Goal: Information Seeking & Learning: Learn about a topic

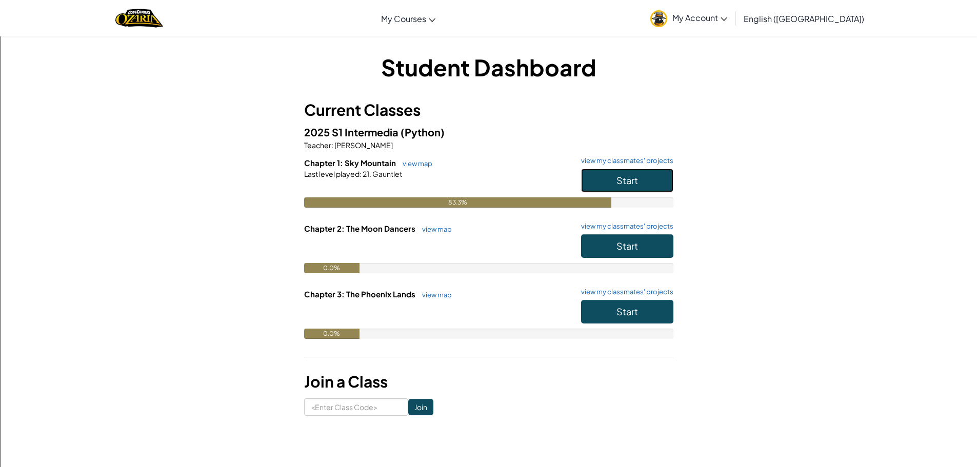
click at [640, 169] on button "Start" at bounding box center [627, 181] width 92 height 24
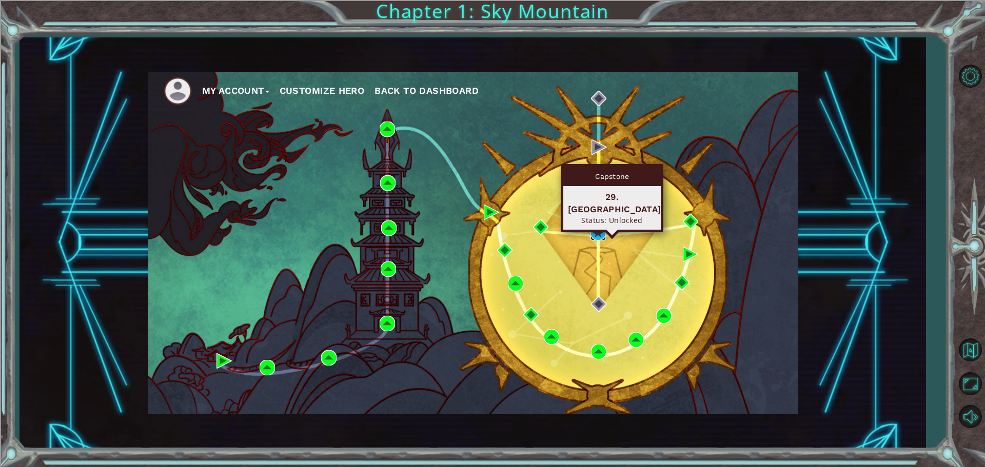
click at [593, 230] on img at bounding box center [597, 232] width 15 height 15
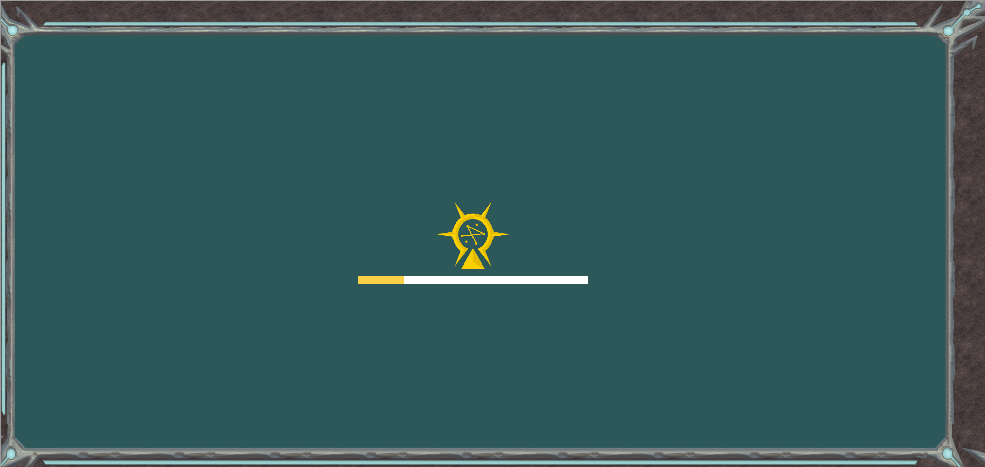
click at [589, 226] on div "Goals Error loading from server. Try refreshing the page. You'll need to join a…" at bounding box center [492, 233] width 985 height 467
click at [587, 228] on div at bounding box center [472, 243] width 231 height 82
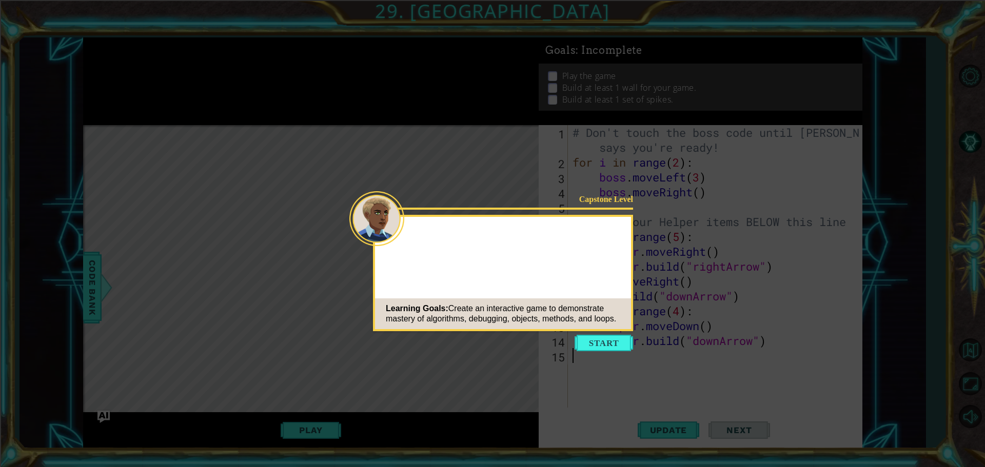
drag, startPoint x: 587, startPoint y: 228, endPoint x: 598, endPoint y: 334, distance: 106.2
click at [599, 346] on button "Start" at bounding box center [603, 343] width 58 height 16
click at [599, 346] on icon at bounding box center [492, 233] width 985 height 467
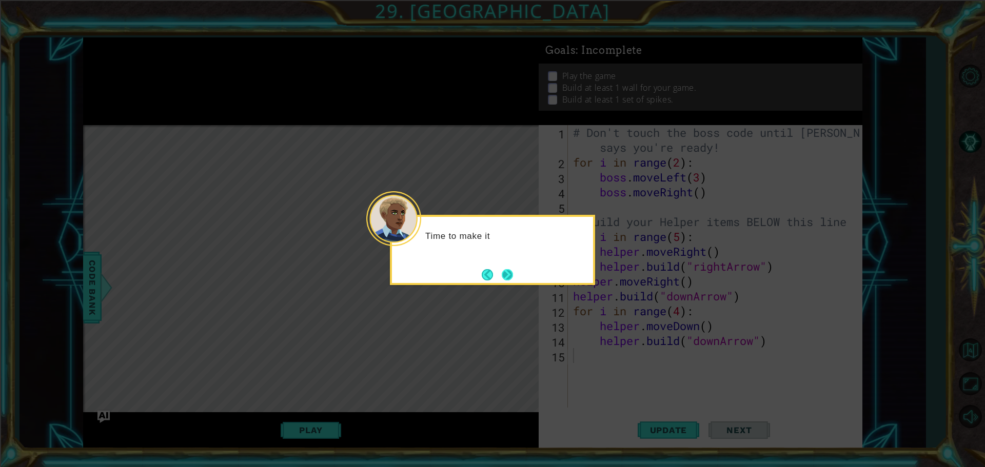
click at [509, 274] on button "Next" at bounding box center [506, 274] width 11 height 11
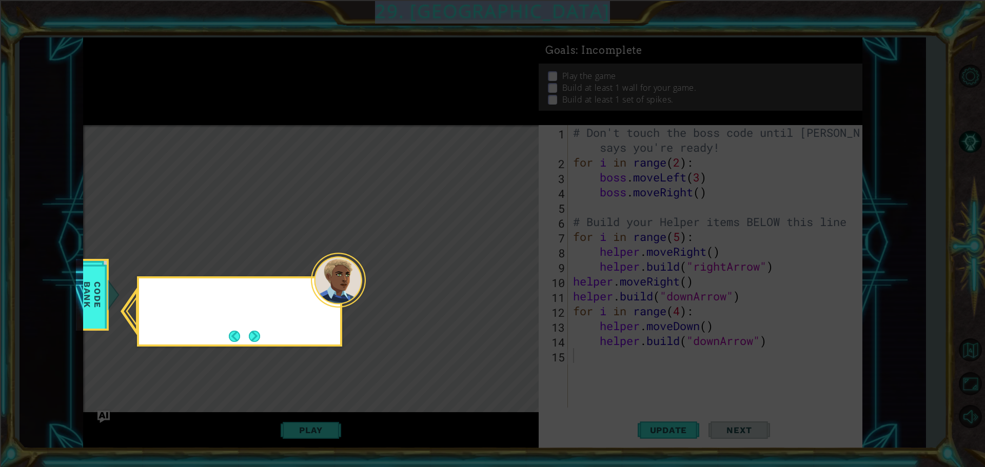
click at [509, 274] on icon at bounding box center [492, 233] width 985 height 467
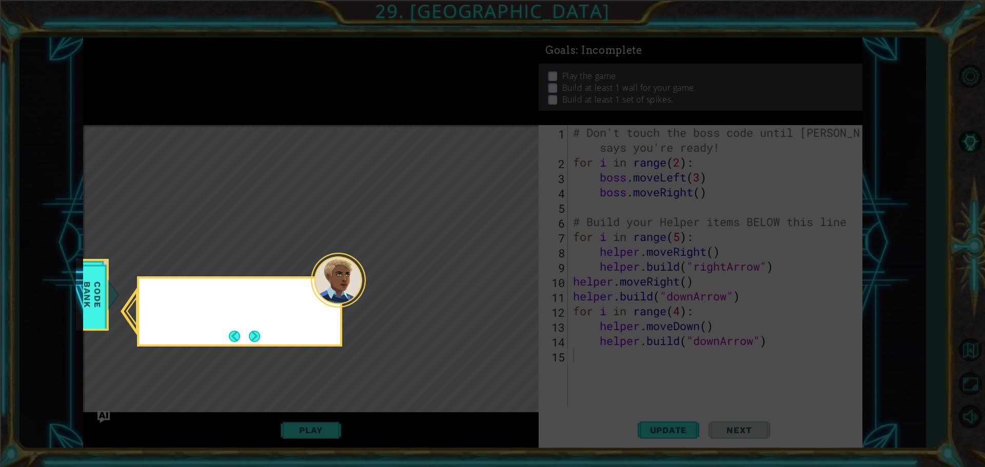
click at [509, 273] on icon at bounding box center [492, 233] width 985 height 467
click at [257, 331] on button "Next" at bounding box center [255, 336] width 12 height 12
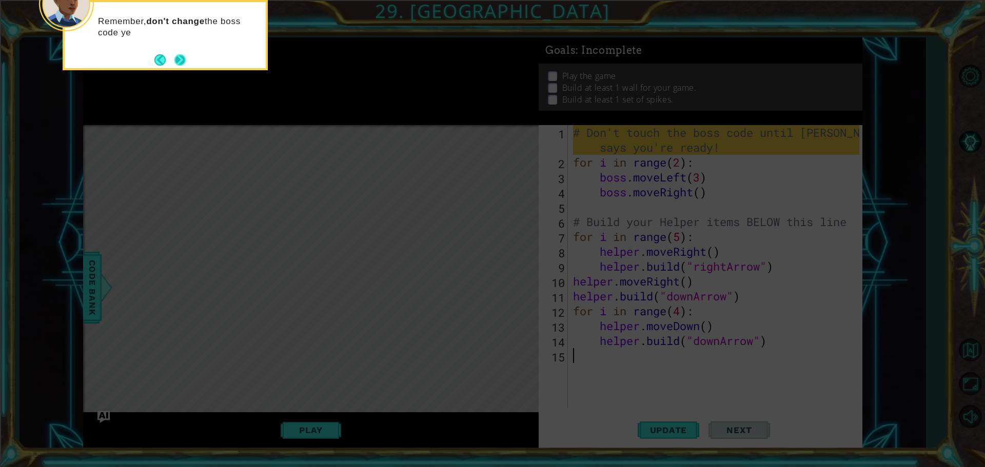
click at [179, 61] on button "Next" at bounding box center [180, 60] width 12 height 12
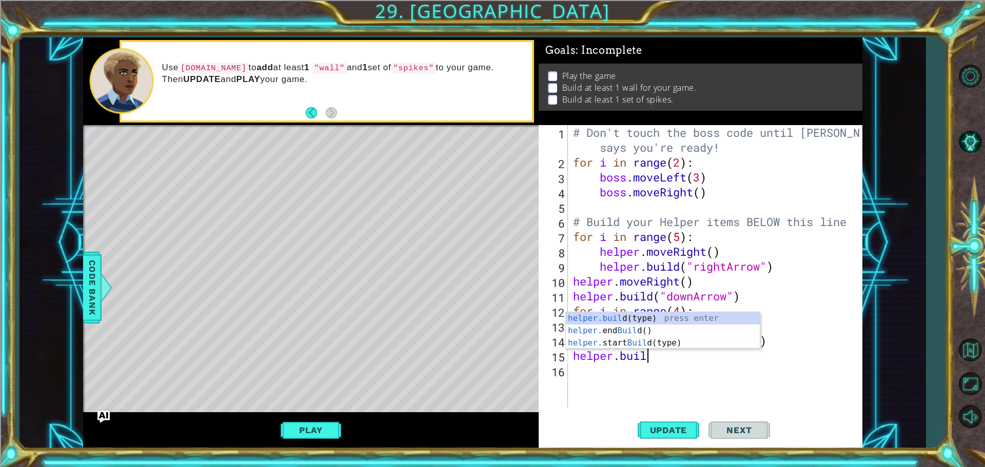
scroll to position [0, 3]
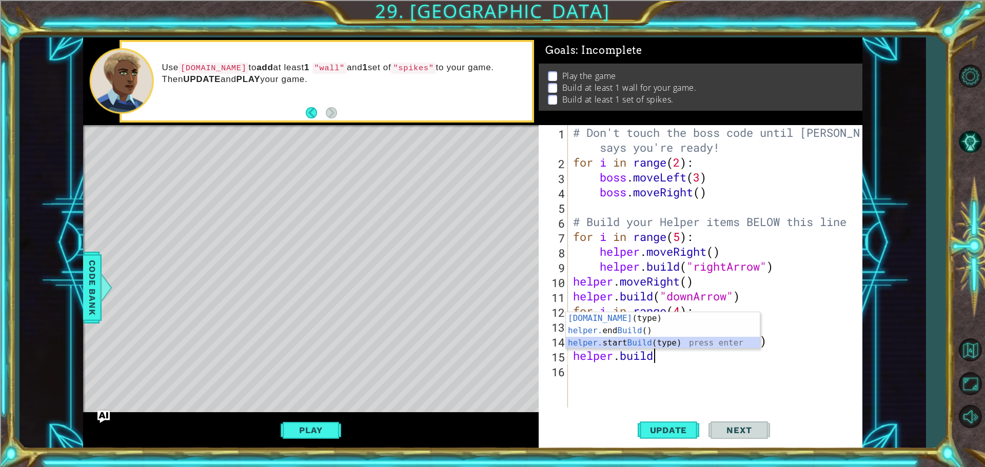
click at [713, 338] on div "[DOMAIN_NAME] (type) press enter helper. end Build () press enter helper. start…" at bounding box center [663, 343] width 194 height 62
type textarea "helper.startBuild("wall")"
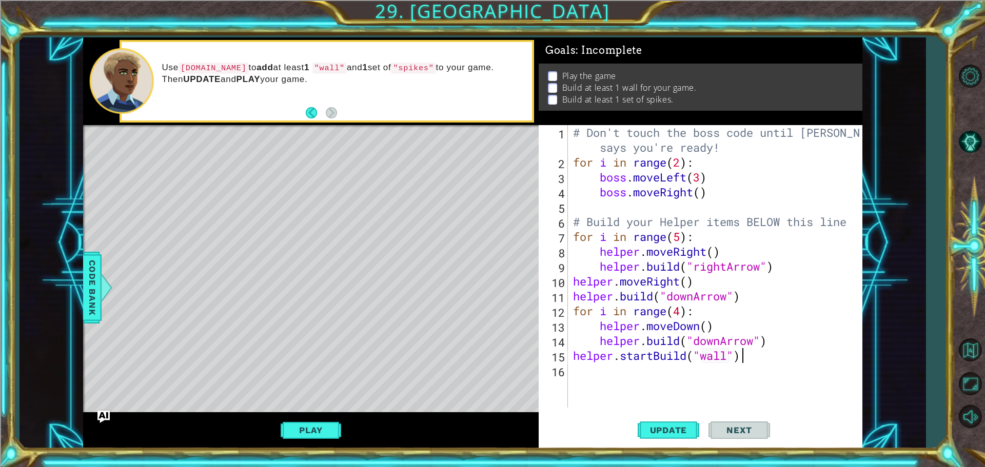
click at [741, 355] on div "# Don't touch the boss code until [PERSON_NAME] says you're ready! for i in ran…" at bounding box center [717, 288] width 293 height 327
click at [686, 376] on div "# Don't touch the boss code until [PERSON_NAME] says you're ready! for i in ran…" at bounding box center [717, 288] width 293 height 327
drag, startPoint x: 655, startPoint y: 429, endPoint x: 675, endPoint y: 385, distance: 48.4
click at [676, 385] on div "1 2 3 4 5 6 7 8 9 10 11 12 13 14 15 16 # Don't touch the boss code until [PERSO…" at bounding box center [700, 287] width 324 height 324
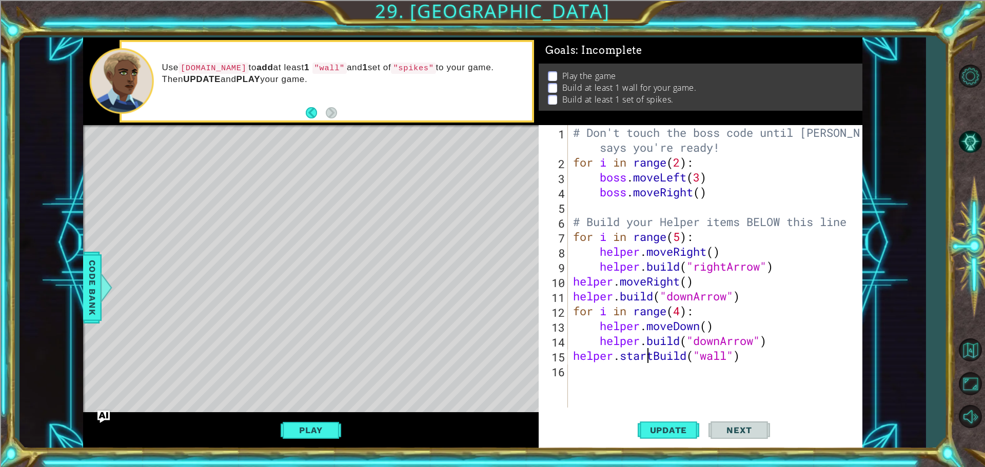
click at [648, 353] on div "# Don't touch the boss code until [PERSON_NAME] says you're ready! for i in ran…" at bounding box center [717, 288] width 293 height 327
click at [650, 353] on div "# Don't touch the boss code until [PERSON_NAME] says you're ready! for i in ran…" at bounding box center [717, 288] width 293 height 327
drag, startPoint x: 650, startPoint y: 353, endPoint x: 656, endPoint y: 351, distance: 6.5
click at [654, 351] on div "# Don't touch the boss code until [PERSON_NAME] says you're ready! for i in ran…" at bounding box center [717, 288] width 293 height 327
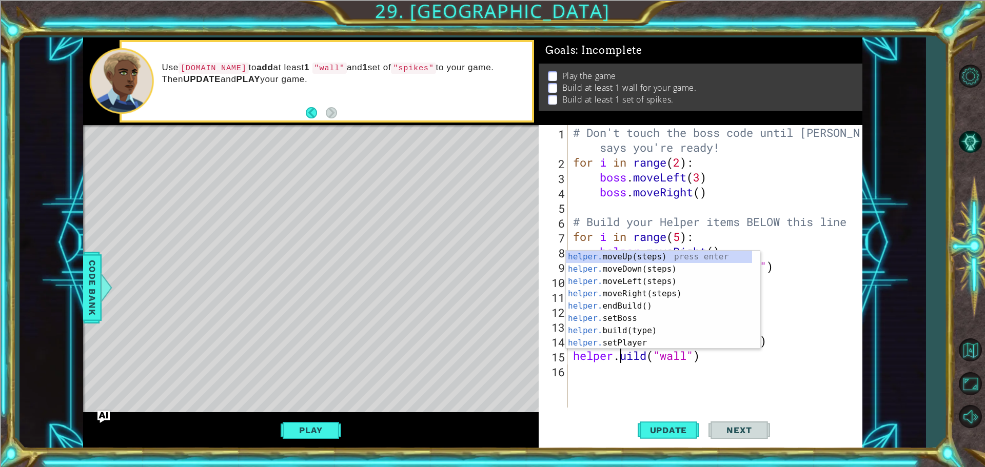
scroll to position [0, 2]
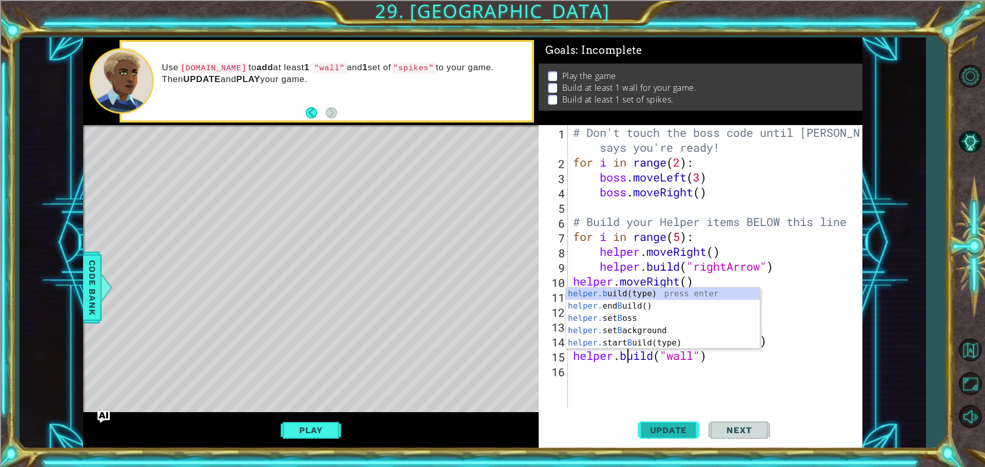
type textarea "[DOMAIN_NAME]("wall")"
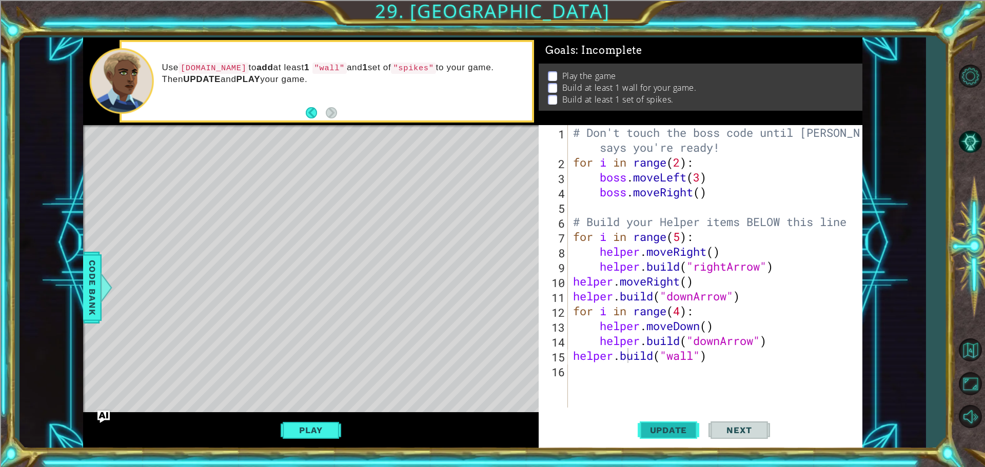
click at [649, 438] on button "Update" at bounding box center [668, 430] width 62 height 32
click at [657, 427] on span "Update" at bounding box center [668, 430] width 58 height 10
click at [654, 436] on button "Update" at bounding box center [668, 430] width 62 height 32
drag, startPoint x: 722, startPoint y: 359, endPoint x: 317, endPoint y: 357, distance: 405.1
click at [317, 357] on div "1 ההההההההההההההההההההההההההההההההההההההההההההההההההההההההההההההההההההההההההההה…" at bounding box center [472, 242] width 779 height 411
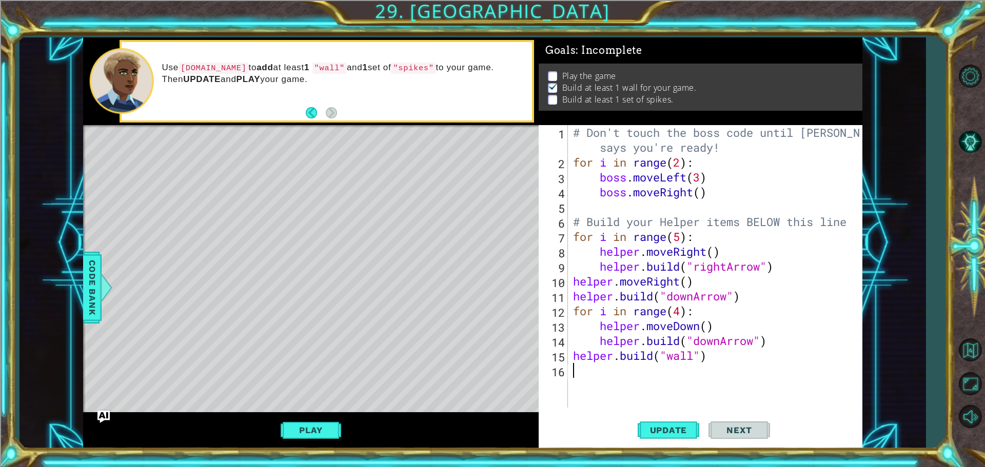
click at [675, 372] on div "# Don't touch the boss code until [PERSON_NAME] says you're ready! for i in ran…" at bounding box center [717, 288] width 293 height 327
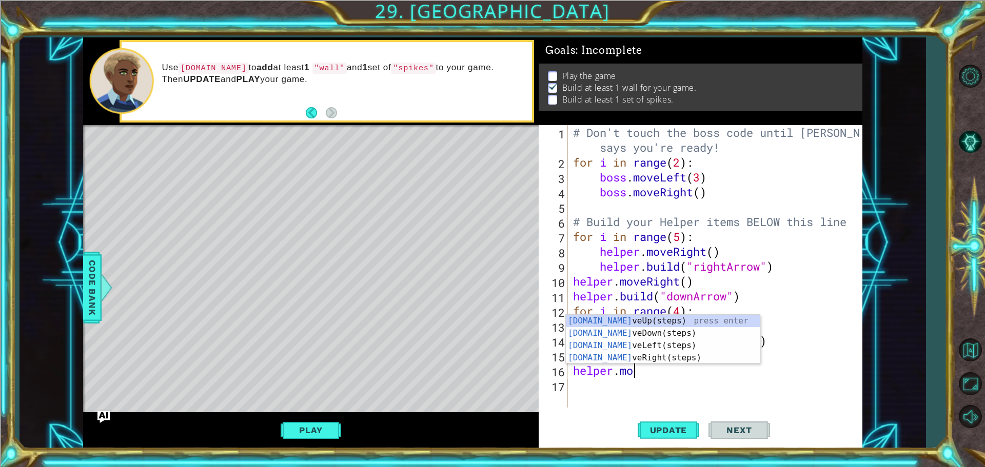
type textarea "helper.move"
click at [608, 324] on div "helper.move Up(steps) press enter helper.move Down(steps) press enter helper.mo…" at bounding box center [663, 352] width 194 height 74
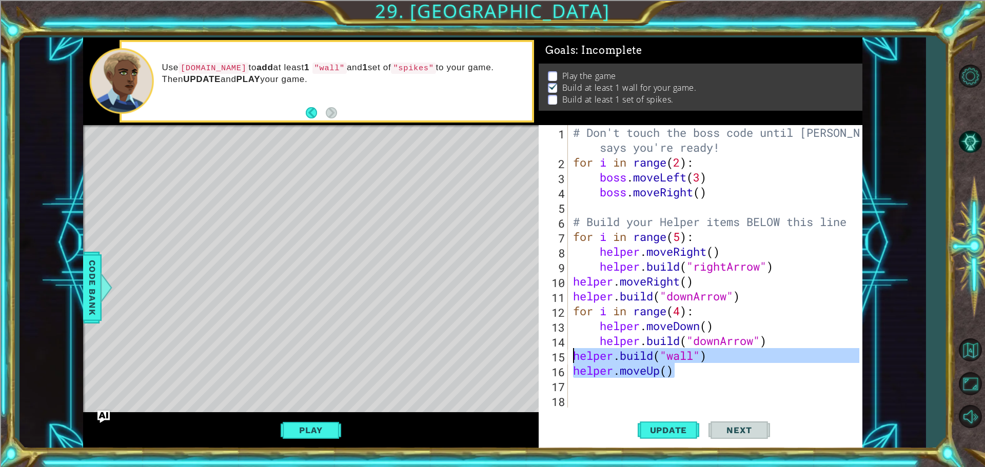
drag, startPoint x: 688, startPoint y: 368, endPoint x: 533, endPoint y: 349, distance: 156.6
click at [533, 349] on div "1 ההההההההההההההההההההההההההההההההההההההההההההההההההההההההההההההההההההההההההההה…" at bounding box center [472, 242] width 779 height 411
type textarea "[DOMAIN_NAME]("wall") helper.moveUp()"
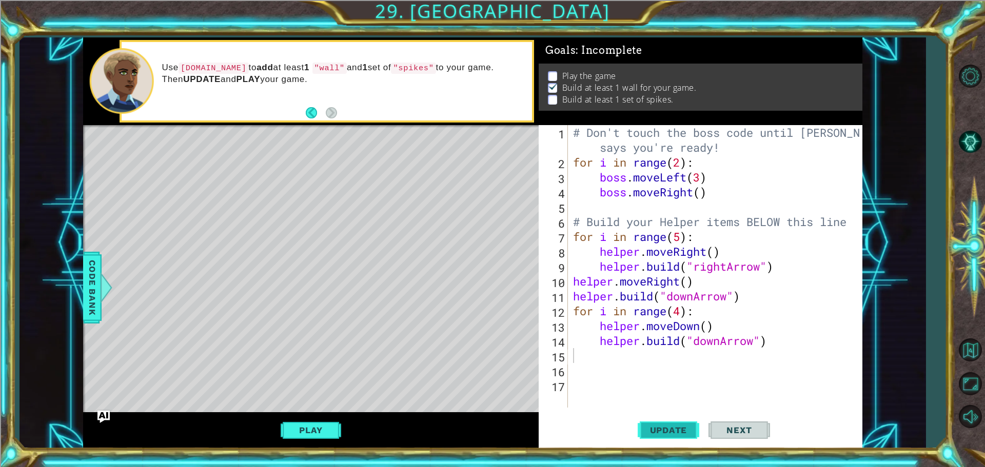
click at [661, 425] on span "Update" at bounding box center [668, 430] width 58 height 10
click at [586, 355] on div "# Don't touch the boss code until [PERSON_NAME] says you're ready! for i in ran…" at bounding box center [717, 288] width 293 height 327
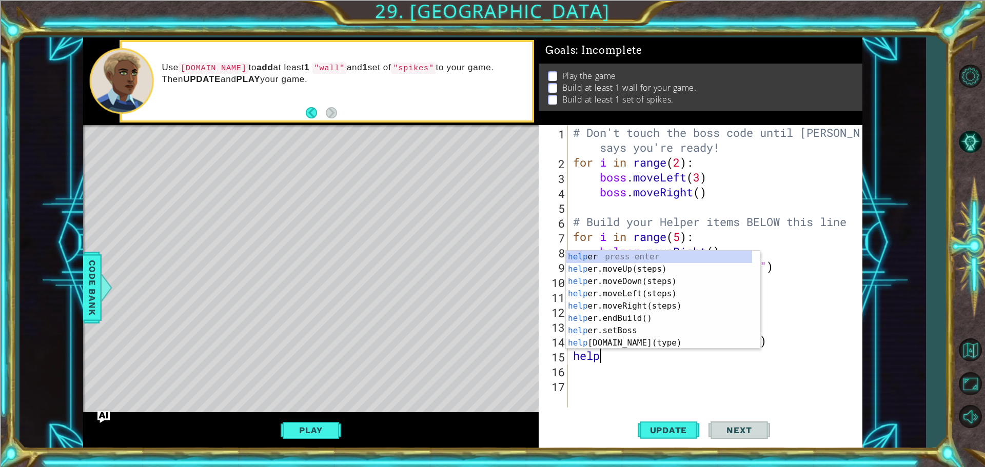
scroll to position [0, 1]
type textarea "helper"
click at [635, 295] on div "helper press enter helper .moveUp(steps) press enter helper .moveDown(steps) pr…" at bounding box center [659, 312] width 186 height 123
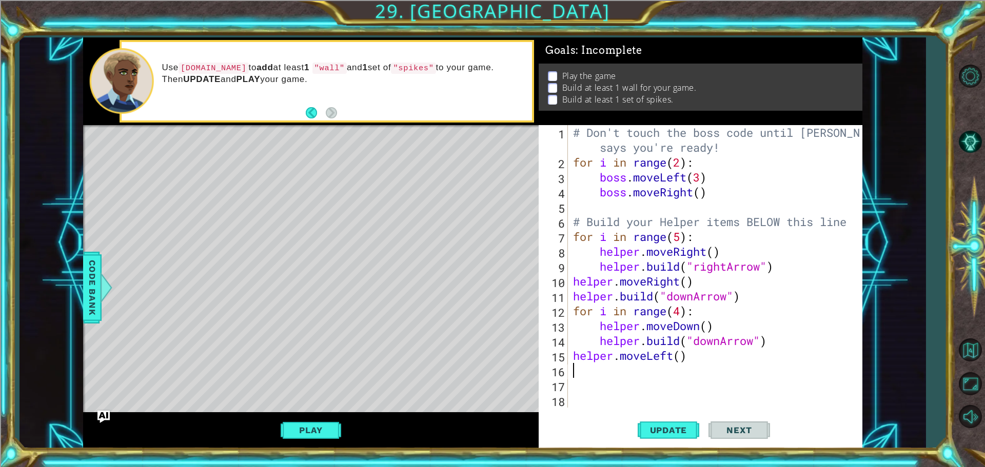
scroll to position [0, 0]
click at [676, 356] on div "# Don't touch the boss code until [PERSON_NAME] says you're ready! for i in ran…" at bounding box center [717, 288] width 293 height 327
click at [679, 358] on div "# Don't touch the boss code until [PERSON_NAME] says you're ready! for i in ran…" at bounding box center [717, 288] width 293 height 327
type textarea "helper.moveLeft(2)"
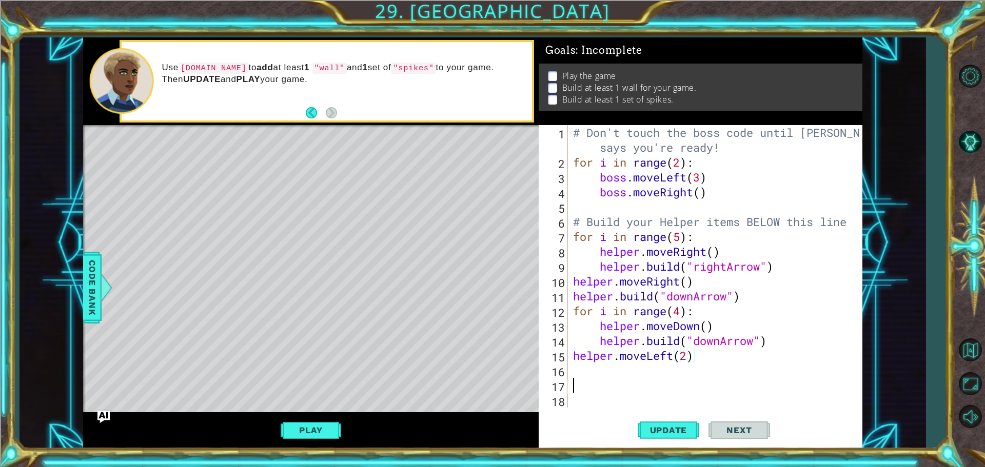
click at [654, 379] on div "# Don't touch the boss code until [PERSON_NAME] says you're ready! for i in ran…" at bounding box center [717, 288] width 293 height 327
click at [653, 367] on div "# Don't touch the boss code until [PERSON_NAME] says you're ready! for i in ran…" at bounding box center [717, 288] width 293 height 327
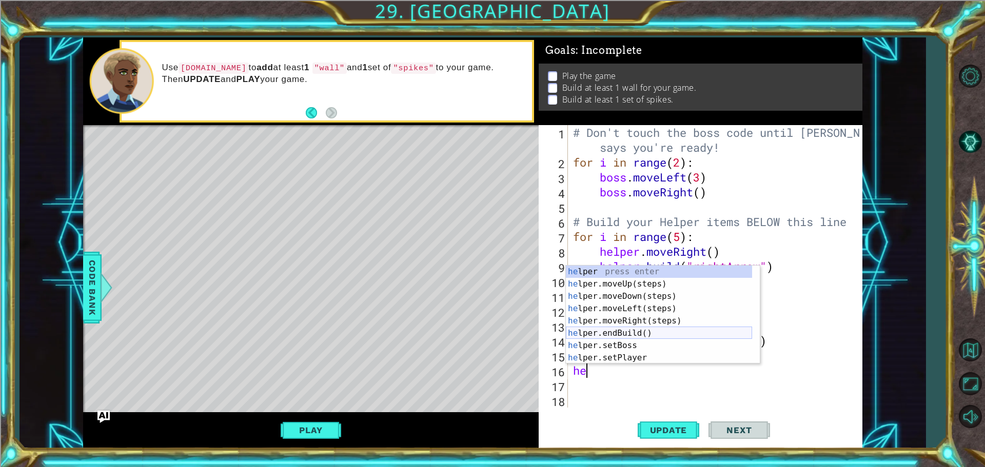
scroll to position [62, 0]
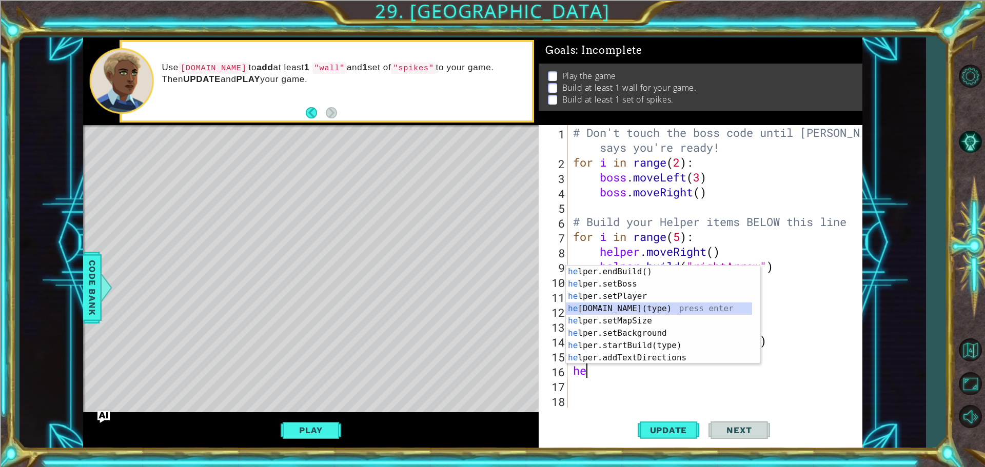
click at [651, 305] on div "he lper.endBuild() press enter he lper.setBoss press enter he lper.setPlayer pr…" at bounding box center [659, 327] width 186 height 123
type textarea "[DOMAIN_NAME]("wall")"
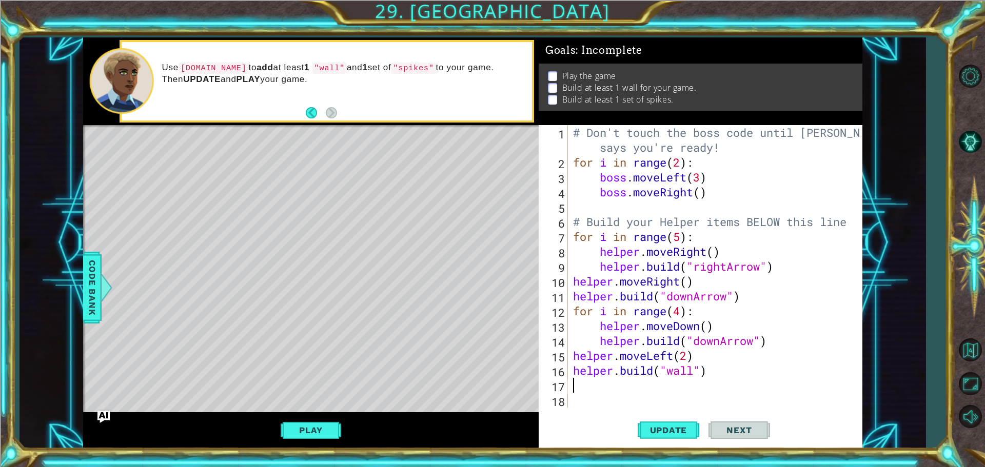
drag, startPoint x: 621, startPoint y: 383, endPoint x: 625, endPoint y: 378, distance: 5.5
click at [625, 380] on div "# Don't touch the boss code until [PERSON_NAME] says you're ready! for i in ran…" at bounding box center [717, 288] width 293 height 327
type textarea "helper.moveDown(1)"
click at [619, 403] on div "# Don't touch the boss code until [PERSON_NAME] says you're ready! for i in ran…" at bounding box center [717, 288] width 293 height 327
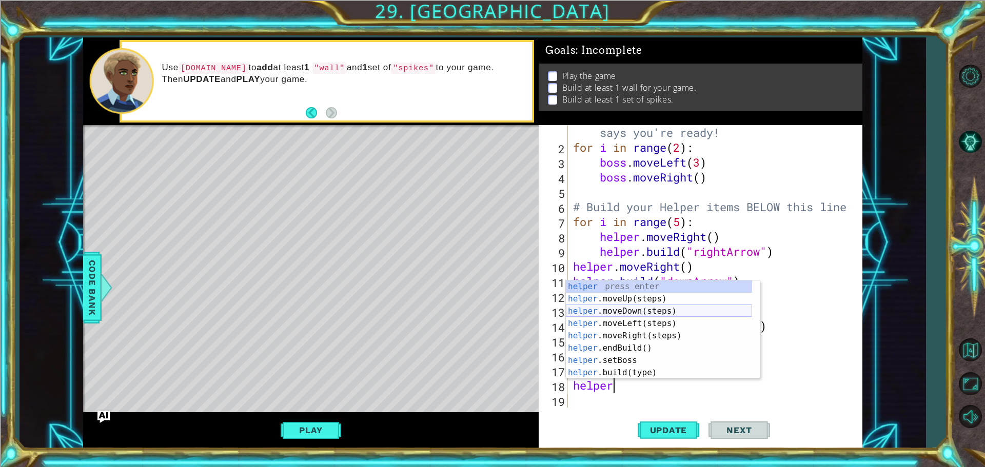
scroll to position [0, 0]
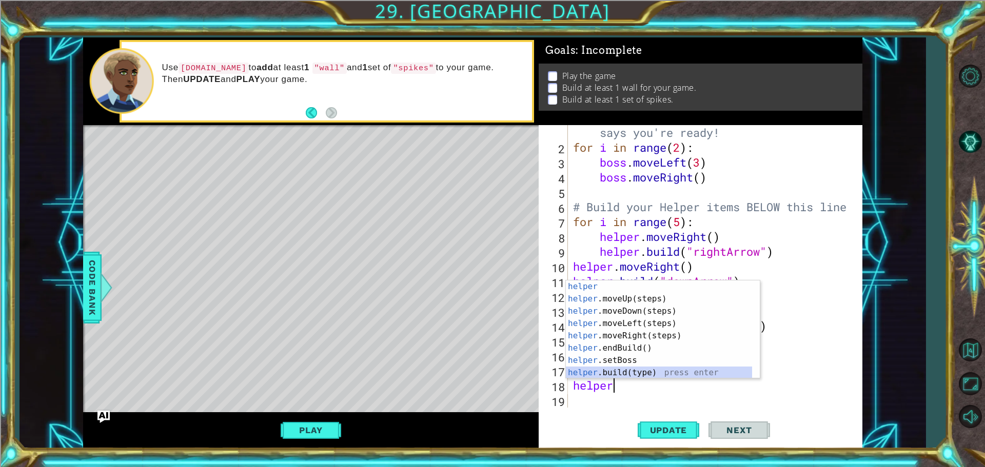
click at [621, 372] on div "helper press enter helper .moveUp(steps) press enter helper .moveDown(steps) pr…" at bounding box center [659, 341] width 186 height 123
type textarea "[DOMAIN_NAME]("wall")"
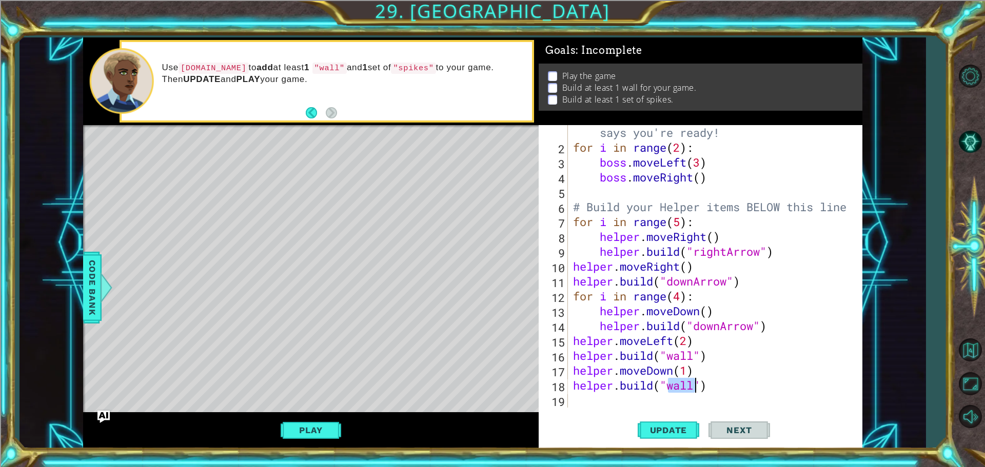
click at [622, 396] on div "# Don't touch the boss code until [PERSON_NAME] says you're ready! for i in ran…" at bounding box center [714, 273] width 286 height 327
click at [673, 427] on span "Update" at bounding box center [668, 430] width 58 height 10
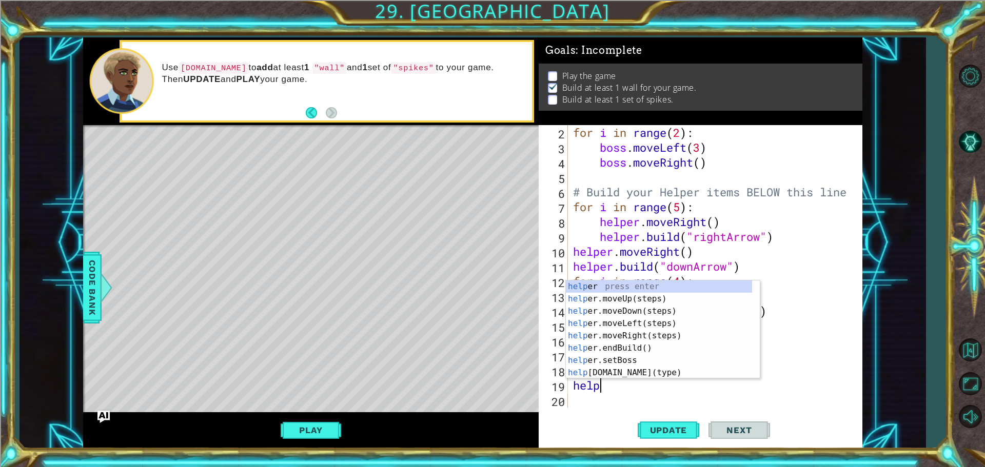
scroll to position [0, 1]
drag, startPoint x: 578, startPoint y: 292, endPoint x: 578, endPoint y: 302, distance: 9.7
click at [578, 296] on div "helper press enter helper .moveUp(steps) press enter helper .moveDown(steps) pr…" at bounding box center [659, 341] width 186 height 123
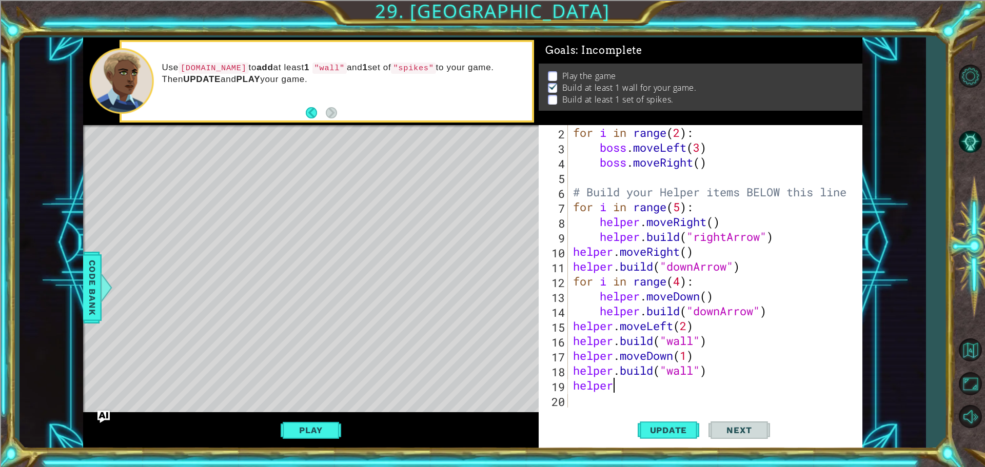
click at [657, 380] on div "for i in range ( 2 ) : boss . moveLeft ( 3 ) boss . moveRight ( ) # Build your …" at bounding box center [714, 281] width 286 height 312
type textarea "helper."
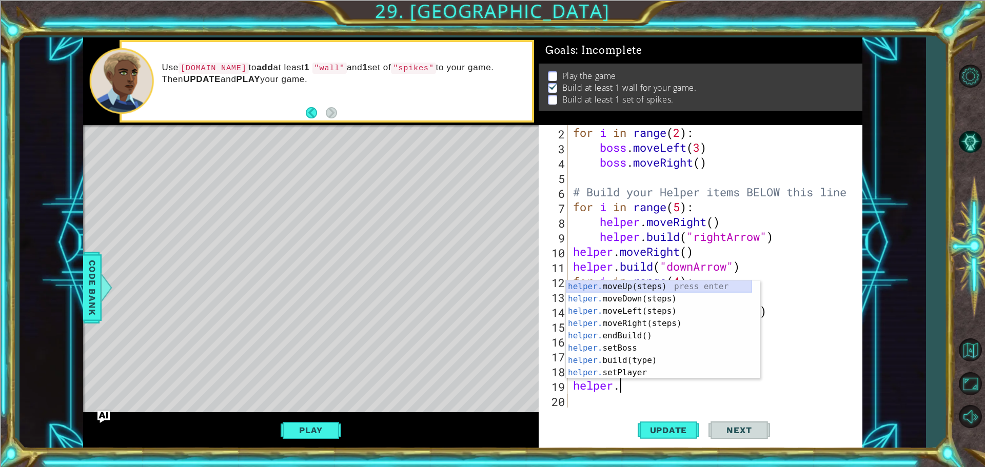
click at [640, 282] on div "helper. moveUp(steps) press enter helper. moveDown(steps) press enter helper. m…" at bounding box center [659, 341] width 186 height 123
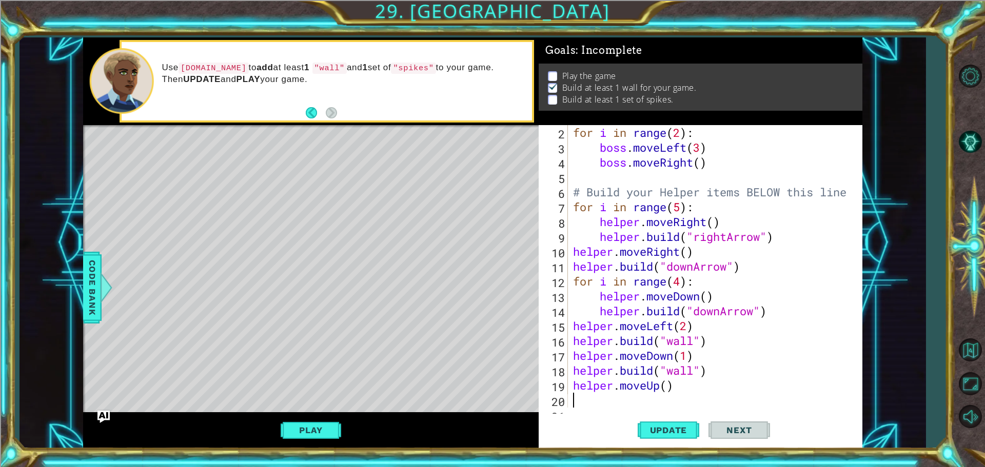
scroll to position [45, 0]
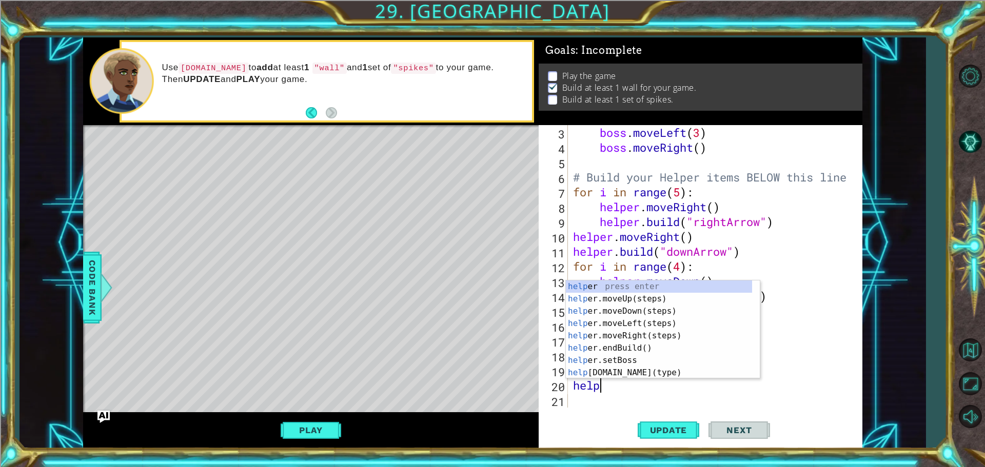
type textarea "helpe"
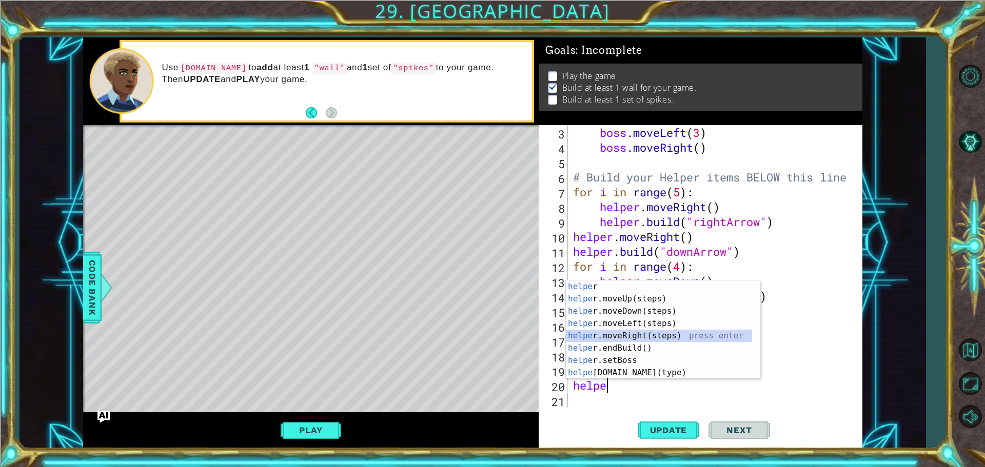
click at [611, 339] on div "helpe r press enter helpe [PERSON_NAME]moveUp(steps) press enter helpe r.moveDo…" at bounding box center [659, 341] width 186 height 123
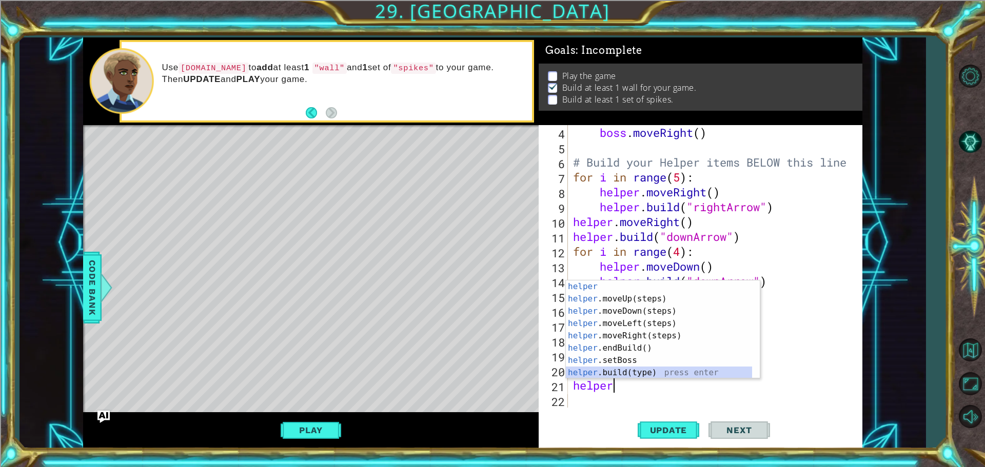
click at [619, 372] on div "helper press enter helper .moveUp(steps) press enter helper .moveDown(steps) pr…" at bounding box center [659, 341] width 186 height 123
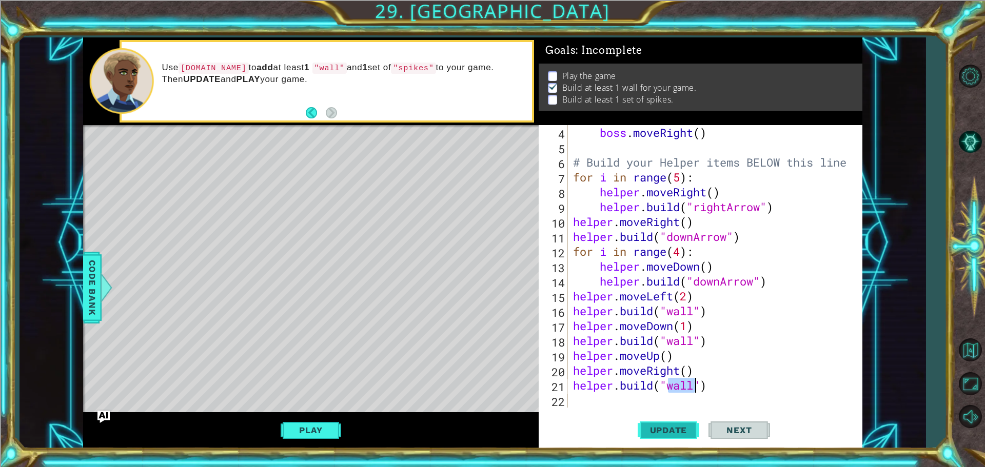
type textarea "[DOMAIN_NAME]("wall")"
click at [669, 431] on span "Update" at bounding box center [668, 430] width 58 height 10
click at [570, 402] on div "[DOMAIN_NAME]("wall") 4 5 6 7 8 9 10 11 12 13 14 15 16 17 18 19 20 21 22 boss .…" at bounding box center [698, 266] width 320 height 283
drag, startPoint x: 576, startPoint y: 396, endPoint x: 580, endPoint y: 401, distance: 6.7
click at [580, 399] on div "boss . moveRight ( ) # Build your Helper items BELOW this line for i in range (…" at bounding box center [714, 281] width 286 height 312
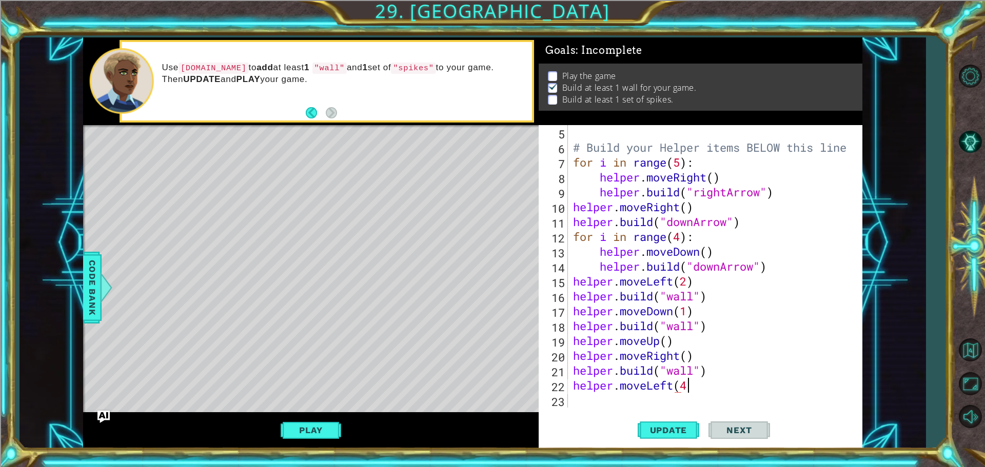
scroll to position [0, 5]
type textarea "helper.moveLeft(4)"
drag, startPoint x: 597, startPoint y: 407, endPoint x: 597, endPoint y: 401, distance: 5.6
click at [597, 401] on div "# Build your Helper items BELOW this line for i in range ( 5 ) : helper . moveR…" at bounding box center [714, 281] width 286 height 312
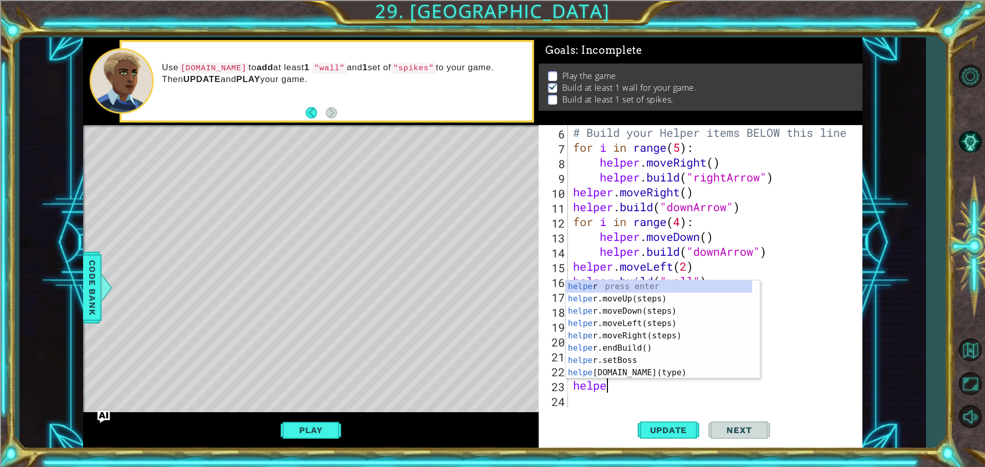
scroll to position [0, 1]
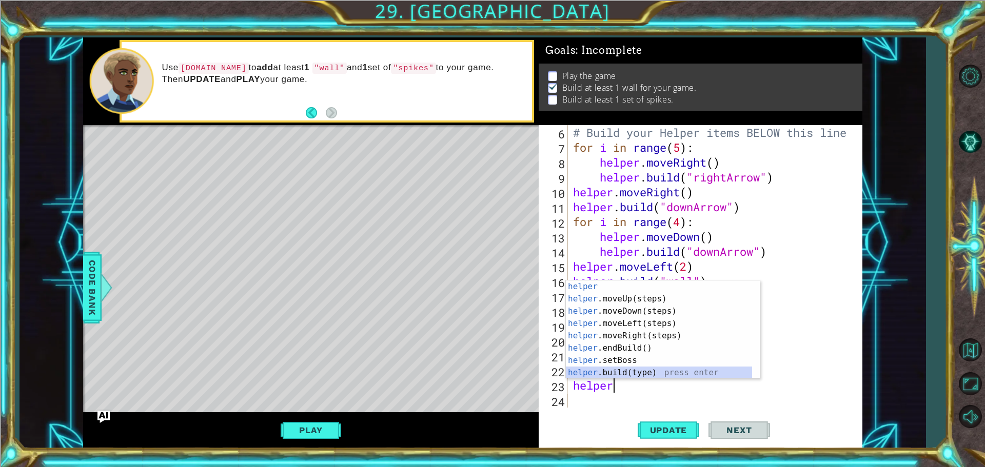
click at [615, 373] on div "helper press enter helper .moveUp(steps) press enter helper .moveDown(steps) pr…" at bounding box center [659, 341] width 186 height 123
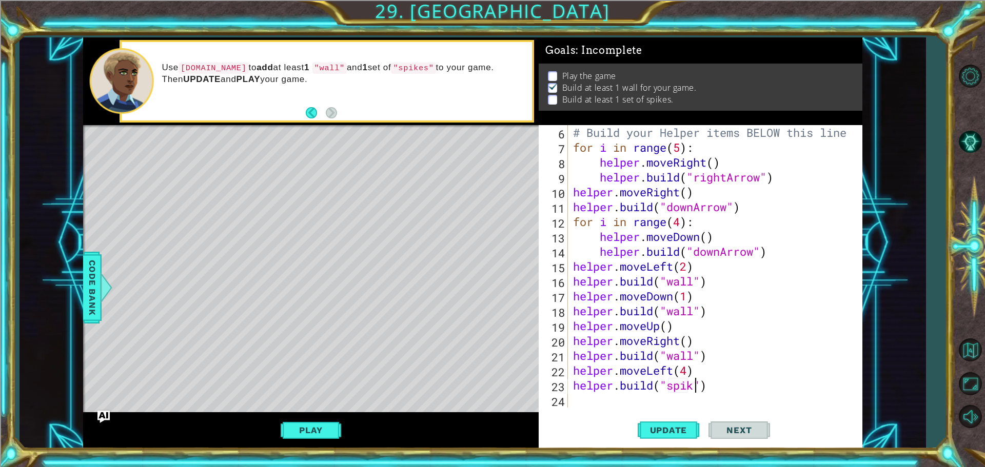
scroll to position [0, 6]
click at [651, 425] on span "Update" at bounding box center [668, 430] width 58 height 10
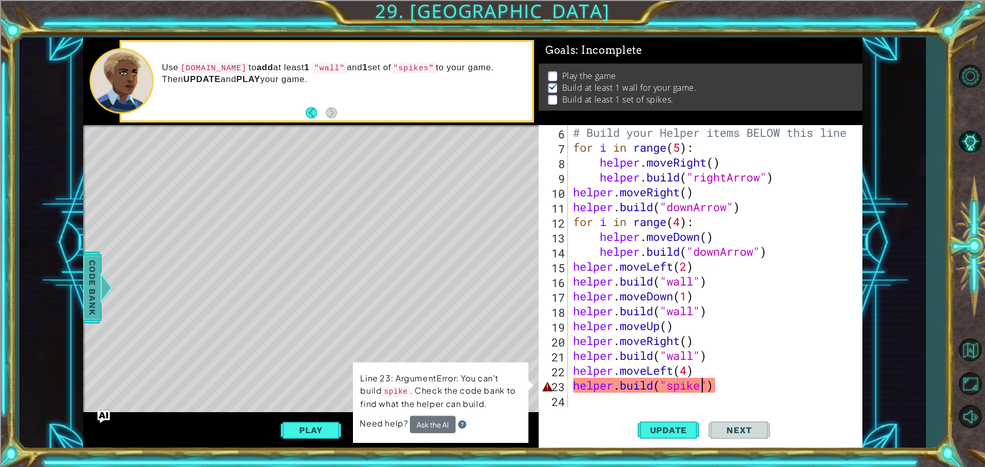
click at [90, 292] on span "Code Bank" at bounding box center [92, 287] width 16 height 63
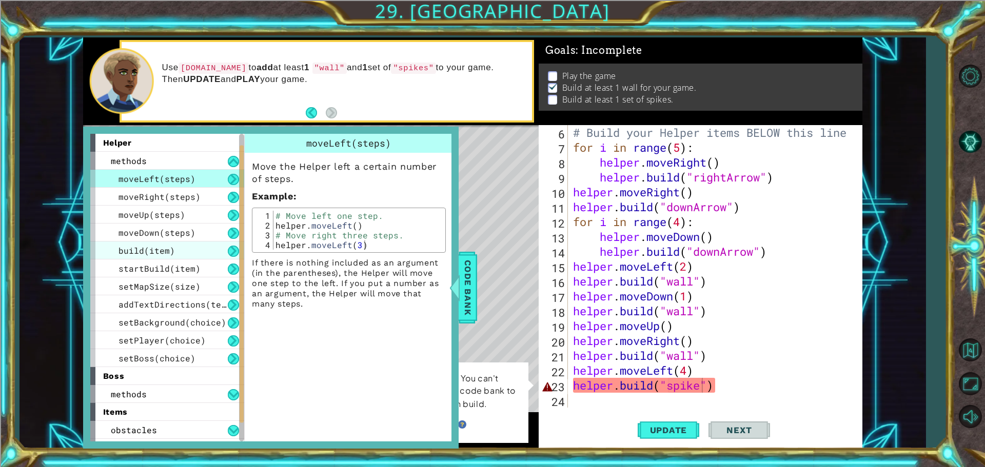
scroll to position [51, 0]
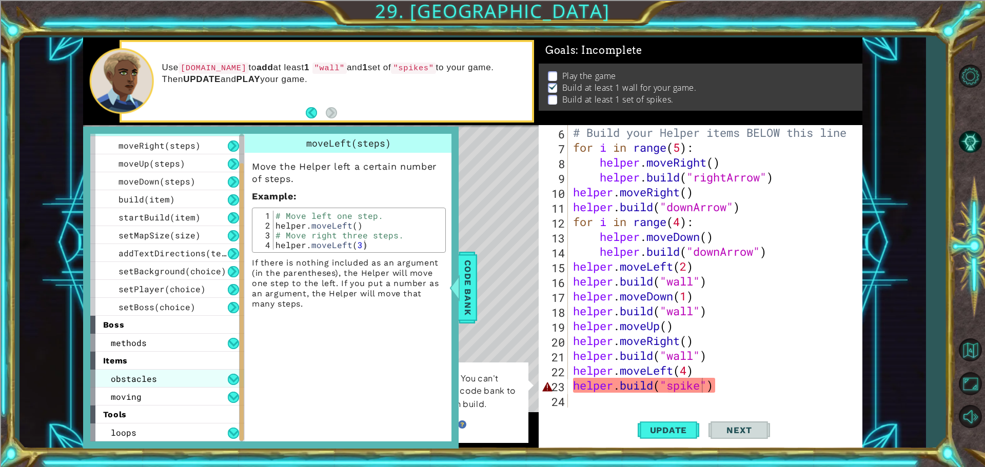
click at [197, 379] on div "obstacles" at bounding box center [167, 379] width 154 height 18
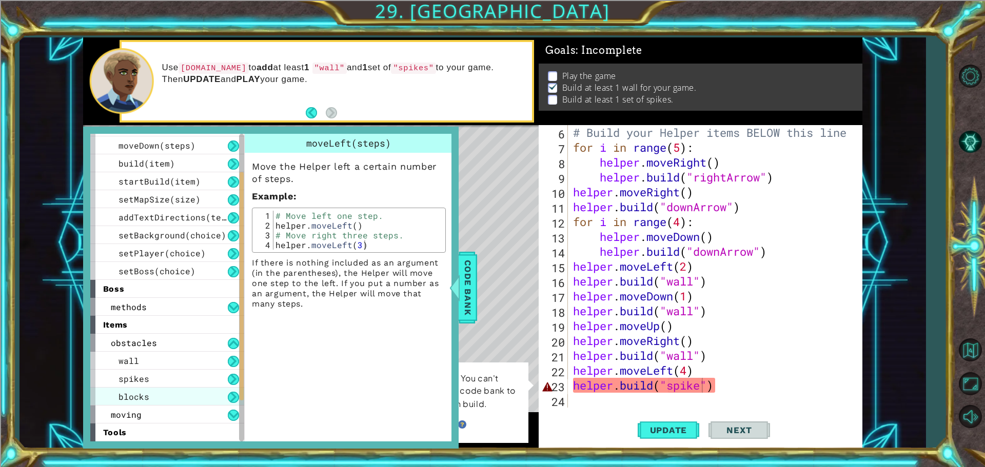
scroll to position [103, 0]
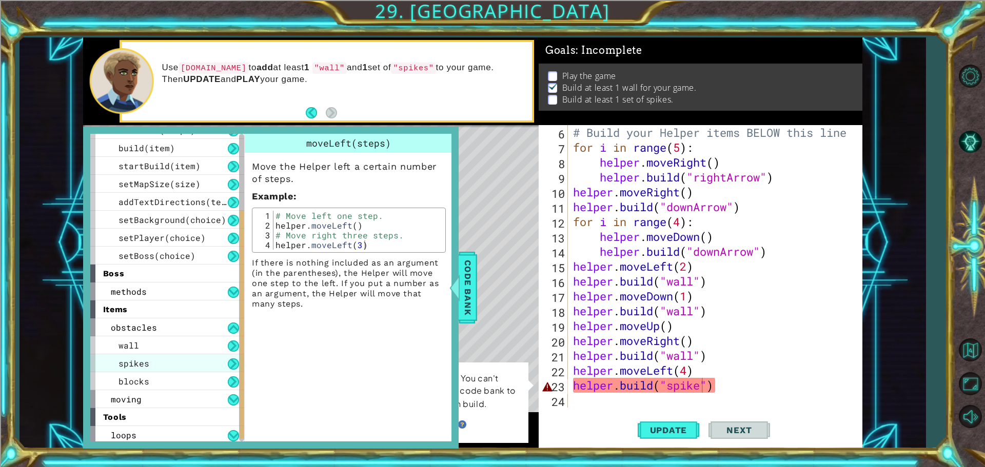
click at [194, 368] on div "spikes" at bounding box center [167, 363] width 154 height 18
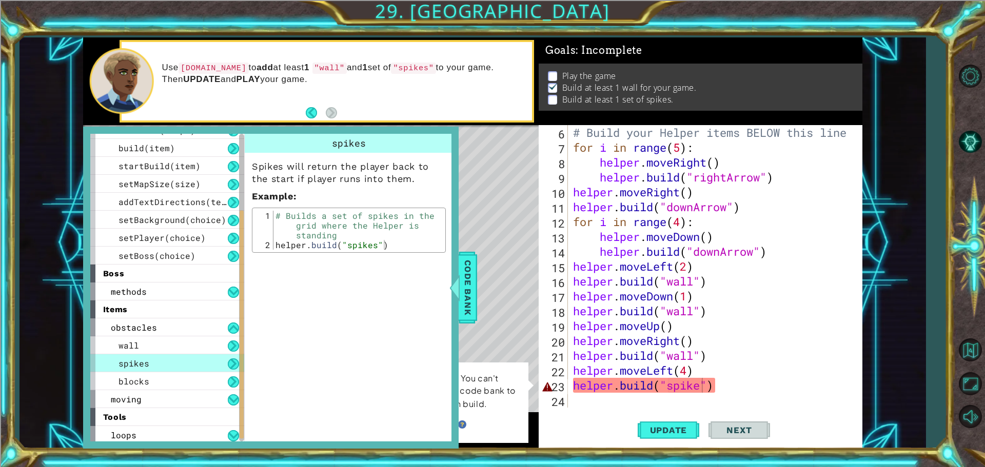
drag, startPoint x: 193, startPoint y: 367, endPoint x: 327, endPoint y: 327, distance: 139.2
drag, startPoint x: 327, startPoint y: 327, endPoint x: 342, endPoint y: 372, distance: 47.5
click at [342, 372] on div "spikes Spikes will return the player back to the start if player runs into them…" at bounding box center [349, 287] width 211 height 307
drag, startPoint x: 703, startPoint y: 379, endPoint x: 704, endPoint y: 388, distance: 8.8
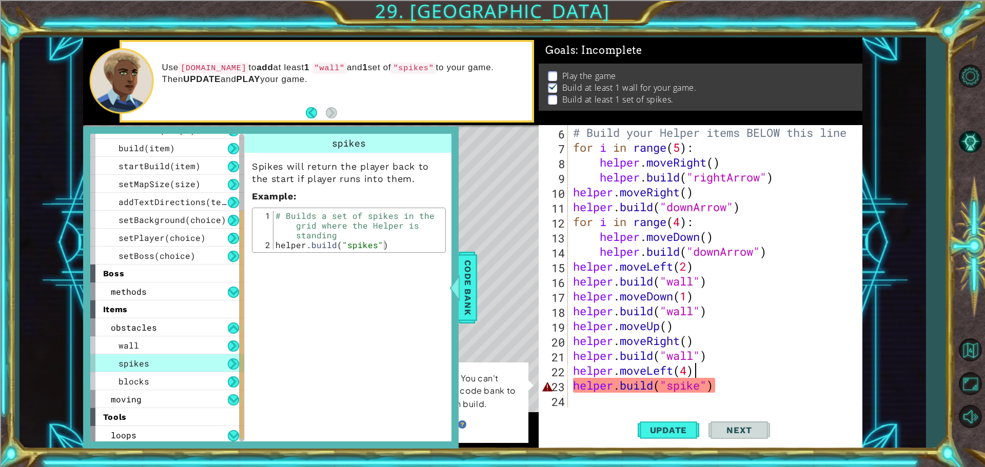
click at [704, 388] on div "# Build your Helper items BELOW this line for i in range ( 5 ) : helper . moveR…" at bounding box center [714, 281] width 286 height 312
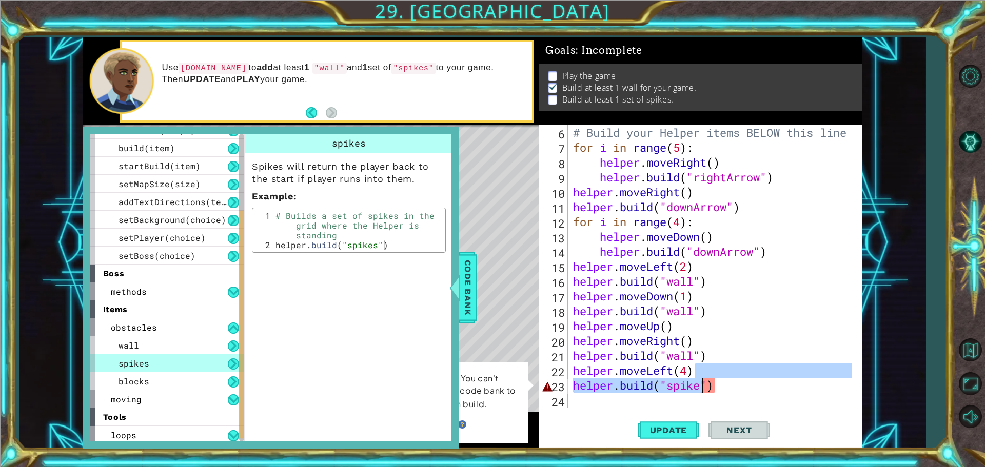
click at [704, 388] on div "# Build your Helper items BELOW this line for i in range ( 5 ) : helper . moveR…" at bounding box center [711, 266] width 280 height 283
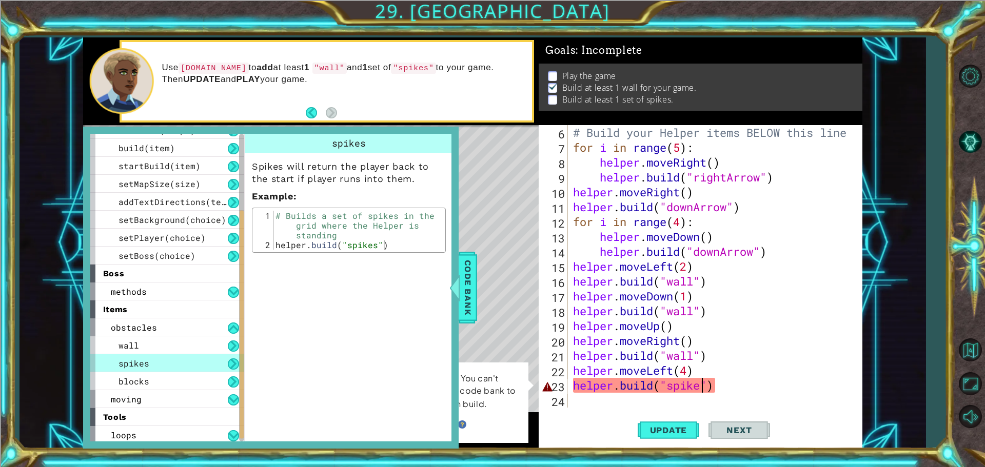
click at [705, 386] on div "# Build your Helper items BELOW this line for i in range ( 5 ) : helper . moveR…" at bounding box center [714, 281] width 286 height 312
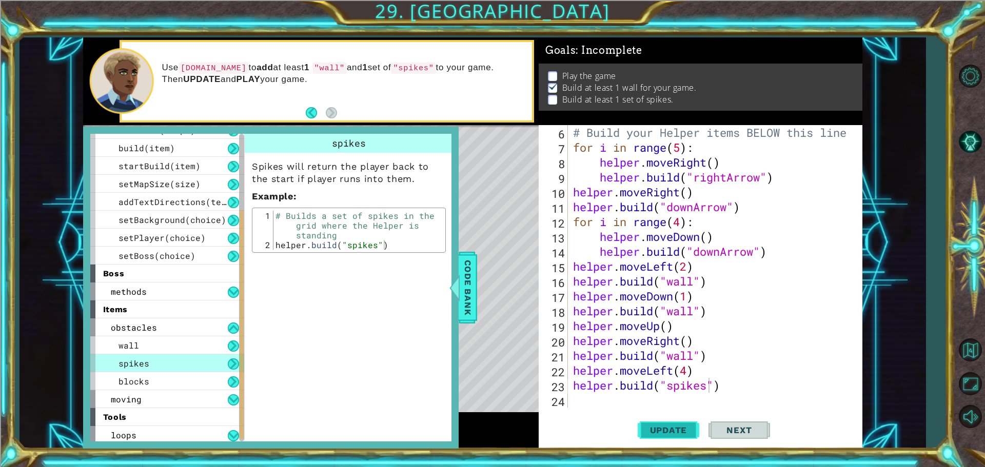
click at [674, 435] on span "Update" at bounding box center [668, 430] width 58 height 10
drag, startPoint x: 66, startPoint y: 315, endPoint x: 61, endPoint y: 348, distance: 32.6
click at [61, 348] on div "1 ההההההההההההההההההההההההההההההההההההההההההההההההההההההההההההההההההההההההההההה…" at bounding box center [472, 242] width 906 height 411
click at [461, 277] on span "Code Bank" at bounding box center [467, 287] width 16 height 63
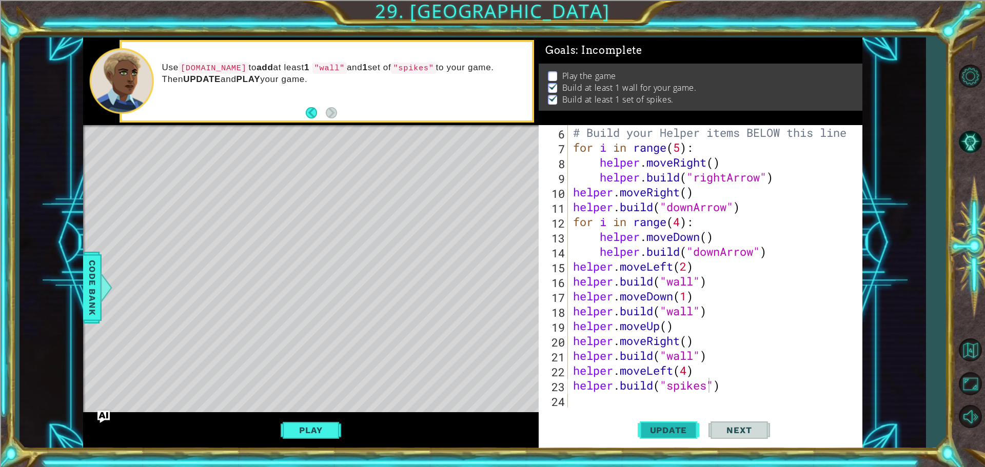
click at [656, 429] on span "Update" at bounding box center [668, 430] width 58 height 10
drag, startPoint x: 732, startPoint y: 428, endPoint x: 619, endPoint y: 405, distance: 115.1
click at [703, 418] on div "Update Next" at bounding box center [703, 430] width 324 height 32
click at [314, 439] on button "Play" at bounding box center [310, 429] width 60 height 19
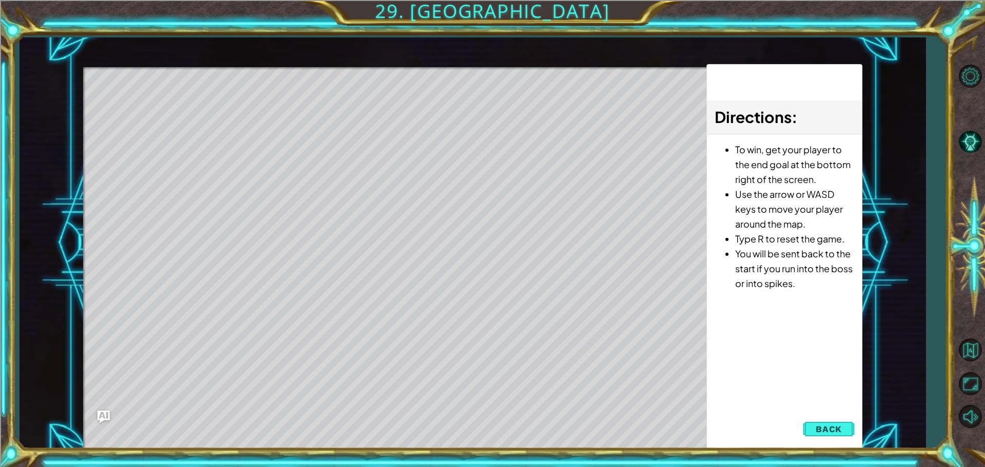
click at [499, 142] on div "Level Map" at bounding box center [320, 218] width 474 height 302
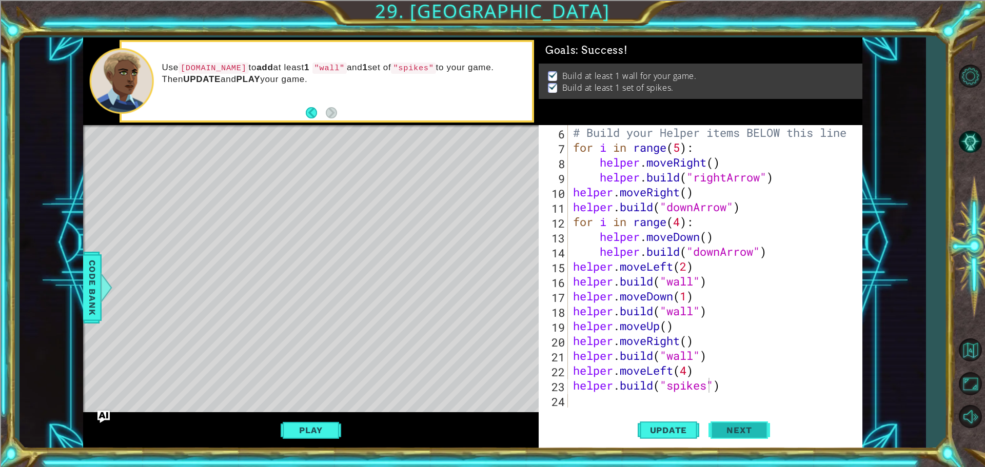
click at [718, 435] on button "Next" at bounding box center [739, 431] width 62 height 32
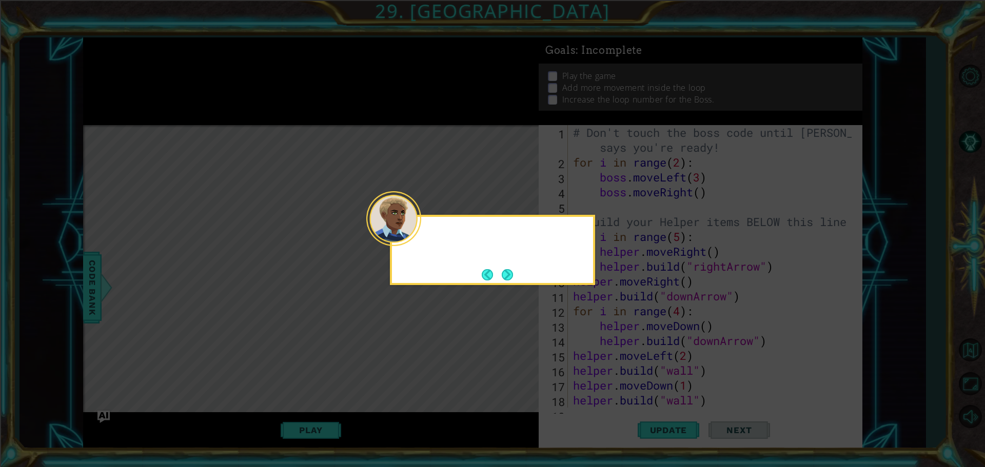
scroll to position [0, 0]
click at [504, 269] on button "Next" at bounding box center [506, 274] width 11 height 11
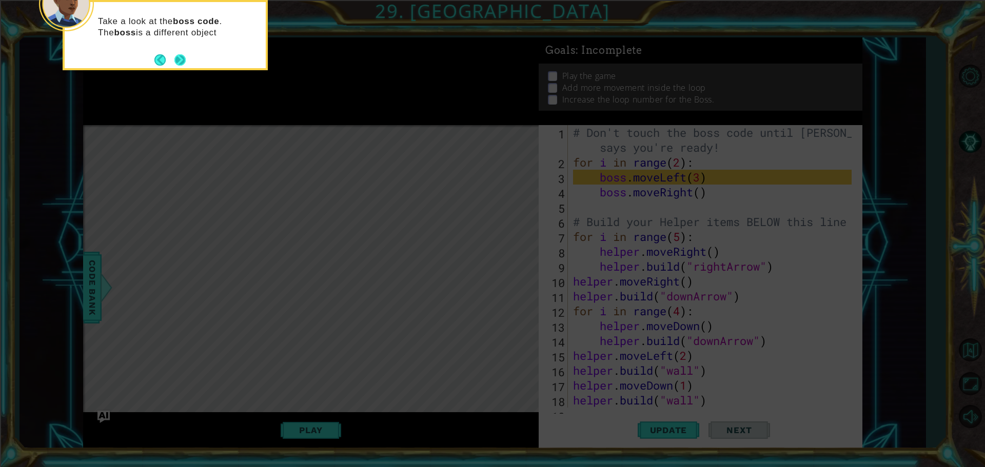
click at [182, 63] on button "Next" at bounding box center [180, 60] width 12 height 12
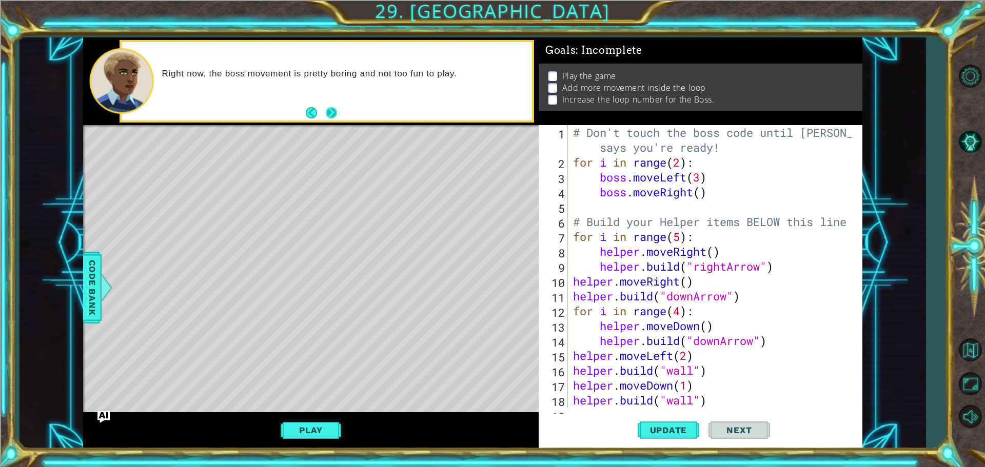
click at [331, 107] on button "Next" at bounding box center [331, 113] width 12 height 12
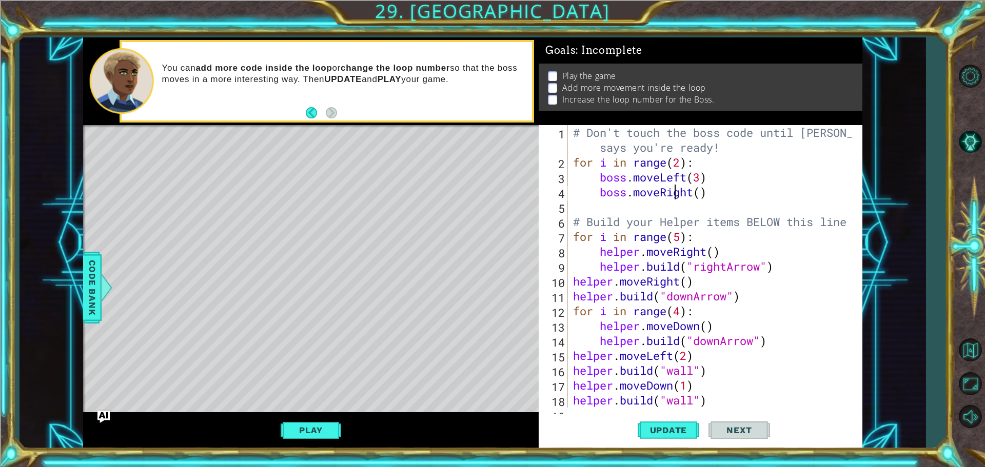
click at [672, 197] on div "# Don't touch the boss code until [PERSON_NAME] says you're ready! for i in ran…" at bounding box center [714, 288] width 286 height 327
type textarea "boss.moveRight()"
click at [670, 204] on div "# Don't touch the boss code until [PERSON_NAME] says you're ready! for i in ran…" at bounding box center [714, 288] width 286 height 327
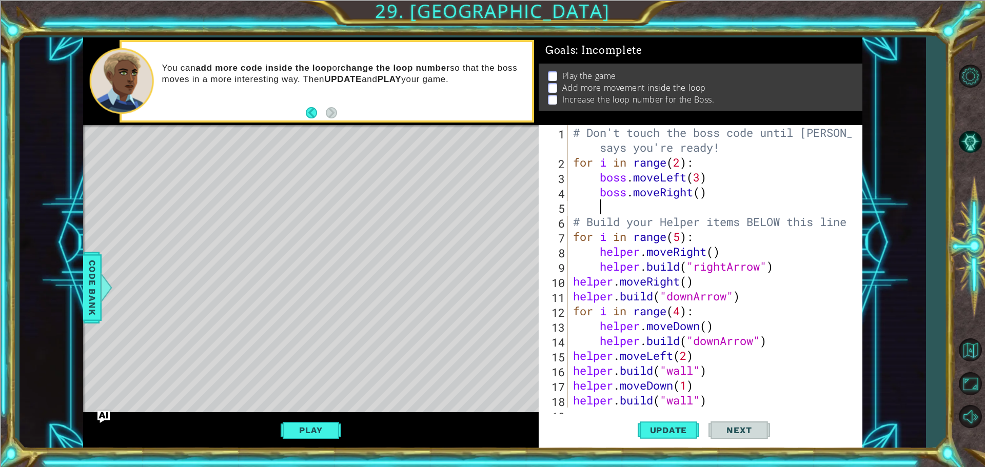
type textarea "o"
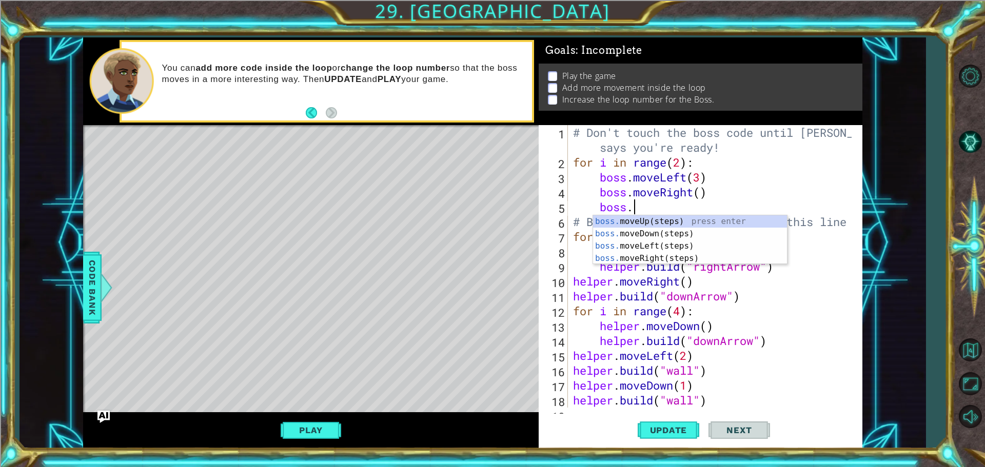
scroll to position [0, 2]
type textarea "boss.move"
click at [664, 225] on div "boss.move Up(steps) press enter boss.move Down(steps) press enter boss.move Lef…" at bounding box center [690, 252] width 194 height 74
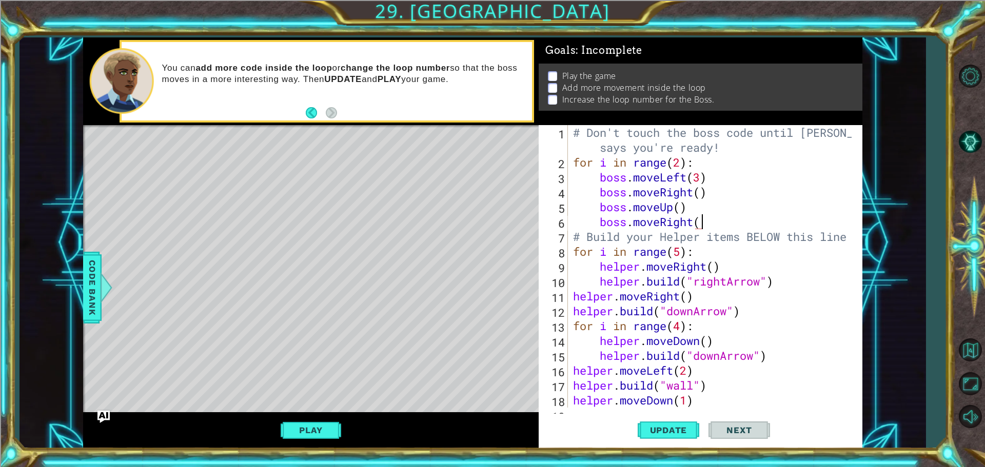
scroll to position [0, 6]
click at [645, 434] on span "Update" at bounding box center [668, 430] width 58 height 10
click at [307, 424] on button "Play" at bounding box center [310, 429] width 60 height 19
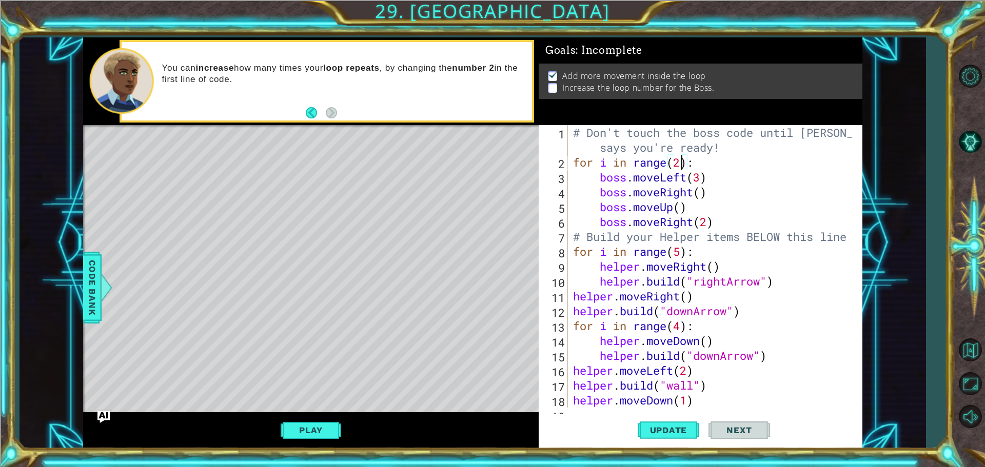
click at [682, 158] on div "# Don't touch the boss code until [PERSON_NAME] says you're ready! for i in ran…" at bounding box center [714, 288] width 286 height 327
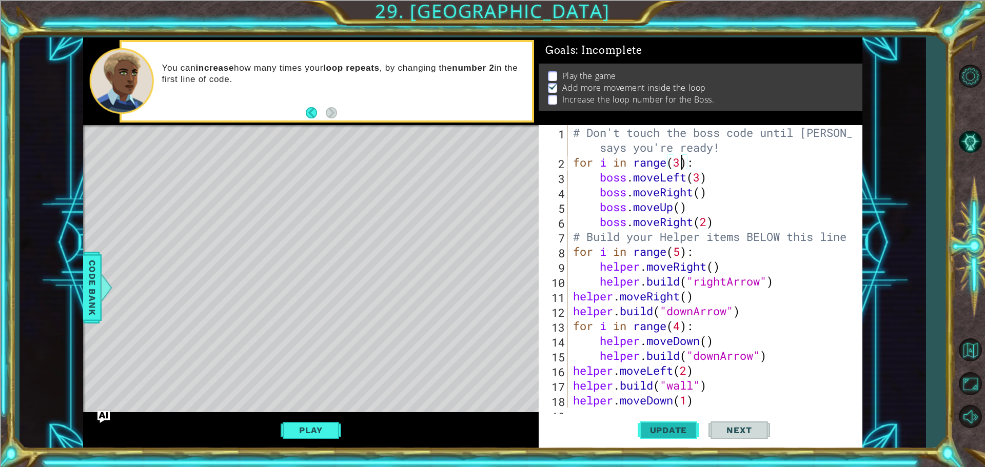
type textarea "for i in range(3):"
click at [664, 426] on span "Update" at bounding box center [668, 430] width 58 height 10
click at [309, 425] on button "Play" at bounding box center [310, 429] width 60 height 19
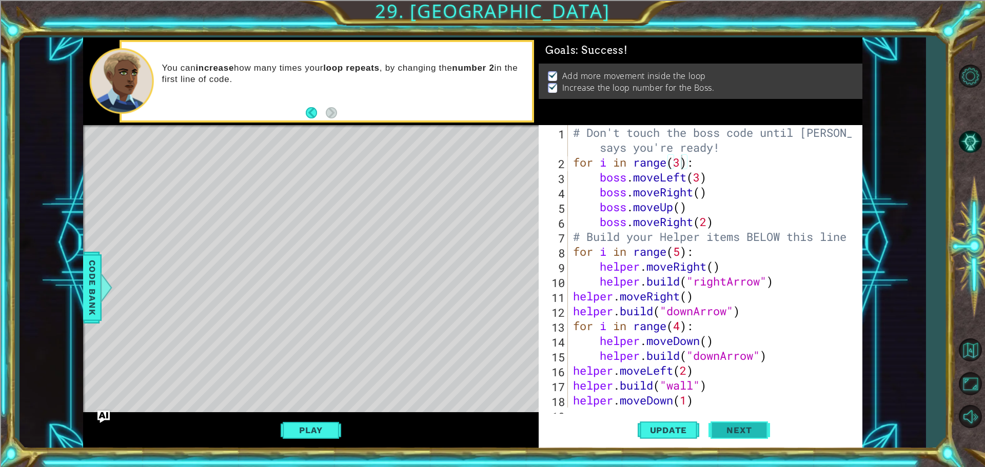
click at [732, 434] on span "Next" at bounding box center [739, 432] width 46 height 10
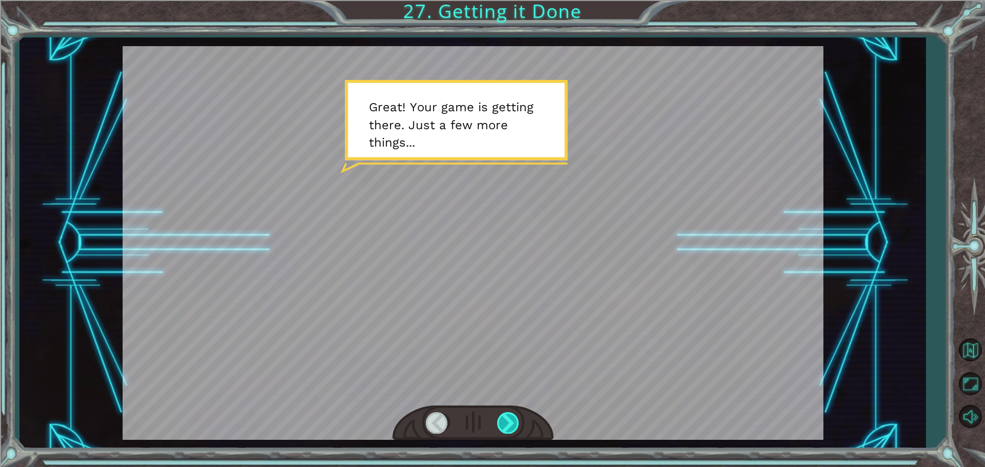
click at [513, 425] on div at bounding box center [508, 422] width 23 height 21
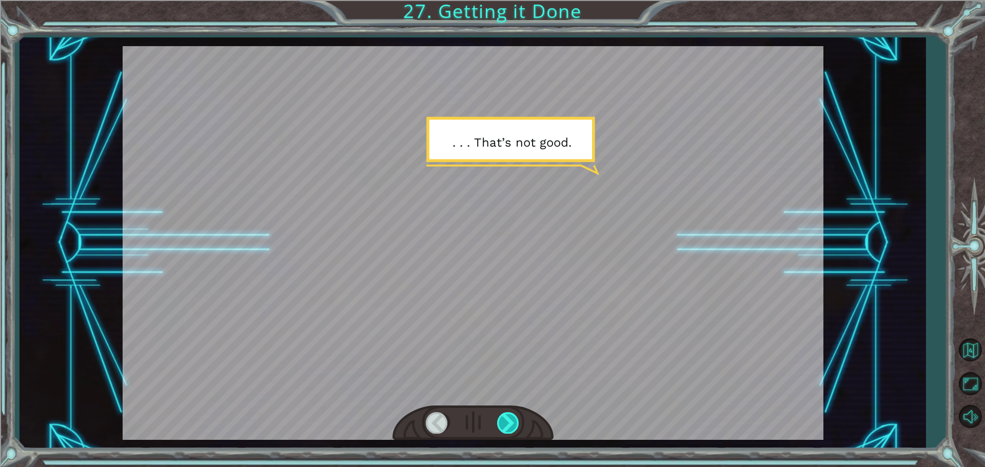
click at [513, 421] on div at bounding box center [508, 422] width 23 height 21
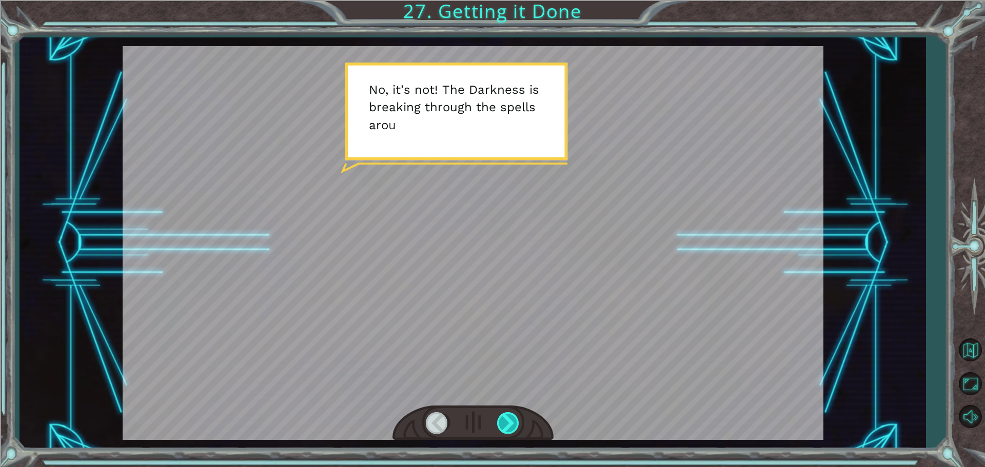
click at [504, 419] on div at bounding box center [508, 422] width 23 height 21
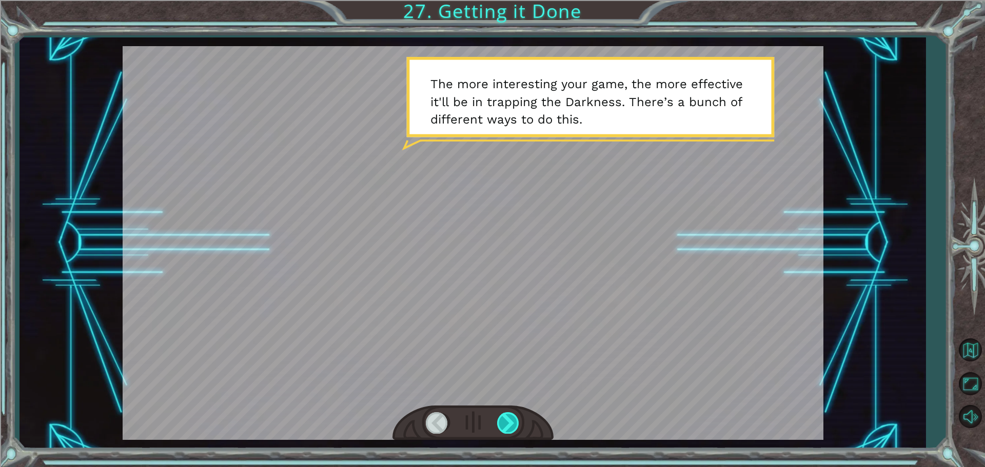
click at [504, 419] on div at bounding box center [508, 422] width 23 height 21
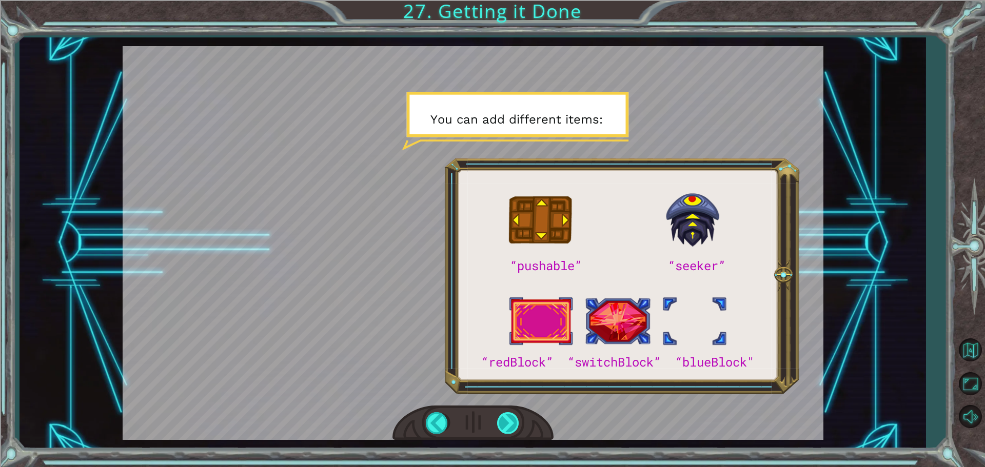
click at [504, 419] on div at bounding box center [508, 422] width 23 height 21
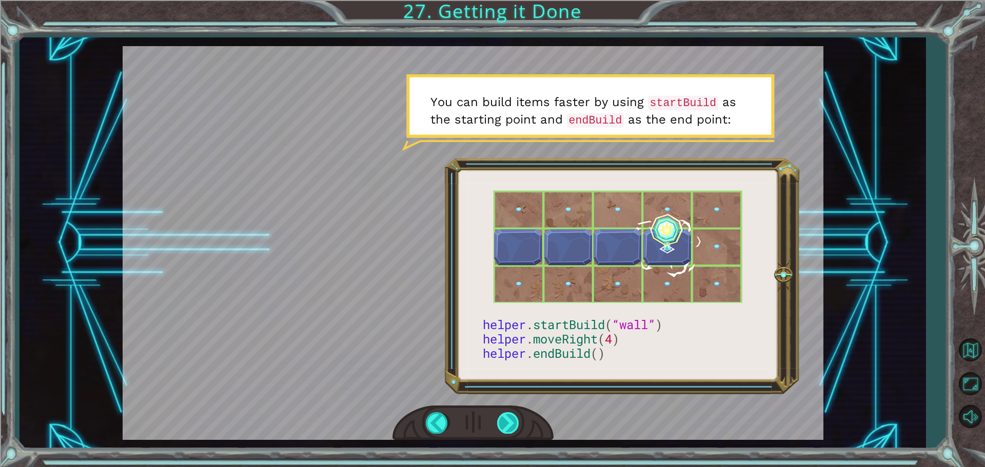
click at [507, 429] on div at bounding box center [508, 422] width 23 height 21
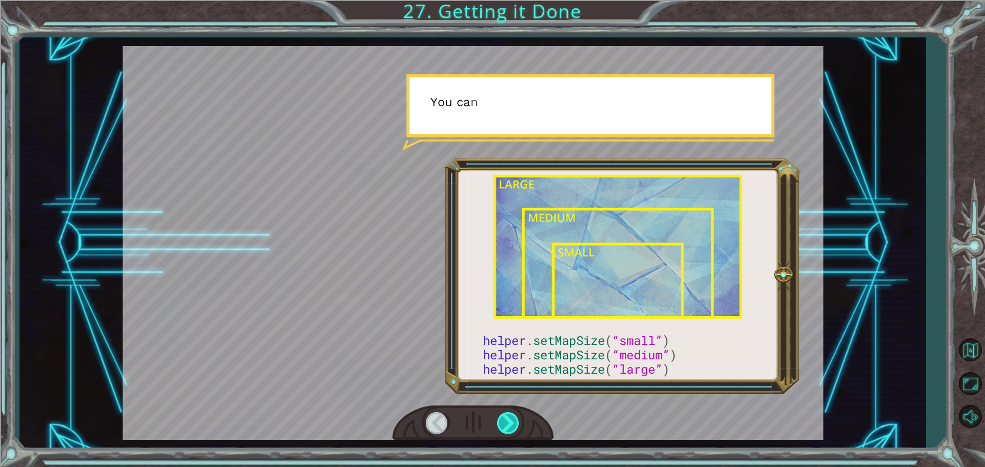
click at [507, 429] on div at bounding box center [508, 422] width 23 height 21
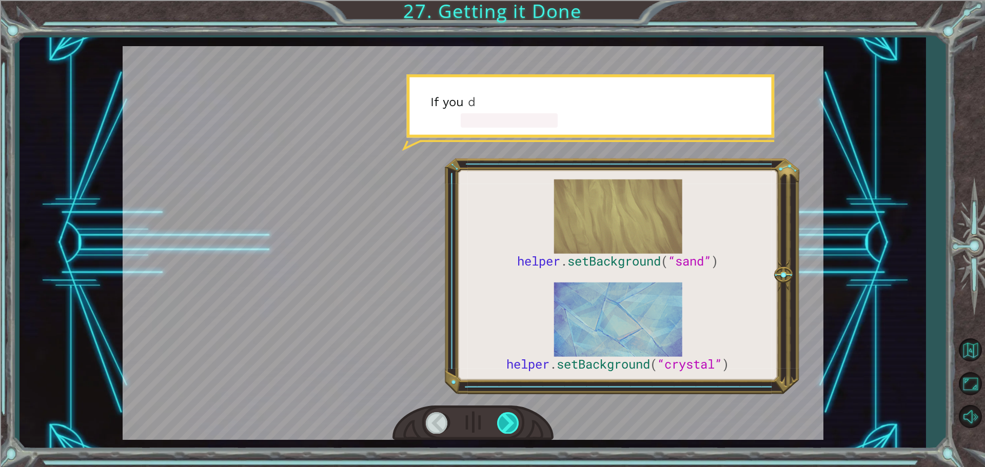
click at [506, 427] on div at bounding box center [508, 422] width 23 height 21
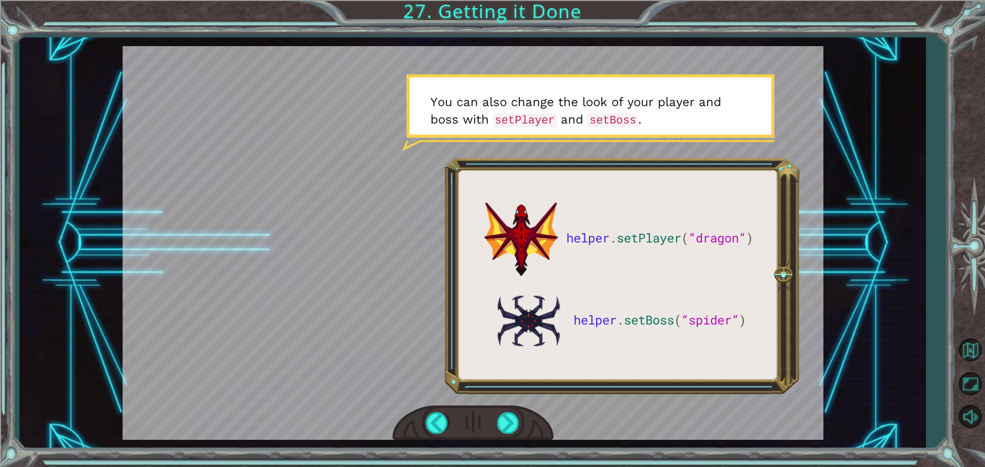
click at [496, 423] on div at bounding box center [472, 423] width 161 height 35
click at [494, 423] on div at bounding box center [472, 423] width 161 height 35
click at [514, 419] on div at bounding box center [508, 422] width 23 height 21
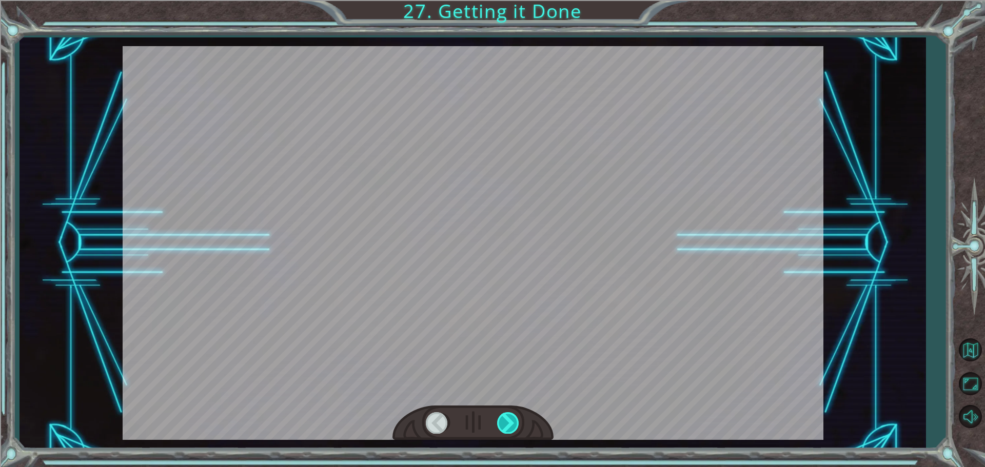
click at [514, 419] on div at bounding box center [508, 422] width 23 height 21
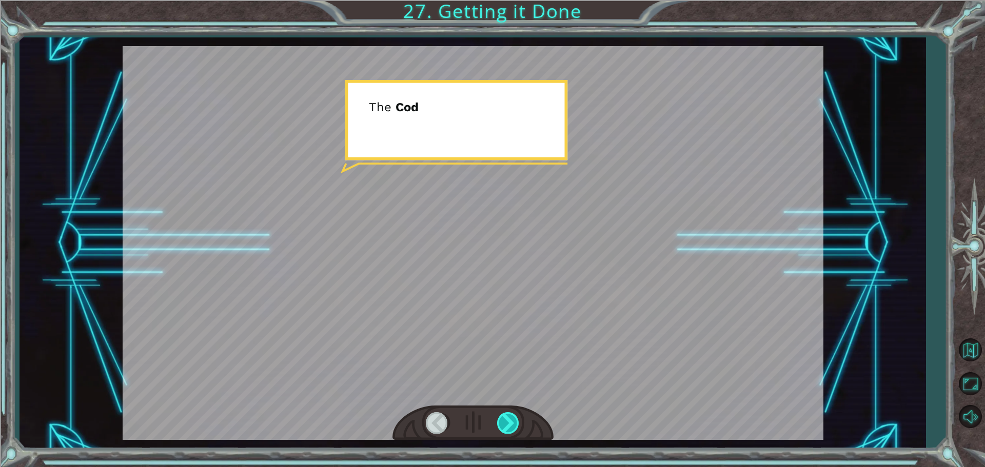
click at [514, 419] on div at bounding box center [508, 422] width 23 height 21
click at [513, 420] on div at bounding box center [508, 422] width 23 height 21
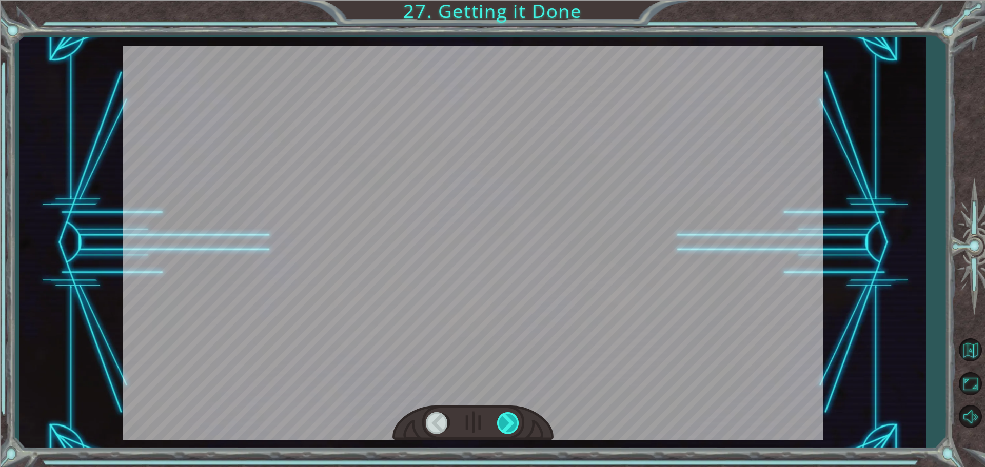
click at [513, 420] on div at bounding box center [508, 422] width 23 height 21
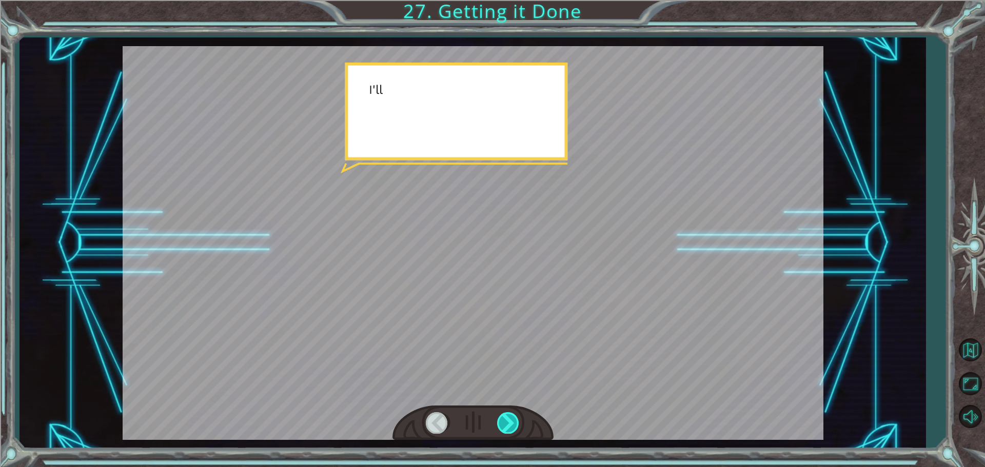
click at [513, 420] on div at bounding box center [508, 422] width 23 height 21
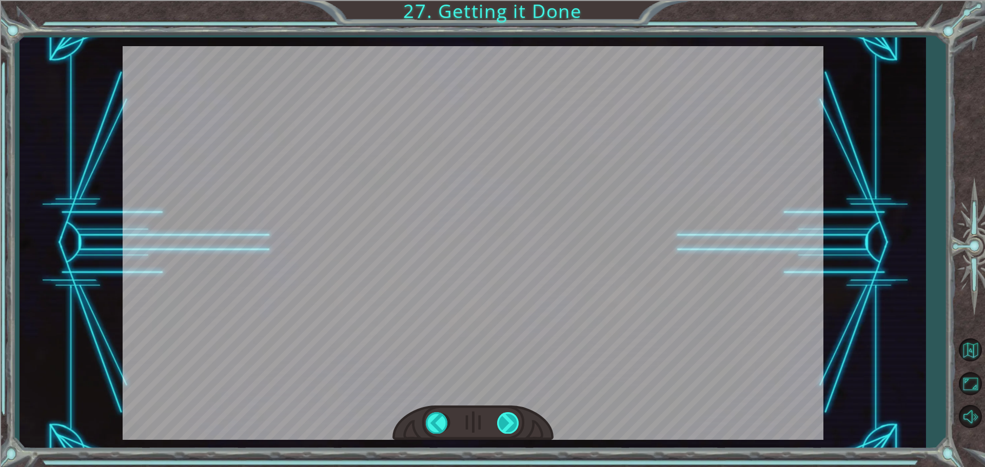
click at [514, 420] on div at bounding box center [508, 422] width 23 height 21
click at [514, 0] on div "helper . setPlayer ( “dragon” ) helper . setBoss ( “spider” ) G r e a t ! Y o u…" at bounding box center [492, 0] width 985 height 0
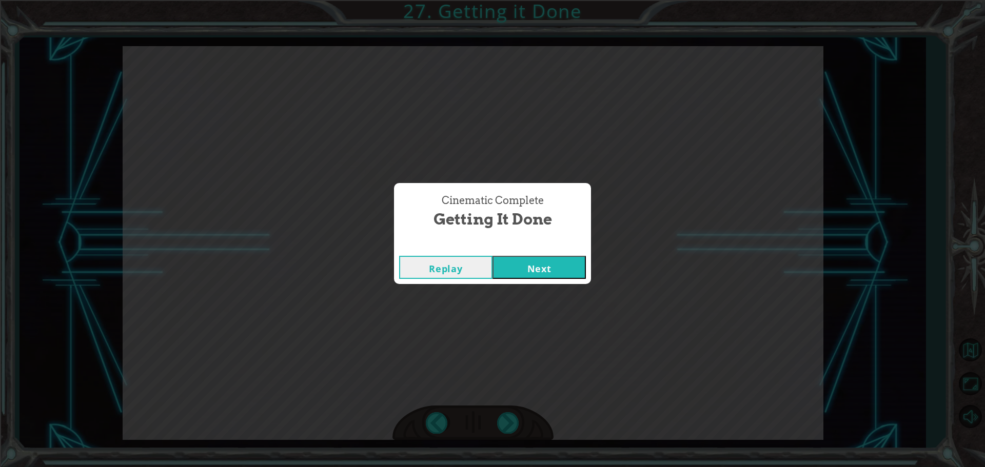
click at [511, 424] on div "Cinematic Complete Getting it Done Replay Next" at bounding box center [492, 233] width 985 height 467
click at [538, 273] on button "Next" at bounding box center [538, 267] width 93 height 23
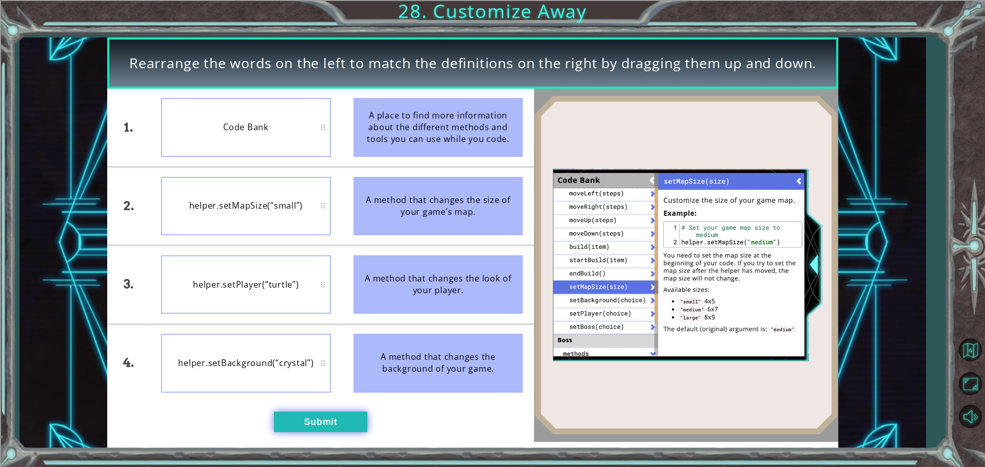
click at [307, 417] on button "Submit" at bounding box center [320, 422] width 93 height 21
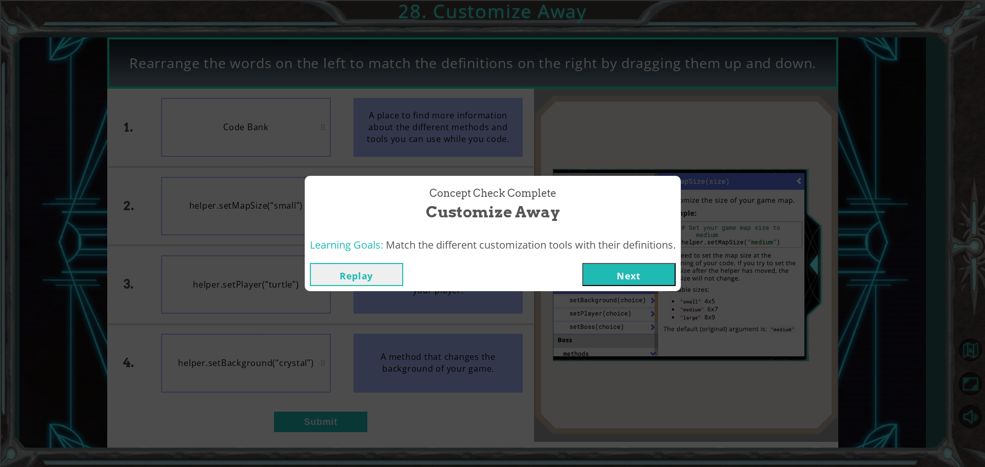
click at [651, 262] on div "Replay Next" at bounding box center [493, 274] width 376 height 33
click at [648, 271] on button "Next" at bounding box center [628, 274] width 93 height 23
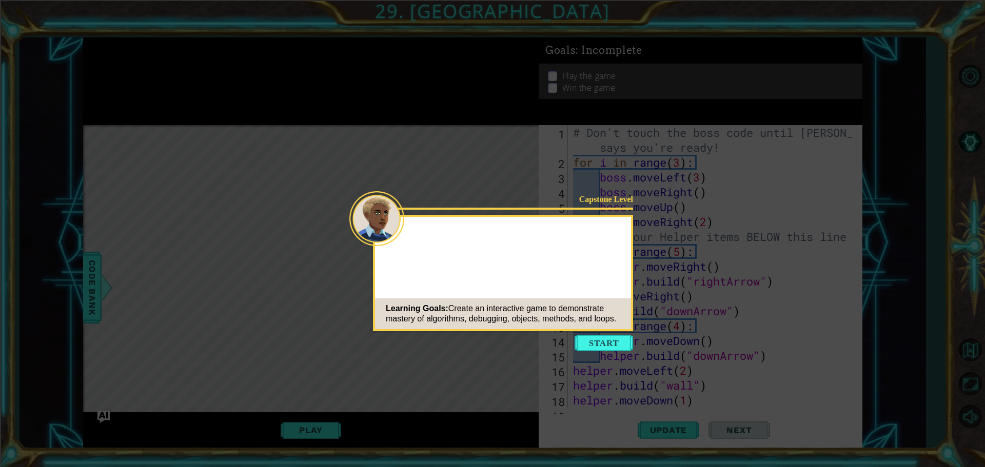
scroll to position [104, 0]
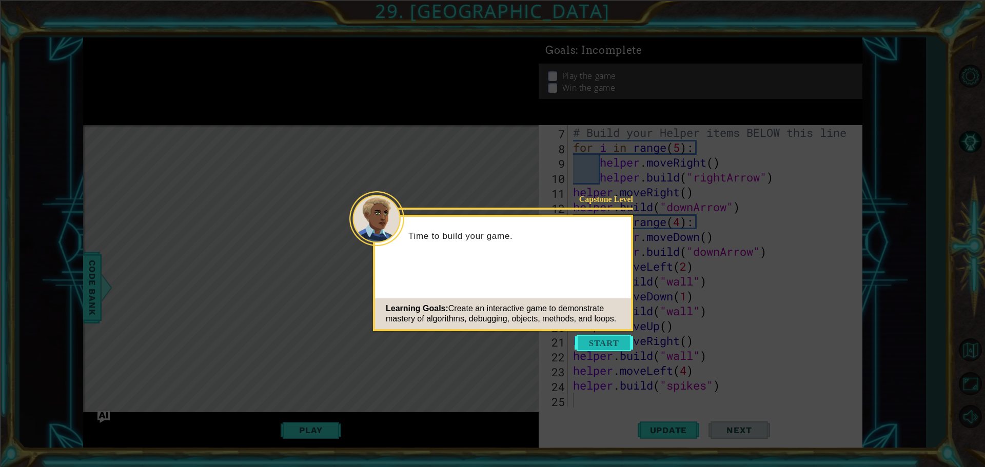
click at [586, 347] on button "Start" at bounding box center [603, 343] width 58 height 16
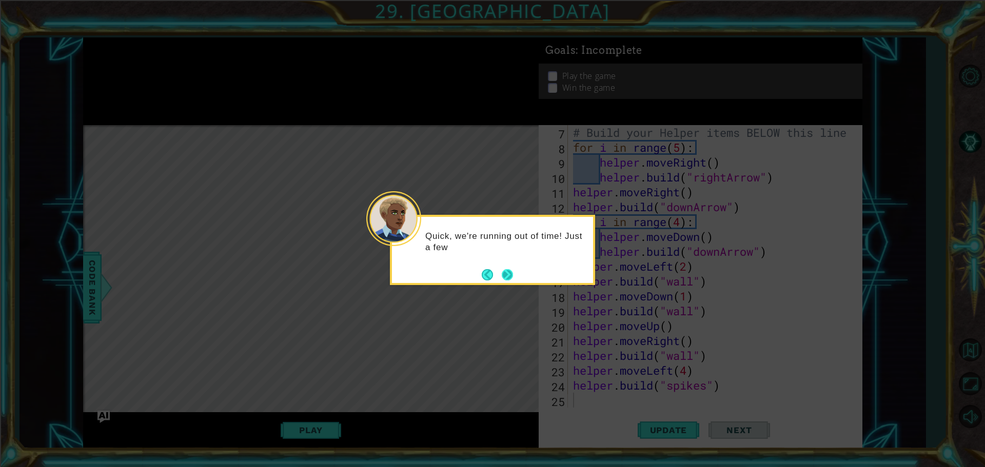
click at [503, 277] on button "Next" at bounding box center [507, 275] width 12 height 12
click at [506, 272] on button "Next" at bounding box center [506, 274] width 11 height 11
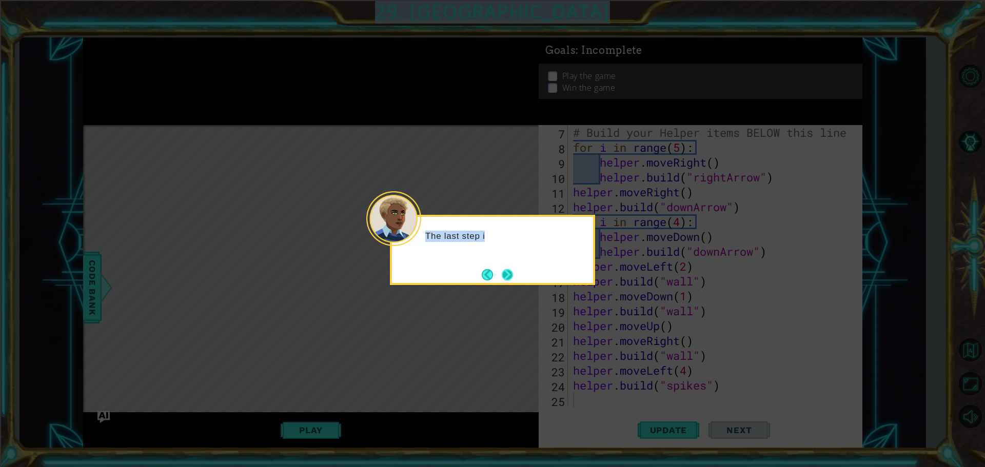
click at [506, 272] on icon at bounding box center [492, 233] width 985 height 467
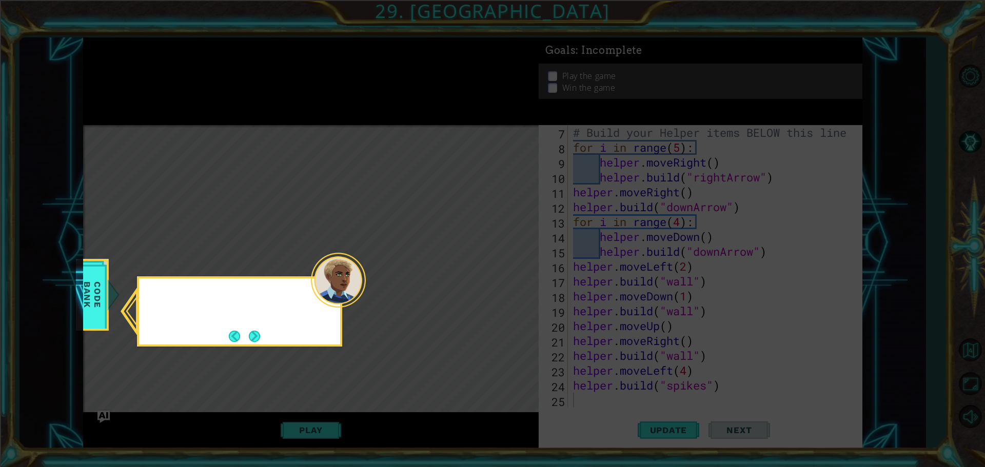
click at [506, 272] on icon at bounding box center [492, 233] width 985 height 467
click at [254, 343] on button "Next" at bounding box center [254, 336] width 12 height 12
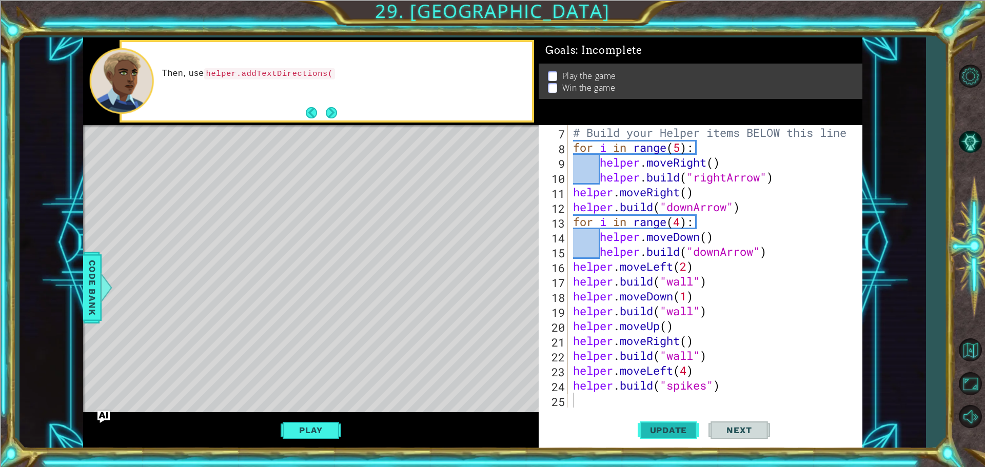
click at [653, 425] on button "Update" at bounding box center [668, 430] width 62 height 32
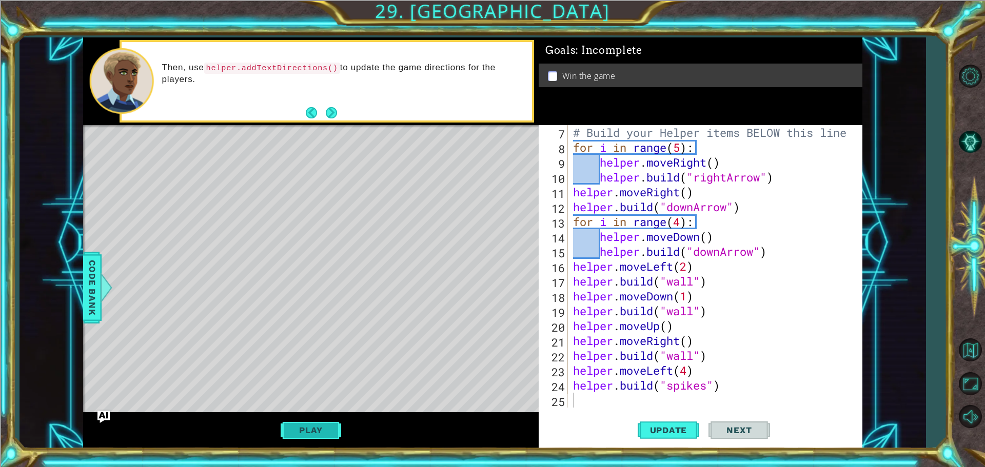
click at [302, 422] on button "Play" at bounding box center [310, 429] width 60 height 19
drag, startPoint x: 725, startPoint y: 432, endPoint x: 725, endPoint y: 425, distance: 7.2
click at [725, 431] on span "Next" at bounding box center [739, 433] width 46 height 10
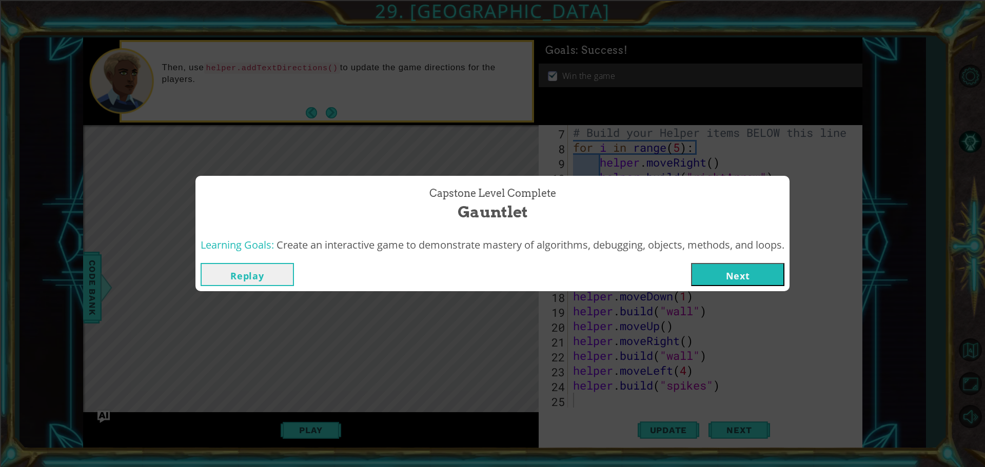
click at [762, 275] on button "Next" at bounding box center [737, 274] width 93 height 23
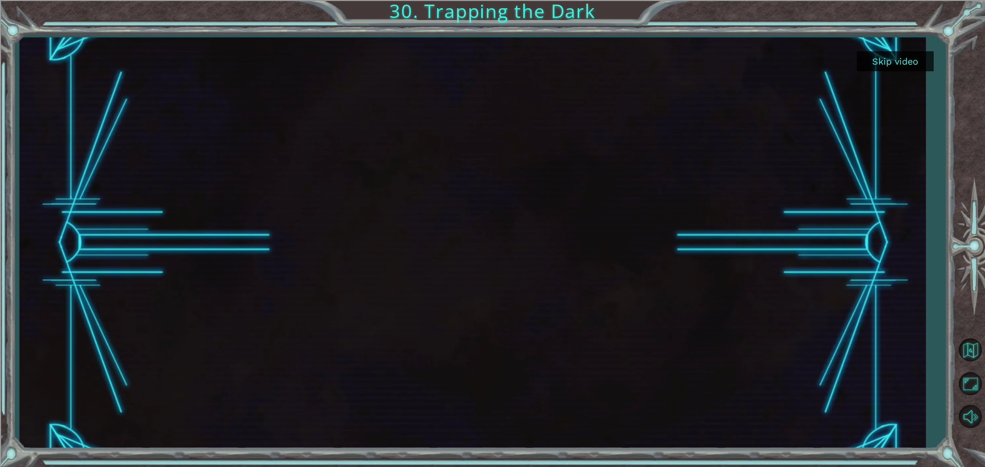
drag, startPoint x: 890, startPoint y: 55, endPoint x: 888, endPoint y: 61, distance: 5.7
click at [890, 60] on button "Skip video" at bounding box center [894, 61] width 77 height 20
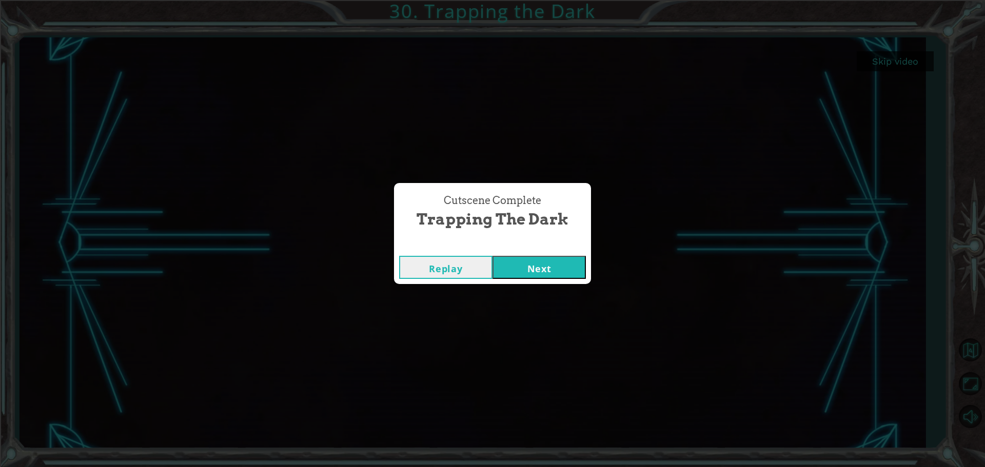
click at [517, 278] on button "Next" at bounding box center [538, 267] width 93 height 23
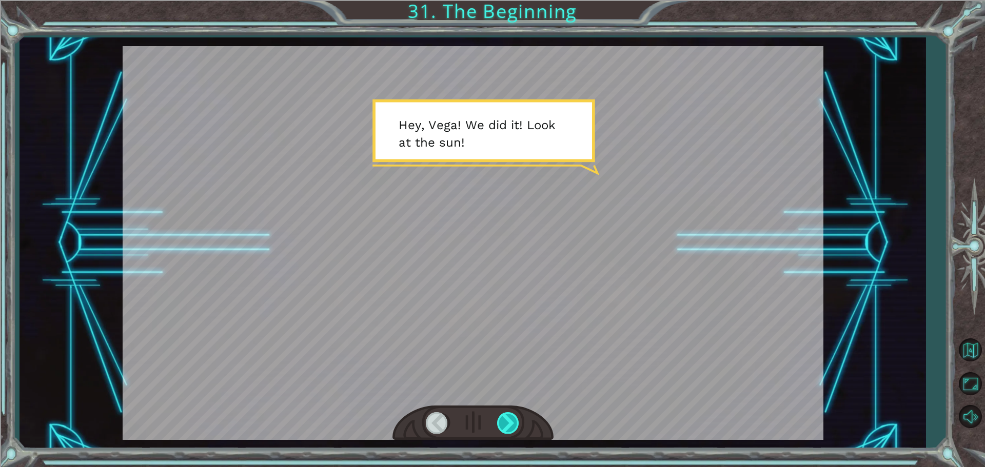
click at [501, 425] on div at bounding box center [508, 422] width 23 height 21
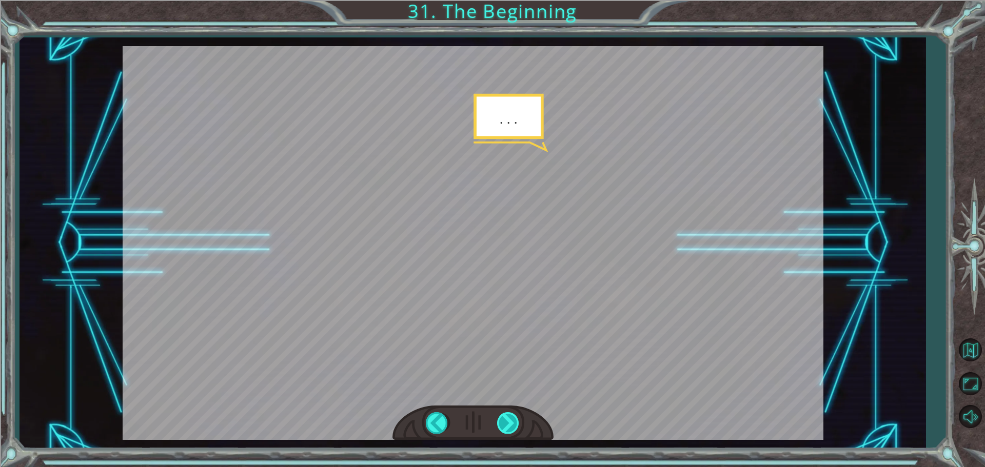
click at [501, 425] on div at bounding box center [508, 422] width 23 height 21
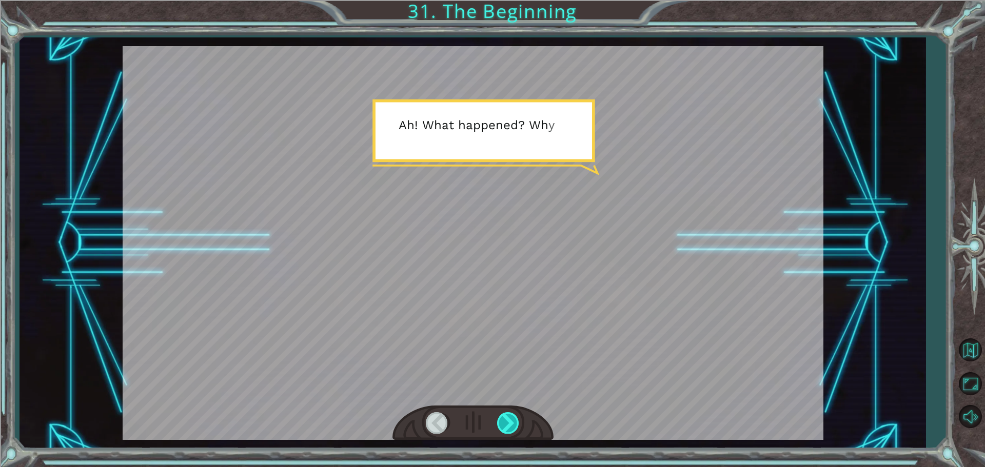
click at [501, 425] on div at bounding box center [508, 422] width 23 height 21
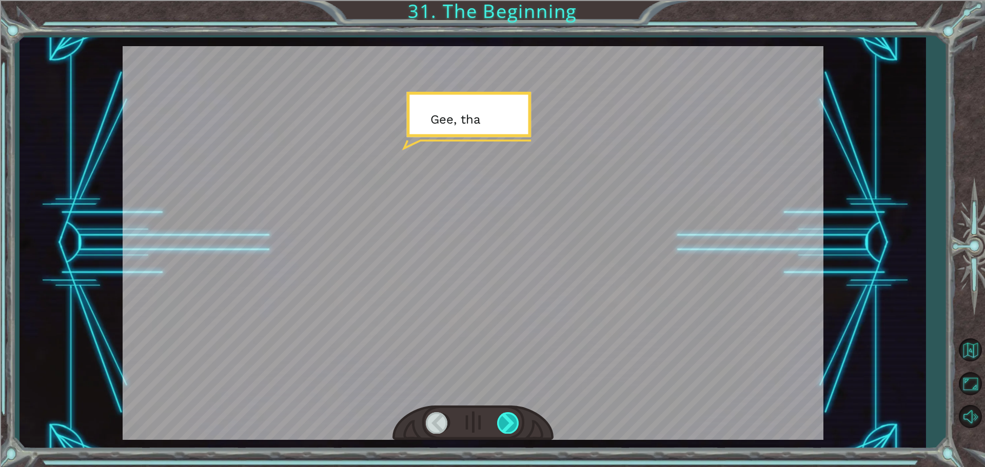
click at [501, 425] on div at bounding box center [508, 422] width 23 height 21
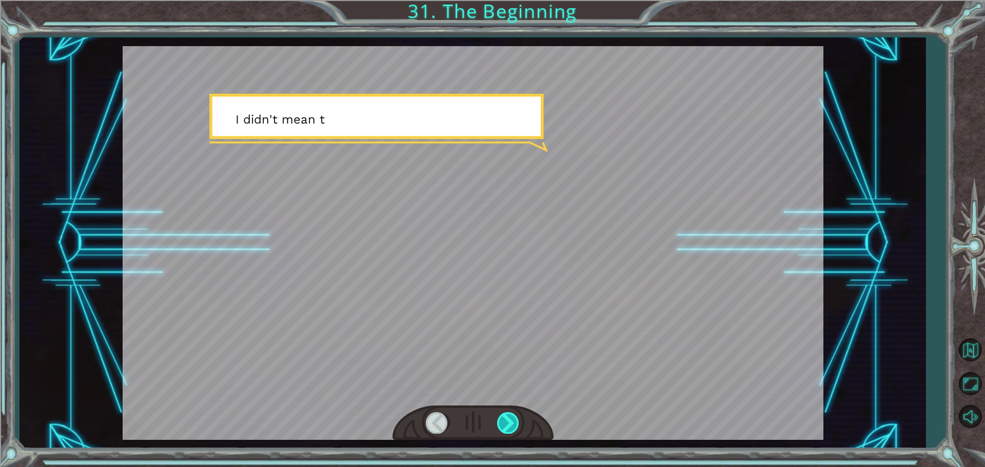
click at [501, 425] on div at bounding box center [508, 422] width 23 height 21
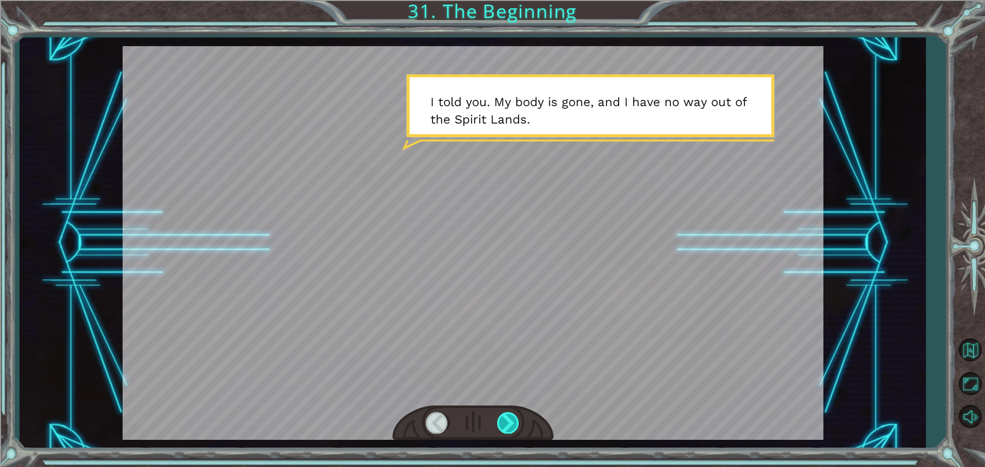
click at [501, 425] on div at bounding box center [508, 422] width 23 height 21
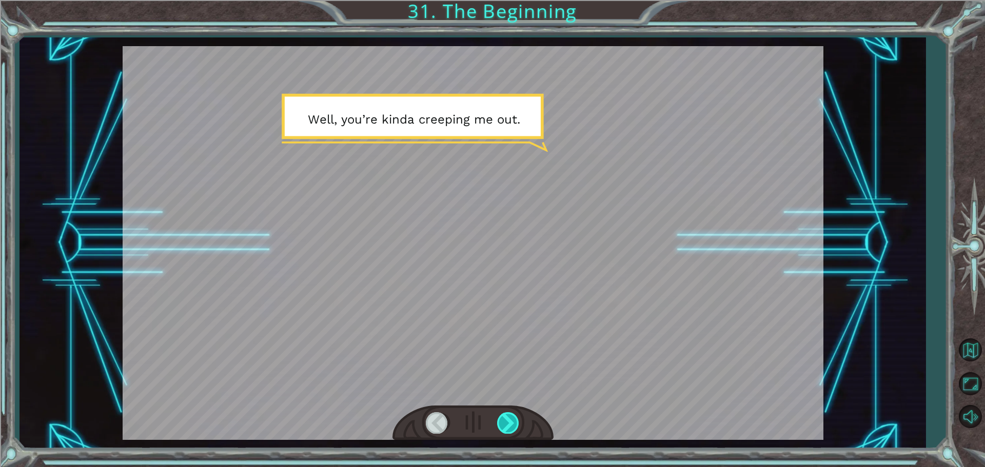
click at [501, 425] on div at bounding box center [508, 422] width 23 height 21
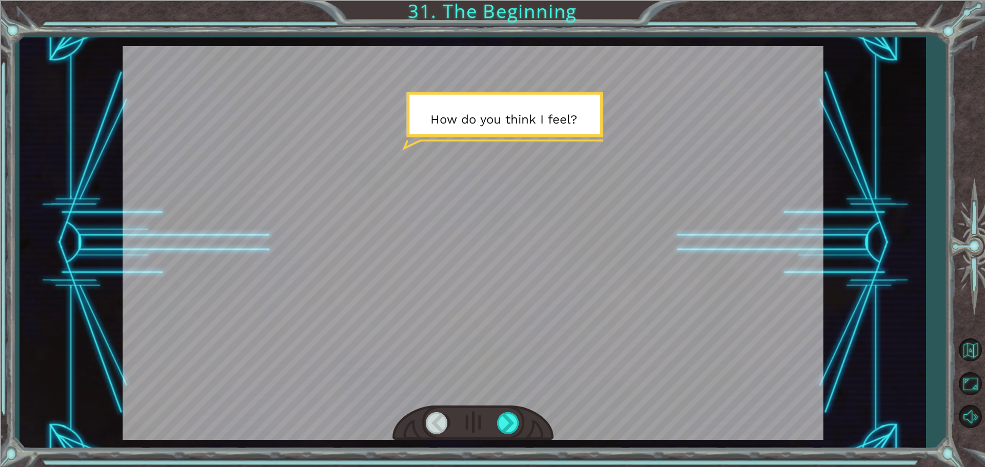
drag, startPoint x: 501, startPoint y: 425, endPoint x: 523, endPoint y: 411, distance: 25.2
drag, startPoint x: 523, startPoint y: 411, endPoint x: 511, endPoint y: 419, distance: 13.7
click at [511, 419] on div at bounding box center [508, 422] width 23 height 21
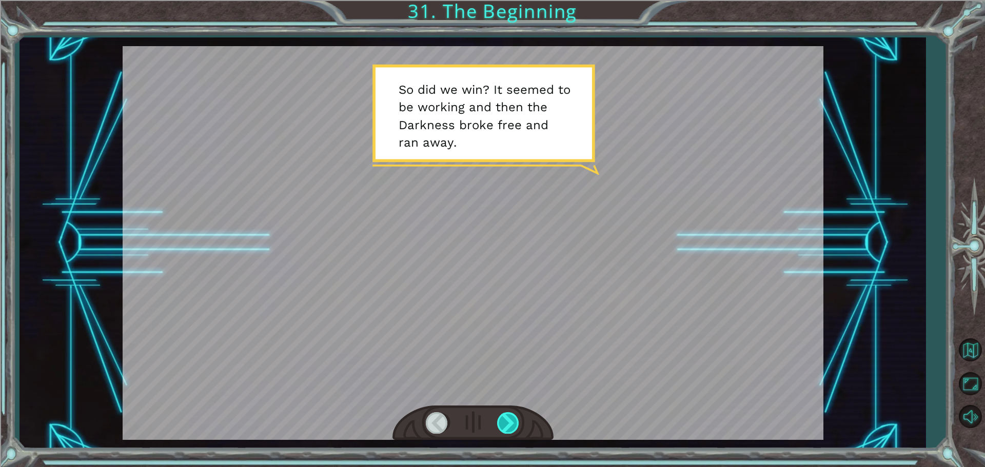
click at [511, 419] on div at bounding box center [508, 422] width 23 height 21
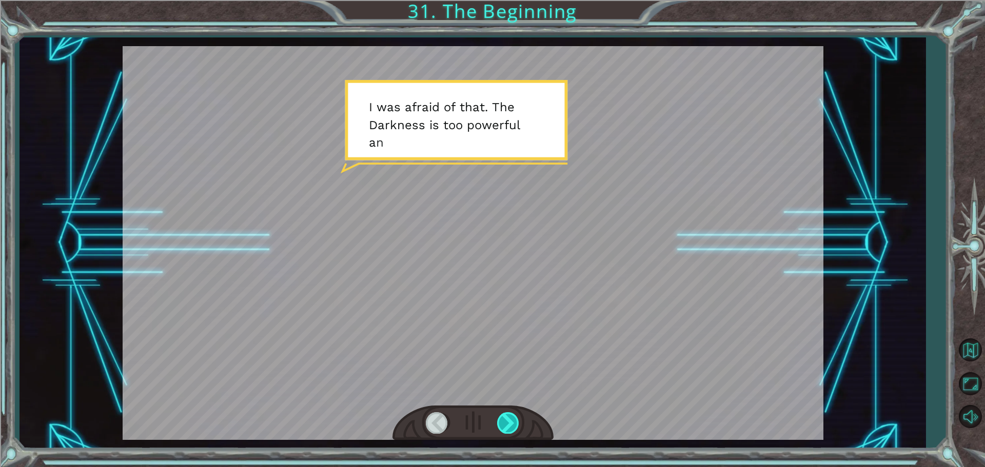
click at [511, 419] on div at bounding box center [508, 422] width 23 height 21
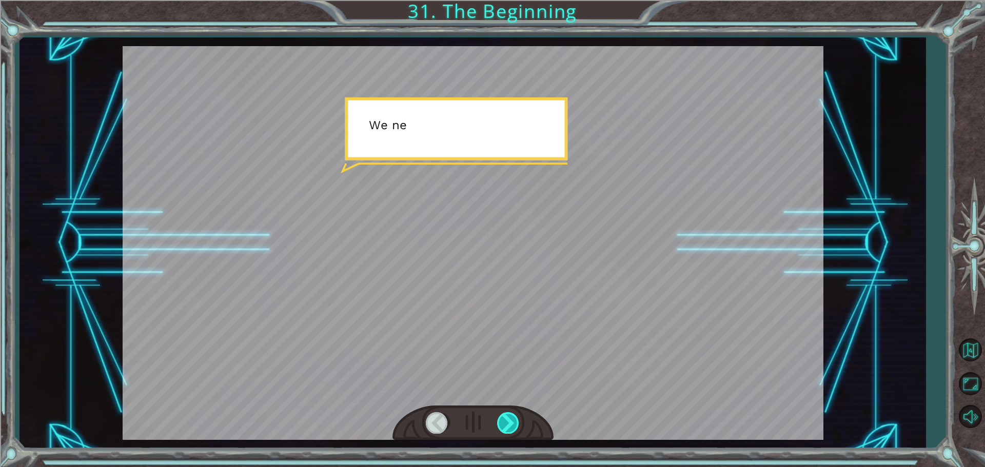
click at [511, 419] on div at bounding box center [508, 422] width 23 height 21
click at [511, 418] on div at bounding box center [508, 422] width 23 height 21
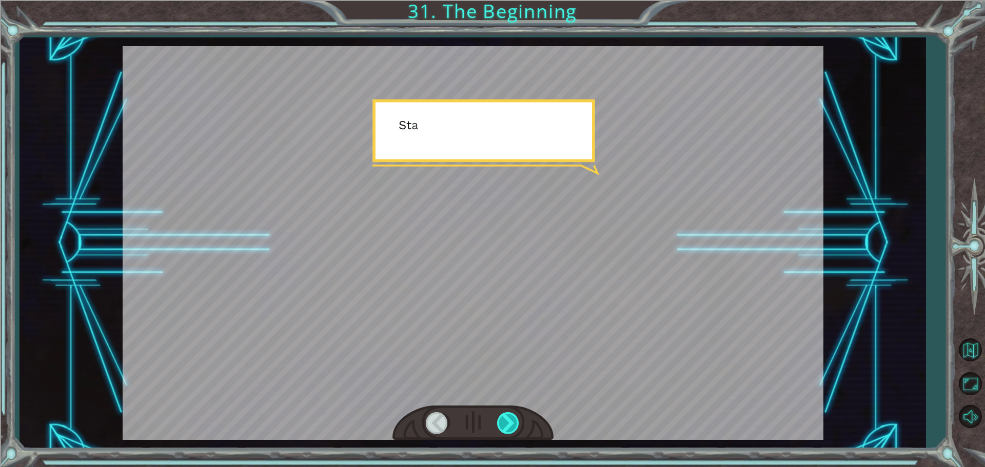
click at [511, 418] on div at bounding box center [508, 422] width 23 height 21
drag, startPoint x: 511, startPoint y: 418, endPoint x: 509, endPoint y: 424, distance: 5.4
click at [509, 424] on div at bounding box center [508, 422] width 23 height 21
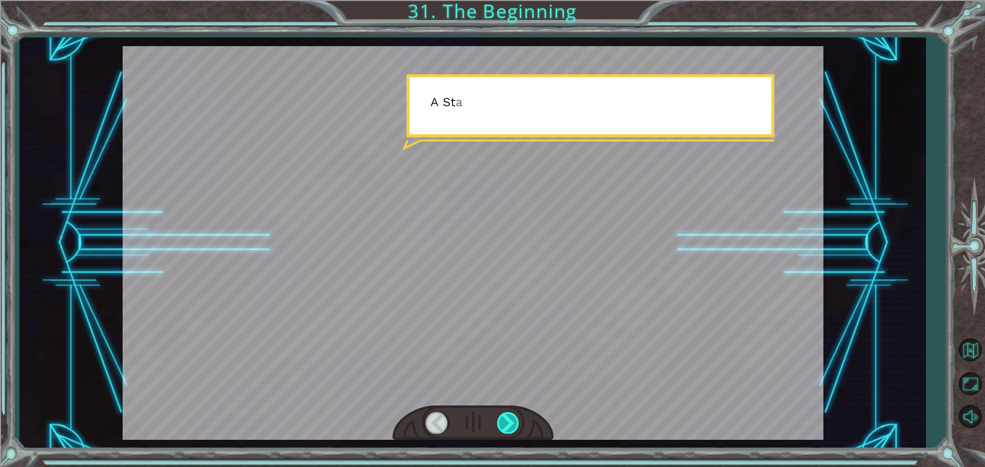
click at [509, 424] on div at bounding box center [508, 422] width 23 height 21
click at [509, 427] on div at bounding box center [508, 422] width 23 height 21
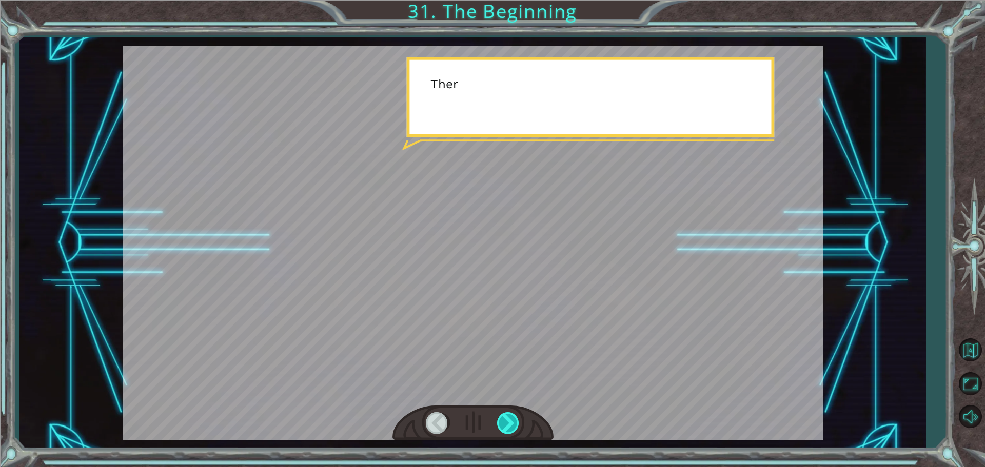
click at [509, 427] on div at bounding box center [508, 422] width 23 height 21
click at [509, 426] on div at bounding box center [508, 422] width 23 height 21
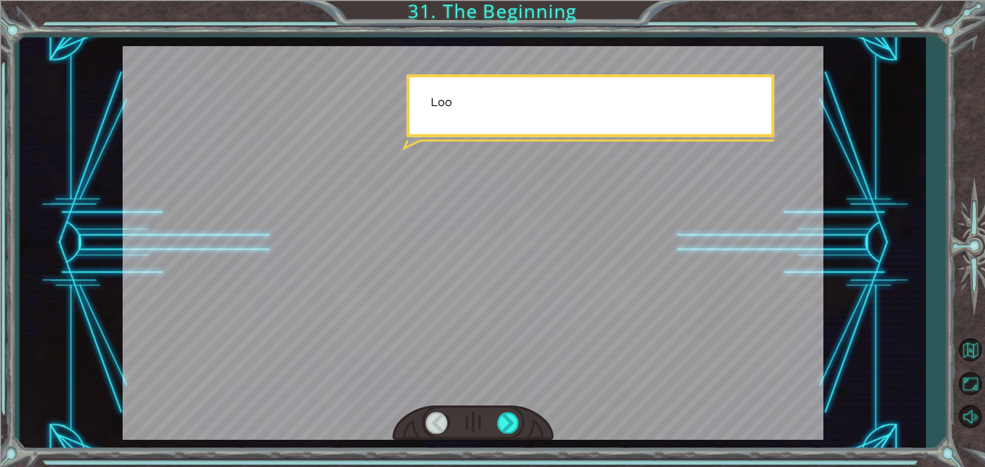
click at [521, 418] on div at bounding box center [472, 423] width 161 height 35
drag, startPoint x: 521, startPoint y: 418, endPoint x: 518, endPoint y: 423, distance: 5.7
click at [518, 423] on div at bounding box center [472, 423] width 161 height 35
click at [518, 423] on div at bounding box center [508, 422] width 23 height 21
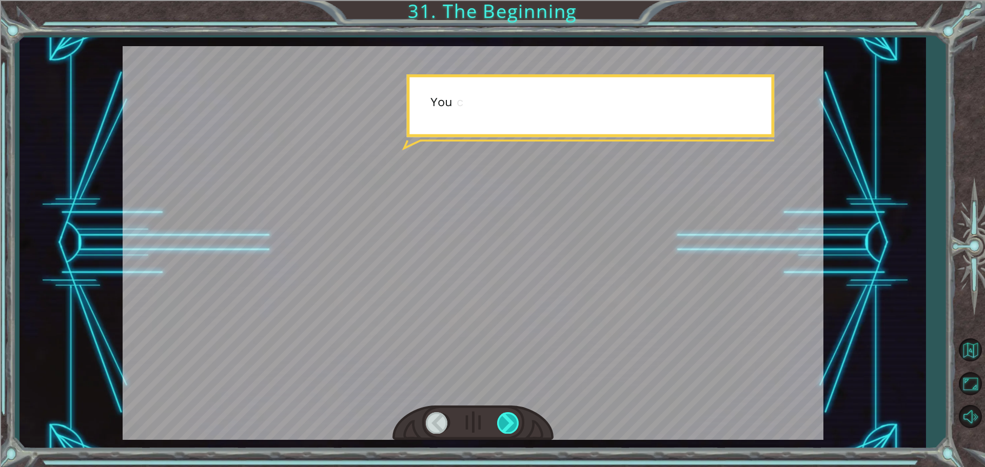
click at [517, 423] on div at bounding box center [508, 422] width 23 height 21
click at [514, 423] on div at bounding box center [508, 422] width 23 height 21
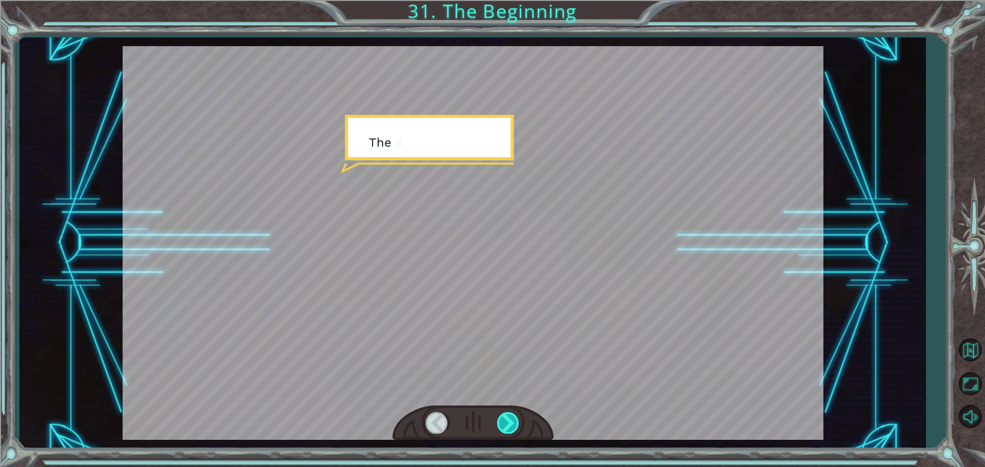
click at [513, 423] on div at bounding box center [508, 422] width 23 height 21
click at [513, 422] on div at bounding box center [508, 422] width 23 height 21
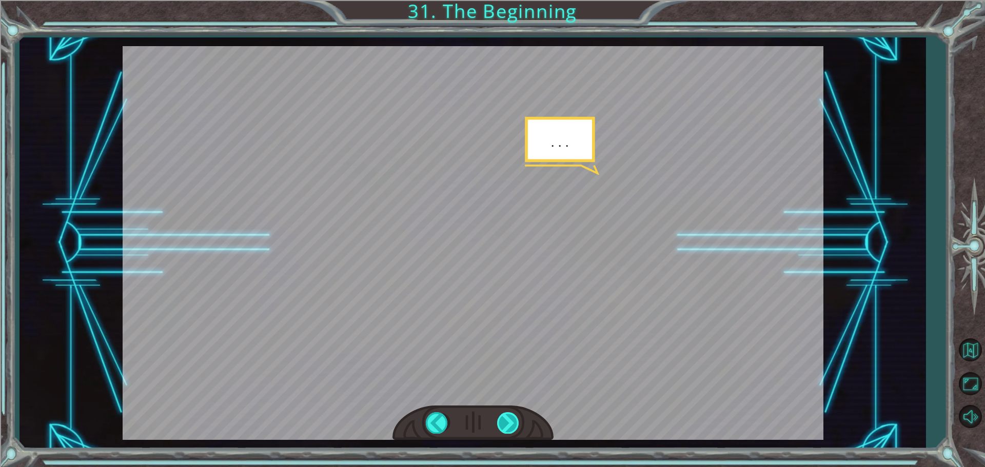
click at [513, 422] on div at bounding box center [508, 422] width 23 height 21
click at [512, 423] on div at bounding box center [508, 422] width 23 height 21
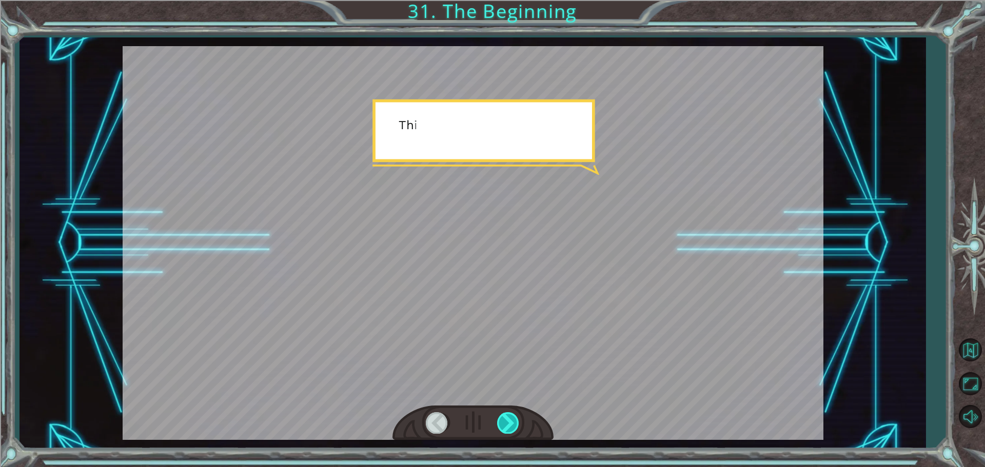
click at [512, 424] on div at bounding box center [508, 422] width 23 height 21
click at [511, 423] on div at bounding box center [508, 422] width 23 height 21
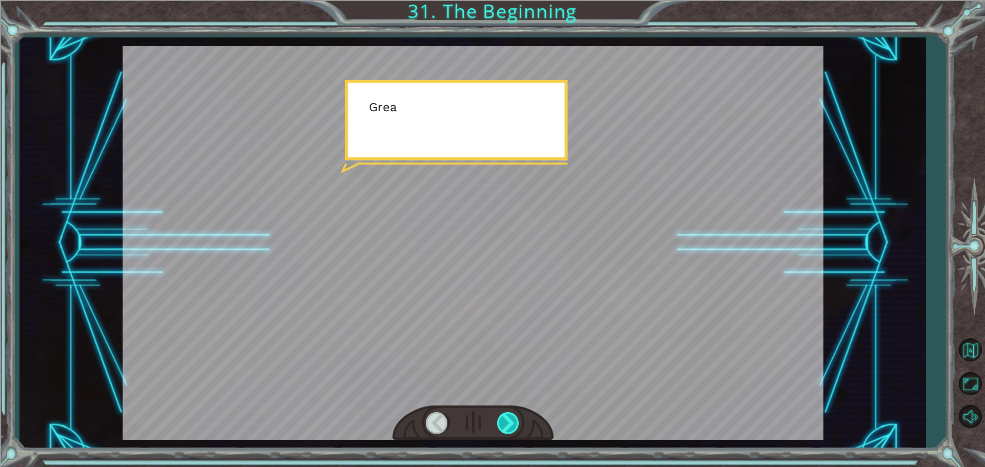
click at [511, 423] on div at bounding box center [508, 422] width 23 height 21
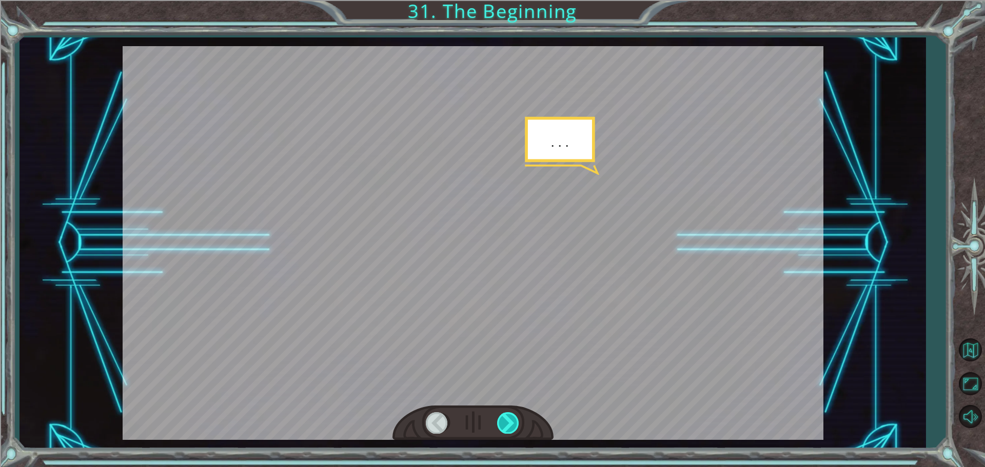
click at [511, 423] on div at bounding box center [508, 422] width 23 height 21
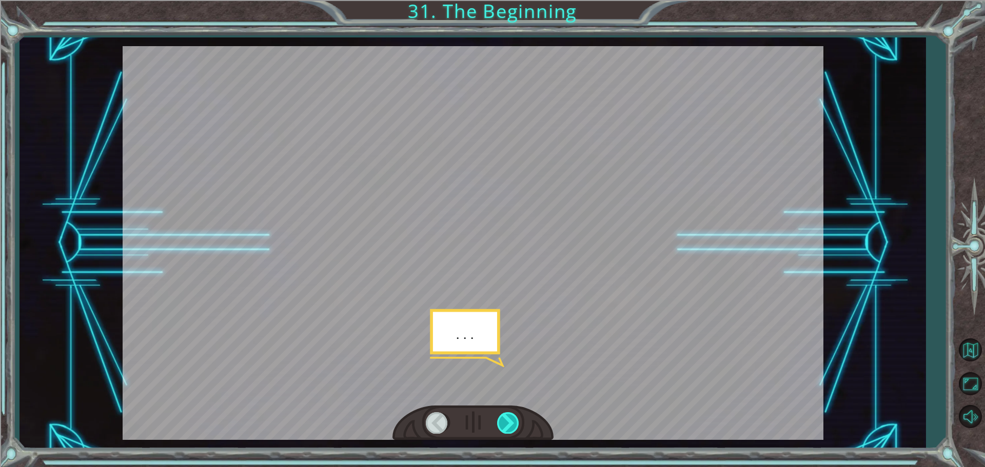
click at [511, 423] on div at bounding box center [508, 422] width 23 height 21
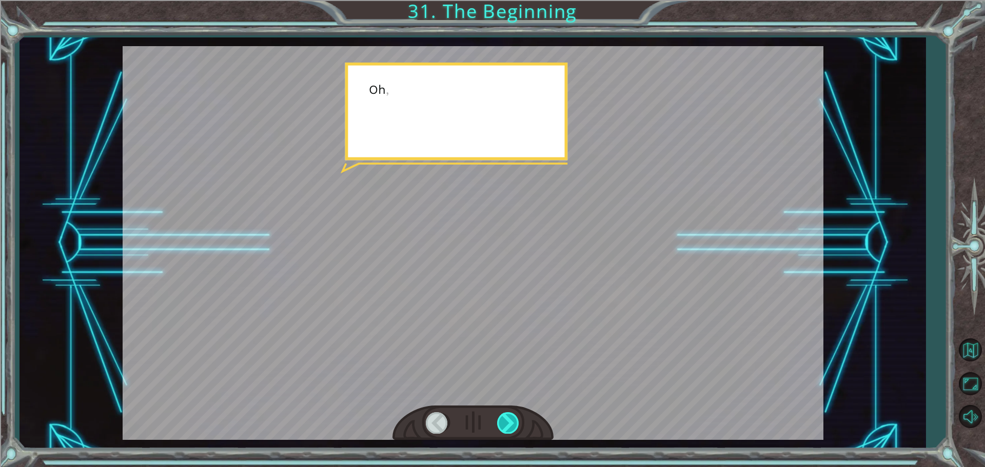
click at [511, 423] on div at bounding box center [508, 422] width 23 height 21
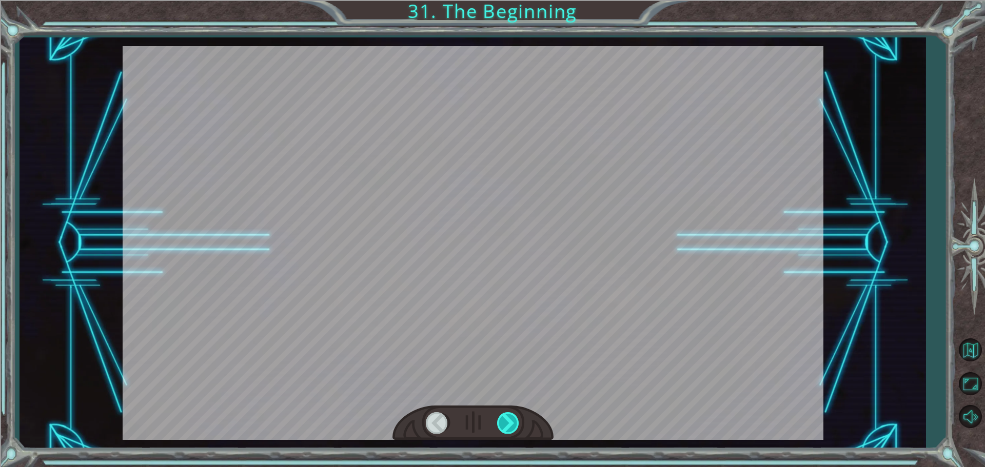
click at [511, 423] on div at bounding box center [508, 422] width 23 height 21
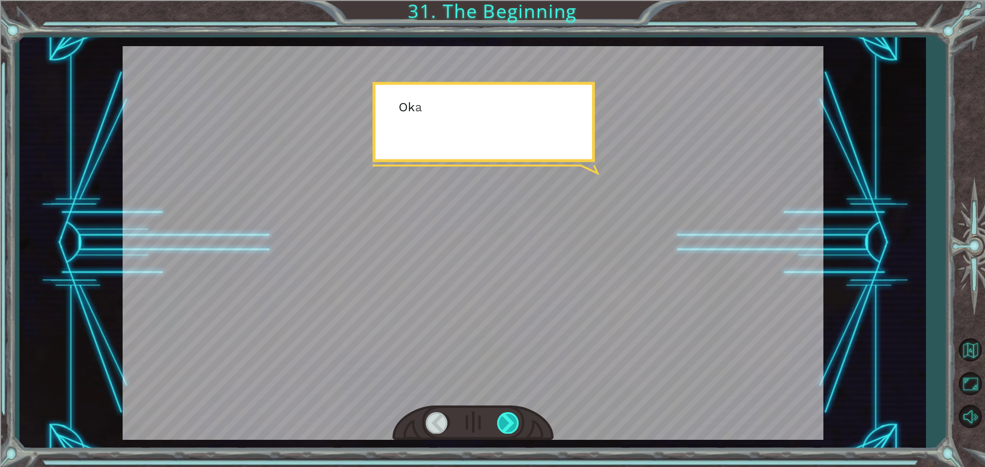
click at [511, 422] on div at bounding box center [508, 422] width 23 height 21
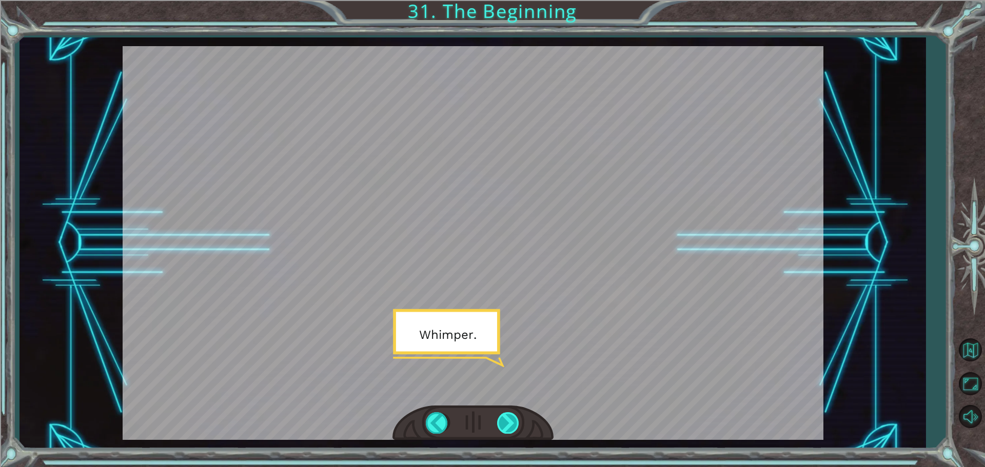
click at [511, 422] on div at bounding box center [508, 422] width 23 height 21
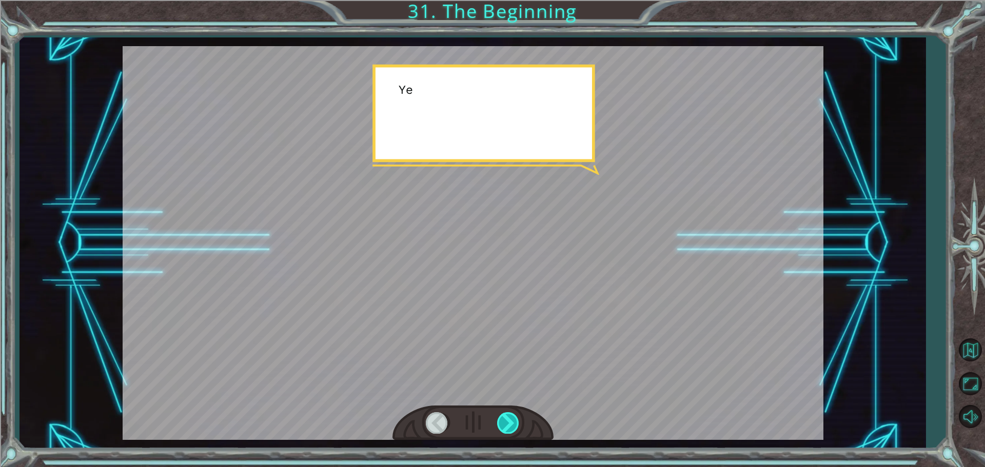
click at [511, 422] on div at bounding box center [508, 422] width 23 height 21
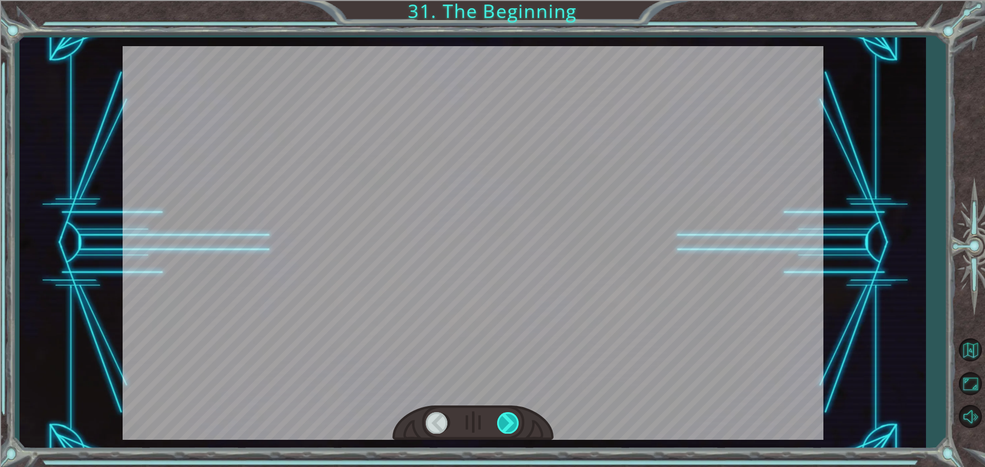
click at [511, 422] on div at bounding box center [508, 422] width 23 height 21
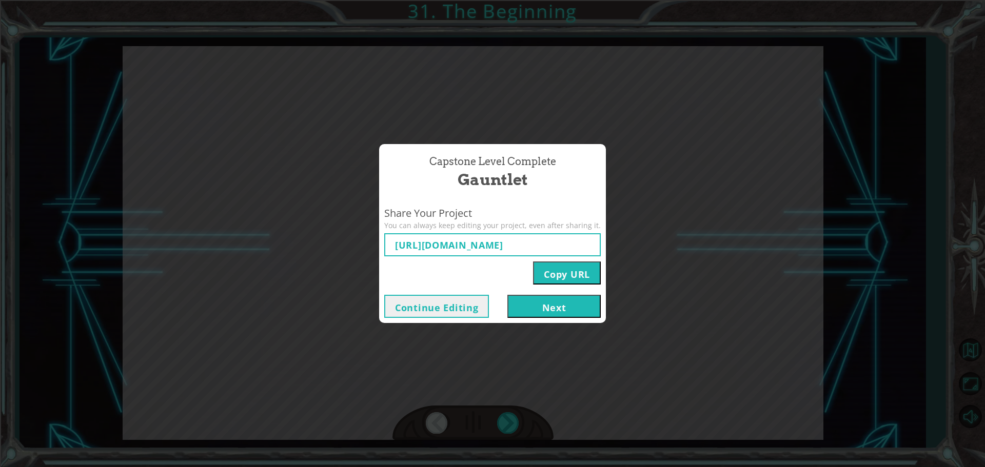
drag, startPoint x: 564, startPoint y: 315, endPoint x: 559, endPoint y: 321, distance: 7.3
click at [561, 319] on div "Continue Editing Next" at bounding box center [492, 306] width 227 height 33
click at [538, 303] on button "Next" at bounding box center [553, 306] width 93 height 23
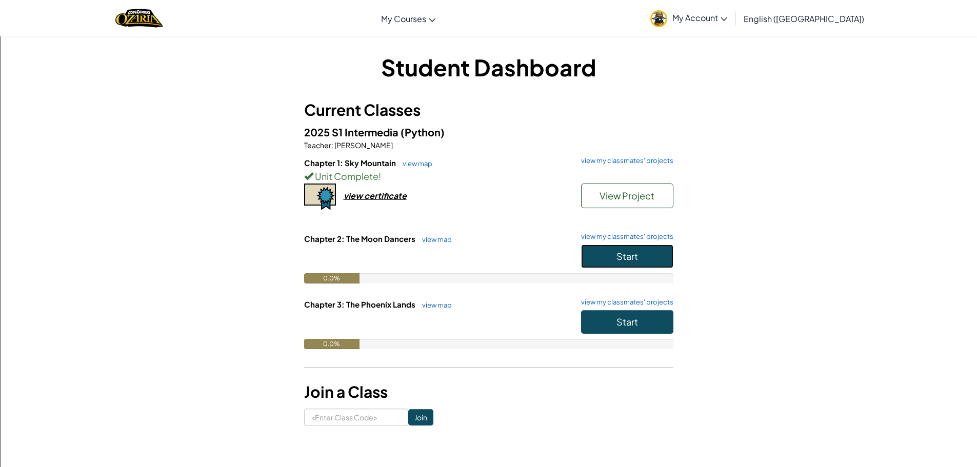
click at [616, 252] on span "Start" at bounding box center [627, 256] width 22 height 12
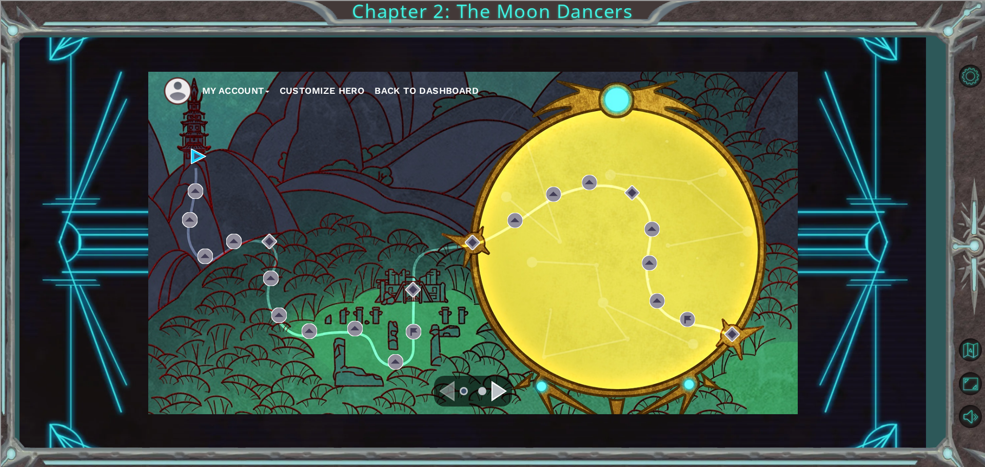
click at [190, 148] on div "My Account Customize Hero Back to Dashboard" at bounding box center [472, 243] width 649 height 343
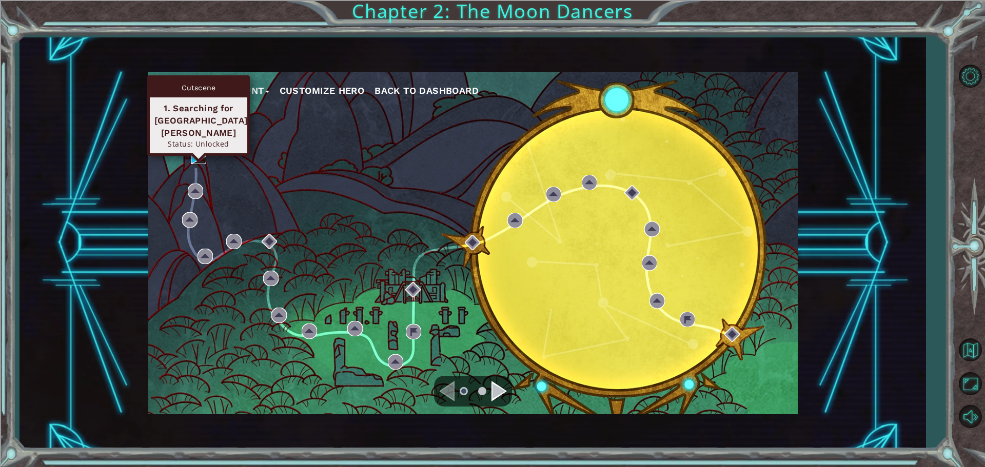
click at [191, 155] on img at bounding box center [198, 156] width 15 height 15
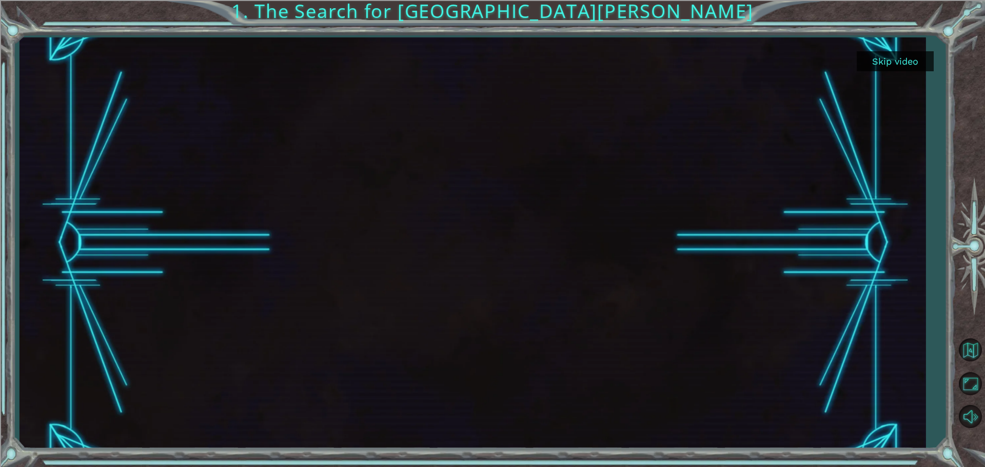
click at [897, 74] on div at bounding box center [472, 242] width 906 height 411
click at [897, 70] on button "Skip video" at bounding box center [894, 61] width 77 height 20
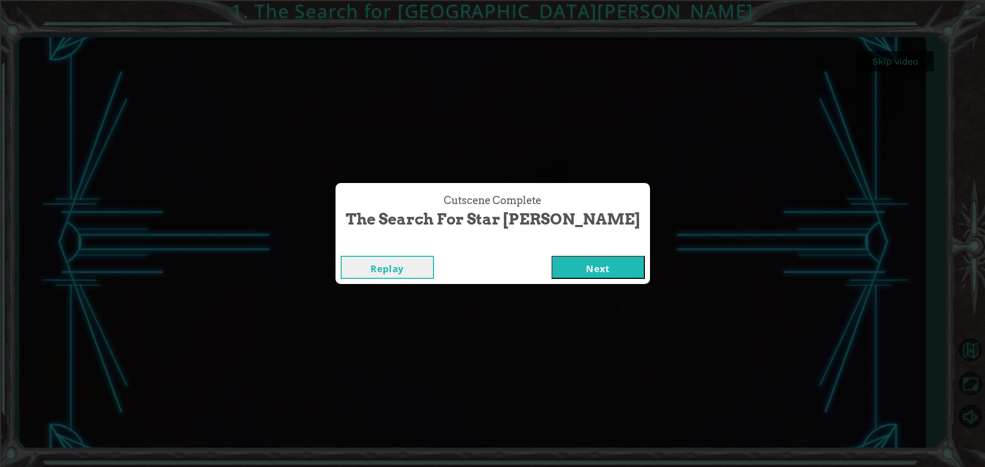
click at [560, 271] on button "Next" at bounding box center [597, 267] width 93 height 23
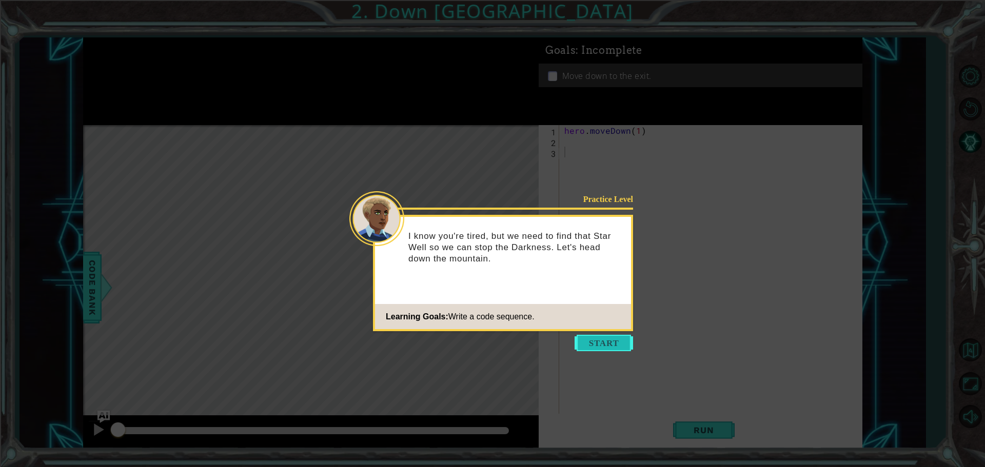
click at [584, 345] on button "Start" at bounding box center [603, 343] width 58 height 16
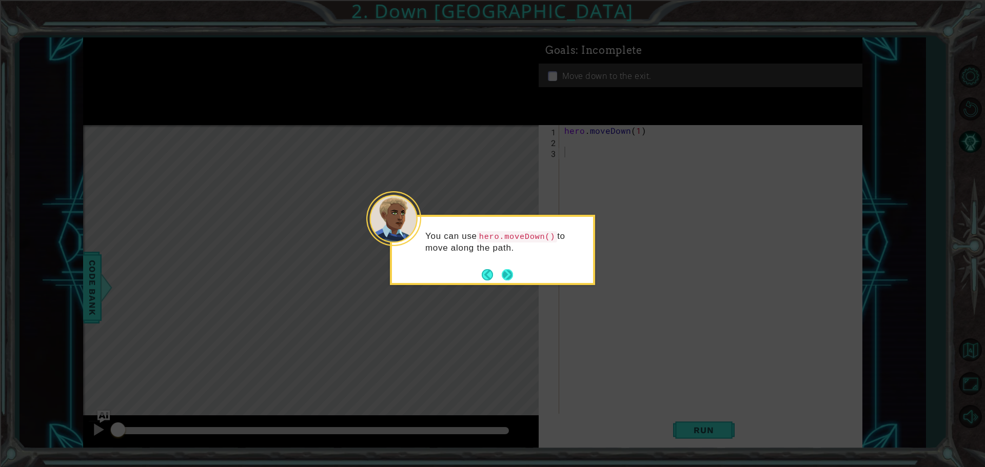
click at [504, 270] on button "Next" at bounding box center [506, 274] width 11 height 11
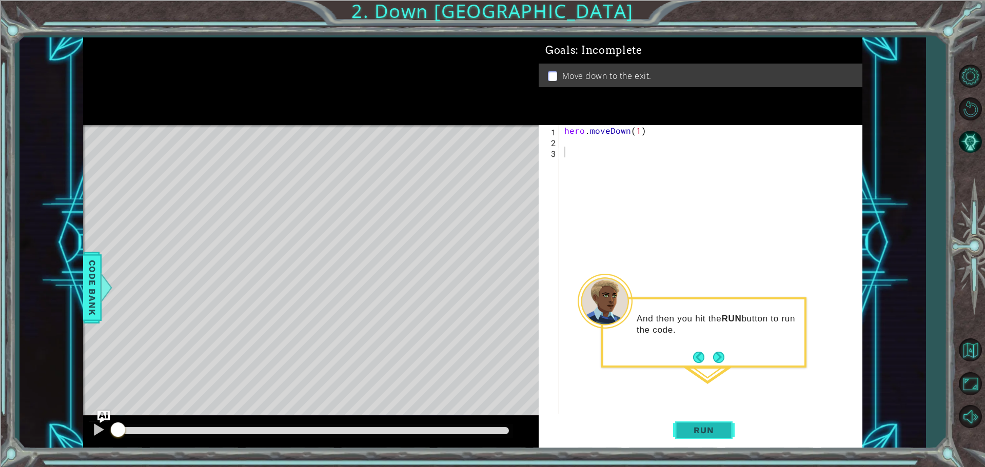
click at [705, 427] on span "Run" at bounding box center [703, 430] width 41 height 10
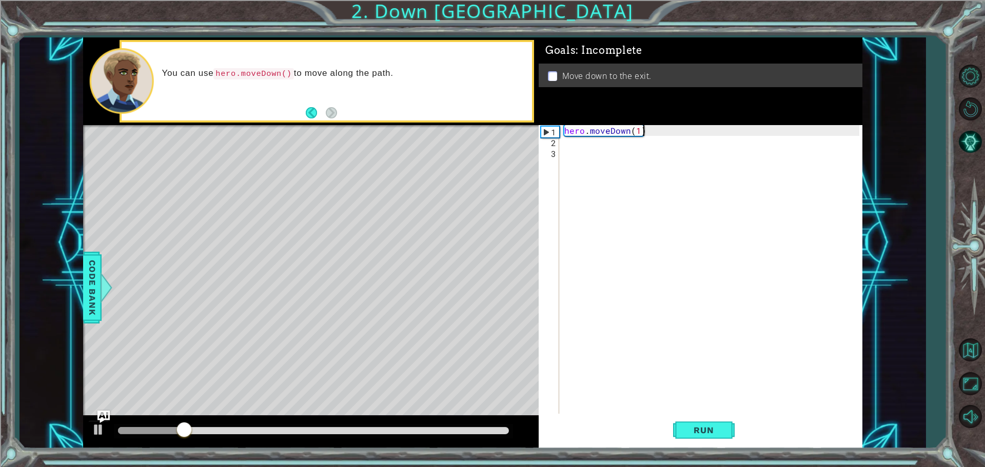
click at [642, 130] on div "hero . moveDown ( 1 )" at bounding box center [713, 281] width 302 height 312
type textarea "hero.moveDown(2)"
click at [693, 429] on span "Run" at bounding box center [703, 430] width 41 height 10
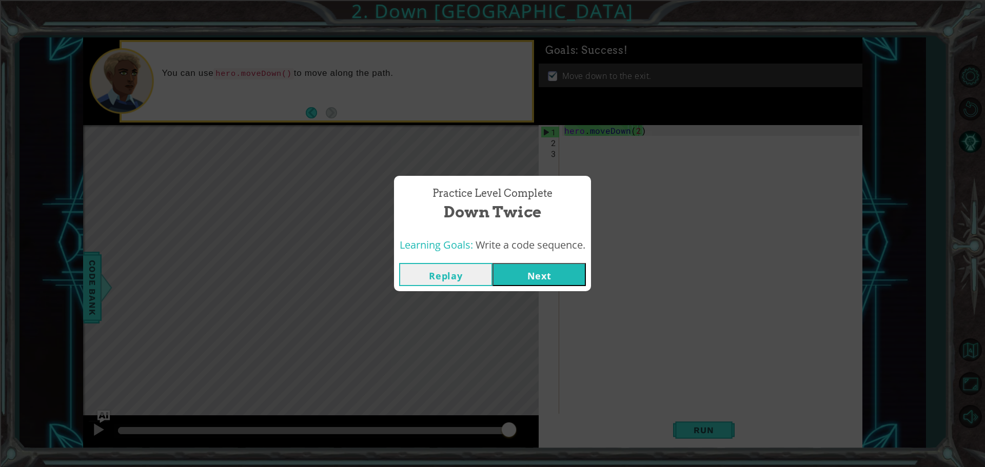
click at [551, 269] on button "Next" at bounding box center [538, 274] width 93 height 23
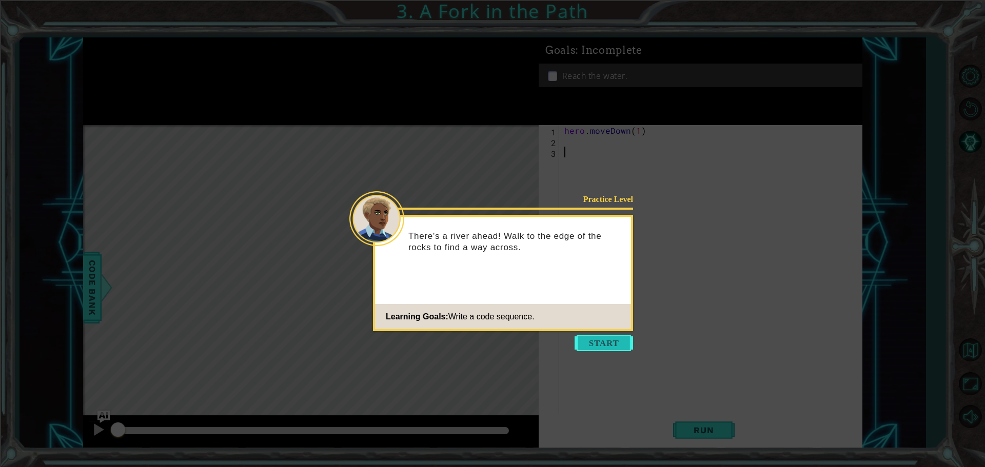
click at [609, 337] on button "Start" at bounding box center [603, 343] width 58 height 16
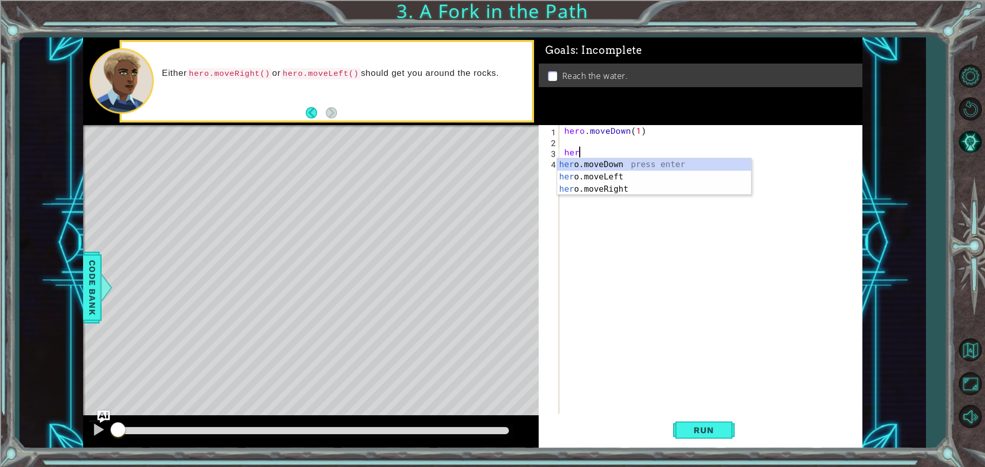
scroll to position [0, 1]
drag, startPoint x: 580, startPoint y: 189, endPoint x: 580, endPoint y: 183, distance: 6.2
click at [580, 183] on div "hero .moveDown press enter hero .moveLeft press enter hero .moveRight press ent…" at bounding box center [654, 189] width 194 height 62
type textarea "hero.moveRight(1)"
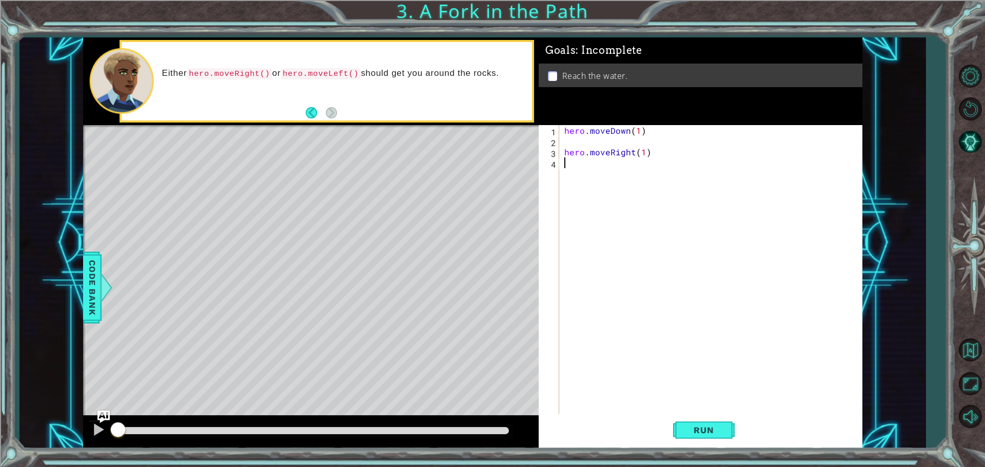
click at [572, 176] on div "hero . moveDown ( 1 ) hero . moveRight ( 1 )" at bounding box center [713, 281] width 302 height 312
click at [616, 173] on div "he ro.moveDown press enter he ro.moveLeft press enter he ro.moveRight press ent…" at bounding box center [654, 200] width 194 height 62
type textarea "hero.moveDown(1)"
click at [691, 425] on span "Run" at bounding box center [703, 430] width 41 height 10
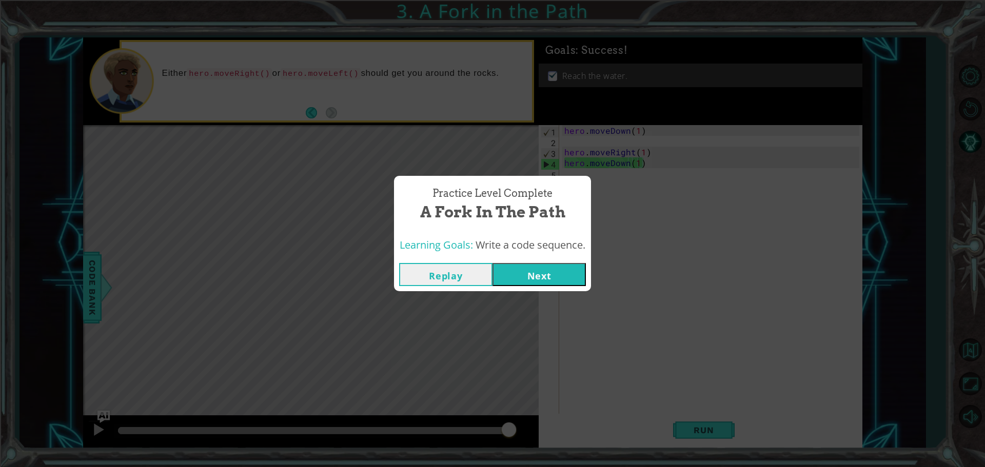
click at [543, 278] on button "Next" at bounding box center [538, 274] width 93 height 23
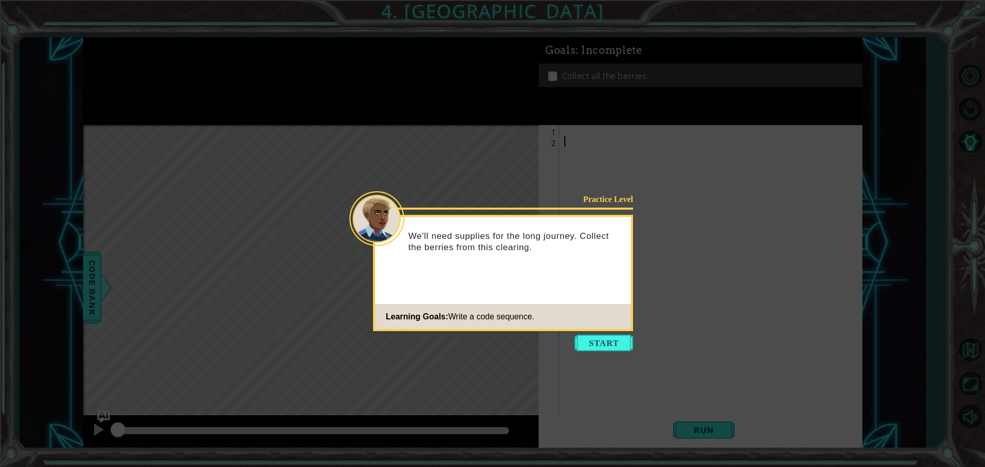
click at [604, 339] on button "Start" at bounding box center [603, 343] width 58 height 16
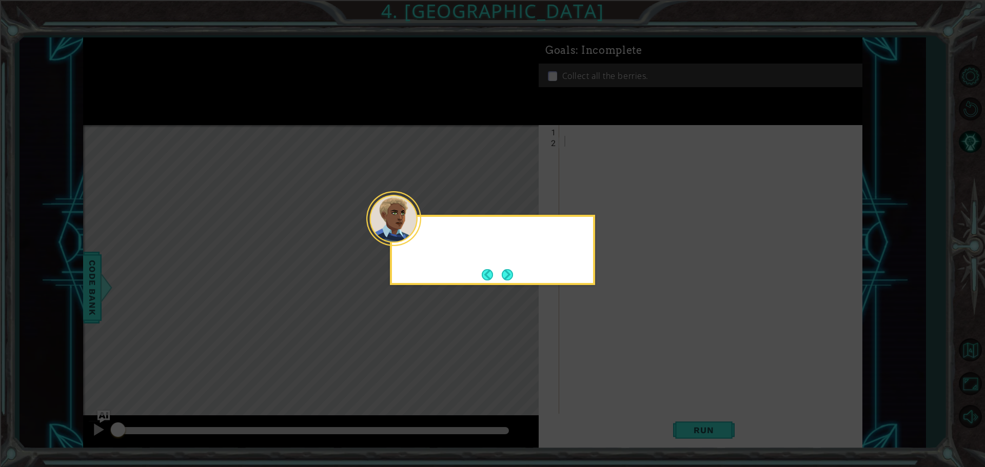
click at [602, 343] on icon at bounding box center [492, 233] width 985 height 467
click at [515, 274] on div "You can collect berries using different move commands." at bounding box center [492, 250] width 205 height 70
click at [509, 273] on button "Next" at bounding box center [507, 275] width 12 height 12
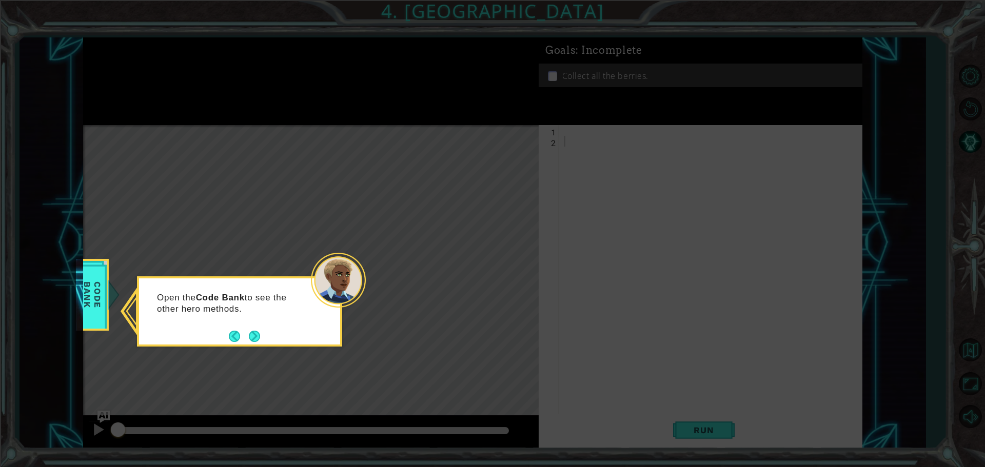
click at [249, 327] on div "Open the Code Bank to see the other hero methods." at bounding box center [239, 306] width 201 height 56
click at [250, 331] on button "Next" at bounding box center [254, 336] width 13 height 13
click at [252, 342] on button "Next" at bounding box center [254, 336] width 13 height 13
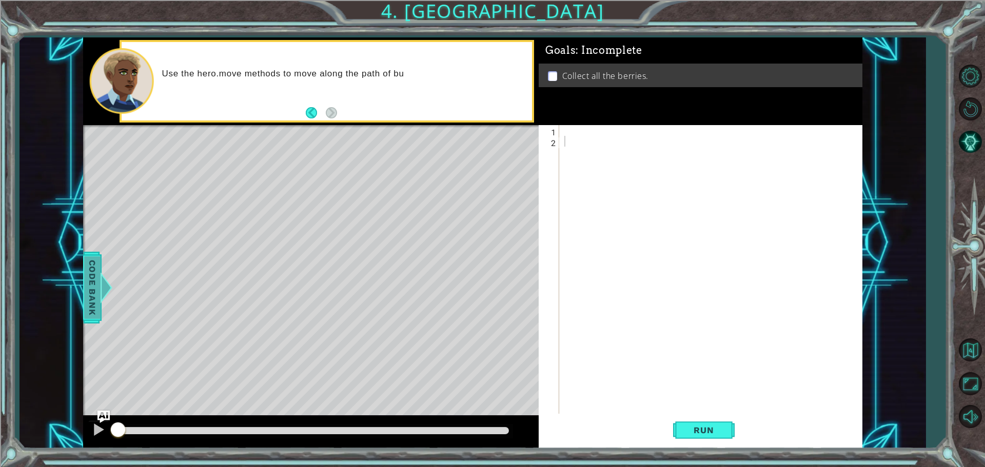
click at [97, 264] on span "Code Bank" at bounding box center [92, 287] width 16 height 63
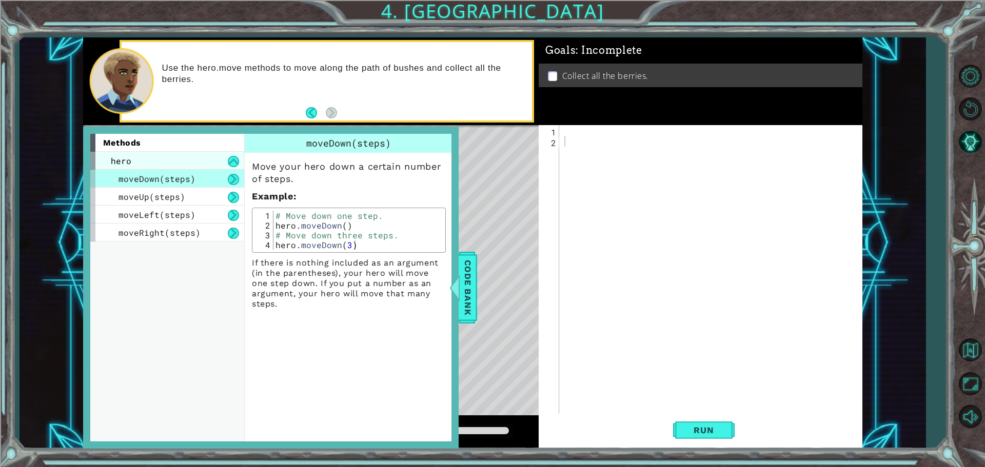
click at [203, 156] on div "hero" at bounding box center [167, 161] width 154 height 18
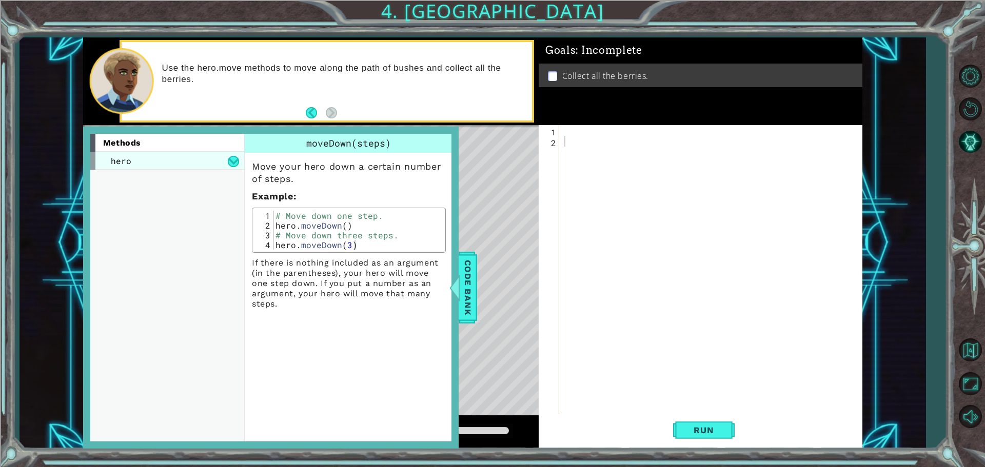
click at [203, 155] on div "hero" at bounding box center [167, 161] width 154 height 18
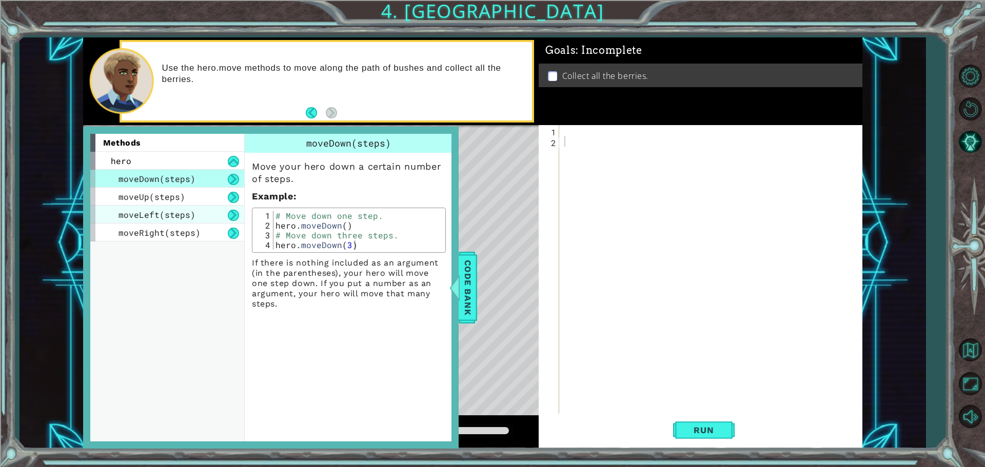
drag, startPoint x: 208, startPoint y: 185, endPoint x: 195, endPoint y: 209, distance: 27.3
click at [207, 185] on div "moveDown(steps)" at bounding box center [167, 179] width 154 height 18
click at [198, 213] on div "moveLeft(steps)" at bounding box center [167, 215] width 154 height 18
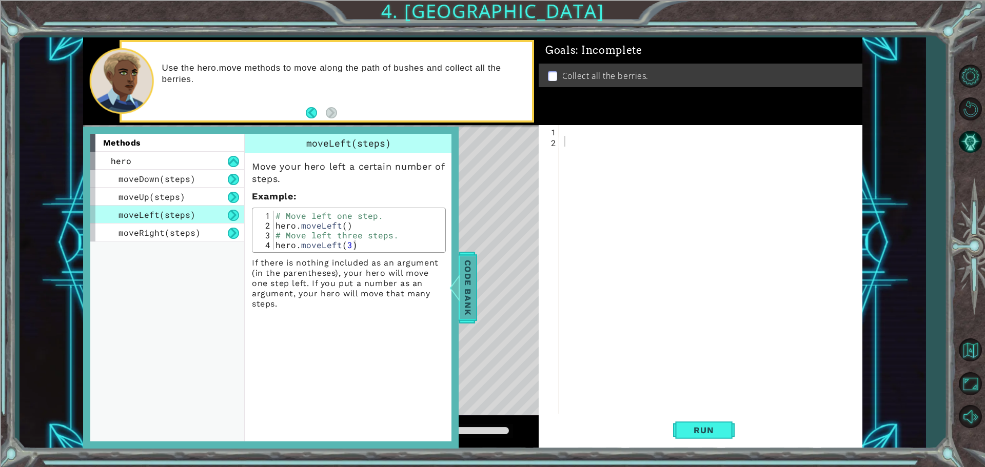
click at [467, 317] on span "Code Bank" at bounding box center [467, 287] width 16 height 63
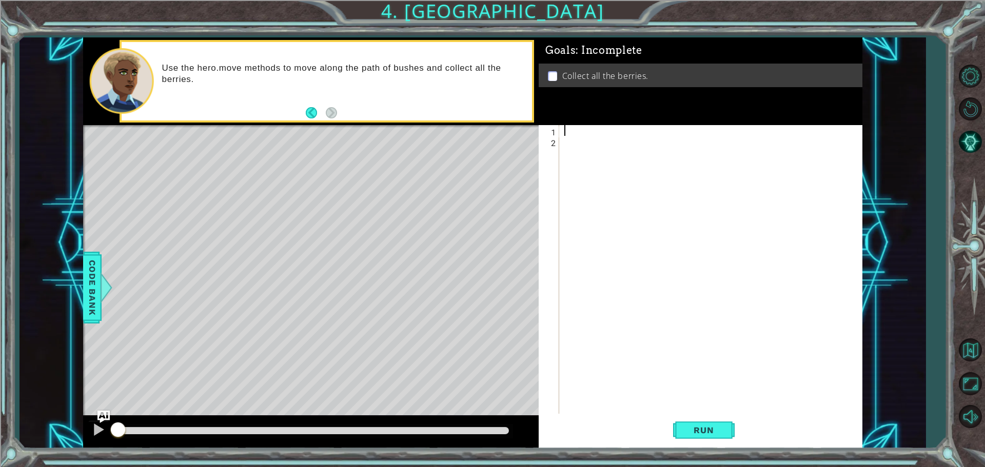
click at [623, 133] on div at bounding box center [713, 281] width 302 height 312
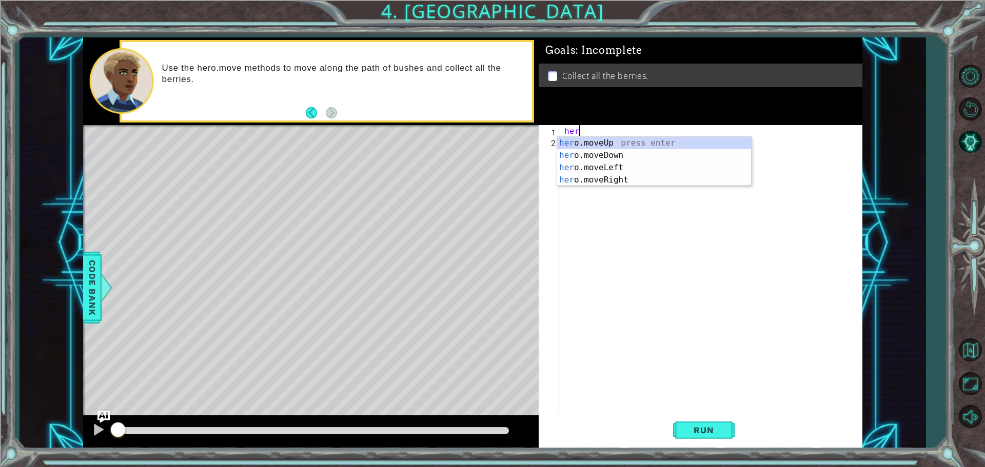
scroll to position [0, 1]
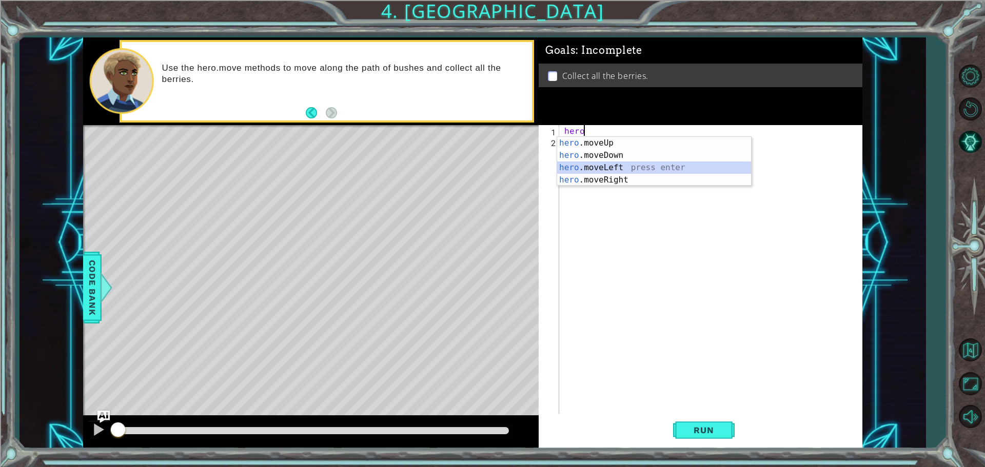
click at [582, 172] on div "hero .moveUp press enter hero .moveDown press enter hero .moveLeft press enter …" at bounding box center [654, 174] width 194 height 74
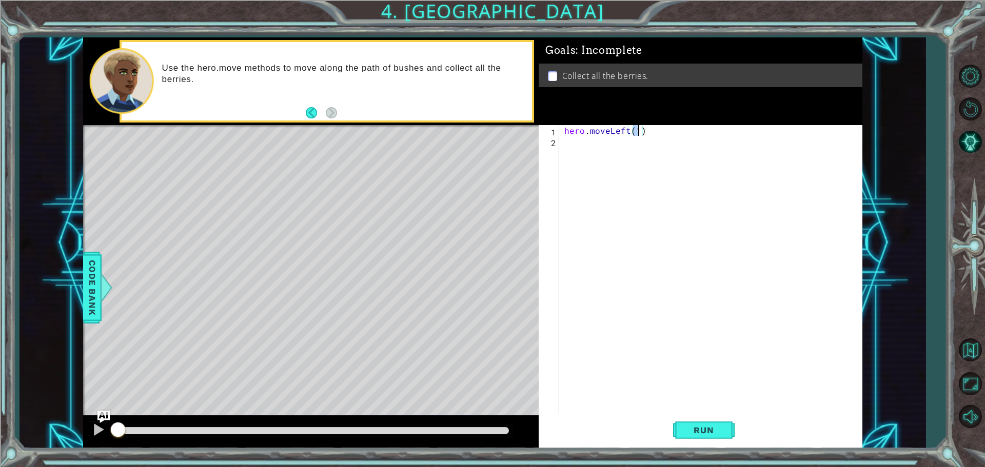
type textarea "hero.moveLeft(2)"
click at [626, 144] on div "hero . moveLeft ( 2 )" at bounding box center [713, 281] width 302 height 312
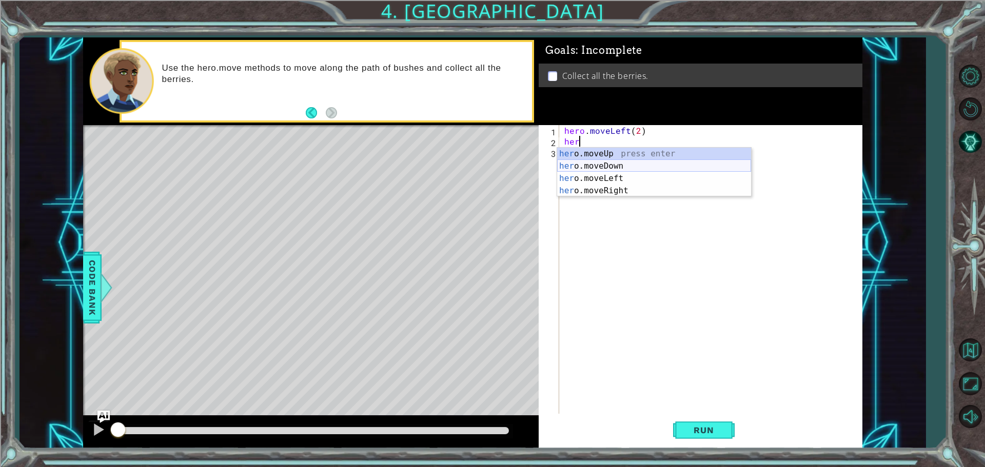
click at [605, 170] on div "her o.moveUp press enter her o.moveDown press enter her o.moveLeft press enter …" at bounding box center [654, 185] width 194 height 74
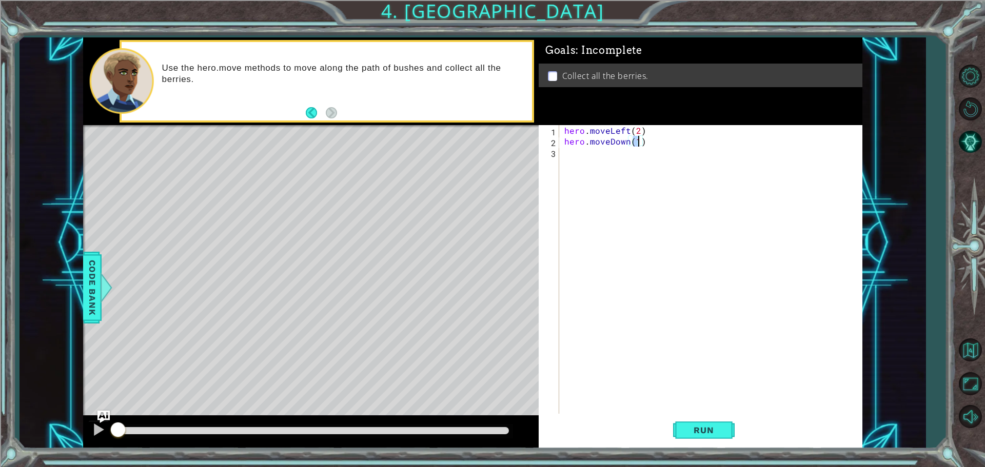
type textarea "hero.moveDown(2)"
click at [592, 168] on div "hero . moveLeft ( 2 ) hero . moveDown ( 2 )" at bounding box center [713, 281] width 302 height 312
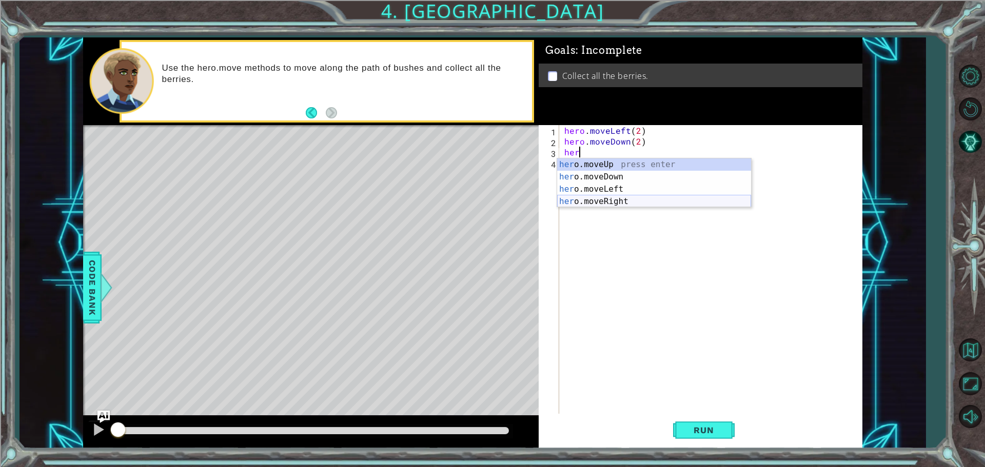
click at [581, 198] on div "her o.moveUp press enter her o.moveDown press enter her o.moveLeft press enter …" at bounding box center [654, 195] width 194 height 74
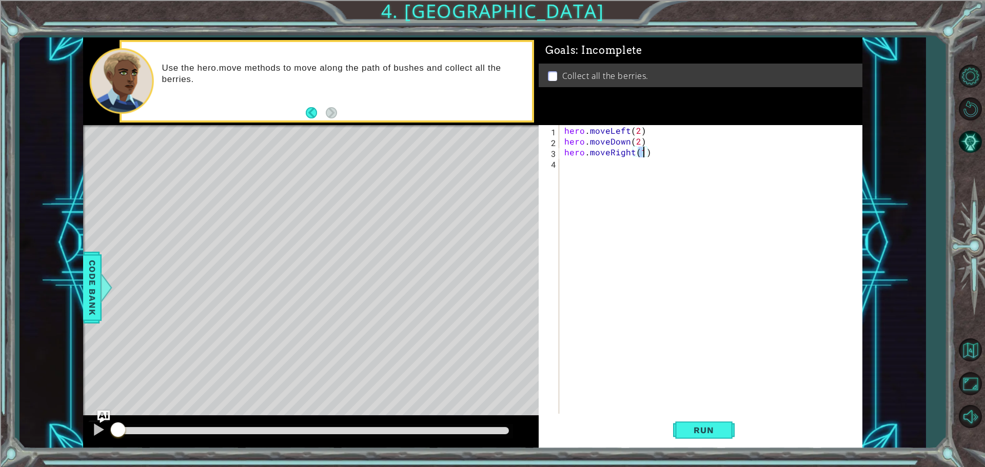
type textarea "hero.moveRight(2)"
click at [585, 197] on div "hero . moveLeft ( 2 ) hero . moveDown ( 2 ) hero . moveRight ( 2 )" at bounding box center [713, 281] width 302 height 312
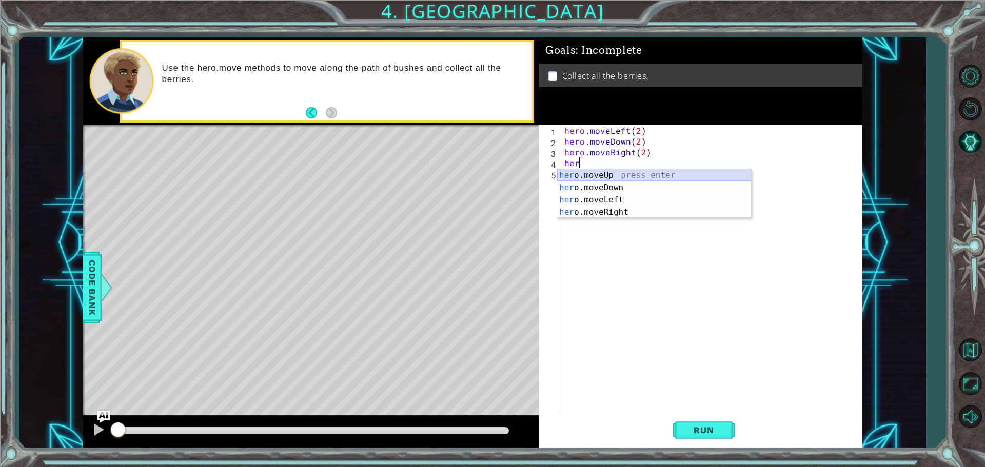
click at [568, 171] on div "her o.moveUp press enter her o.moveDown press enter her o.moveLeft press enter …" at bounding box center [654, 206] width 194 height 74
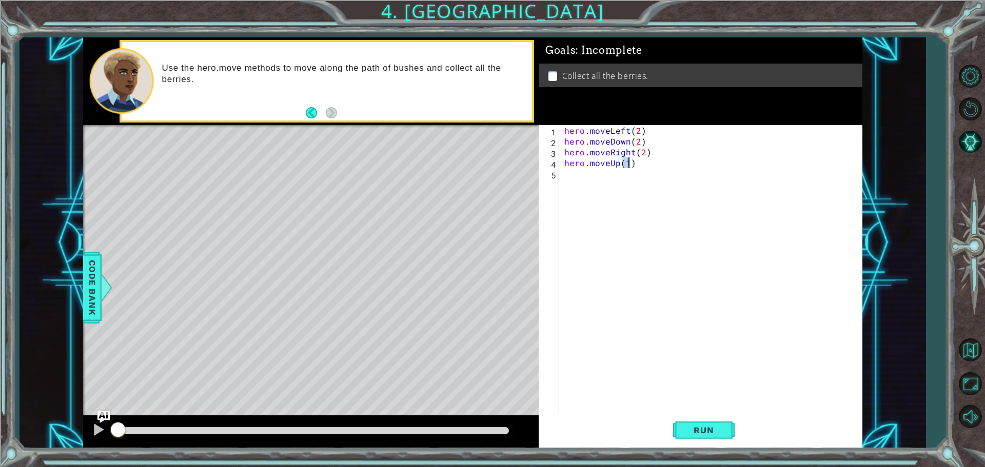
scroll to position [0, 4]
drag, startPoint x: 577, startPoint y: 178, endPoint x: 570, endPoint y: 161, distance: 19.1
click at [570, 161] on div "hero . moveLeft ( 2 ) hero . moveDown ( 2 ) hero . moveRight ( 2 ) hero . moveU…" at bounding box center [713, 281] width 302 height 312
type textarea "hero.moveUp(2)"
click at [568, 174] on div "hero . moveLeft ( 2 ) hero . moveDown ( 2 ) hero . moveRight ( 2 ) hero . moveU…" at bounding box center [710, 270] width 297 height 291
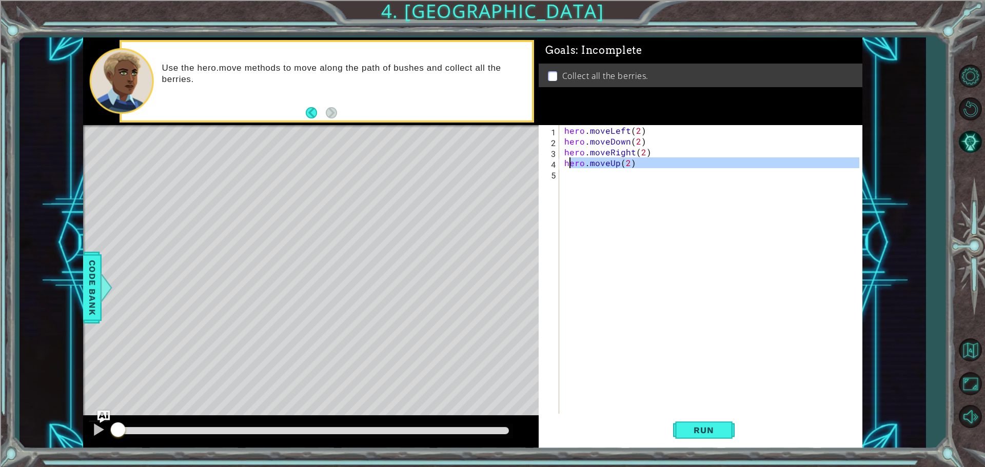
scroll to position [0, 0]
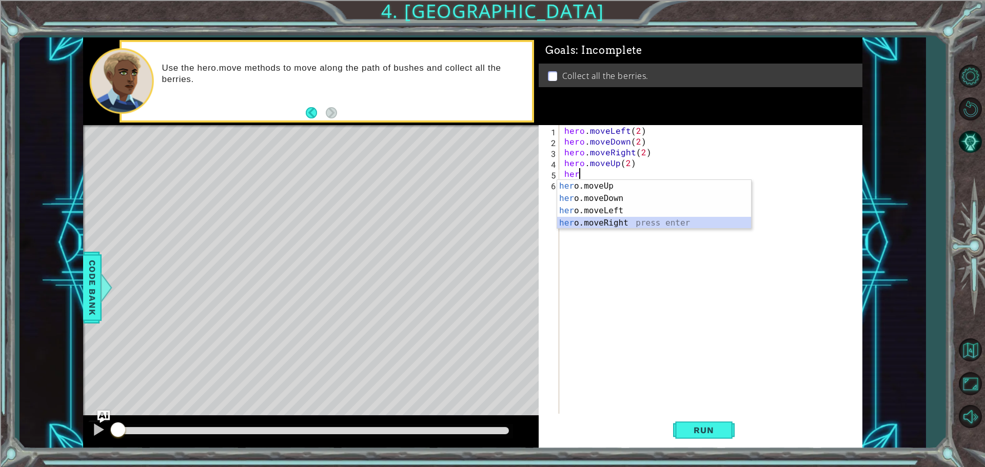
click at [582, 223] on div "her o.moveUp press enter her o.moveDown press enter her o.moveLeft press enter …" at bounding box center [654, 217] width 194 height 74
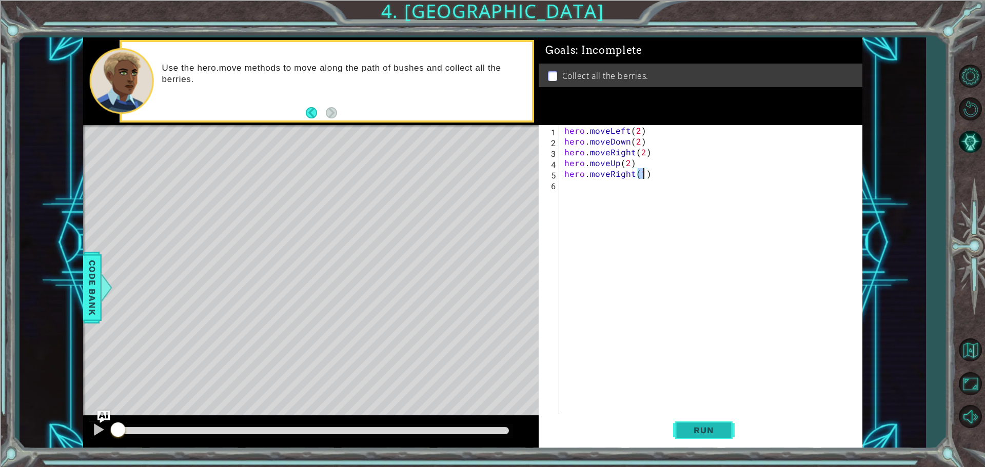
type textarea "hero.moveRight(1)"
click at [694, 432] on span "Run" at bounding box center [703, 430] width 41 height 10
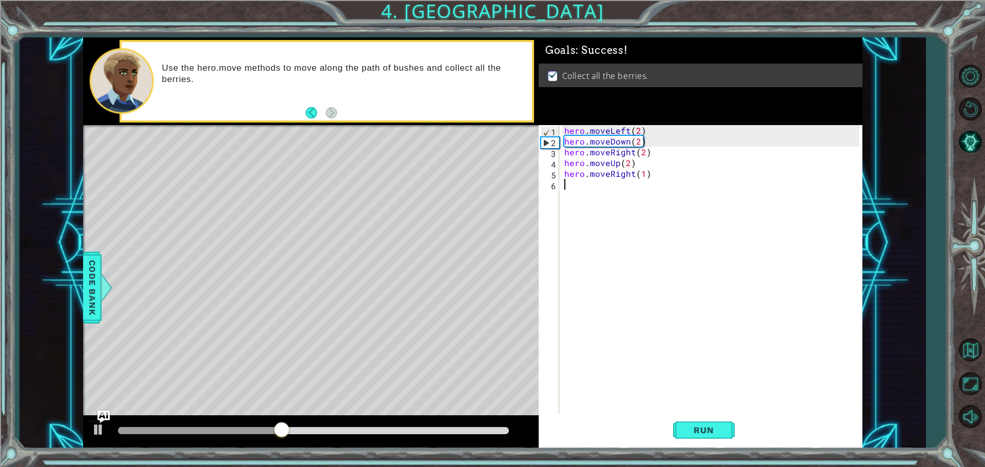
drag, startPoint x: 599, startPoint y: 356, endPoint x: 599, endPoint y: 304, distance: 52.3
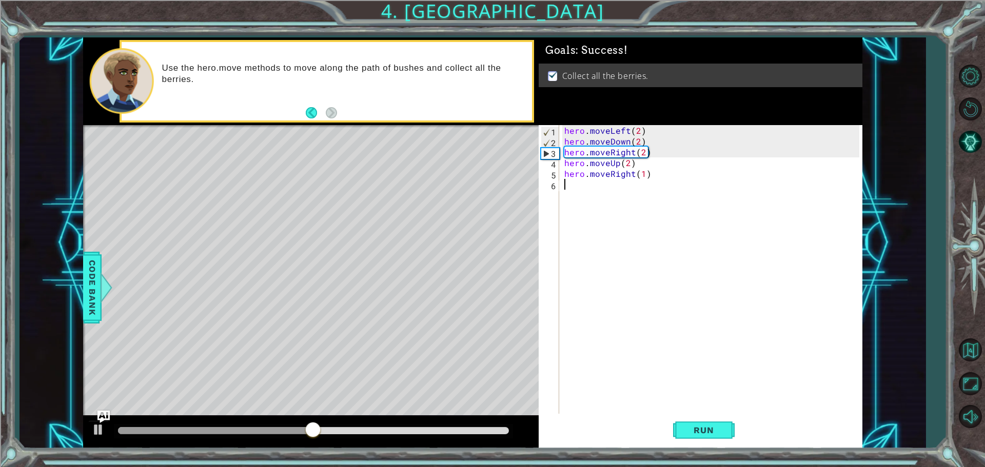
drag, startPoint x: 599, startPoint y: 304, endPoint x: 586, endPoint y: 329, distance: 28.2
click at [586, 329] on div "hero . moveLeft ( 2 ) hero . moveDown ( 2 ) hero . moveRight ( 2 ) hero . moveU…" at bounding box center [713, 281] width 302 height 312
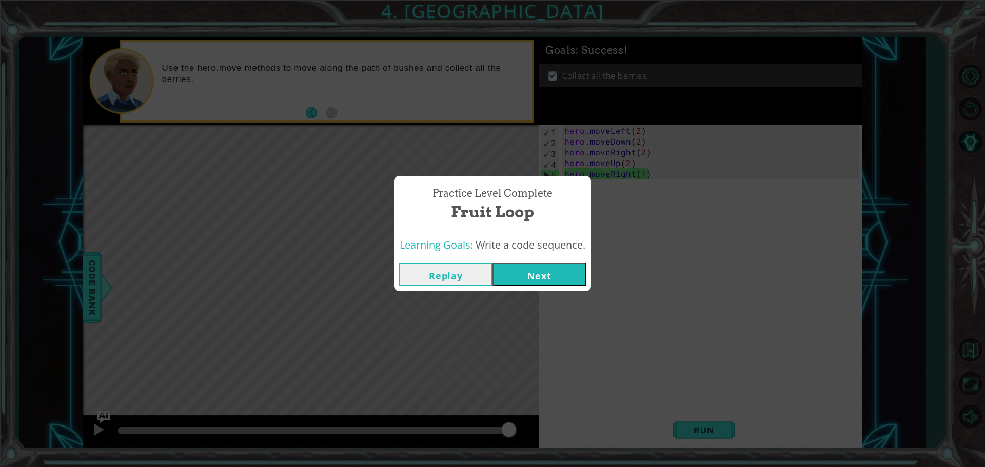
click at [520, 264] on button "Next" at bounding box center [538, 274] width 93 height 23
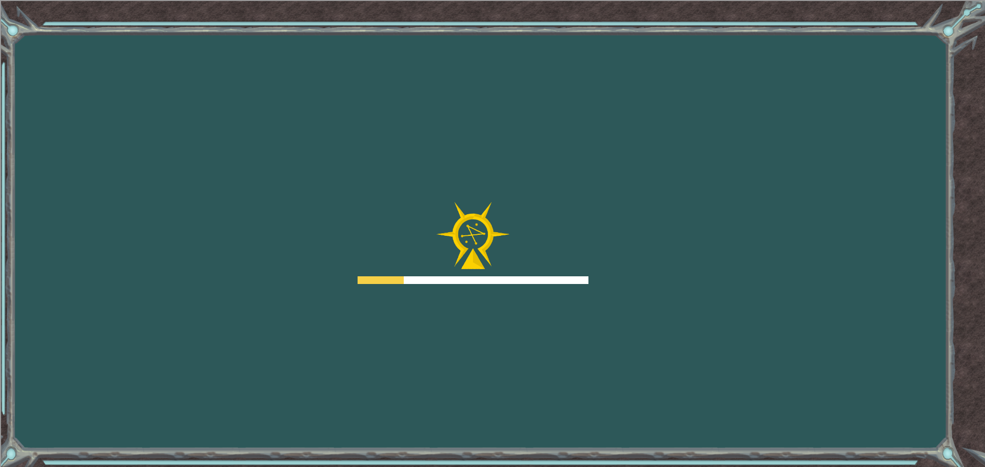
click at [520, 264] on div at bounding box center [472, 243] width 231 height 82
click at [517, 263] on div at bounding box center [472, 243] width 231 height 82
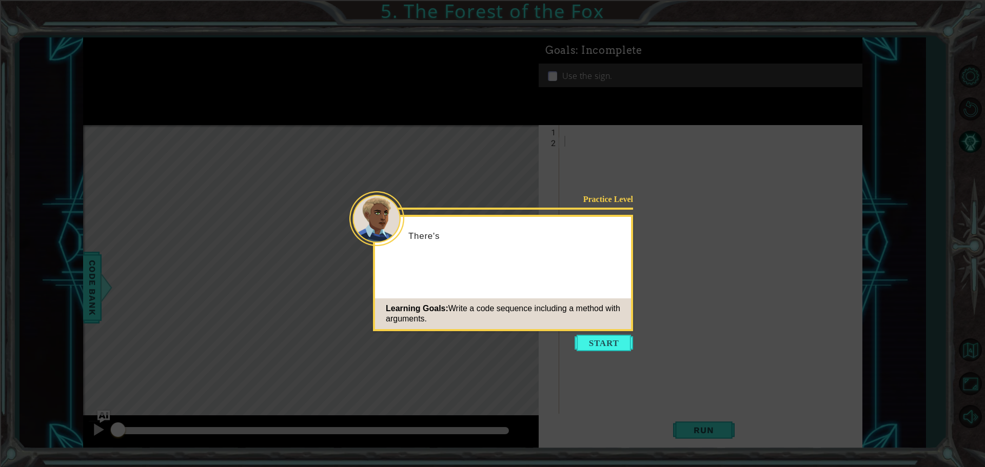
drag, startPoint x: 517, startPoint y: 263, endPoint x: 541, endPoint y: 269, distance: 24.9
drag, startPoint x: 541, startPoint y: 269, endPoint x: 623, endPoint y: 338, distance: 106.6
click at [623, 338] on button "Start" at bounding box center [603, 343] width 58 height 16
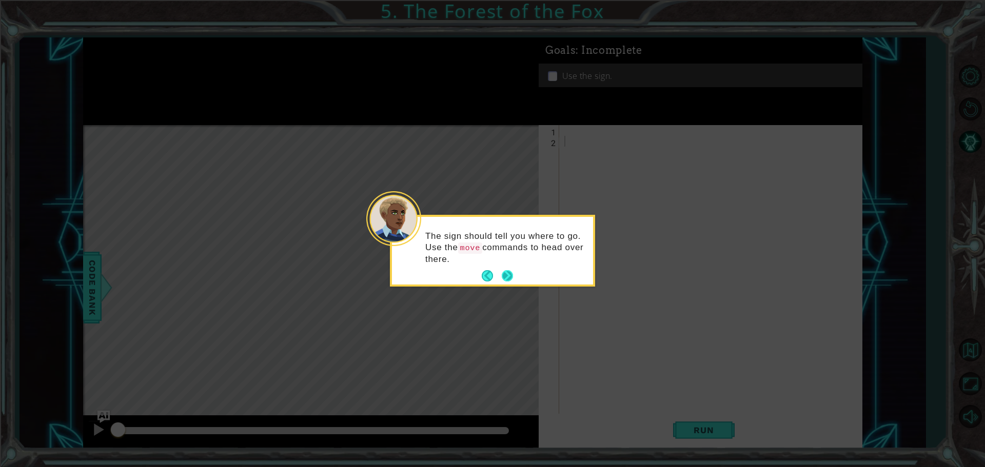
drag, startPoint x: 506, startPoint y: 268, endPoint x: 502, endPoint y: 271, distance: 5.5
click at [502, 271] on footer at bounding box center [496, 275] width 31 height 15
click at [505, 271] on button "Next" at bounding box center [507, 276] width 12 height 12
click at [508, 269] on button "Next" at bounding box center [507, 275] width 12 height 12
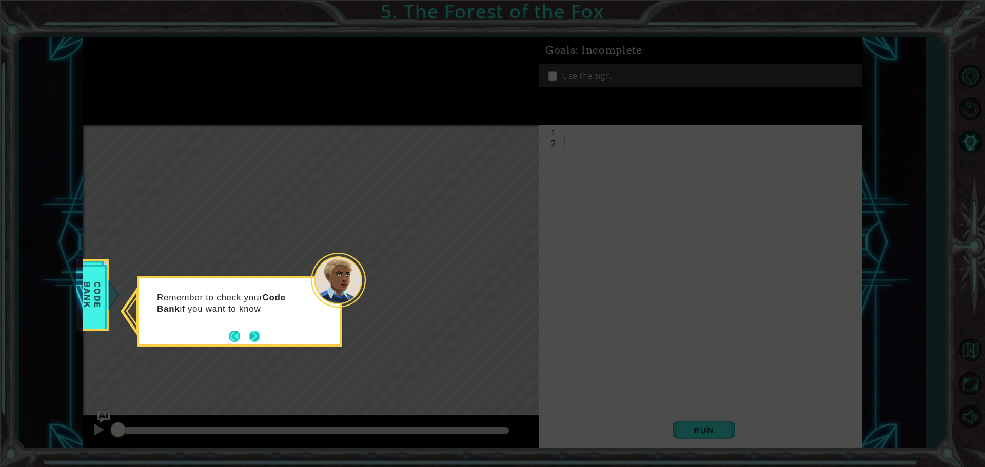
click at [263, 334] on div "Remember to check your Code Bank if you want to know" at bounding box center [239, 309] width 201 height 52
click at [253, 333] on button "Next" at bounding box center [254, 337] width 12 height 12
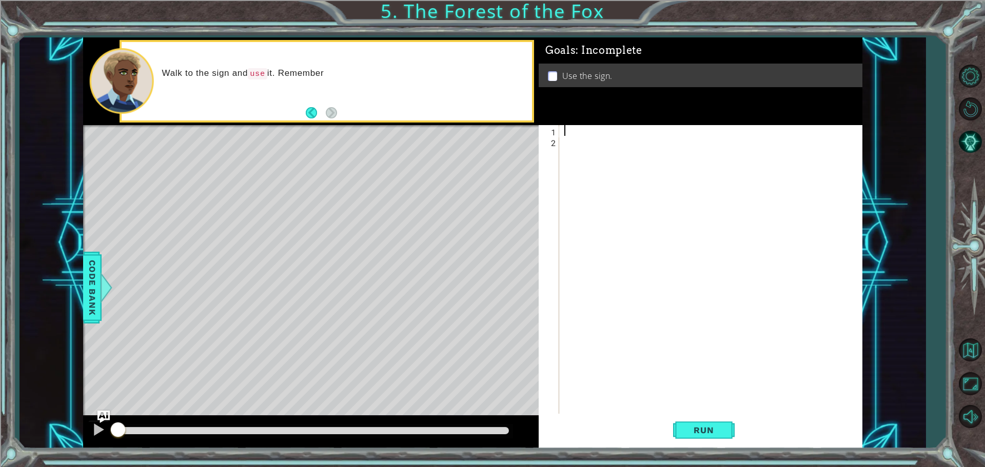
click at [588, 131] on div at bounding box center [713, 281] width 302 height 312
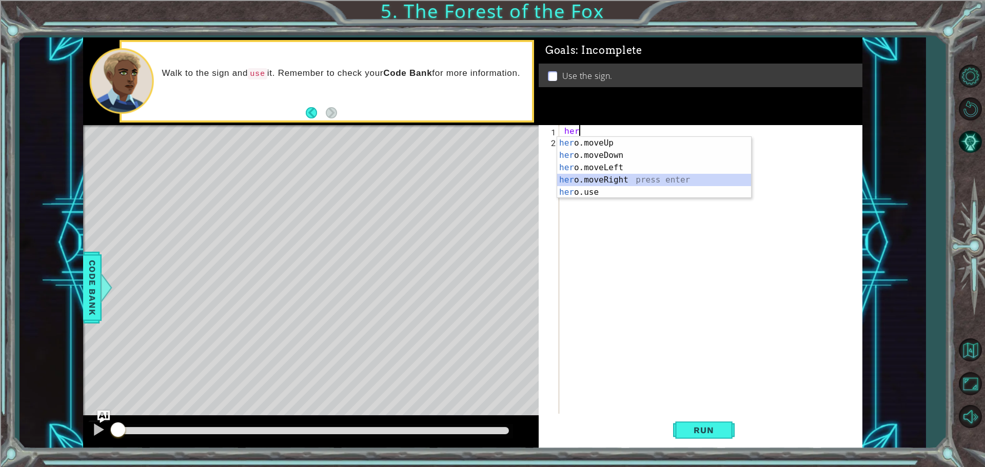
click at [633, 180] on div "her o.moveUp press enter her o.moveDown press enter her o.moveLeft press enter …" at bounding box center [654, 180] width 194 height 86
type textarea "hero.moveRight(1)"
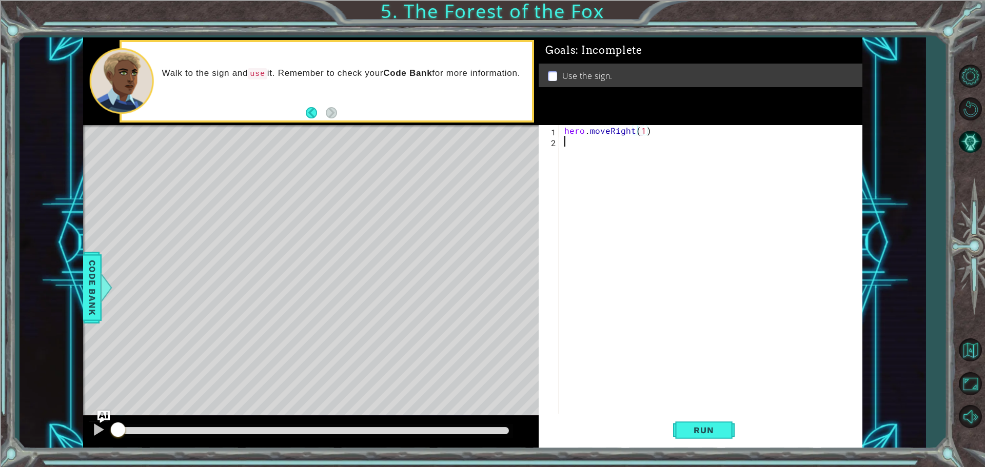
click at [633, 162] on div "hero . moveRight ( 1 )" at bounding box center [713, 281] width 302 height 312
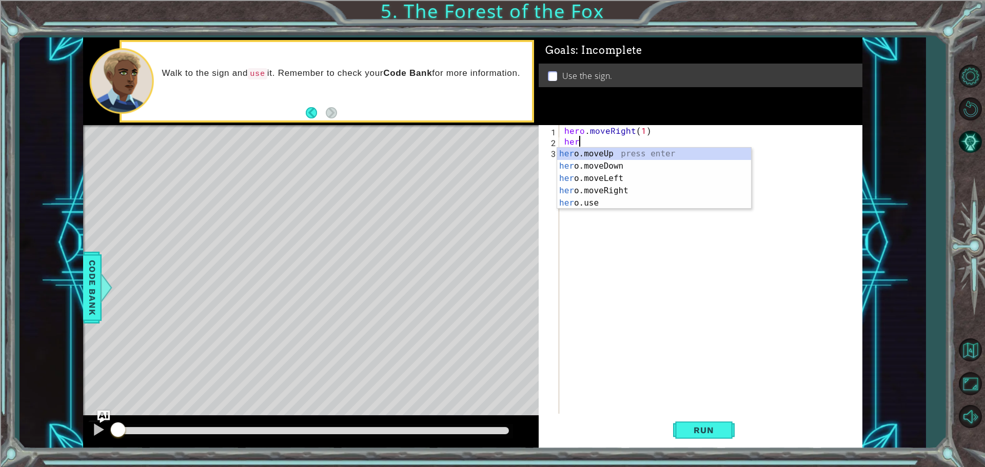
scroll to position [0, 1]
click at [621, 151] on div "hero .moveUp press enter hero .moveDown press enter hero .moveLeft press enter …" at bounding box center [654, 191] width 194 height 86
type textarea "hero.moveUp(1)"
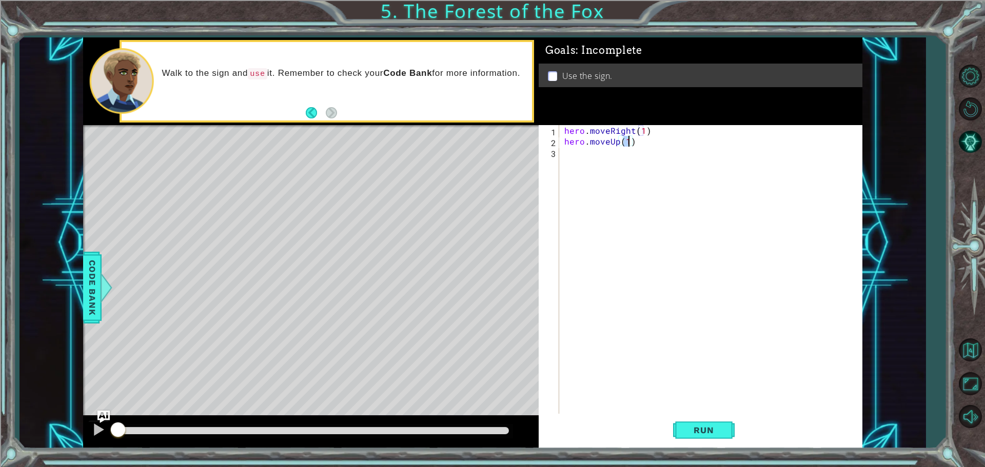
click at [615, 174] on div "hero . moveRight ( 1 ) hero . moveUp ( 1 )" at bounding box center [713, 281] width 302 height 312
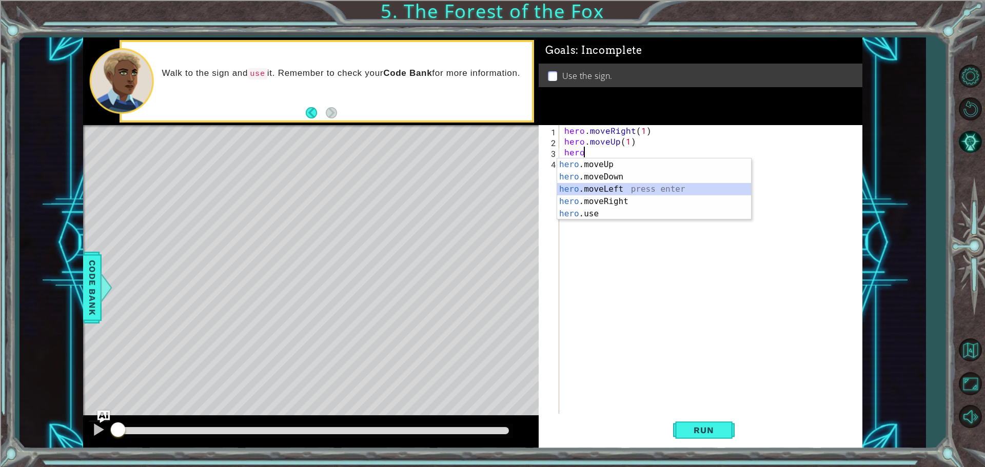
click at [612, 185] on div "hero .moveUp press enter hero .moveDown press enter hero .moveLeft press enter …" at bounding box center [654, 201] width 194 height 86
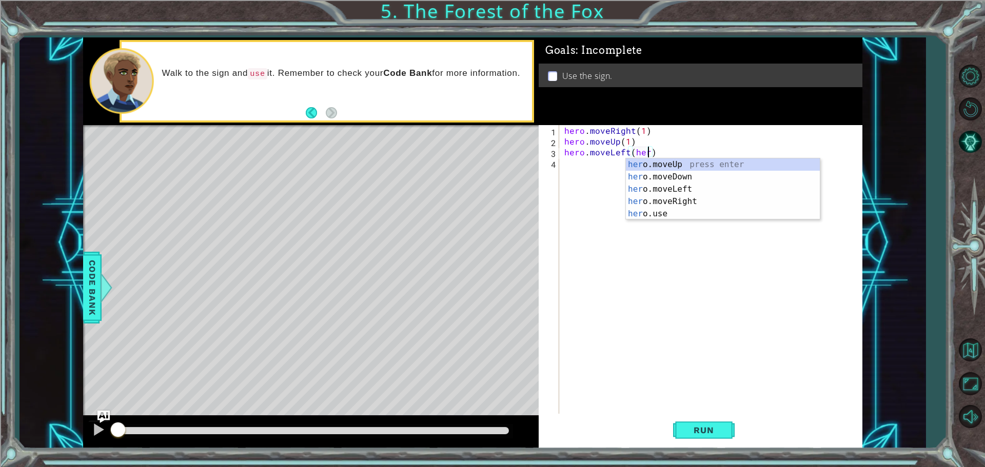
scroll to position [0, 5]
click at [674, 162] on div "hero .moveUp press enter hero .moveDown press enter hero .moveLeft press enter …" at bounding box center [723, 201] width 194 height 86
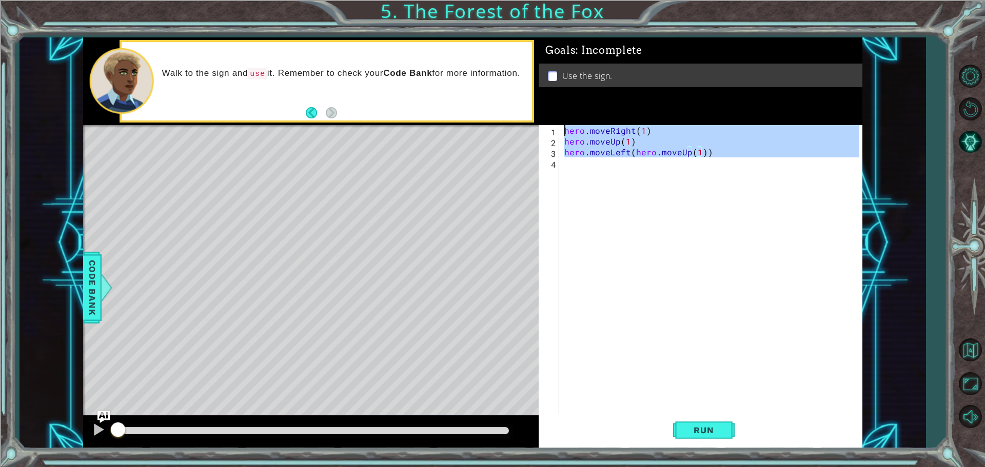
click at [654, 174] on div "hero . moveRight ( 1 ) hero . moveUp ( 1 ) hero . moveLeft ( hero . moveUp ( 1 …" at bounding box center [713, 281] width 302 height 312
type textarea "hero.moveRight(1) hero.moveUp(1)"
click at [639, 178] on div "hero . moveRight ( 1 ) hero . moveUp ( 1 ) hero . moveLeft ( hero . moveUp ( 1 …" at bounding box center [710, 270] width 297 height 291
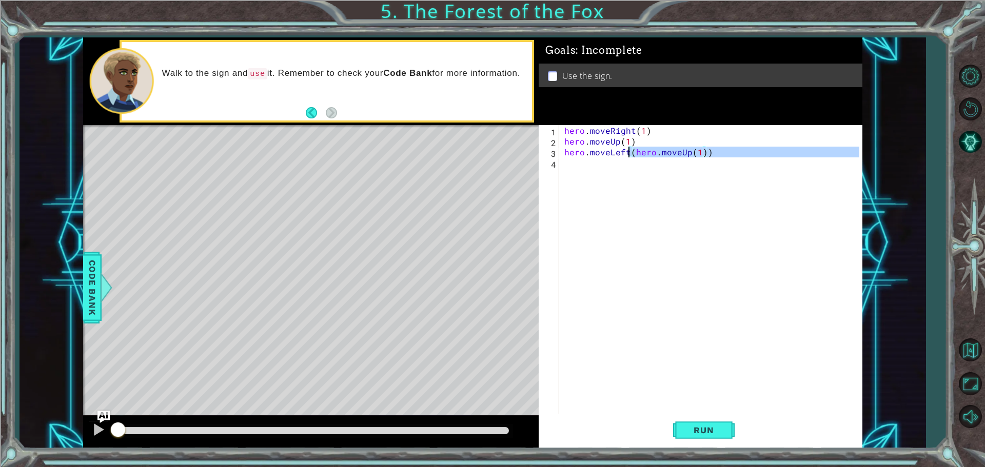
drag, startPoint x: 754, startPoint y: 159, endPoint x: 629, endPoint y: 156, distance: 125.2
click at [629, 156] on div "hero . moveRight ( 1 ) hero . moveUp ( 1 ) hero . moveLeft ( hero . moveUp ( 1 …" at bounding box center [713, 281] width 302 height 312
type textarea "hero.moveLeft(1)"
click at [631, 167] on div "hero . moveRight ( 1 ) hero . moveUp ( 1 ) hero . moveLeft ( 1 )" at bounding box center [713, 281] width 302 height 312
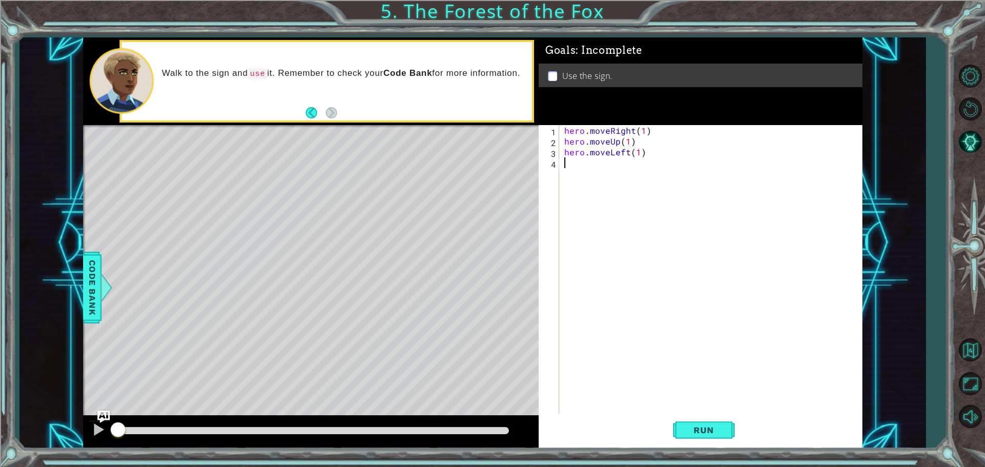
scroll to position [0, 0]
click at [625, 176] on div "hero . moveRight ( 1 ) hero . moveUp ( 1 ) hero . moveLeft ( 1 )" at bounding box center [713, 281] width 302 height 312
click at [623, 176] on div "hero . moveRight ( 1 ) hero . moveUp ( 1 ) hero . moveLeft ( 1 )" at bounding box center [713, 281] width 302 height 312
click at [605, 182] on div "hero . moveRight ( 1 ) hero . moveUp ( 1 ) hero . moveLeft ( 1 )" at bounding box center [713, 281] width 302 height 312
click at [601, 183] on div "hero . moveRight ( 1 ) hero . moveUp ( 1 ) hero . moveLeft ( 1 )" at bounding box center [713, 281] width 302 height 312
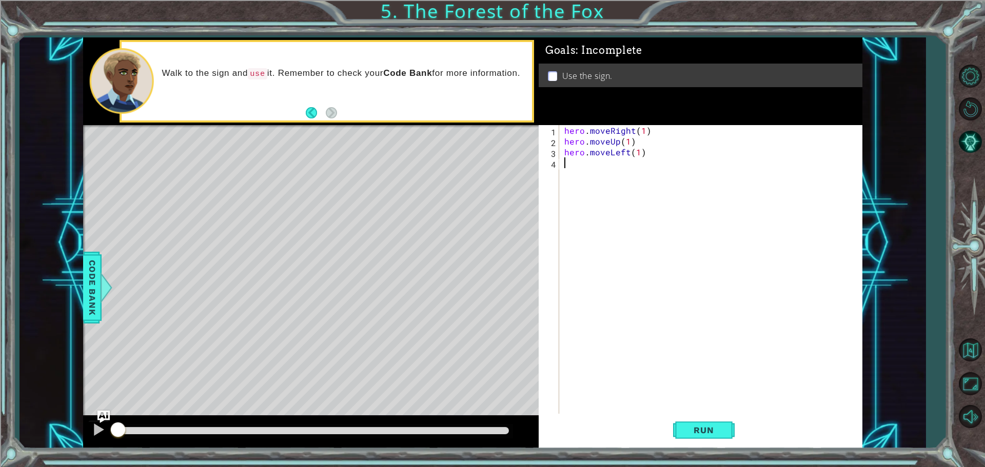
click at [599, 183] on div "hero . moveRight ( 1 ) hero . moveUp ( 1 ) hero . moveLeft ( 1 )" at bounding box center [713, 281] width 302 height 312
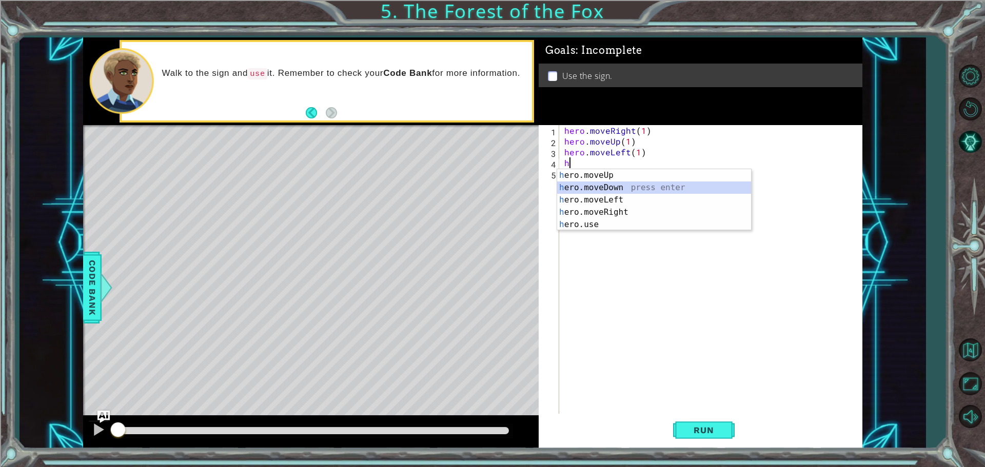
click at [585, 183] on div "h ero.moveUp press enter h ero.moveDown press enter h ero.moveLeft press enter …" at bounding box center [654, 212] width 194 height 86
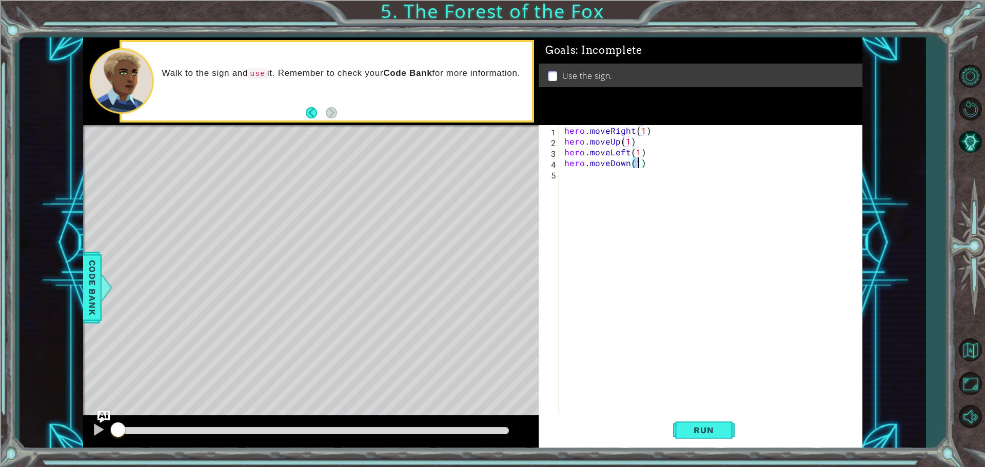
click at [576, 197] on div "hero . moveRight ( 1 ) hero . moveUp ( 1 ) hero . moveLeft ( 1 ) hero . moveDow…" at bounding box center [713, 281] width 302 height 312
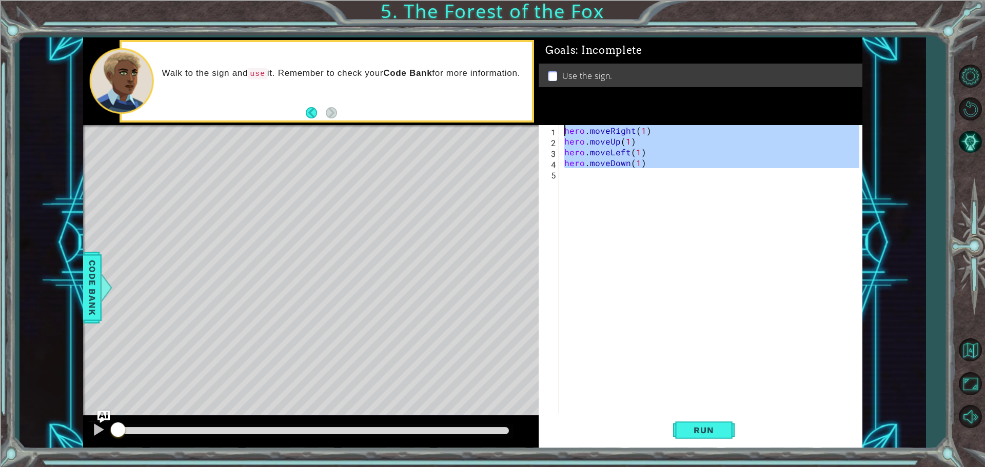
type textarea "hero.moveRight(1) hero.moveUp(1)"
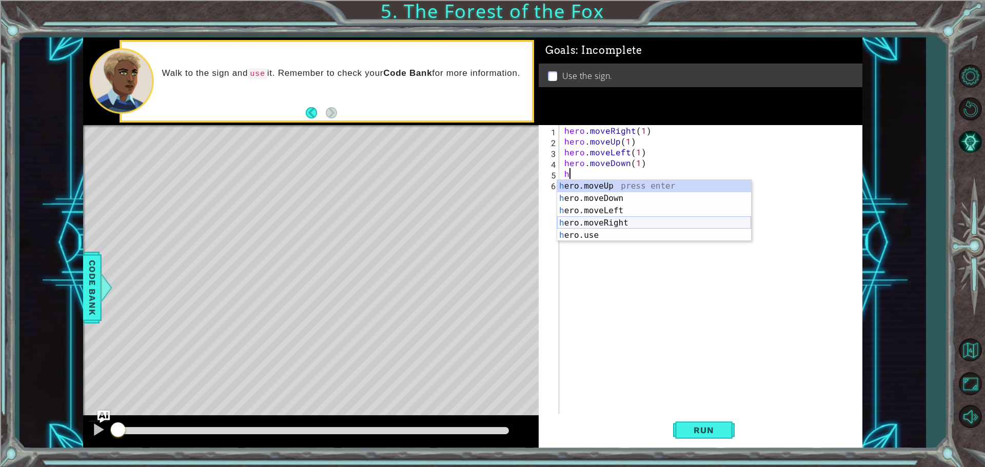
click at [582, 228] on div "h ero.moveUp press enter h ero.moveDown press enter h ero.moveLeft press enter …" at bounding box center [654, 223] width 194 height 86
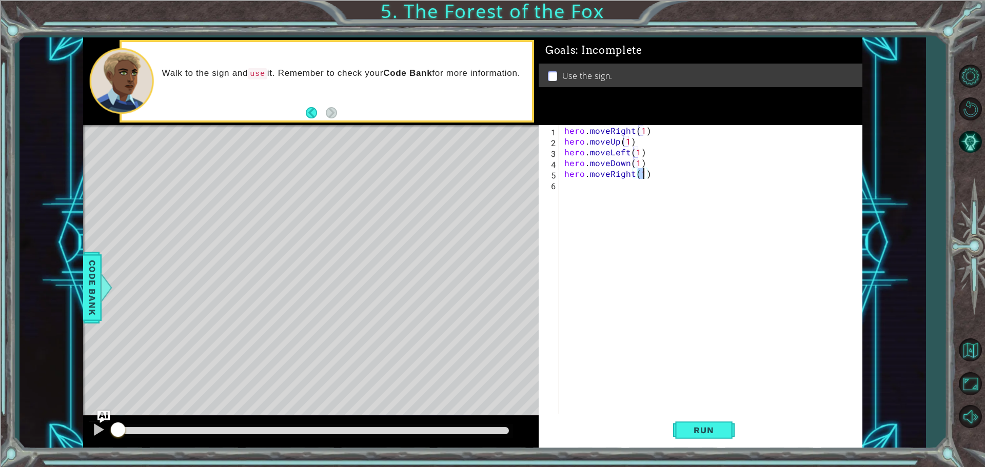
type textarea "hero.moveRight(2)"
drag, startPoint x: 575, startPoint y: 224, endPoint x: 571, endPoint y: 214, distance: 11.2
click at [572, 214] on div "hero . moveRight ( 1 ) hero . moveUp ( 1 ) hero . moveLeft ( 1 ) hero . moveDow…" at bounding box center [713, 281] width 302 height 312
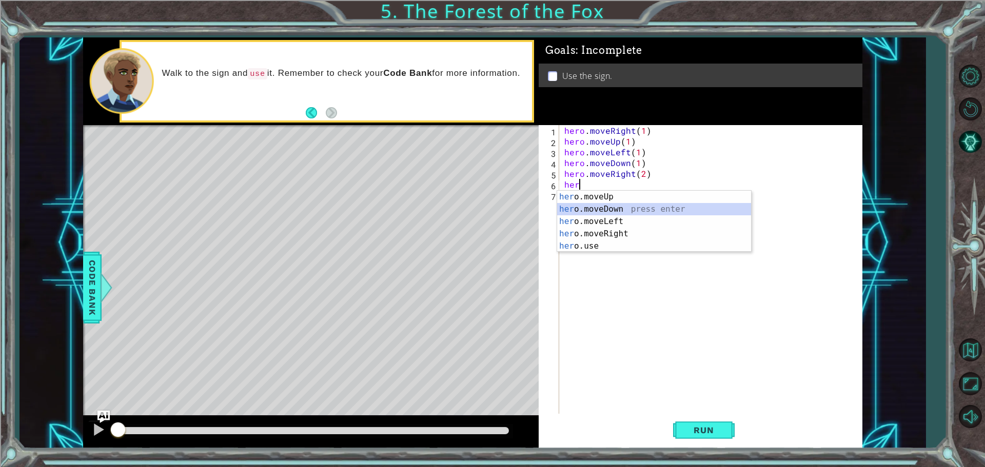
click at [603, 212] on div "her o.moveUp press enter her o.moveDown press enter her o.moveLeft press enter …" at bounding box center [654, 234] width 194 height 86
type textarea "hero.moveDown(1)"
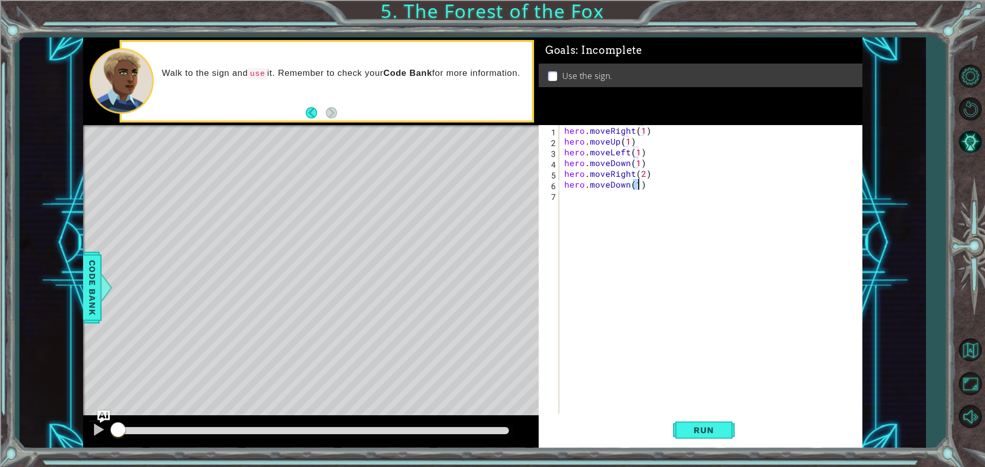
click at [605, 211] on div "hero . moveRight ( 1 ) hero . moveUp ( 1 ) hero . moveLeft ( 1 ) hero . moveDow…" at bounding box center [713, 281] width 302 height 312
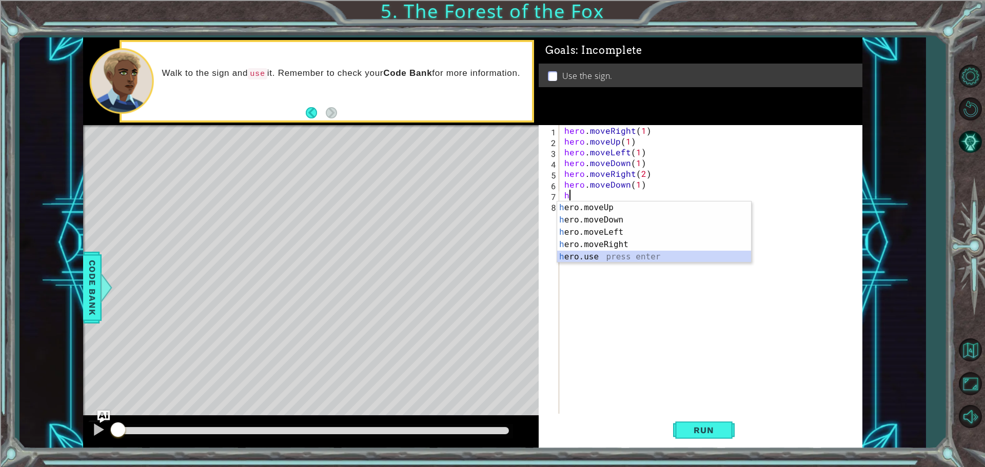
click at [575, 253] on div "h ero.moveUp press enter h ero.moveDown press enter h ero.moveLeft press enter …" at bounding box center [654, 245] width 194 height 86
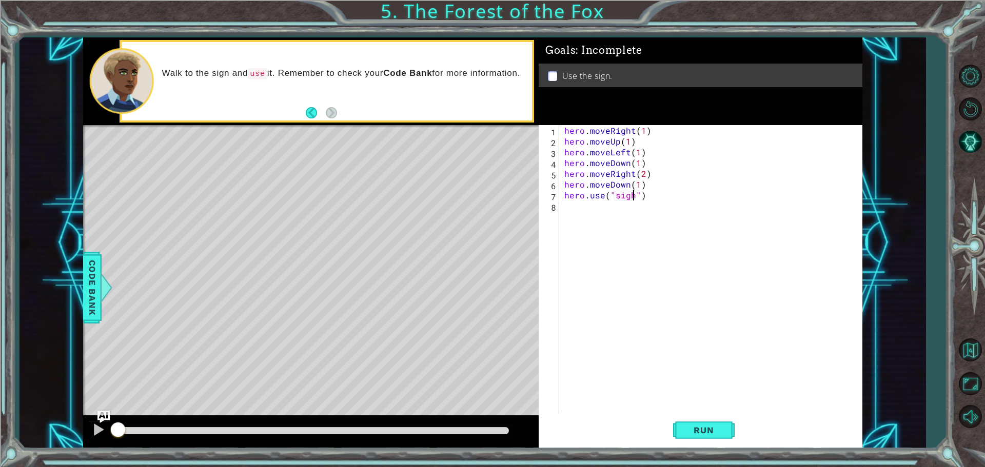
scroll to position [0, 4]
click at [695, 435] on button "Run" at bounding box center [704, 430] width 62 height 32
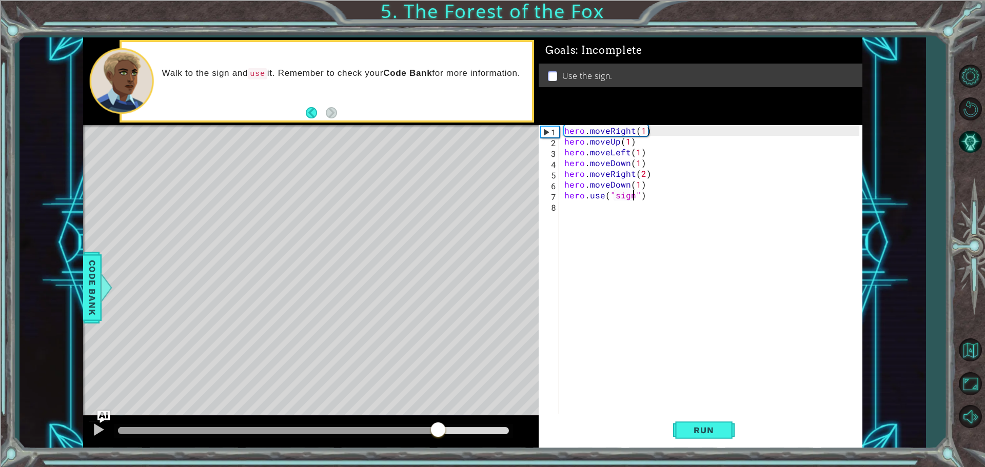
click at [438, 431] on div at bounding box center [313, 430] width 391 height 7
click at [95, 432] on div at bounding box center [98, 429] width 13 height 13
drag, startPoint x: 474, startPoint y: 432, endPoint x: 50, endPoint y: 426, distance: 423.6
click at [56, 435] on div "1 ההההההההההההההההההההההההההההההההההההההההההההההההההההההההההההההההההההההההההההה…" at bounding box center [472, 242] width 906 height 411
click at [628, 160] on div "hero . moveRight ( 1 ) hero . moveUp ( 1 ) hero . moveLeft ( 1 ) hero . moveDow…" at bounding box center [713, 281] width 302 height 312
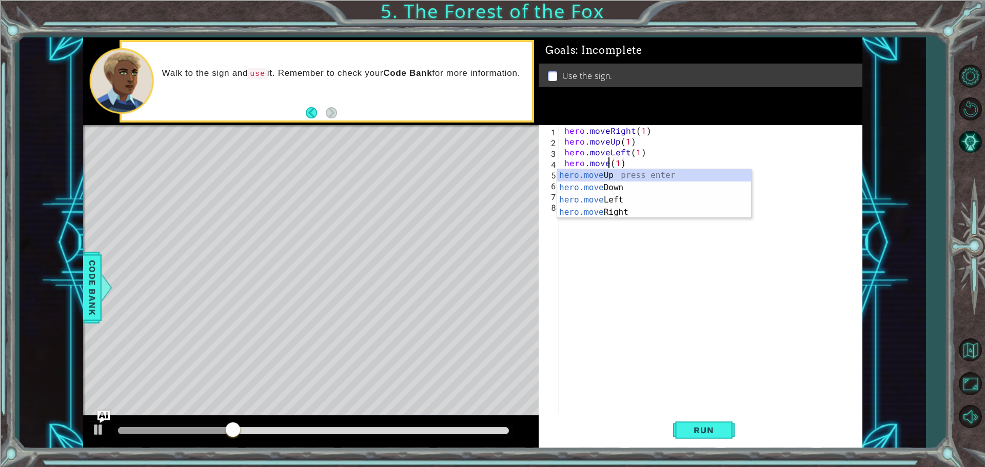
scroll to position [0, 3]
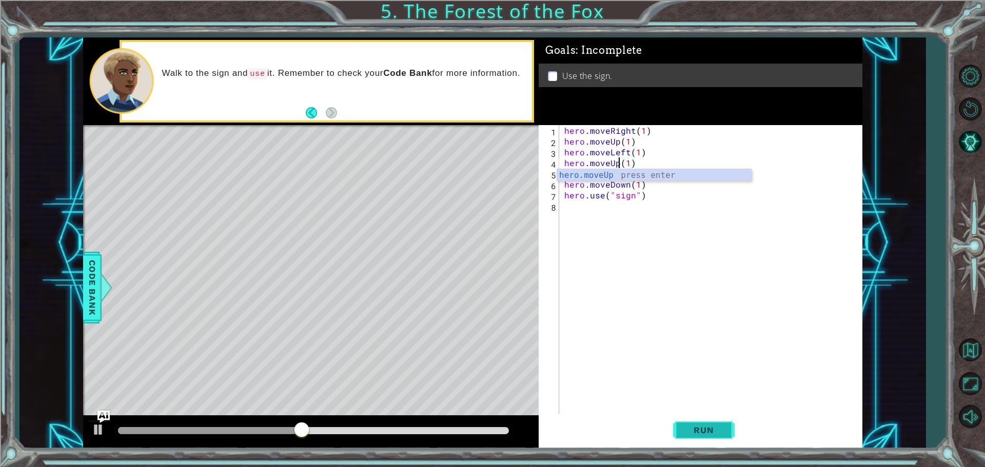
type textarea "hero.moveUp(1)"
click at [727, 433] on button "Run" at bounding box center [704, 430] width 62 height 32
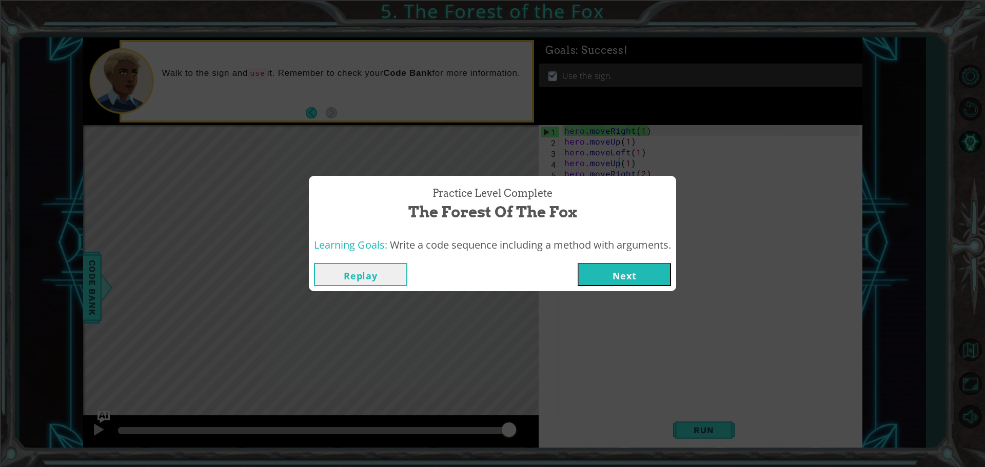
click at [614, 268] on button "Next" at bounding box center [623, 274] width 93 height 23
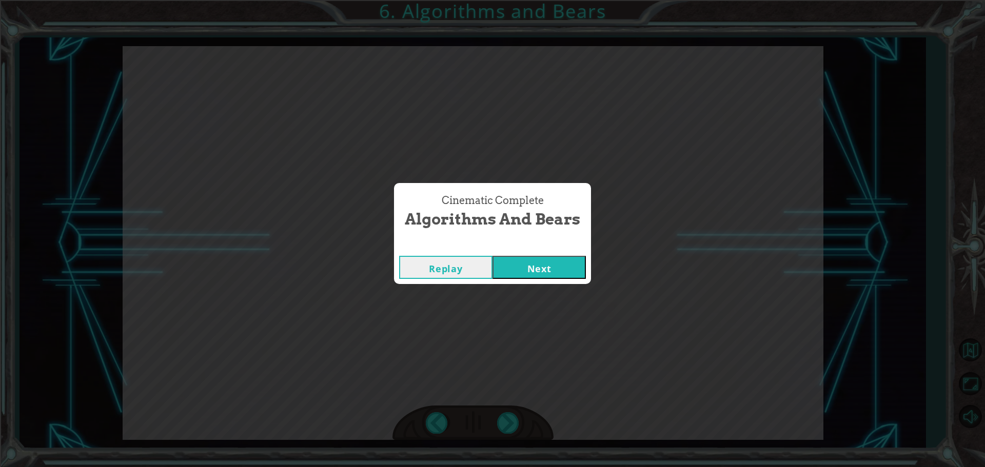
click at [575, 276] on button "Next" at bounding box center [538, 267] width 93 height 23
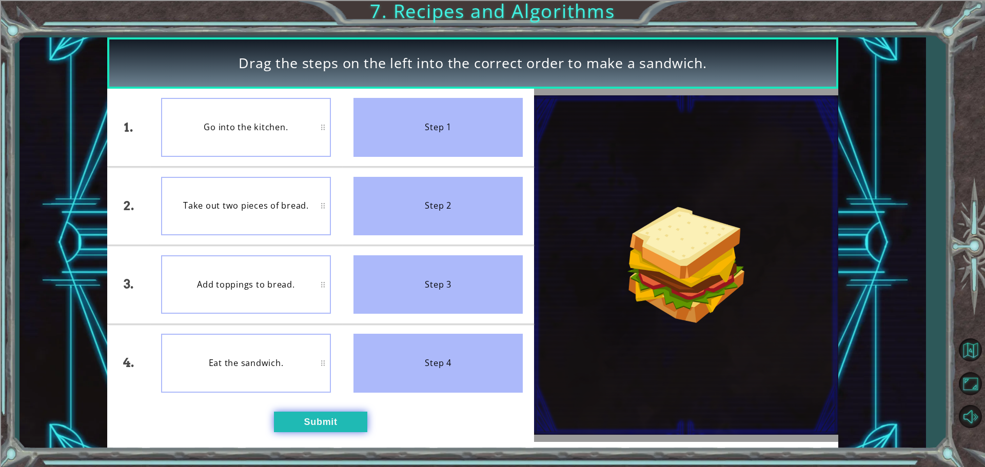
click at [310, 416] on button "Submit" at bounding box center [320, 422] width 93 height 21
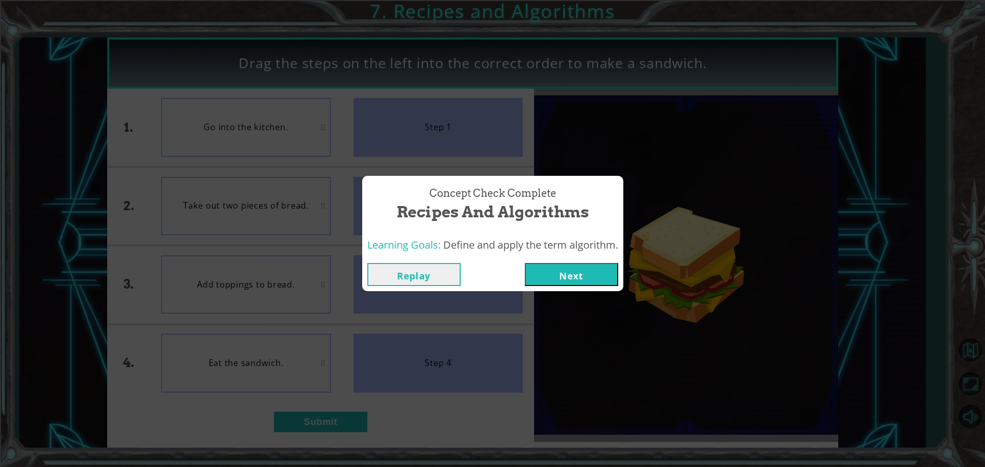
click at [560, 277] on button "Next" at bounding box center [571, 274] width 93 height 23
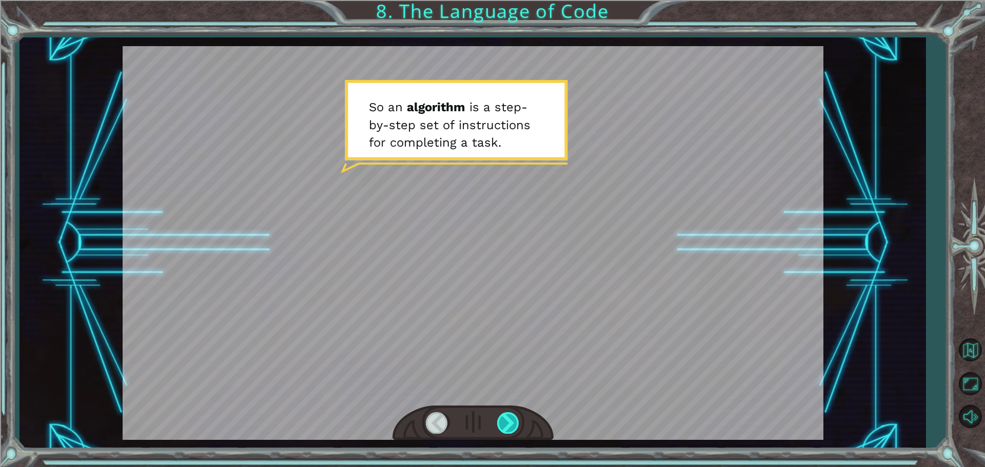
click at [497, 422] on div at bounding box center [508, 422] width 23 height 21
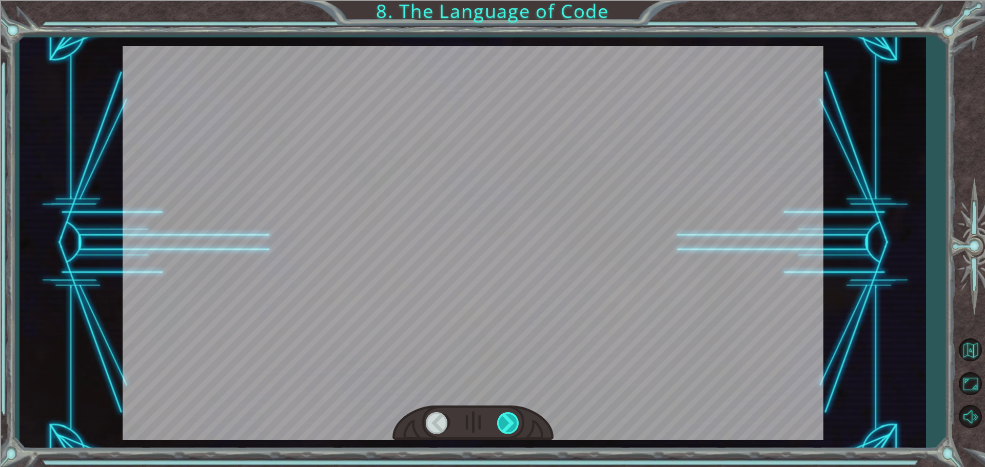
click at [497, 422] on div at bounding box center [508, 422] width 23 height 21
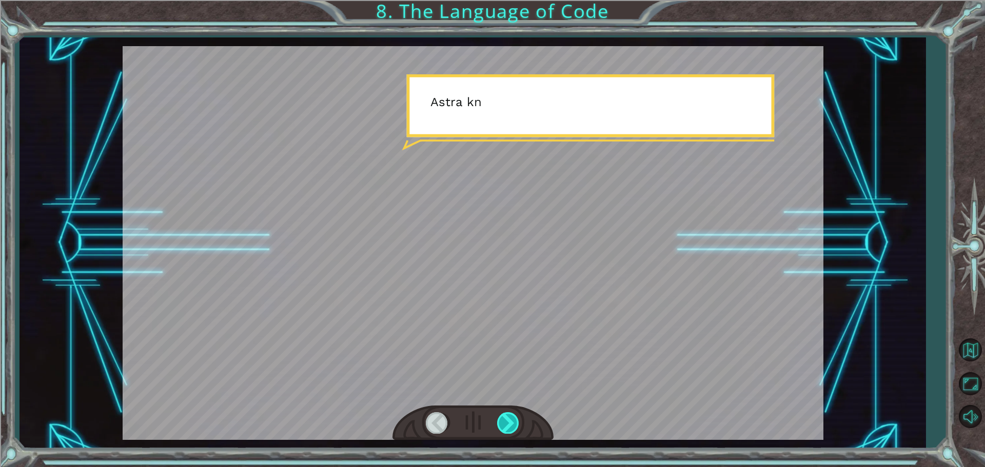
click at [497, 422] on div at bounding box center [508, 422] width 23 height 21
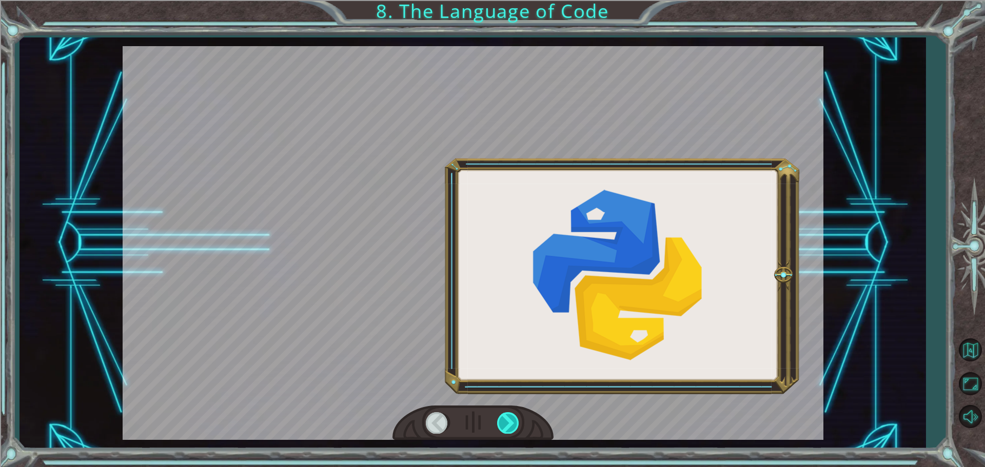
click at [497, 422] on div at bounding box center [508, 422] width 23 height 21
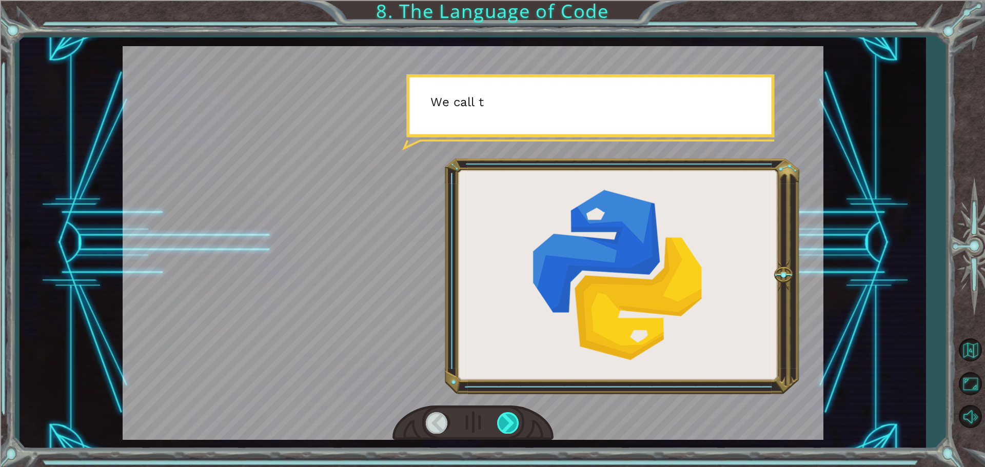
click at [497, 422] on div at bounding box center [508, 422] width 23 height 21
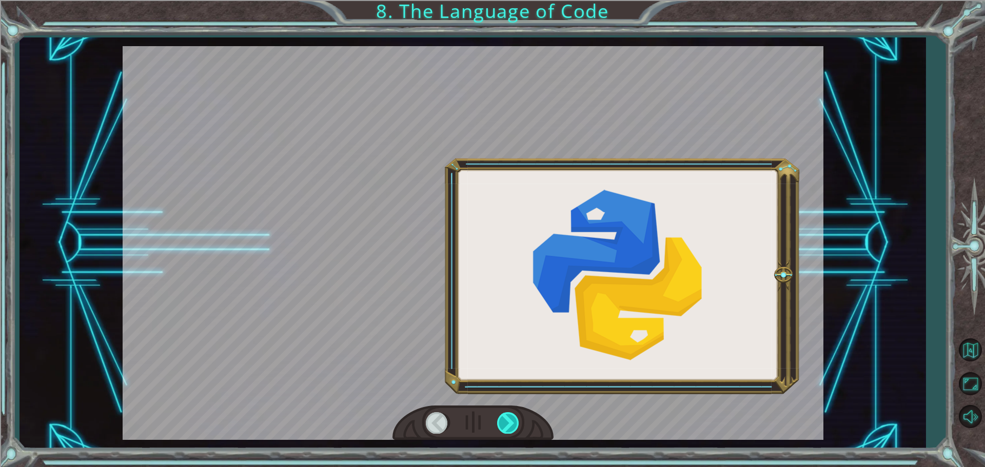
click at [497, 422] on div at bounding box center [508, 422] width 23 height 21
click at [495, 420] on div at bounding box center [472, 423] width 161 height 35
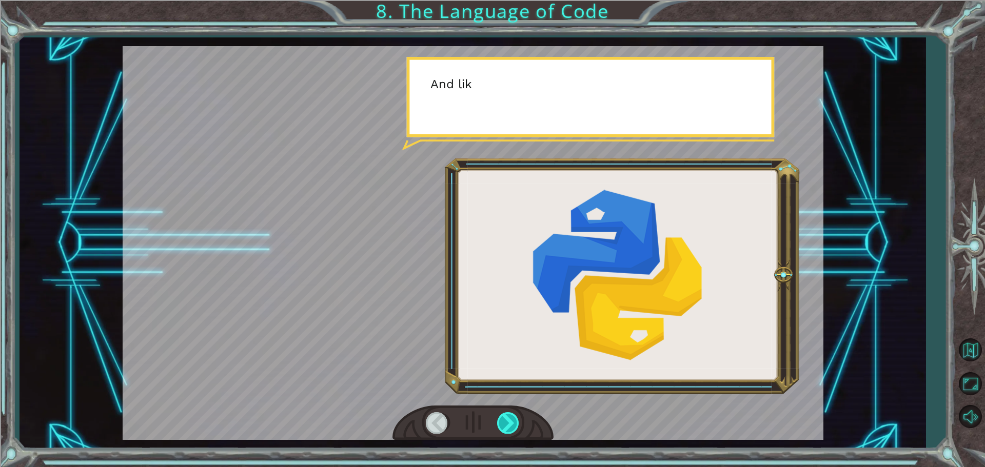
click at [499, 419] on div at bounding box center [508, 422] width 23 height 21
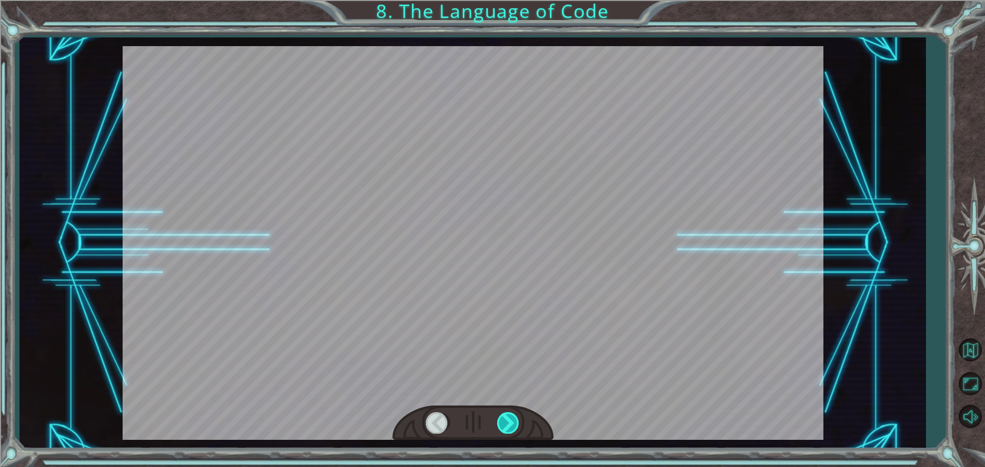
click at [501, 419] on div at bounding box center [508, 422] width 23 height 21
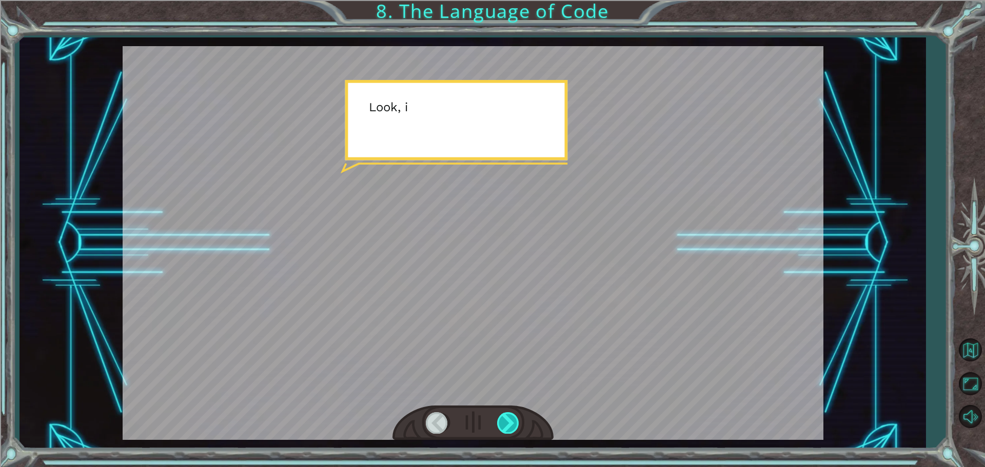
click at [501, 419] on div at bounding box center [508, 422] width 23 height 21
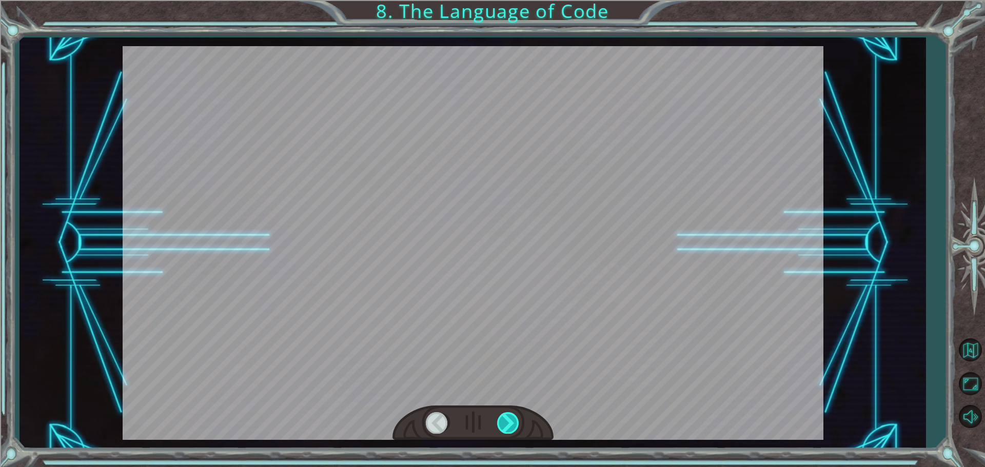
click at [501, 419] on div at bounding box center [508, 422] width 23 height 21
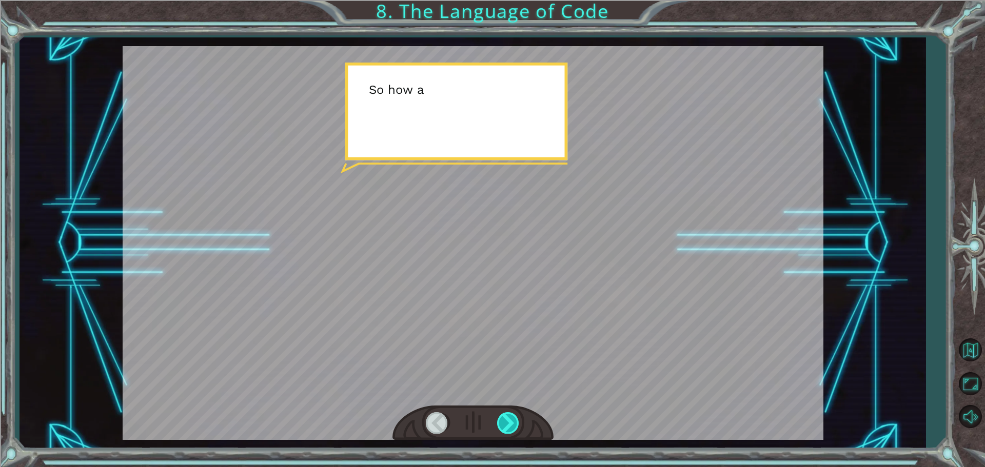
click at [501, 419] on div at bounding box center [508, 422] width 23 height 21
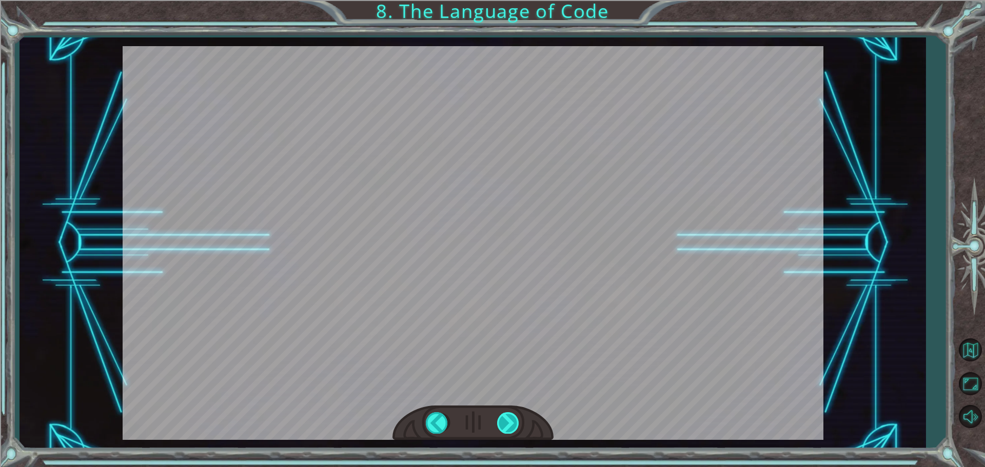
click at [501, 0] on div "S o a n a l g o r i t h m i s a s t e p - b y - s t e p s e t o f i n s t r u c…" at bounding box center [492, 0] width 985 height 0
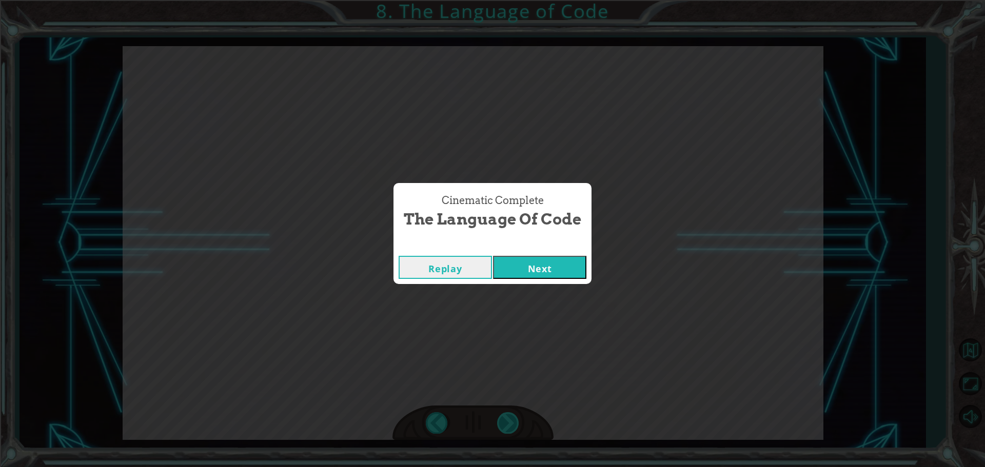
click at [501, 419] on div "Cinematic Complete The Language of Code Replay Next" at bounding box center [492, 233] width 985 height 467
click at [593, 274] on div "Cinematic Complete The Language of Code Replay Next" at bounding box center [492, 233] width 985 height 467
click at [567, 268] on button "Next" at bounding box center [539, 267] width 93 height 23
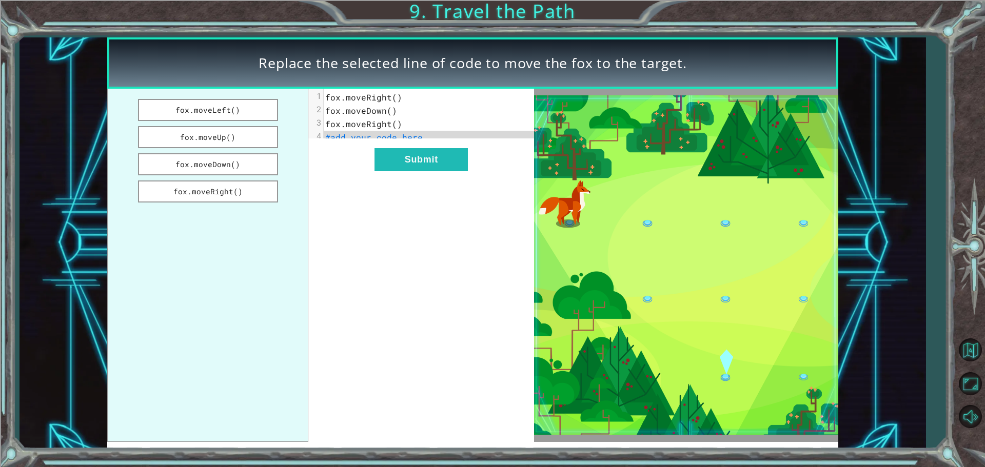
drag, startPoint x: 200, startPoint y: 165, endPoint x: 380, endPoint y: 143, distance: 181.9
click at [382, 144] on div "fox.moveLeft() fox.moveUp() fox.moveDown() fox.moveRight() xxxxxxxxxx 4 1 fox.m…" at bounding box center [320, 265] width 427 height 353
click at [259, 160] on button "fox.moveDown()" at bounding box center [208, 164] width 140 height 22
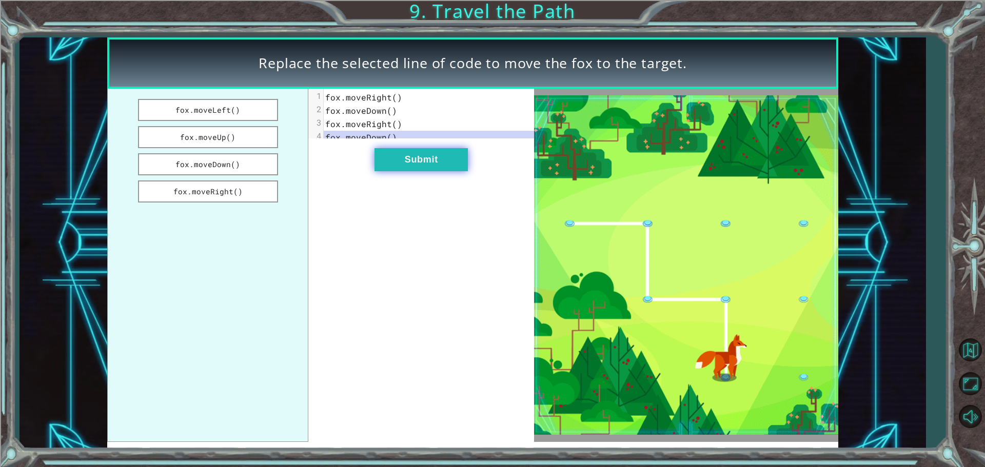
click at [421, 160] on button "Submit" at bounding box center [420, 159] width 93 height 23
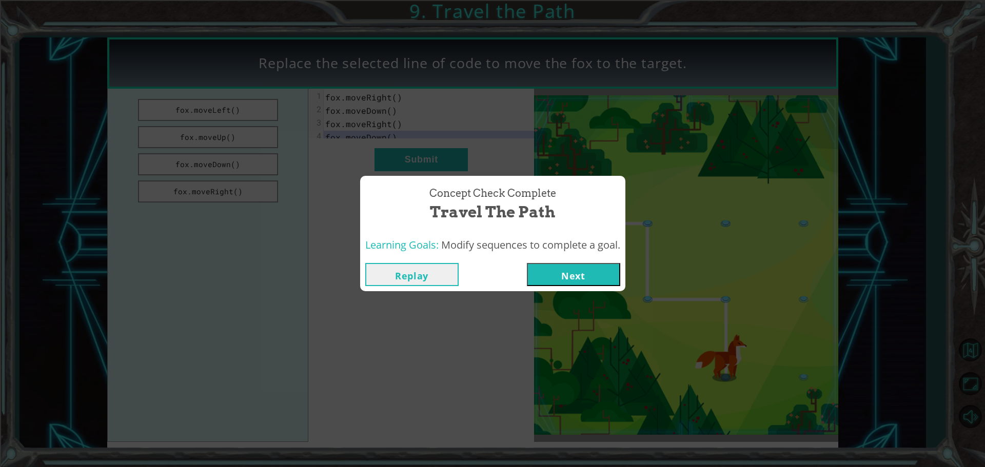
click at [572, 274] on button "Next" at bounding box center [573, 274] width 93 height 23
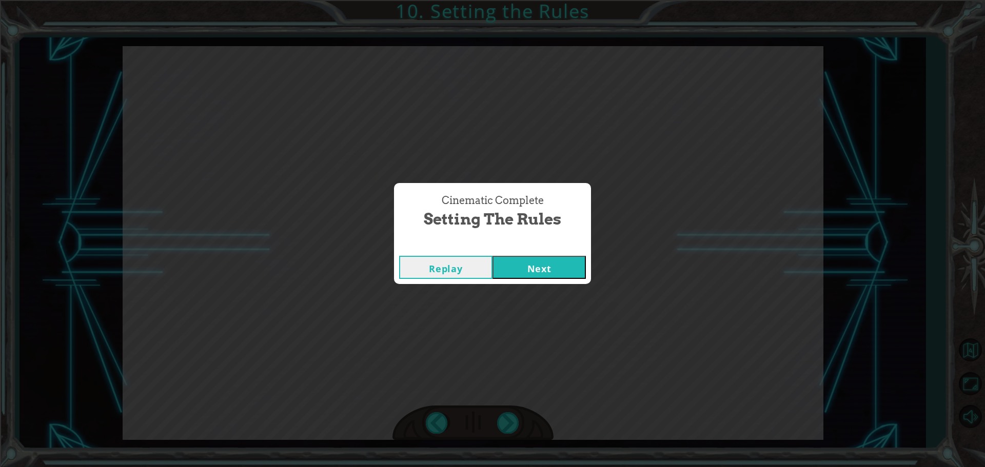
click at [522, 277] on div "Replay Next" at bounding box center [492, 267] width 197 height 33
click at [524, 274] on button "Next" at bounding box center [538, 267] width 93 height 23
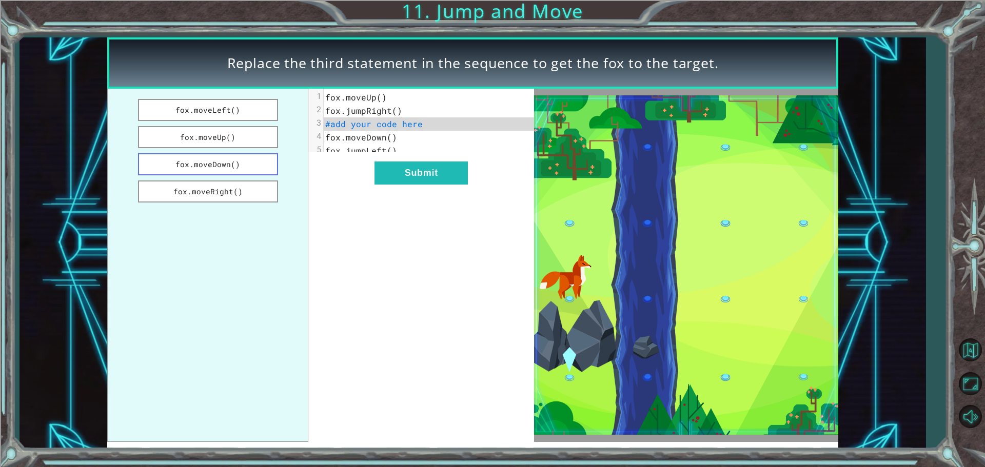
click at [236, 160] on button "fox.moveDown()" at bounding box center [208, 164] width 140 height 22
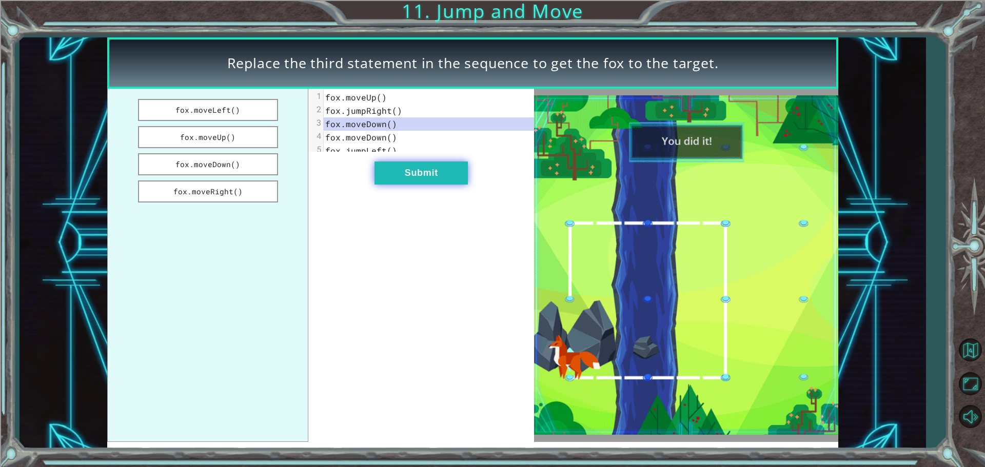
click at [425, 172] on button "Submit" at bounding box center [420, 173] width 93 height 23
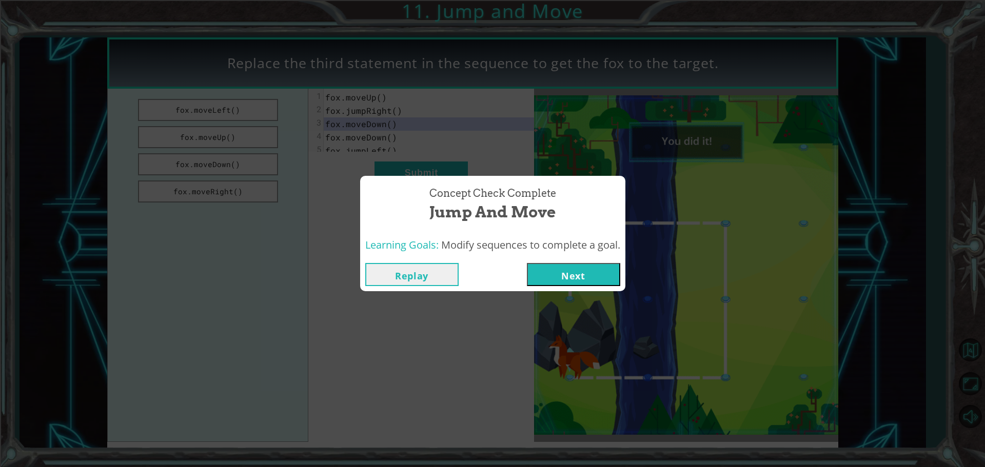
click at [586, 267] on button "Next" at bounding box center [573, 274] width 93 height 23
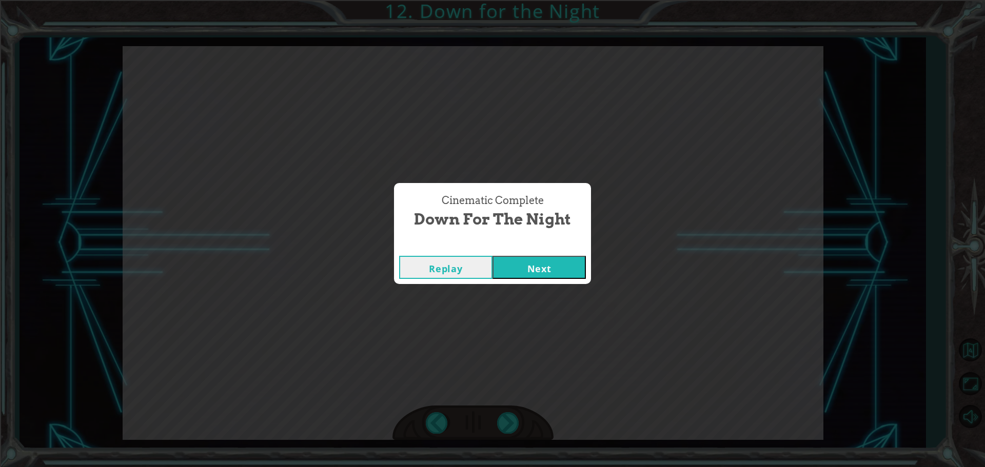
drag, startPoint x: 578, startPoint y: 269, endPoint x: 553, endPoint y: 266, distance: 25.8
click at [553, 266] on button "Next" at bounding box center [538, 267] width 93 height 23
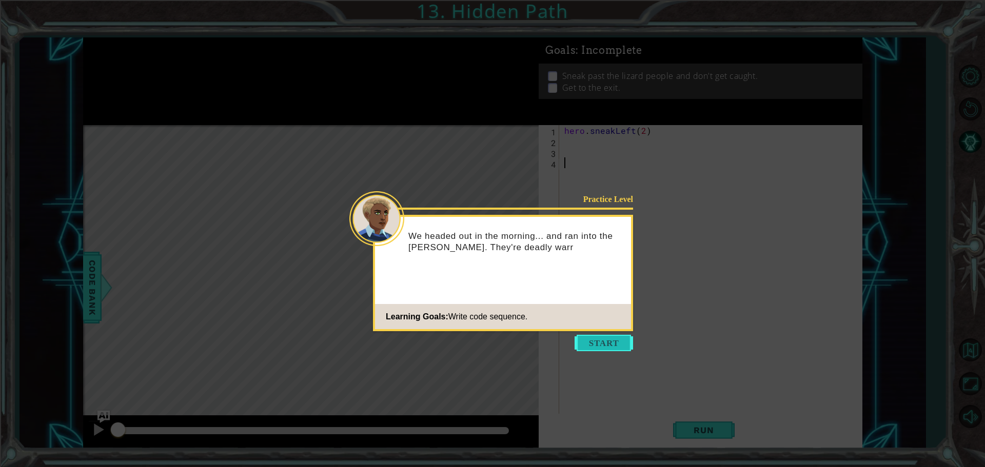
click at [597, 339] on button "Start" at bounding box center [603, 343] width 58 height 16
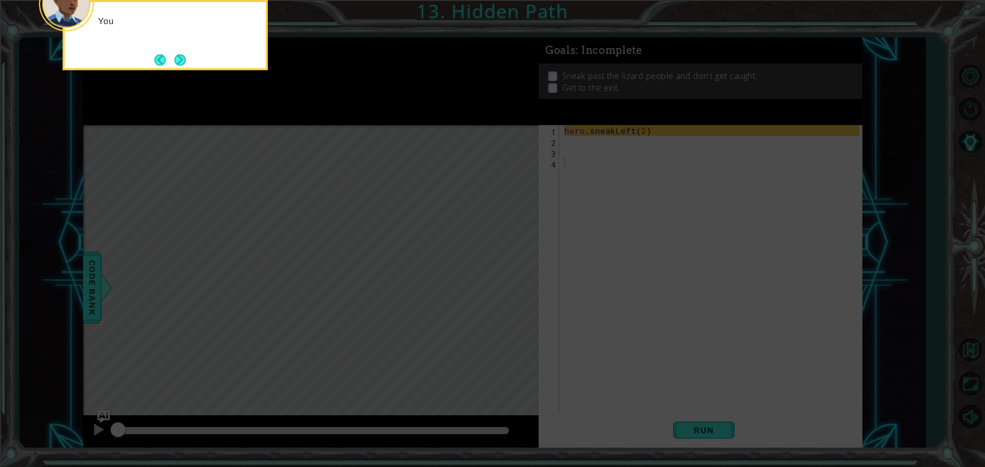
drag, startPoint x: 595, startPoint y: 340, endPoint x: 281, endPoint y: 211, distance: 339.2
click at [563, 315] on icon at bounding box center [492, 70] width 985 height 794
click at [175, 58] on button "Next" at bounding box center [180, 60] width 14 height 14
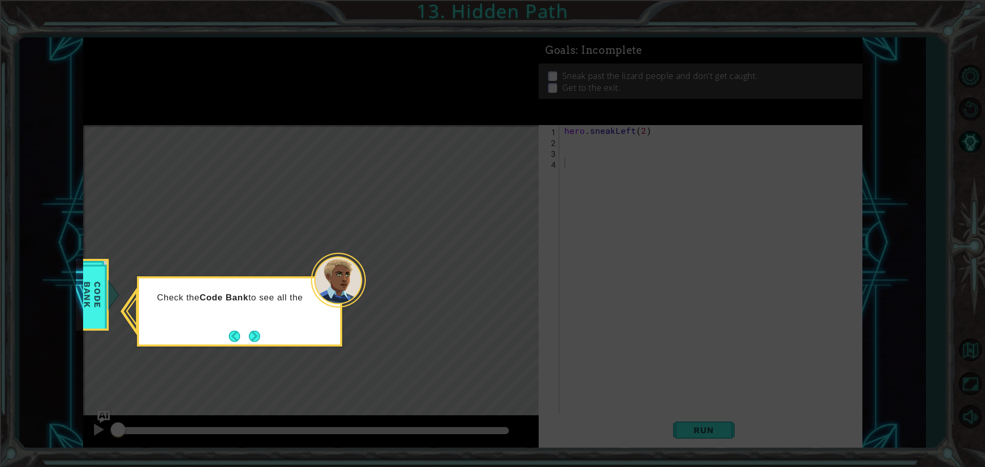
click at [252, 341] on button "Next" at bounding box center [255, 336] width 12 height 12
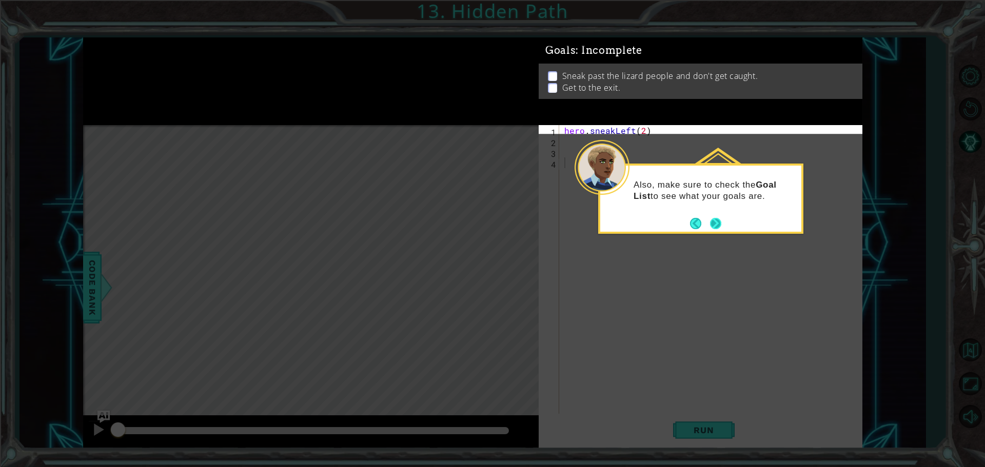
click at [710, 219] on button "Next" at bounding box center [715, 223] width 13 height 13
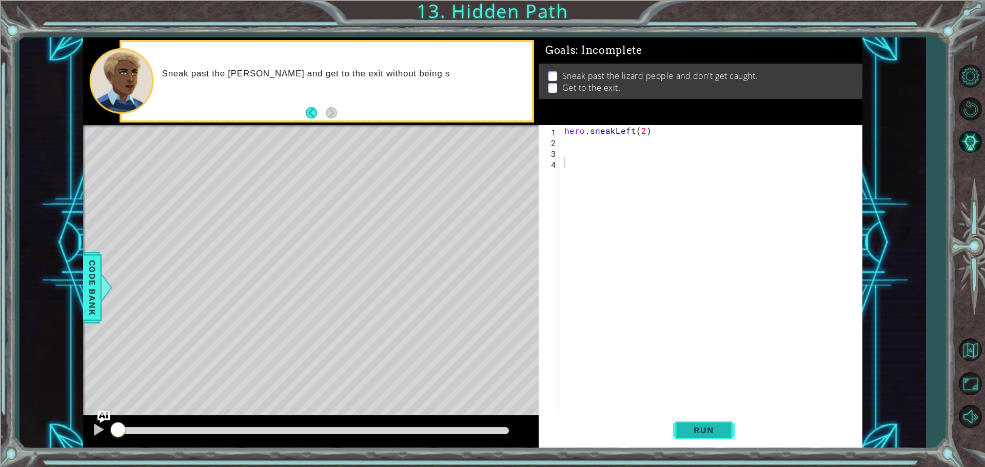
click at [712, 424] on button "Run" at bounding box center [704, 430] width 62 height 32
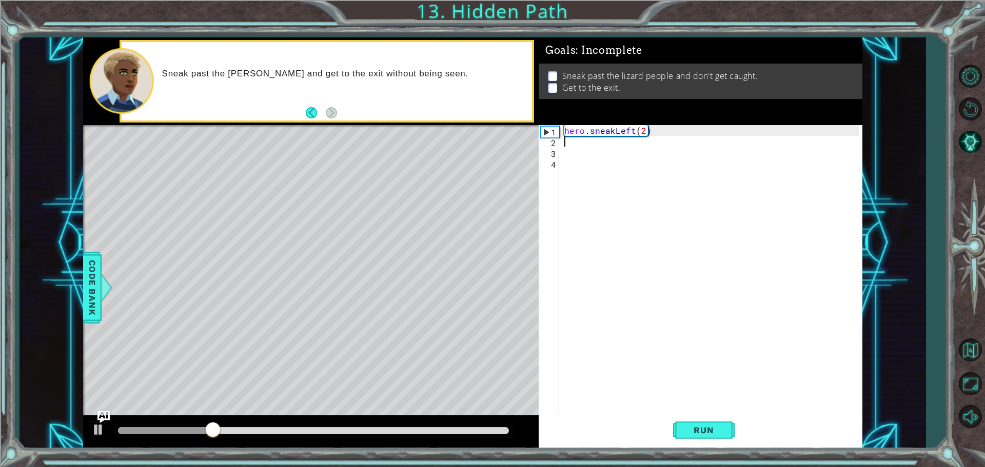
drag, startPoint x: 659, startPoint y: 146, endPoint x: 655, endPoint y: 138, distance: 9.0
click at [655, 138] on div "hero . sneakLeft ( 2 )" at bounding box center [713, 281] width 302 height 312
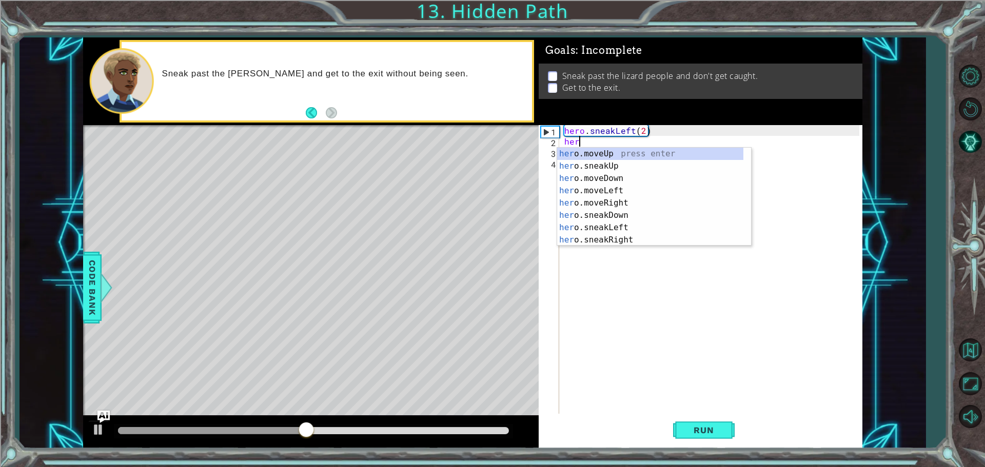
scroll to position [0, 1]
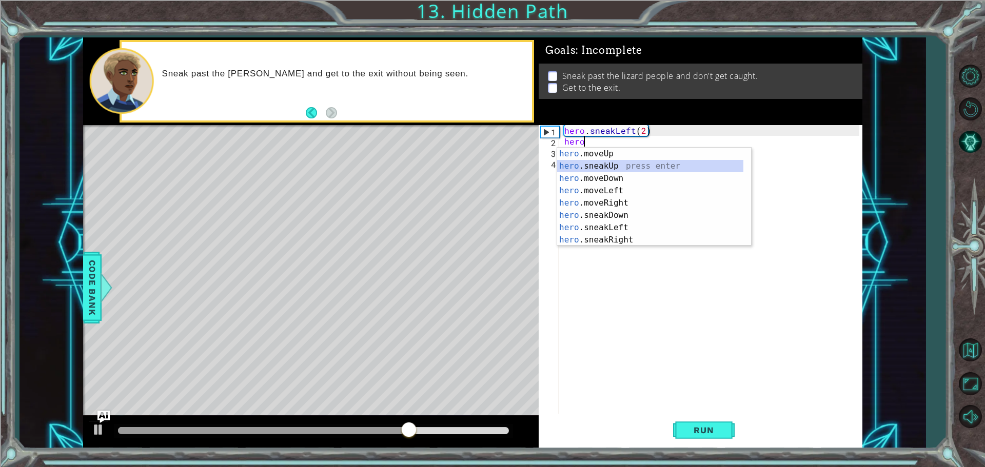
click at [666, 166] on div "hero .moveUp press enter hero .sneakUp press enter hero .moveDown press enter h…" at bounding box center [650, 209] width 186 height 123
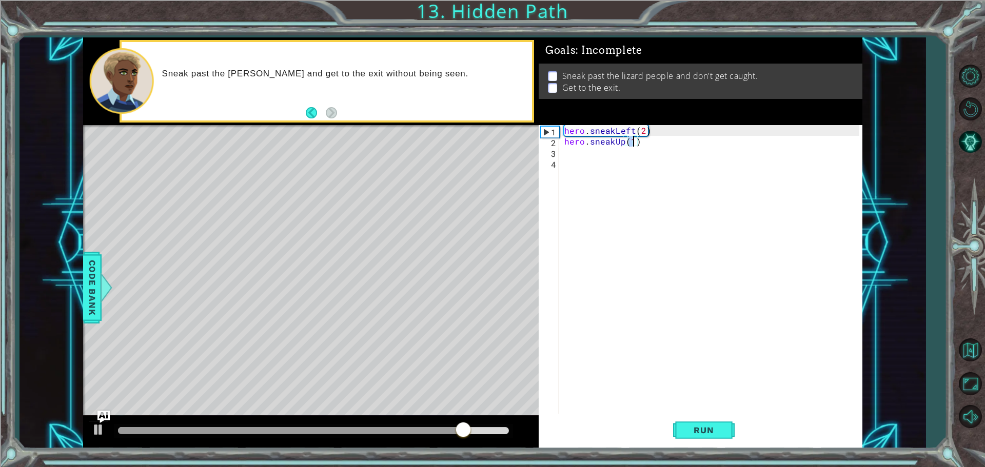
scroll to position [0, 4]
type textarea "hero.sneakUp(2)"
click at [666, 166] on div "hero . sneakLeft ( 2 ) hero . sneakUp ( 2 )" at bounding box center [713, 281] width 302 height 312
click at [653, 158] on div "hero . sneakLeft ( 2 ) hero . sneakUp ( 2 )" at bounding box center [713, 281] width 302 height 312
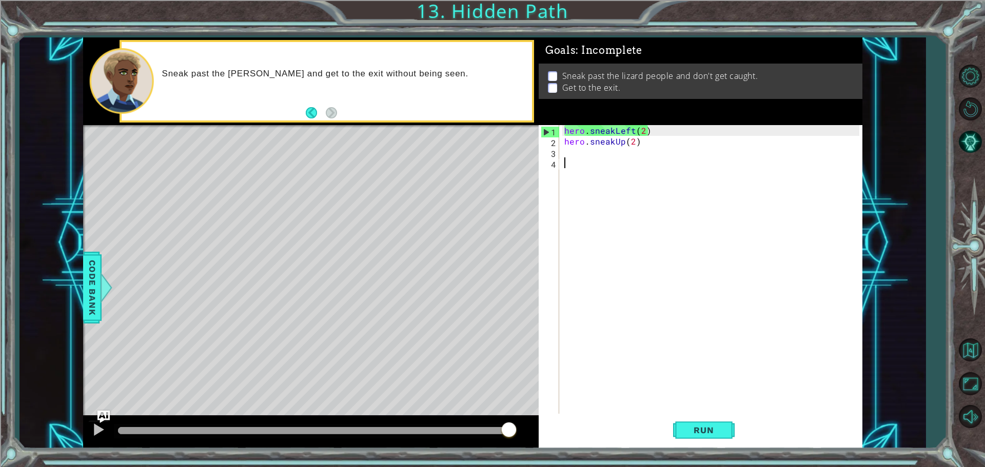
click at [653, 150] on div "hero . sneakLeft ( 2 ) hero . sneakUp ( 2 )" at bounding box center [713, 281] width 302 height 312
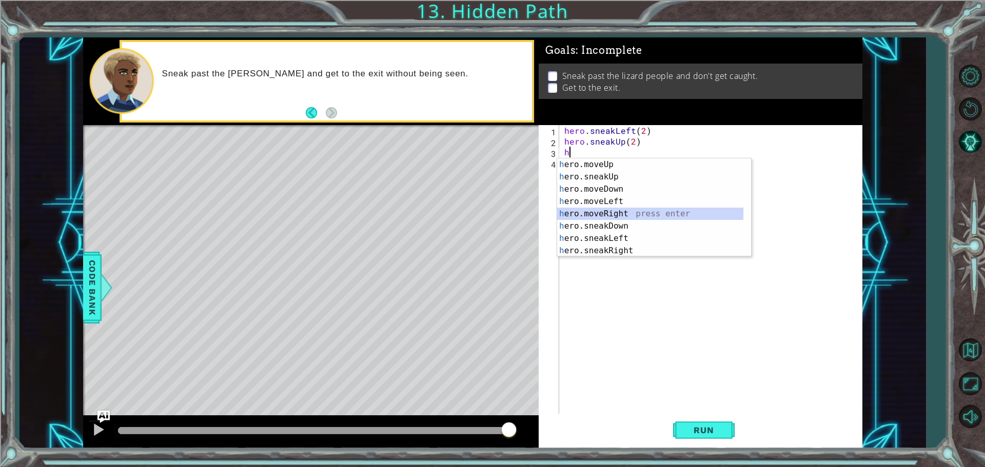
click at [619, 213] on div "h ero.moveUp press enter h ero.sneakUp press enter h ero.moveDown press enter h…" at bounding box center [650, 219] width 186 height 123
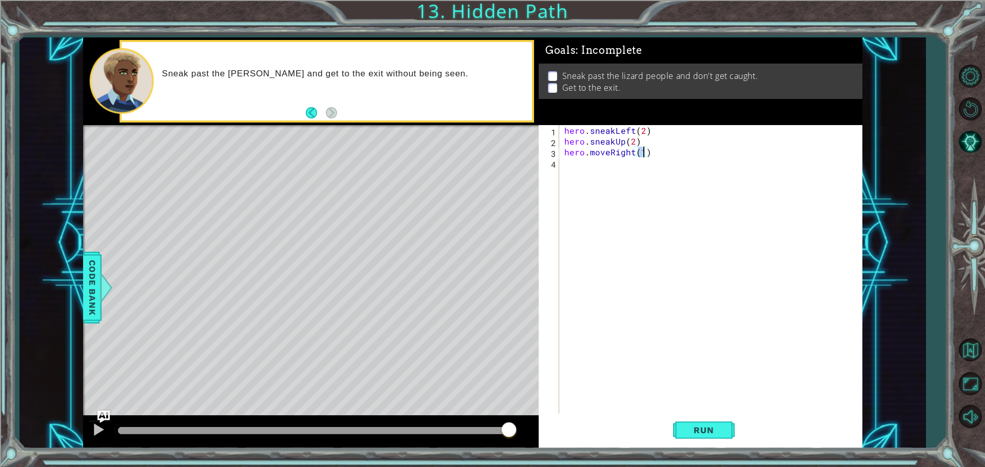
scroll to position [0, 5]
click at [631, 154] on div "hero . sneakLeft ( 2 ) hero . sneakUp ( 2 ) hero . moveRight ( 2 )" at bounding box center [713, 281] width 302 height 312
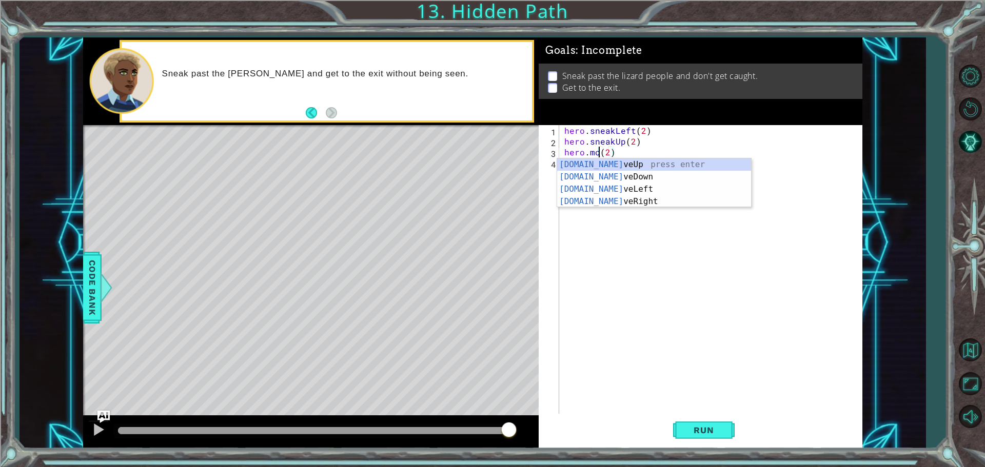
scroll to position [0, 2]
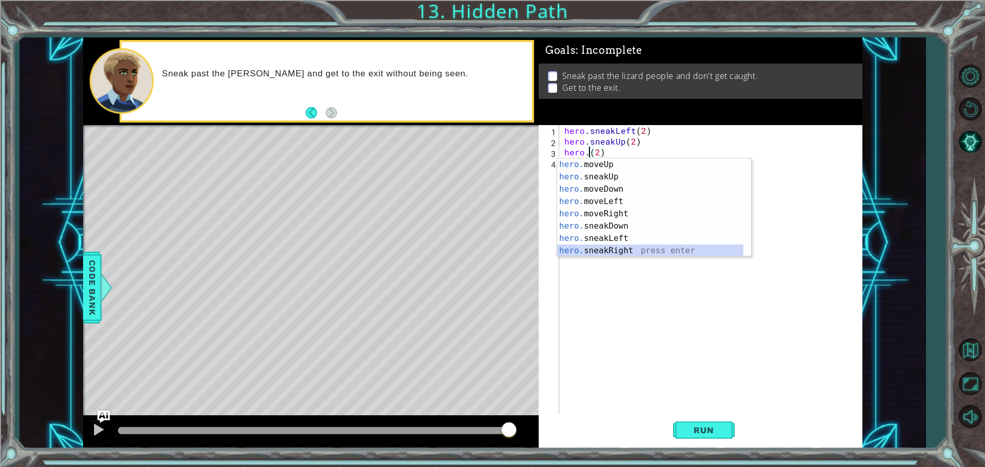
click at [617, 251] on div "hero. moveUp press enter hero. sneakUp press enter hero. moveDown press enter h…" at bounding box center [650, 219] width 186 height 123
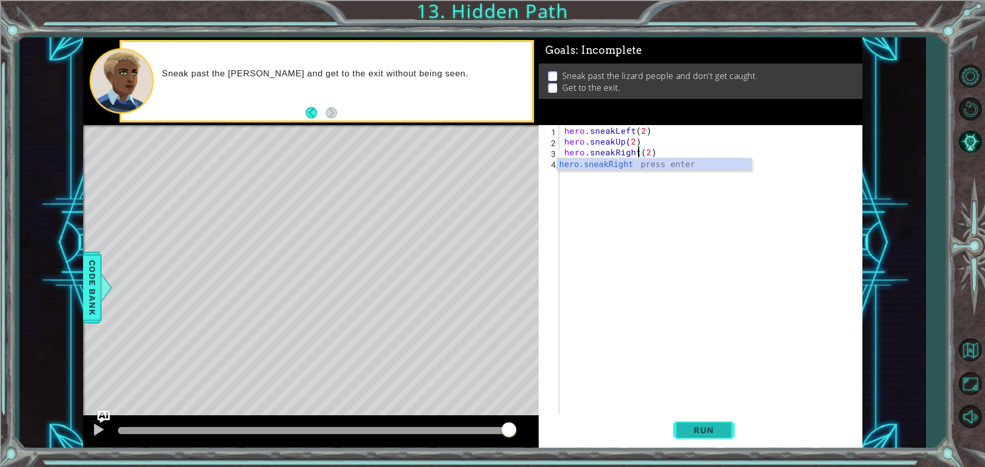
type textarea "hero.sneakRight(2)"
click at [705, 430] on span "Run" at bounding box center [703, 430] width 41 height 10
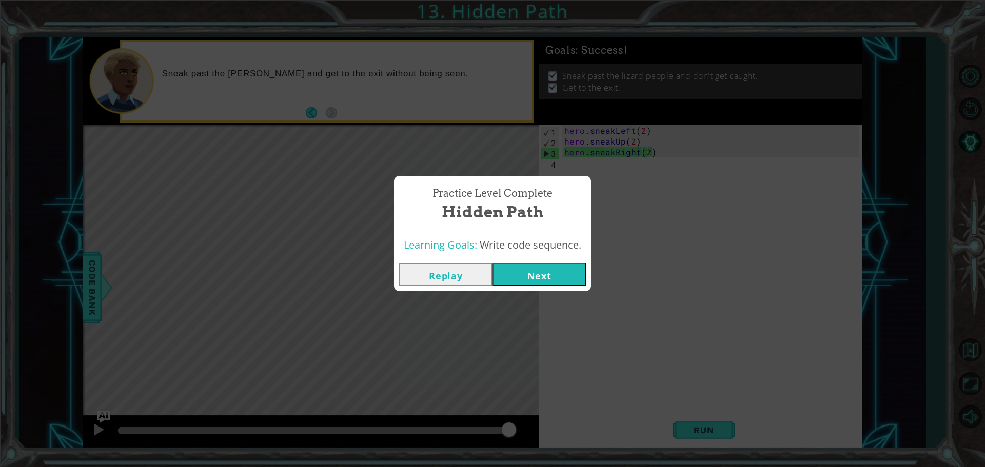
drag, startPoint x: 548, startPoint y: 286, endPoint x: 545, endPoint y: 277, distance: 9.1
click at [545, 277] on button "Next" at bounding box center [538, 274] width 93 height 23
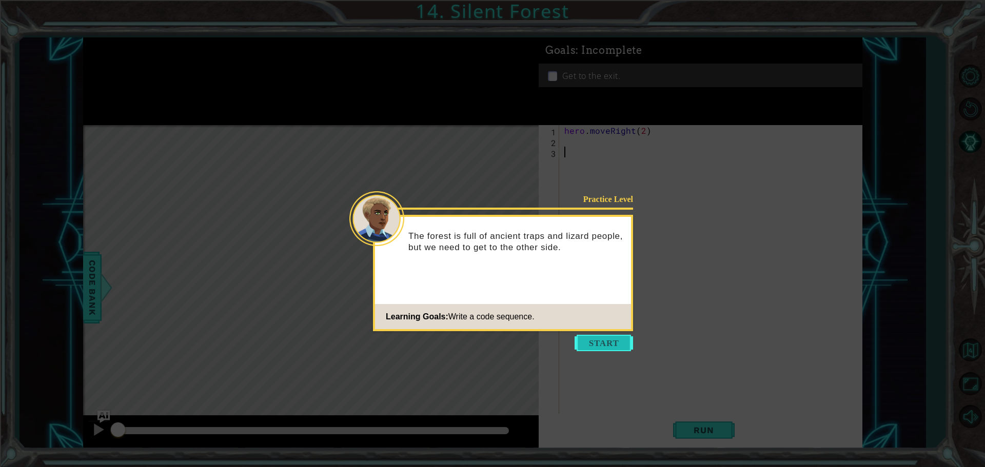
click at [607, 340] on button "Start" at bounding box center [603, 343] width 58 height 16
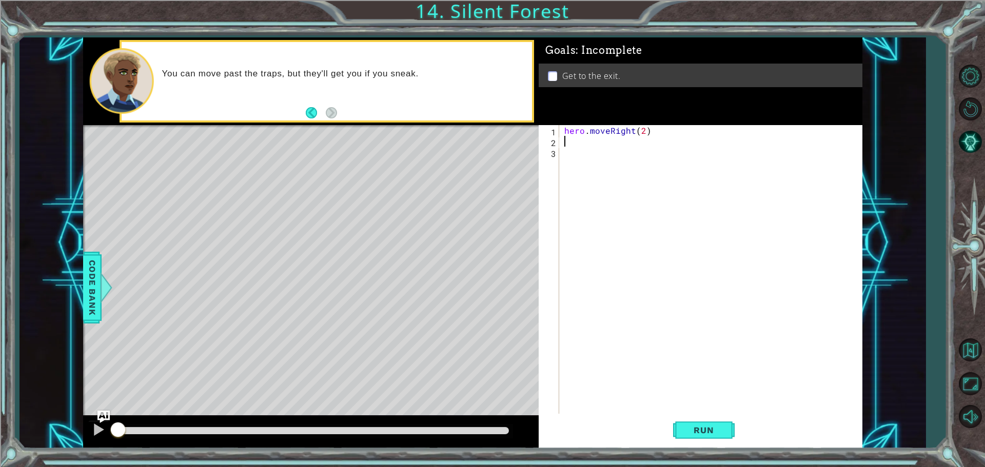
click at [595, 139] on div "hero . moveRight ( 2 )" at bounding box center [713, 281] width 302 height 312
click at [699, 432] on span "Run" at bounding box center [703, 430] width 41 height 10
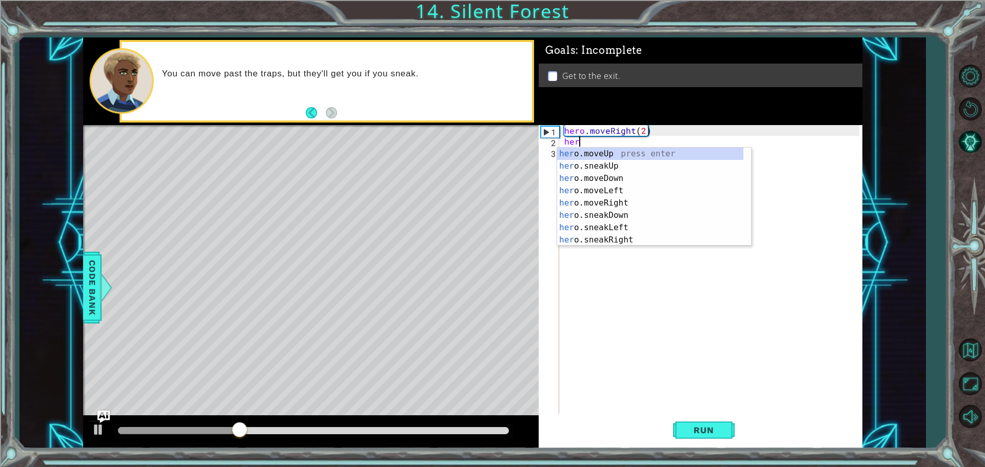
scroll to position [0, 1]
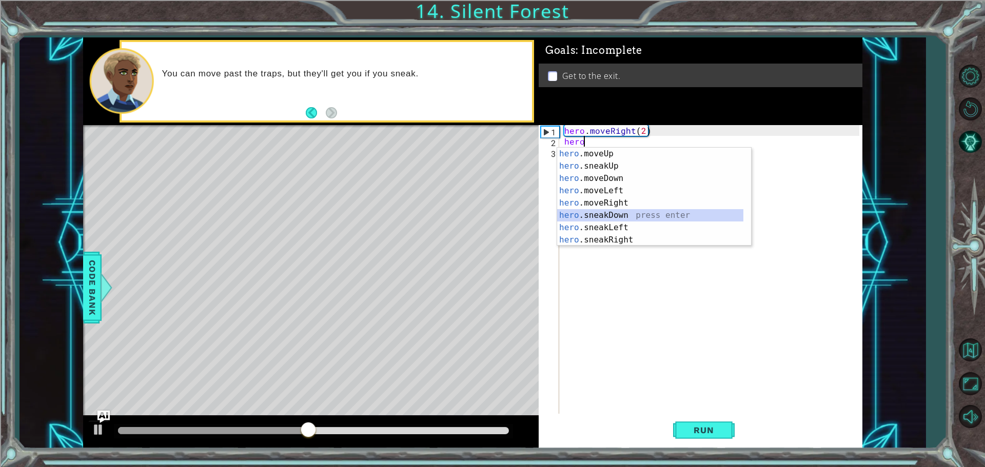
click at [612, 216] on div "hero .moveUp press enter hero .sneakUp press enter hero .moveDown press enter h…" at bounding box center [650, 209] width 186 height 123
type textarea "hero.sneakDown(1)"
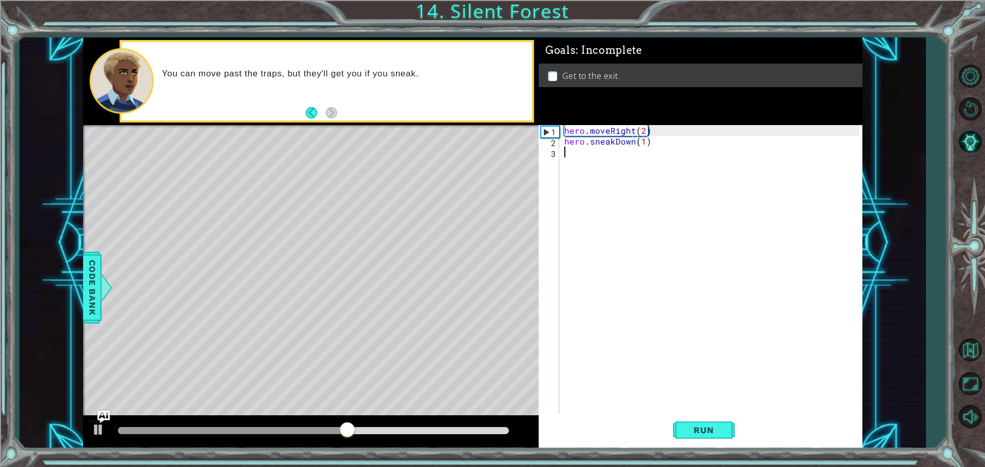
click at [618, 193] on div "hero . moveRight ( 2 ) hero . sneakDown ( 1 )" at bounding box center [713, 281] width 302 height 312
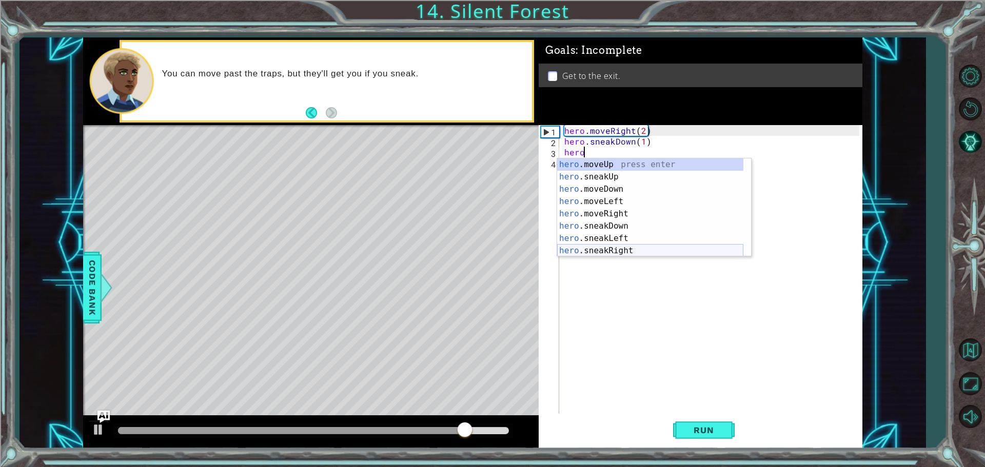
click at [613, 253] on div "hero .moveUp press enter hero .sneakUp press enter hero .moveDown press enter h…" at bounding box center [650, 219] width 186 height 123
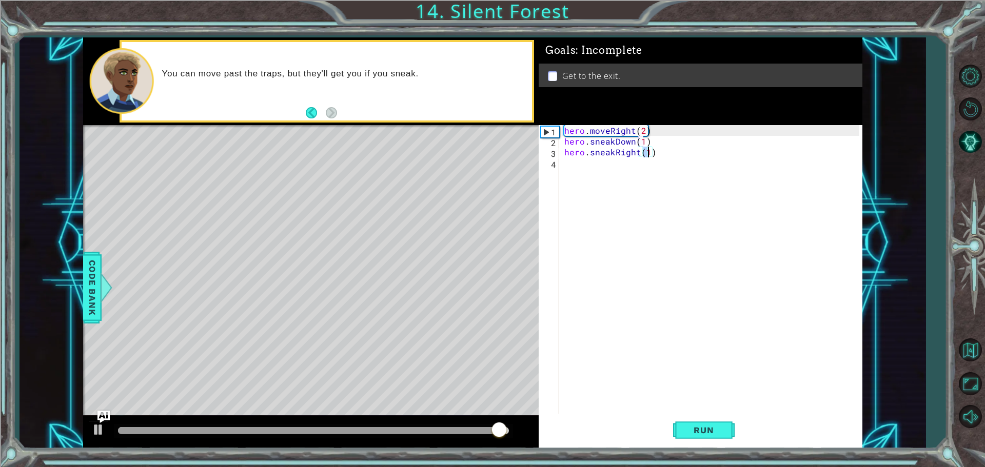
type textarea "hero.sneakRight(2)"
click at [612, 253] on div "hero . moveRight ( 2 ) hero . sneakDown ( 1 ) hero . sneakRight ( 2 )" at bounding box center [713, 281] width 302 height 312
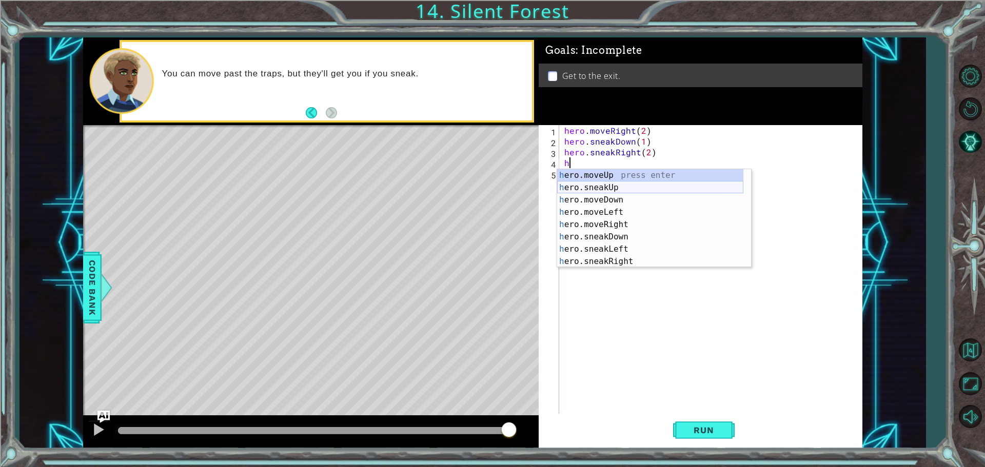
click at [577, 187] on div "h ero.moveUp press enter h ero.sneakUp press enter h ero.moveDown press enter h…" at bounding box center [650, 230] width 186 height 123
type textarea "hero.sneakUp(1)"
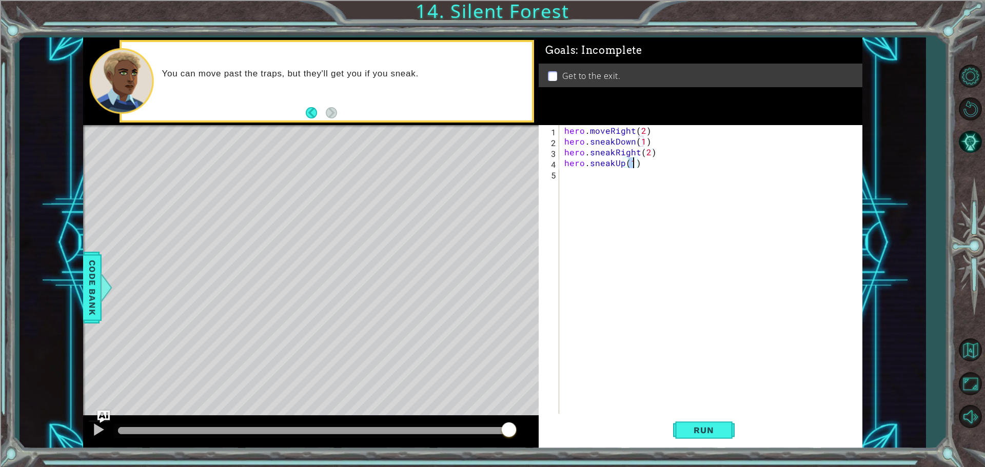
click at [577, 187] on div "hero . moveRight ( 2 ) hero . sneakDown ( 1 ) hero . sneakRight ( 2 ) hero . sn…" at bounding box center [713, 281] width 302 height 312
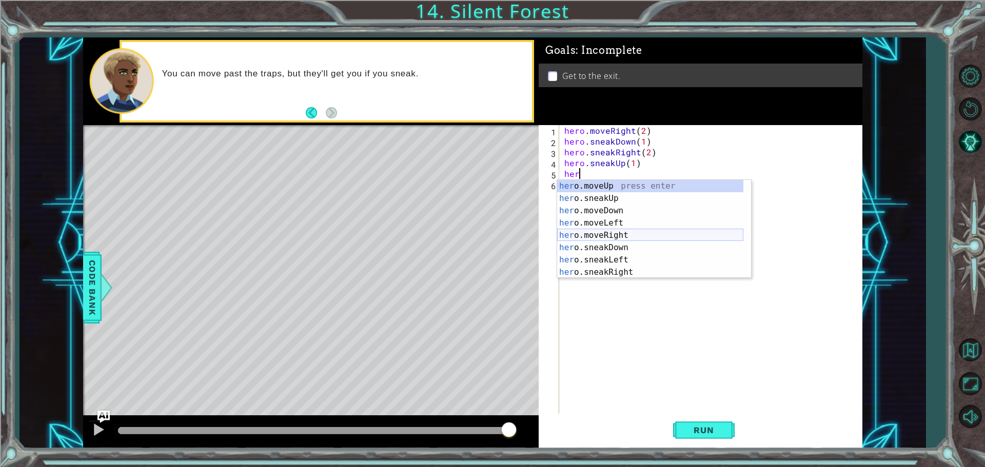
click at [599, 232] on div "her o.moveUp press enter her o.sneakUp press enter her o.moveDown press enter h…" at bounding box center [650, 241] width 186 height 123
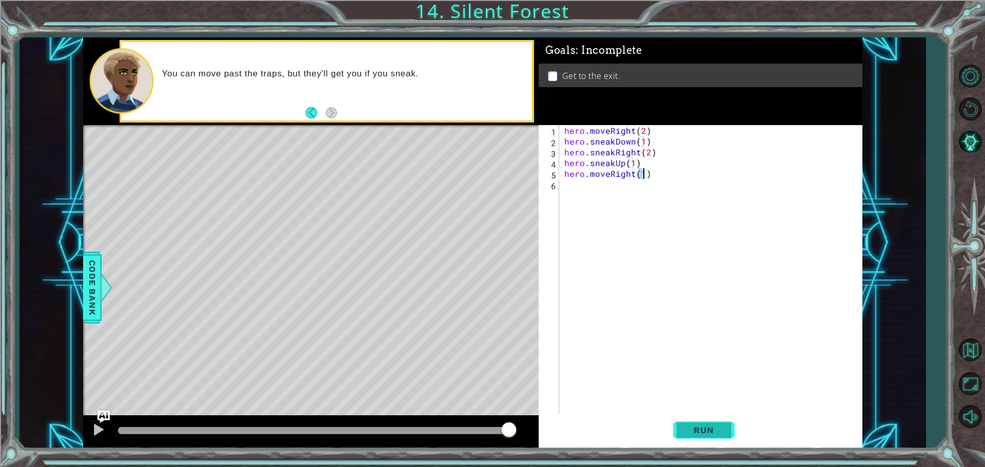
type textarea "hero.moveRight(1)"
drag, startPoint x: 708, startPoint y: 424, endPoint x: 709, endPoint y: 417, distance: 6.8
click at [709, 421] on button "Run" at bounding box center [704, 430] width 62 height 32
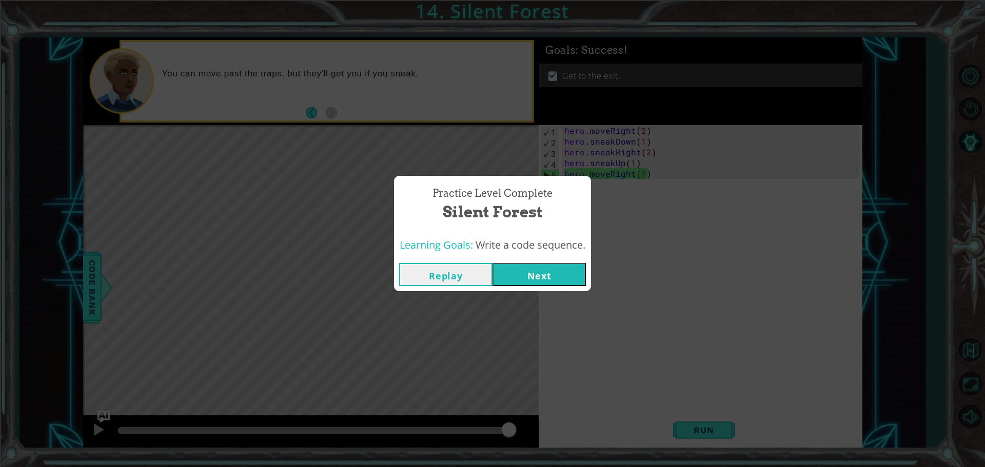
click at [551, 276] on button "Next" at bounding box center [538, 274] width 93 height 23
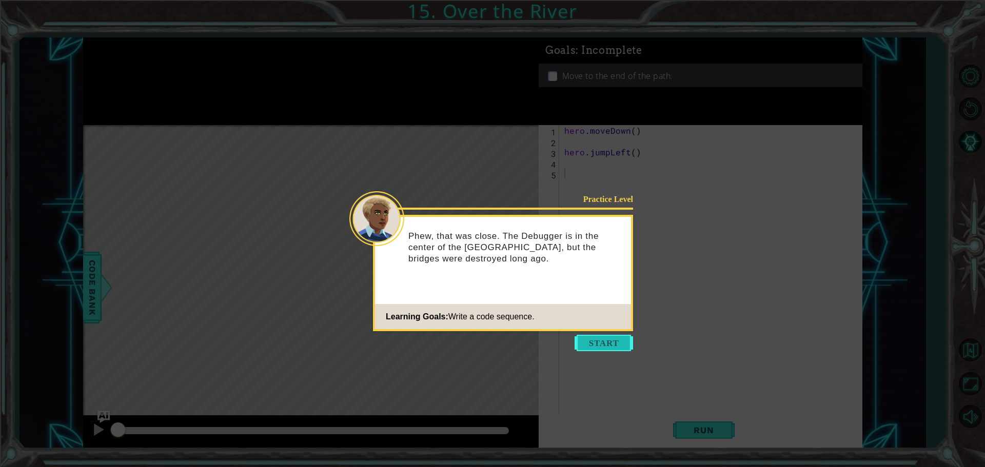
click at [617, 340] on button "Start" at bounding box center [603, 343] width 58 height 16
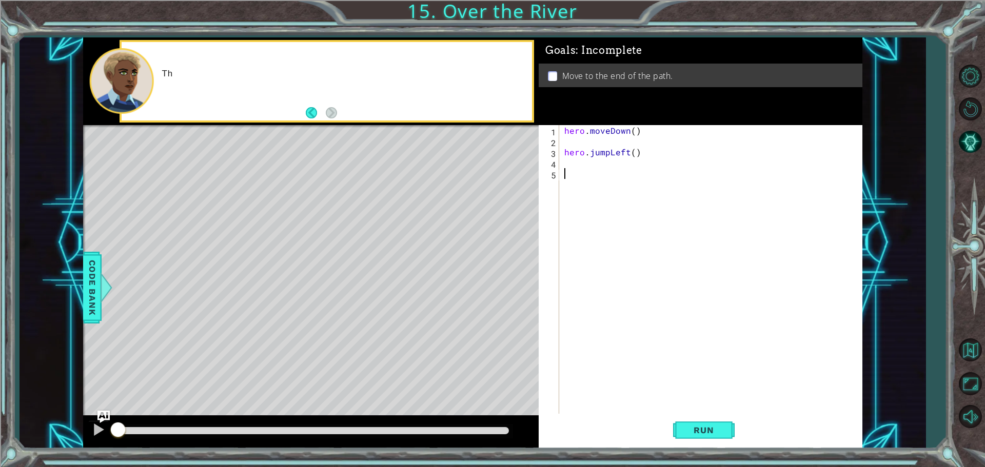
drag, startPoint x: 617, startPoint y: 328, endPoint x: 463, endPoint y: 218, distance: 189.0
click at [512, 265] on div "1 ההההההההההההההההההההההההההההההההההההההההההההההההההההההההההההההההההההההההההההה…" at bounding box center [472, 242] width 779 height 411
click at [702, 424] on button "Run" at bounding box center [704, 430] width 62 height 32
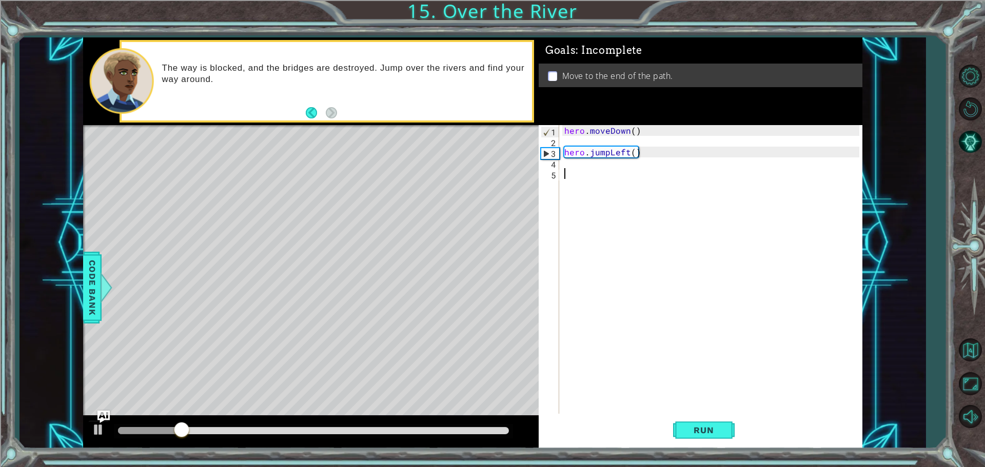
click at [609, 171] on div "hero . moveDown ( ) hero . jumpLeft ( )" at bounding box center [713, 281] width 302 height 312
click at [608, 168] on div "hero . moveDown ( ) hero . jumpLeft ( )" at bounding box center [713, 281] width 302 height 312
type textarea "hero.moveLeft()"
click at [624, 183] on div "hero . moveDown ( ) hero . jumpLeft ( ) hero . moveLeft ( )" at bounding box center [713, 281] width 302 height 312
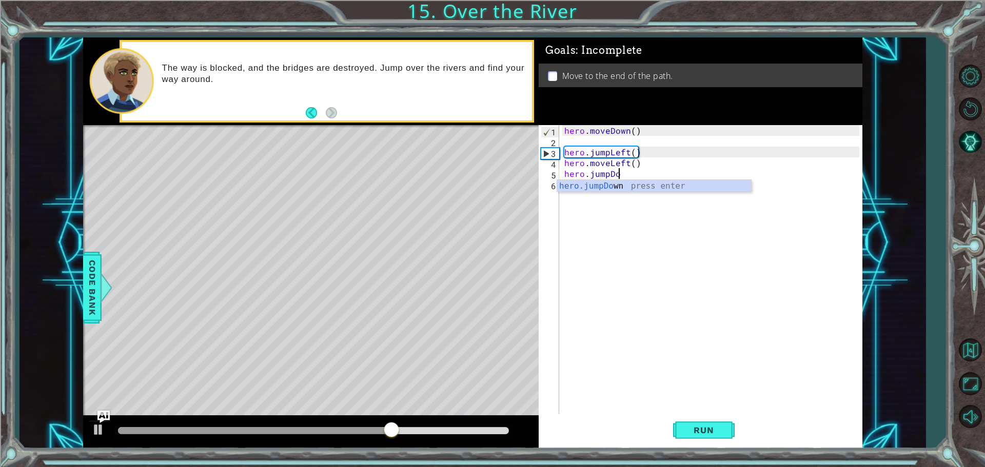
scroll to position [0, 3]
type textarea "hero.jumpDown()"
click at [637, 200] on div "hero . moveDown ( ) hero . jumpLeft ( ) hero . moveLeft ( ) hero . jumpDown ( )" at bounding box center [713, 281] width 302 height 312
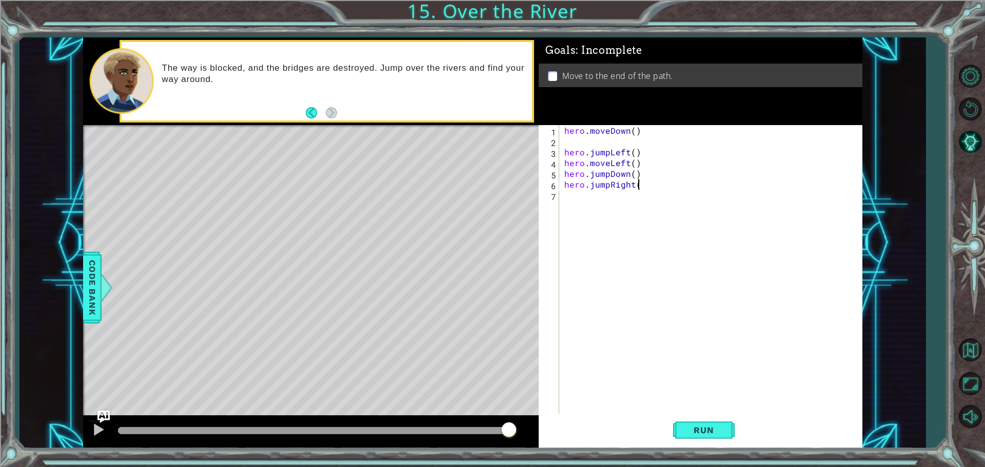
type textarea "hero.jumpRight()"
click at [638, 200] on div "hero . moveDown ( ) hero . jumpLeft ( ) hero . moveLeft ( ) hero . jumpDown ( )…" at bounding box center [713, 281] width 302 height 312
type textarea "hero.moveRight()"
click at [723, 426] on span "Run" at bounding box center [703, 430] width 41 height 10
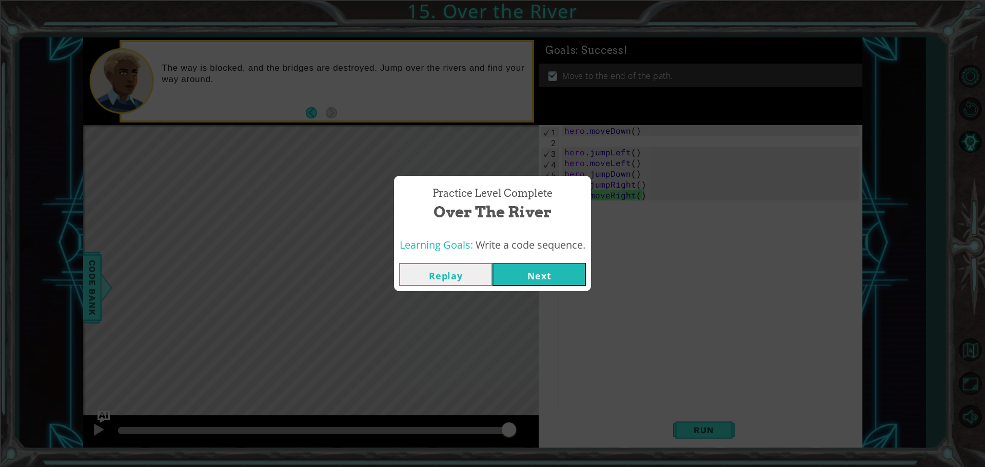
click at [571, 265] on button "Next" at bounding box center [538, 274] width 93 height 23
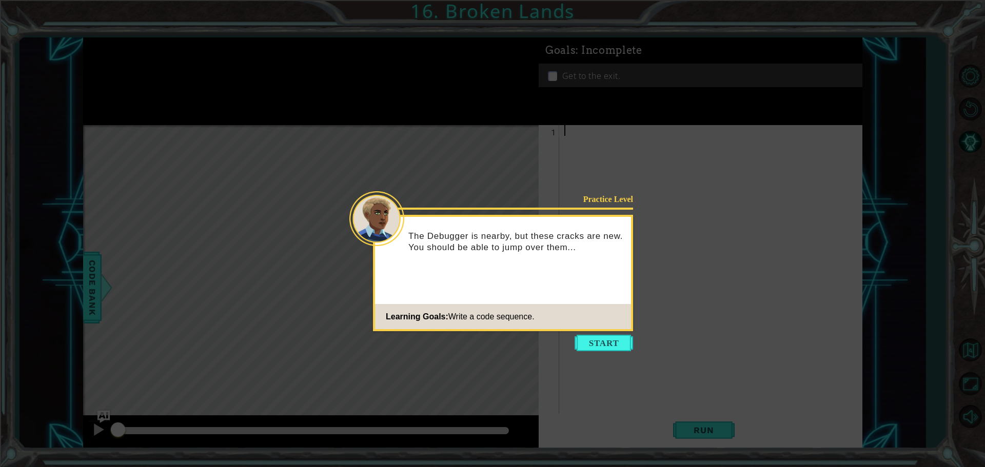
click at [592, 340] on button "Start" at bounding box center [603, 343] width 58 height 16
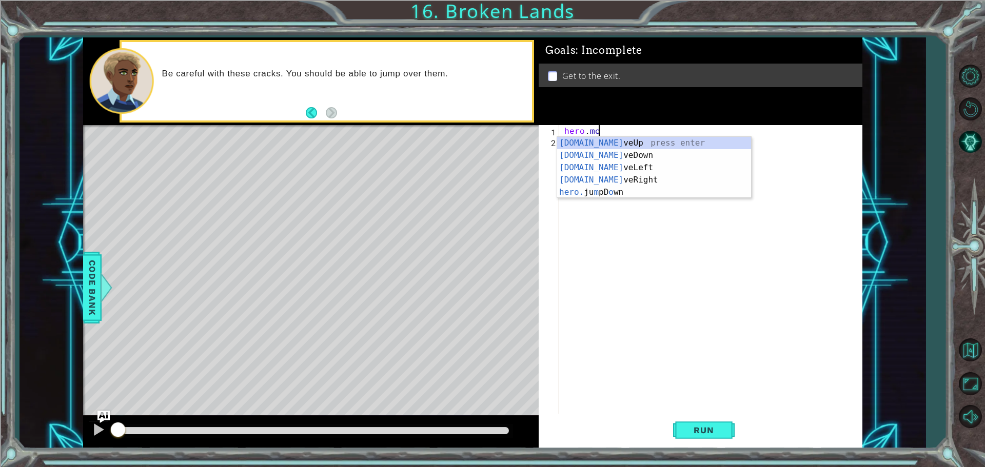
scroll to position [0, 2]
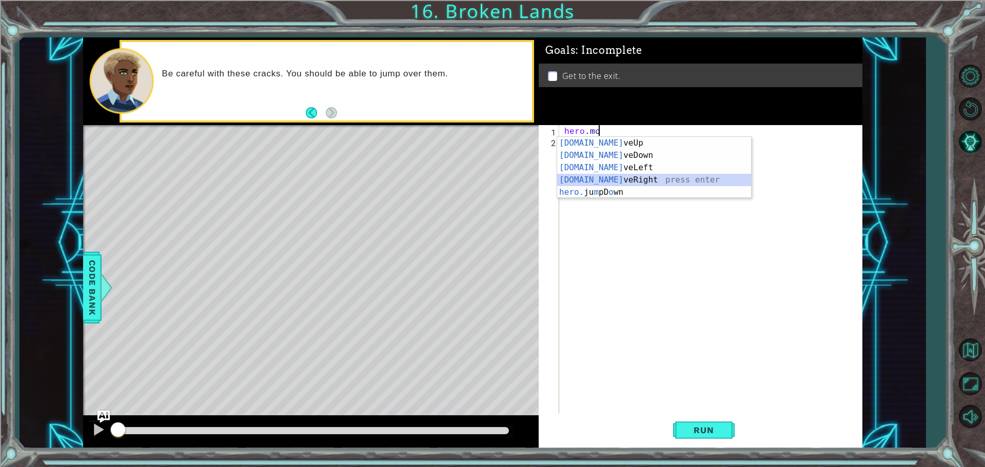
click at [624, 178] on div "[DOMAIN_NAME] veUp press enter [DOMAIN_NAME] veDown press enter [DOMAIN_NAME] v…" at bounding box center [654, 180] width 194 height 86
type textarea "hero.moveRight(1)"
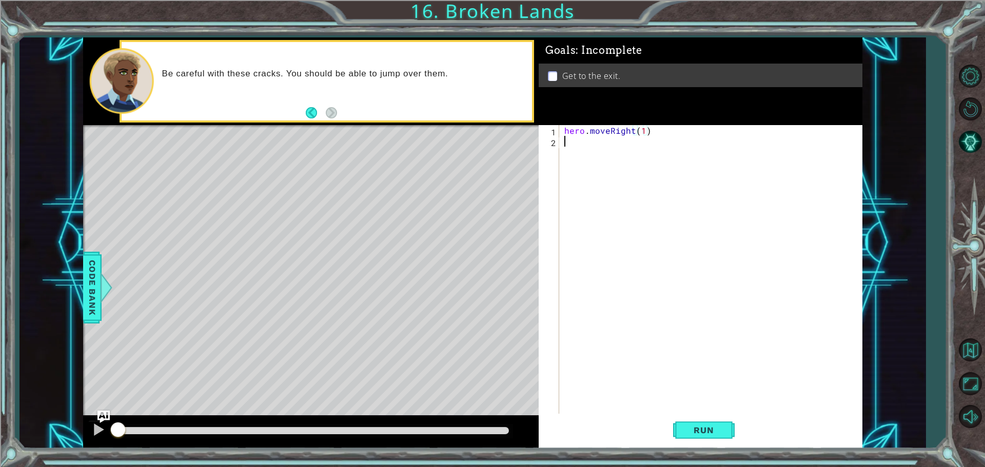
click at [724, 196] on div "hero . moveRight ( 1 )" at bounding box center [713, 281] width 302 height 312
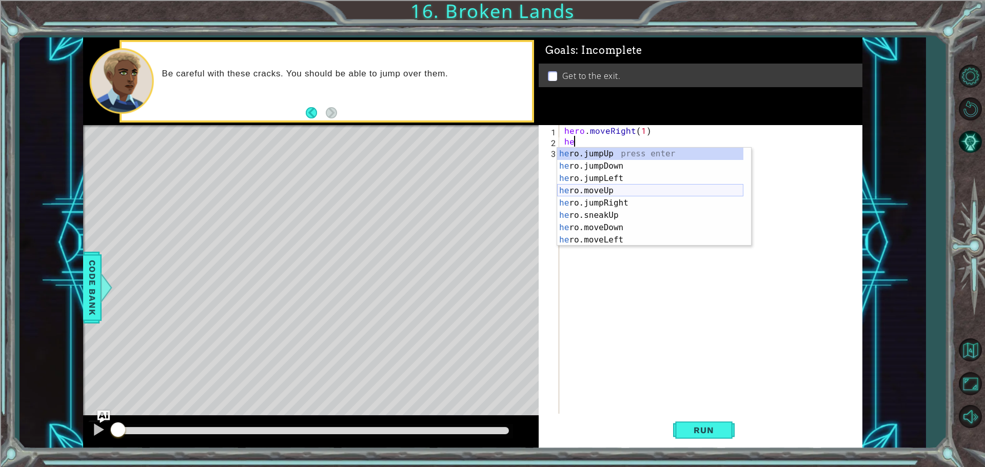
click at [636, 193] on div "he ro.jumpUp press enter he ro.jumpDown press enter he ro.jumpLeft press enter …" at bounding box center [650, 209] width 186 height 123
type textarea "hero.moveUp(1)"
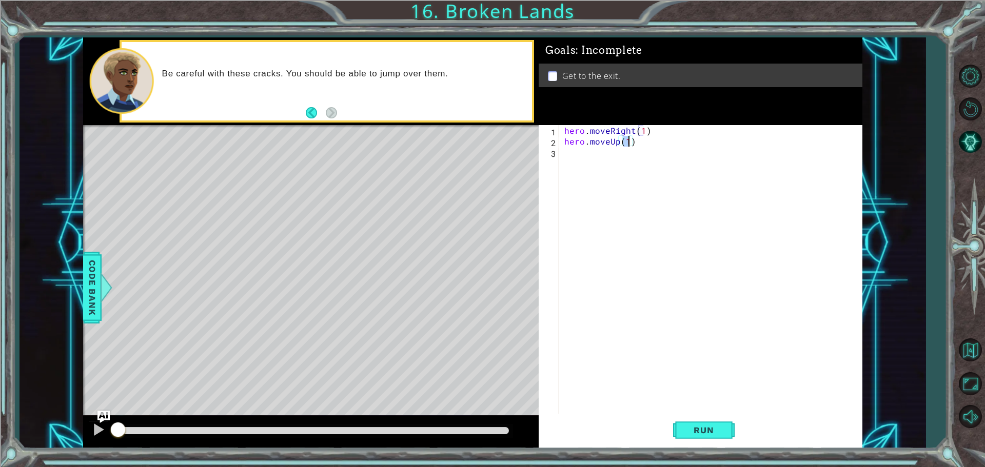
click at [618, 214] on div "hero . moveRight ( 1 ) hero . moveUp ( 1 )" at bounding box center [713, 281] width 302 height 312
type textarea "hero.jumpUp()"
drag, startPoint x: 625, startPoint y: 169, endPoint x: 620, endPoint y: 164, distance: 6.9
click at [625, 168] on div "hero . moveRight ( 1 ) hero . moveUp ( 1 ) hero . jumpUp ( )" at bounding box center [713, 281] width 302 height 312
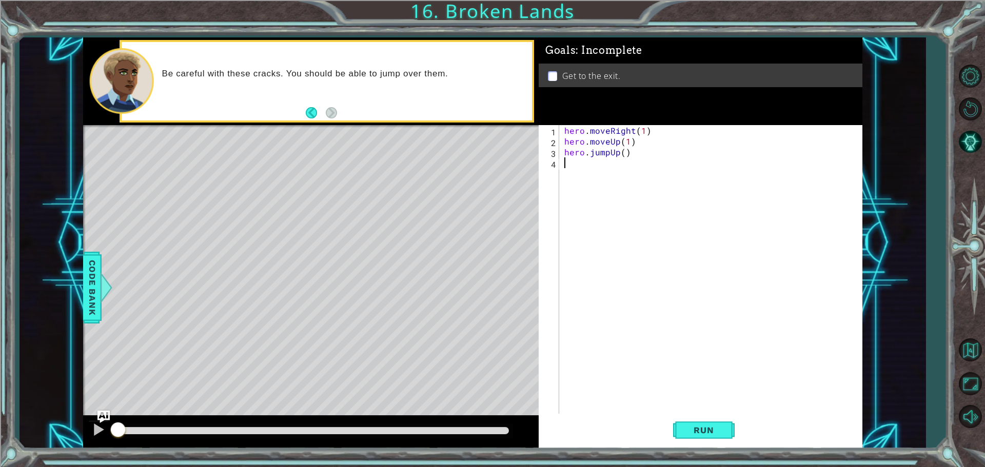
scroll to position [0, 0]
type textarea "h"
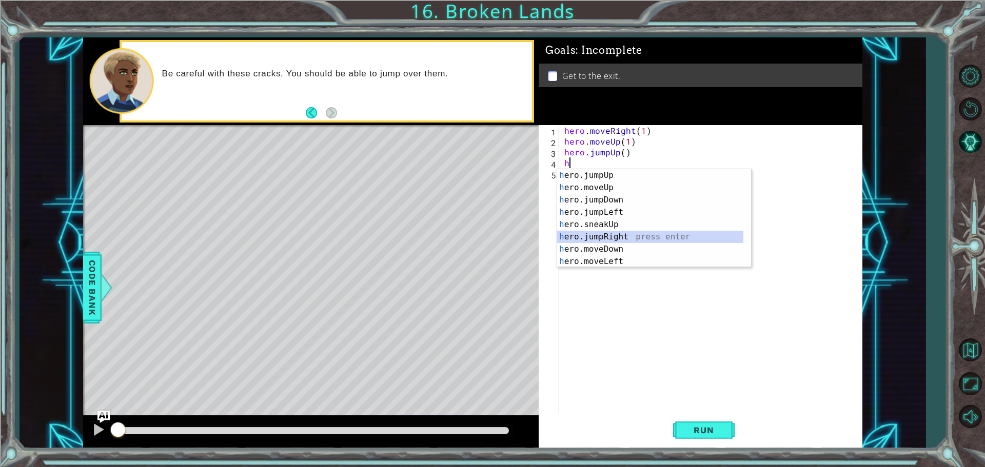
click at [603, 232] on div "h ero.jumpUp press enter h ero.moveUp press enter h ero.jumpDown press enter h …" at bounding box center [650, 230] width 186 height 123
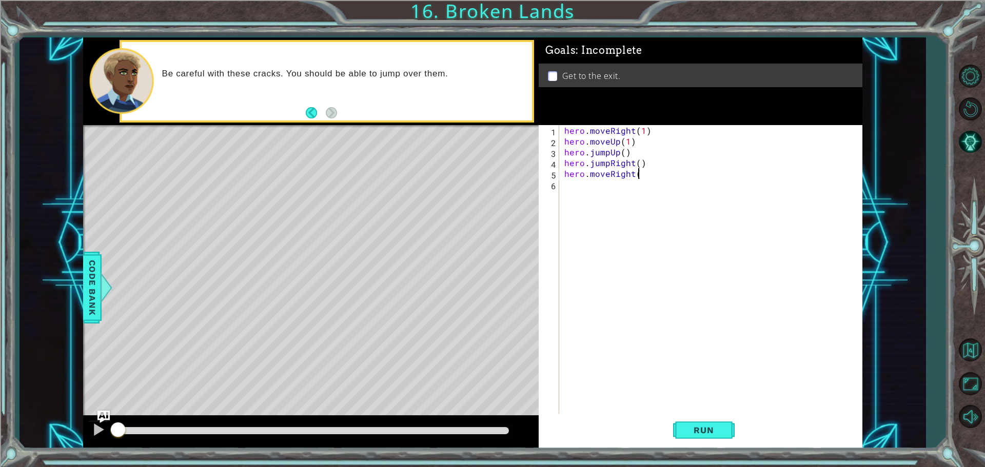
scroll to position [0, 4]
type textarea "hero.moveRight()"
click at [707, 432] on span "Run" at bounding box center [703, 430] width 41 height 10
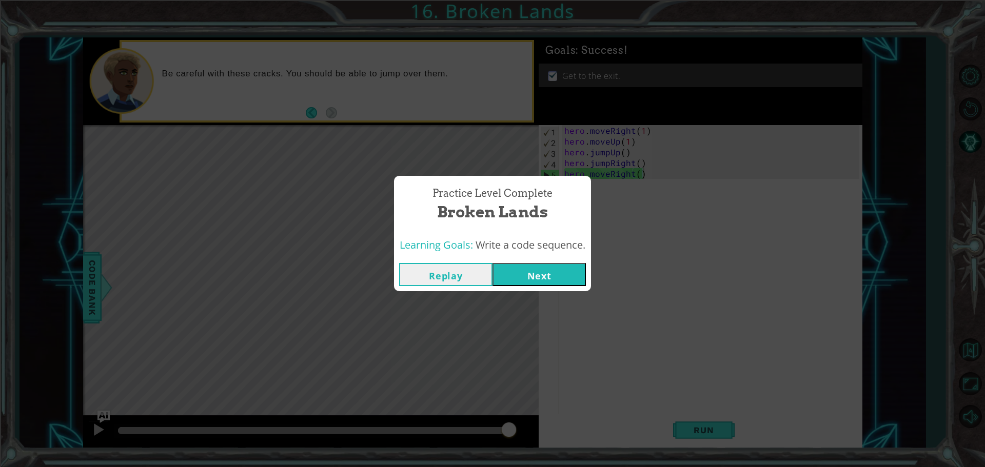
click at [545, 263] on button "Next" at bounding box center [538, 274] width 93 height 23
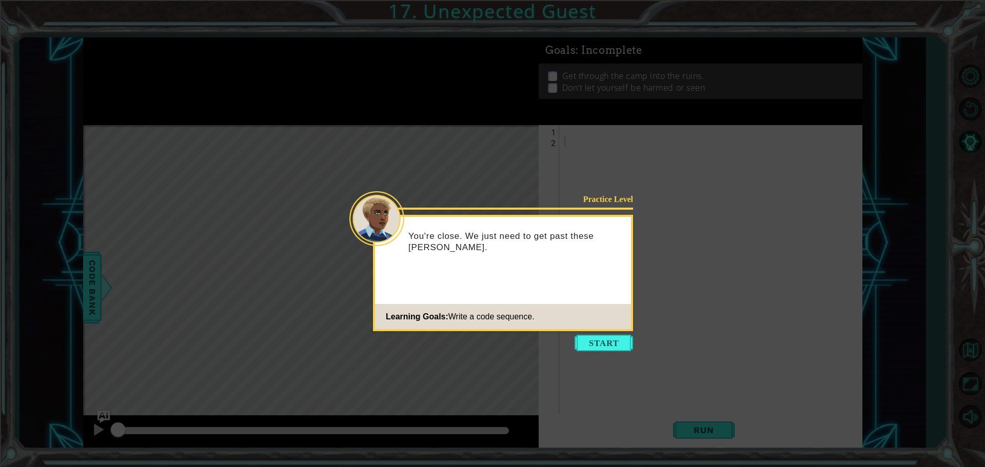
click at [591, 338] on button "Start" at bounding box center [603, 343] width 58 height 16
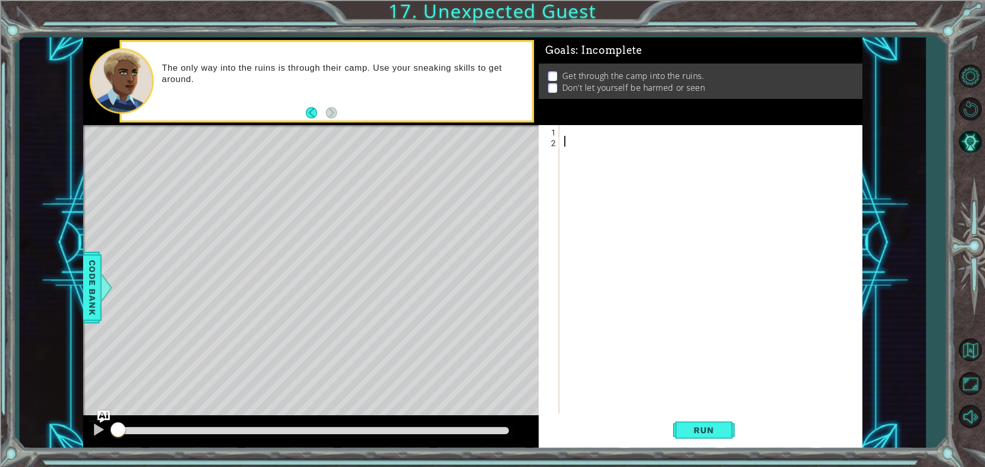
click at [558, 127] on div "1" at bounding box center [549, 132] width 18 height 11
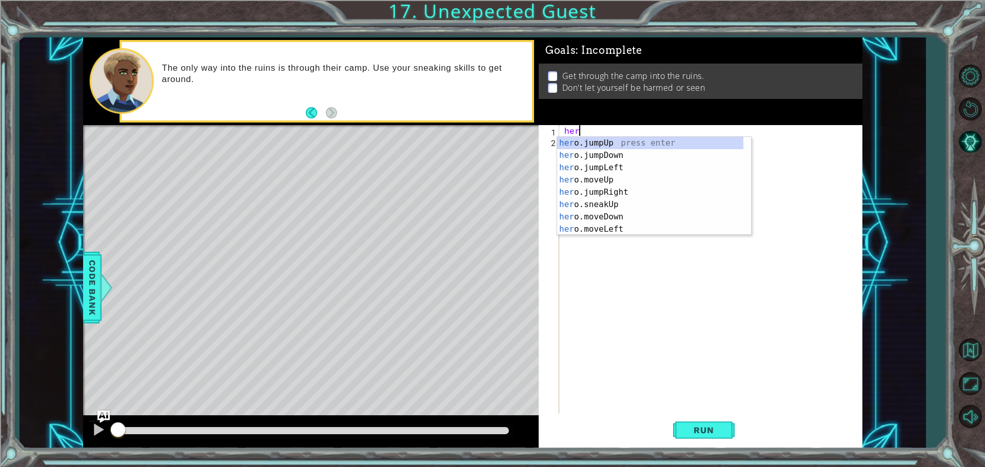
type textarea "hero"
click at [623, 155] on div "hero .jumpUp press enter hero .jumpDown press enter hero .jumpLeft press enter …" at bounding box center [650, 198] width 186 height 123
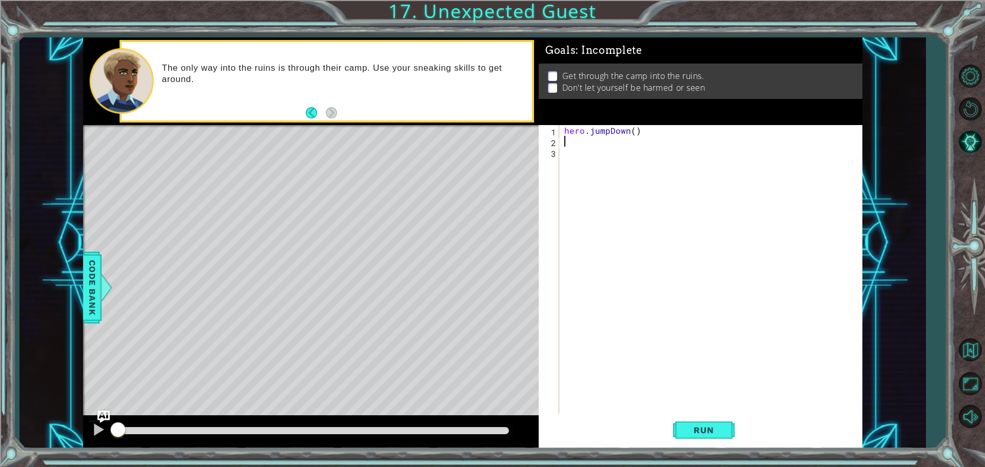
scroll to position [0, 0]
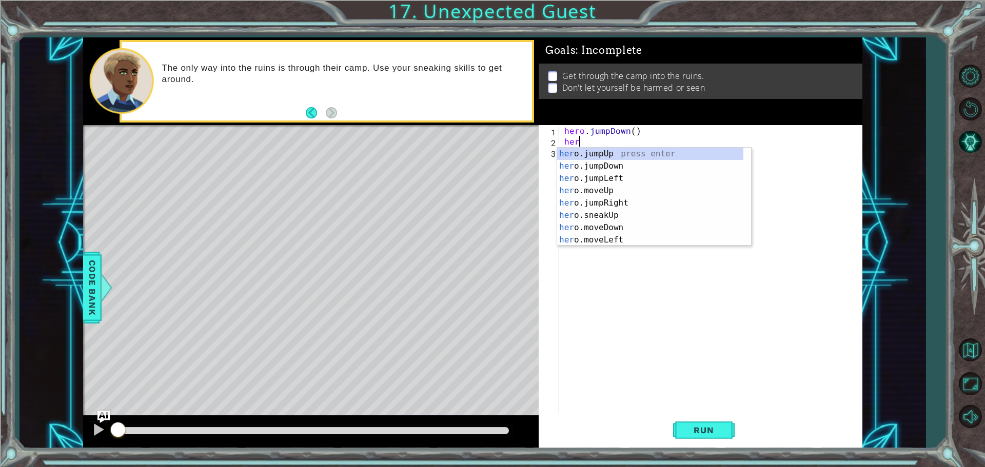
type textarea "hero"
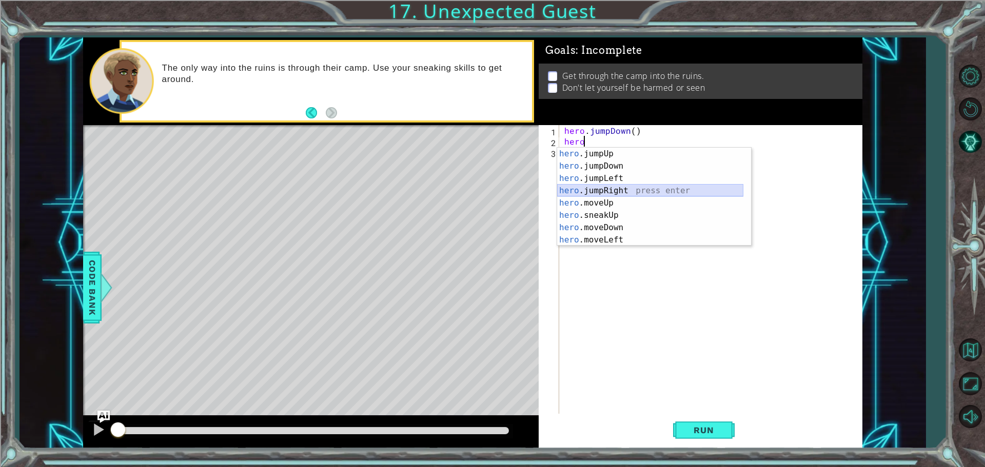
click at [625, 184] on div "hero .jumpUp press enter hero .jumpDown press enter hero .jumpLeft press enter …" at bounding box center [650, 209] width 186 height 123
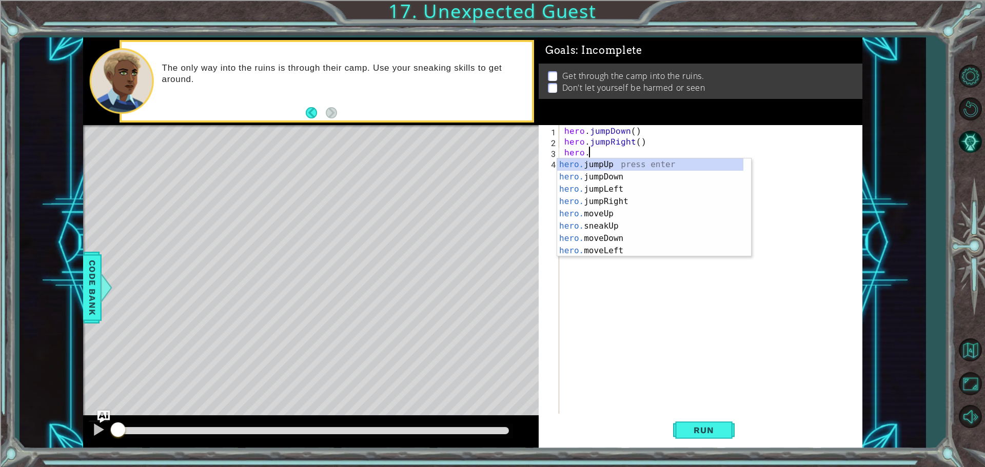
scroll to position [0, 1]
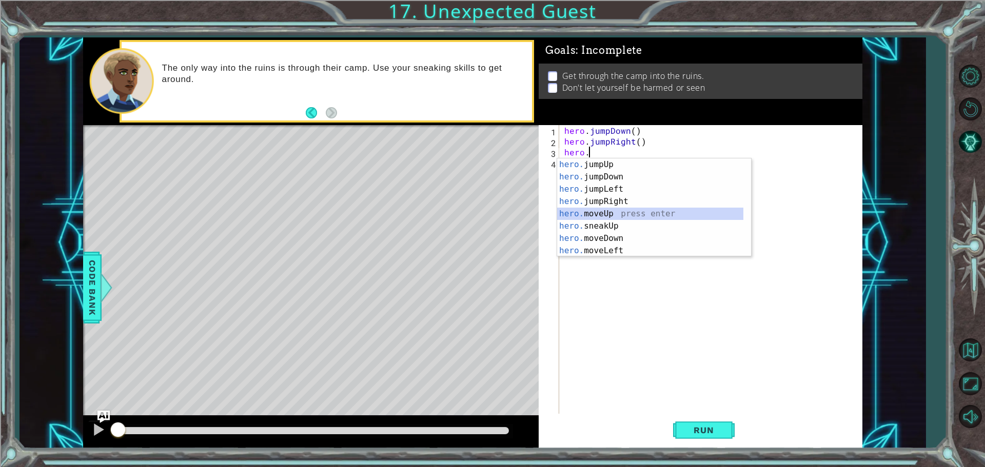
click at [615, 216] on div "hero. jumpUp press enter hero. jumpDown press enter hero. jumpLeft press enter …" at bounding box center [650, 219] width 186 height 123
type textarea "hero.moveUp(1)"
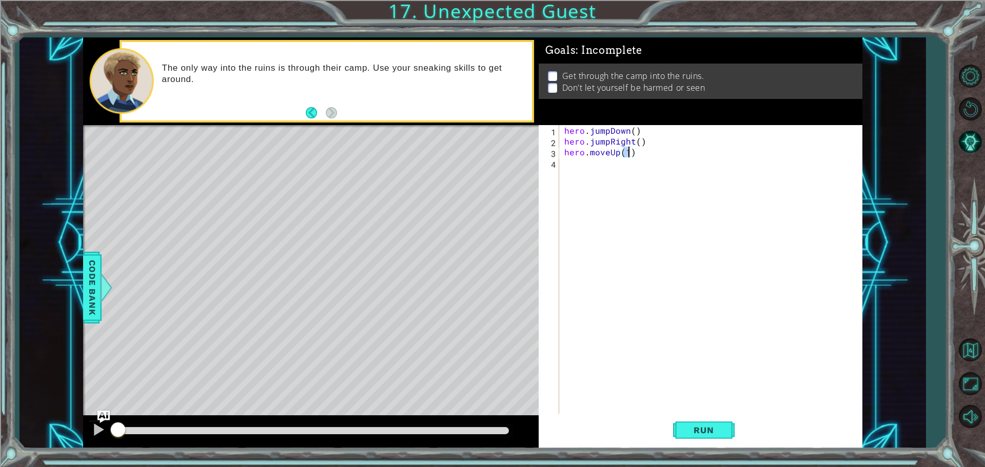
drag, startPoint x: 606, startPoint y: 188, endPoint x: 600, endPoint y: 190, distance: 5.5
click at [605, 187] on div "hero . jumpDown ( ) hero . jumpRight ( ) hero . moveUp ( 1 )" at bounding box center [713, 281] width 302 height 312
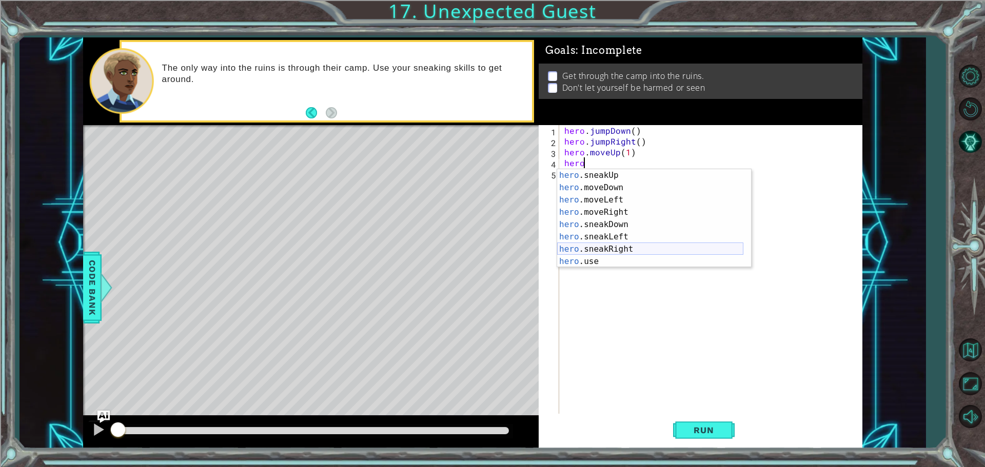
scroll to position [62, 0]
click at [609, 246] on div "hero .sneakUp press enter hero .moveDown press enter hero .moveLeft press enter…" at bounding box center [650, 230] width 186 height 123
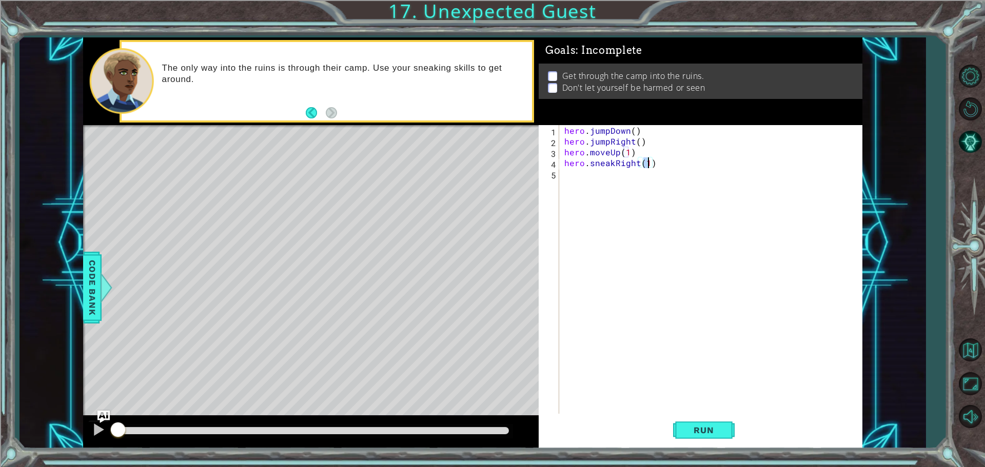
drag, startPoint x: 541, startPoint y: 151, endPoint x: 534, endPoint y: 200, distance: 49.2
click at [543, 151] on div "3" at bounding box center [549, 153] width 18 height 11
type textarea "hero.moveUp(1)"
click at [640, 199] on div "hero . jumpDown ( ) hero . jumpRight ( ) hero . moveUp ( 1 ) hero . sneakRight …" at bounding box center [713, 281] width 302 height 312
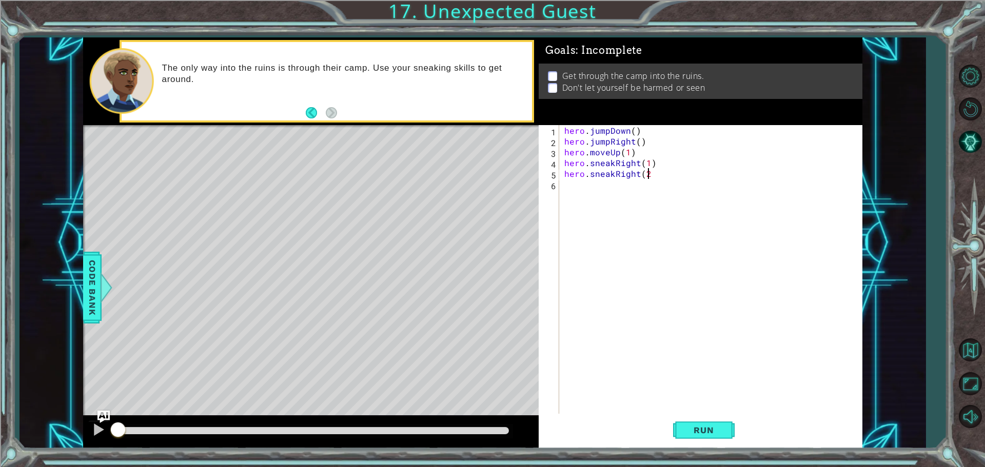
type textarea "hero.sneakRight(2)"
click at [631, 206] on div "hero . jumpDown ( ) hero . jumpRight ( ) hero . moveUp ( 1 ) hero . sneakRight …" at bounding box center [713, 281] width 302 height 312
click at [639, 177] on div "hero . jumpDown ( ) hero . jumpRight ( ) hero . moveUp ( 1 ) hero . sneakRight …" at bounding box center [713, 281] width 302 height 312
type textarea "hero.sneakRight(2)"
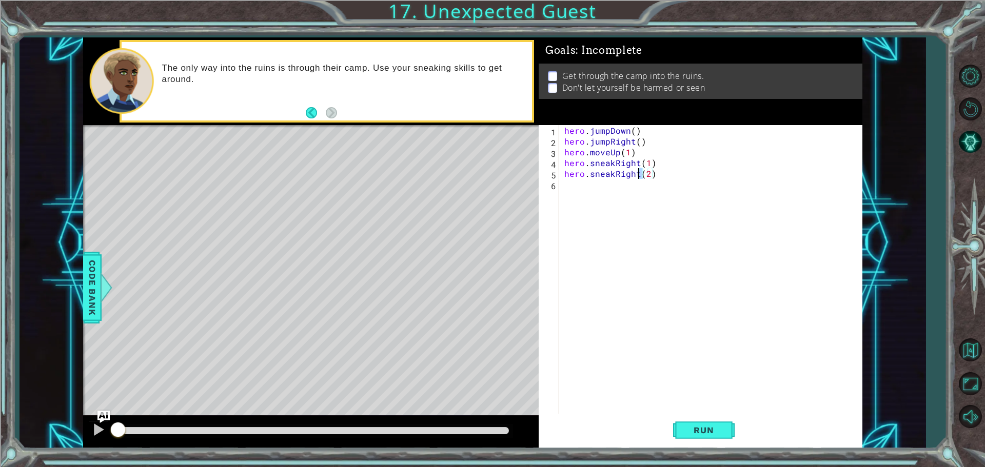
click at [636, 179] on div "hero . jumpDown ( ) hero . jumpRight ( ) hero . moveUp ( 1 ) hero . sneakRight …" at bounding box center [713, 281] width 302 height 312
click at [638, 174] on div "hero . jumpDown ( ) hero . jumpRight ( ) hero . moveUp ( 1 ) hero . sneakRight …" at bounding box center [713, 281] width 302 height 312
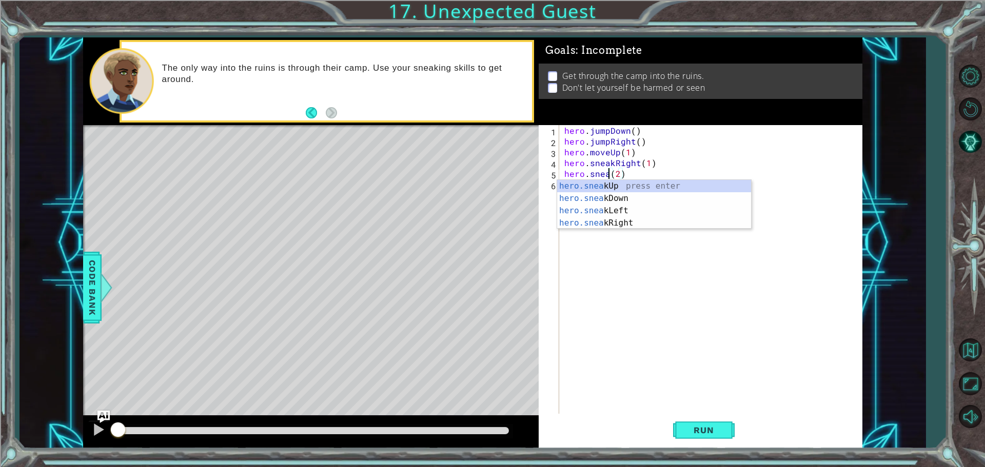
scroll to position [0, 3]
type textarea "hero.sneakUp(2)"
click at [645, 232] on div "hero . jumpDown ( ) hero . jumpRight ( ) hero . moveUp ( 1 ) hero . sneakRight …" at bounding box center [713, 281] width 302 height 312
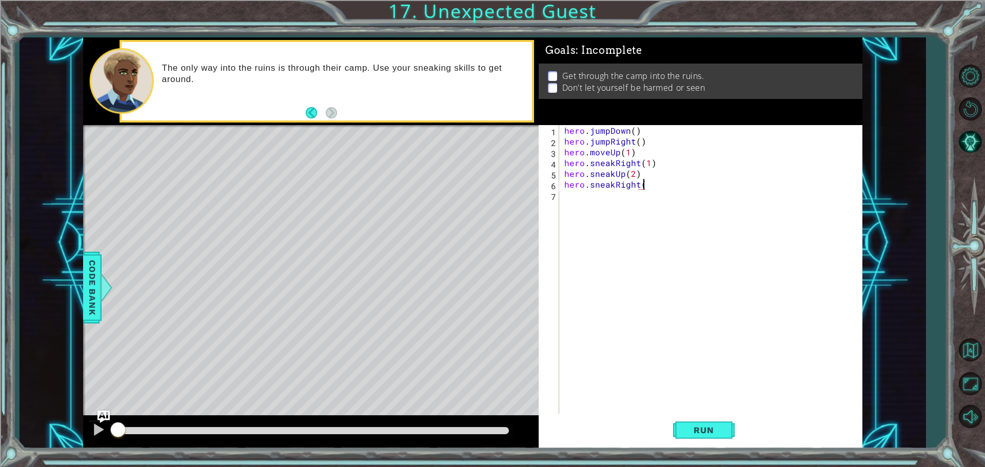
scroll to position [0, 5]
type textarea "hero.sneakRight(2)"
click at [640, 219] on div "hero . jumpDown ( ) hero . jumpRight ( ) hero . moveUp ( 1 ) hero . sneakRight …" at bounding box center [713, 281] width 302 height 312
click at [615, 195] on div "hero . jumpDown ( ) hero . jumpRight ( ) hero . moveUp ( 1 ) hero . sneakRight …" at bounding box center [713, 281] width 302 height 312
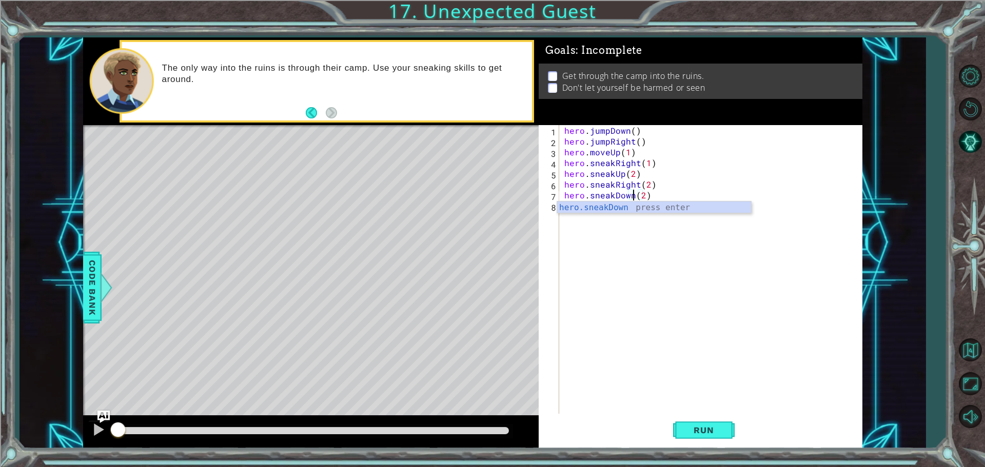
scroll to position [0, 4]
type textarea "hero.sneakDown(2)"
click at [705, 430] on span "Run" at bounding box center [703, 430] width 41 height 10
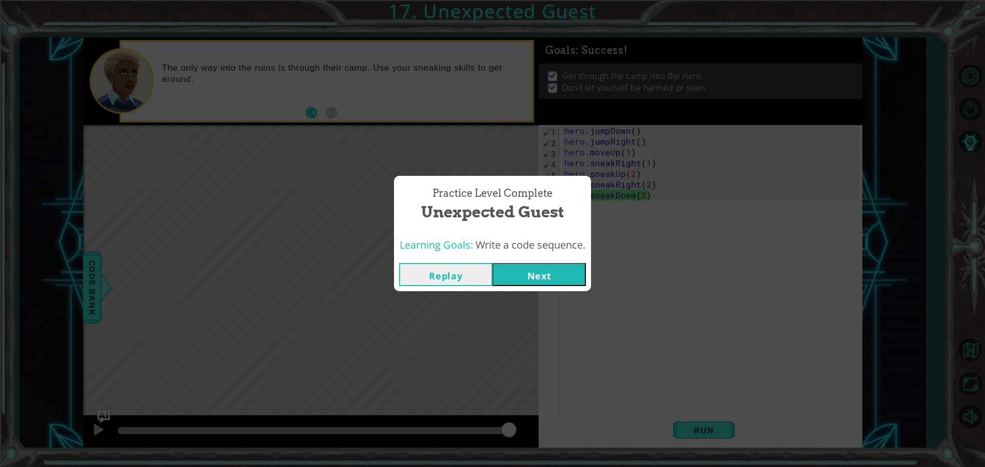
click at [539, 273] on button "Next" at bounding box center [538, 274] width 93 height 23
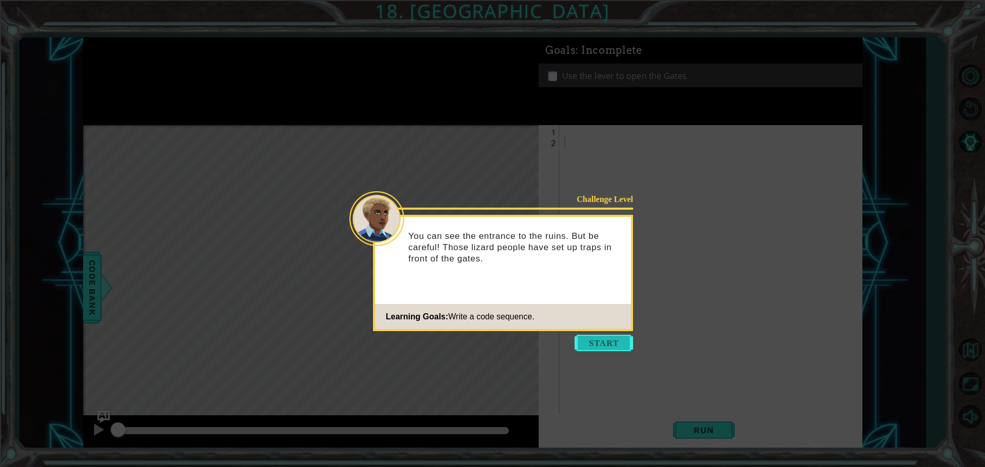
drag, startPoint x: 621, startPoint y: 333, endPoint x: 597, endPoint y: 338, distance: 25.0
click at [614, 335] on body "1 ההההההההההההההההההההההההההההההההההההההההההההההההההההההההההההההההההההההההההההה…" at bounding box center [492, 233] width 985 height 467
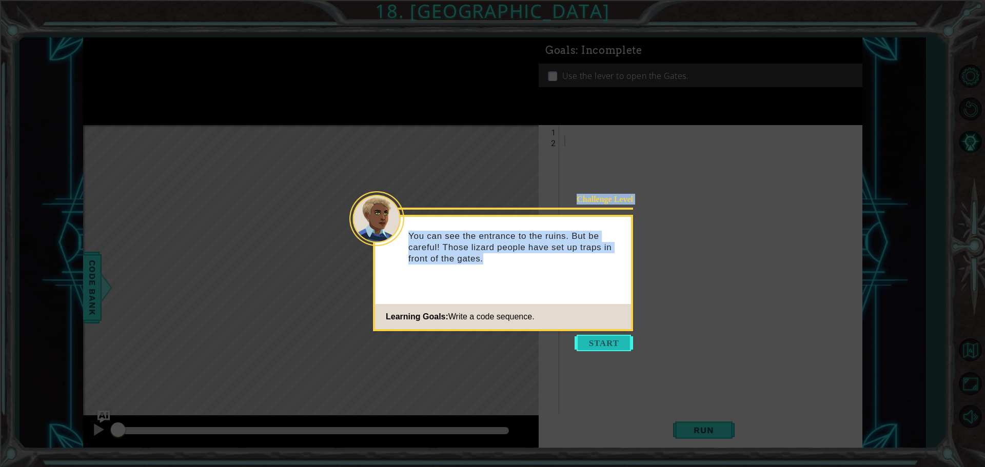
click at [597, 338] on button "Start" at bounding box center [603, 343] width 58 height 16
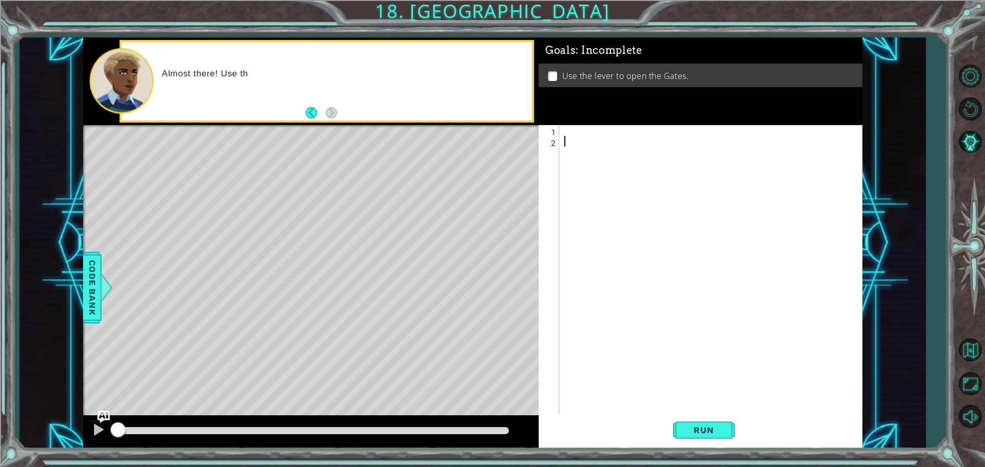
click at [600, 254] on div "1 2 ההההההההההההההההההההההההההההההההההההההההההההההההההההההההההההההההההההההההההה…" at bounding box center [698, 270] width 320 height 291
drag, startPoint x: 600, startPoint y: 254, endPoint x: 614, endPoint y: 294, distance: 42.5
click at [614, 294] on div at bounding box center [713, 281] width 302 height 312
click at [578, 134] on div at bounding box center [713, 281] width 302 height 312
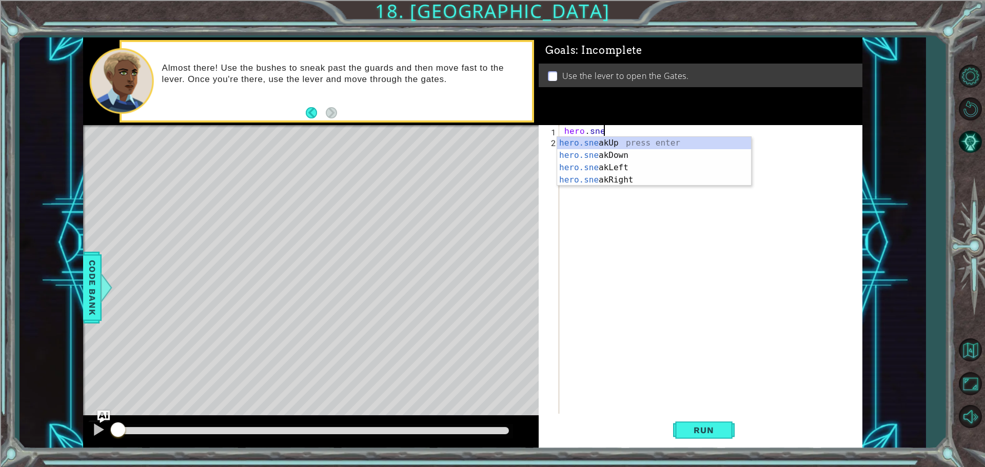
scroll to position [0, 2]
click at [609, 184] on div "hero.snea kUp press enter hero.snea kDown press enter hero.snea kLeft press ent…" at bounding box center [654, 174] width 194 height 74
type textarea "hero.sneakRight(1)"
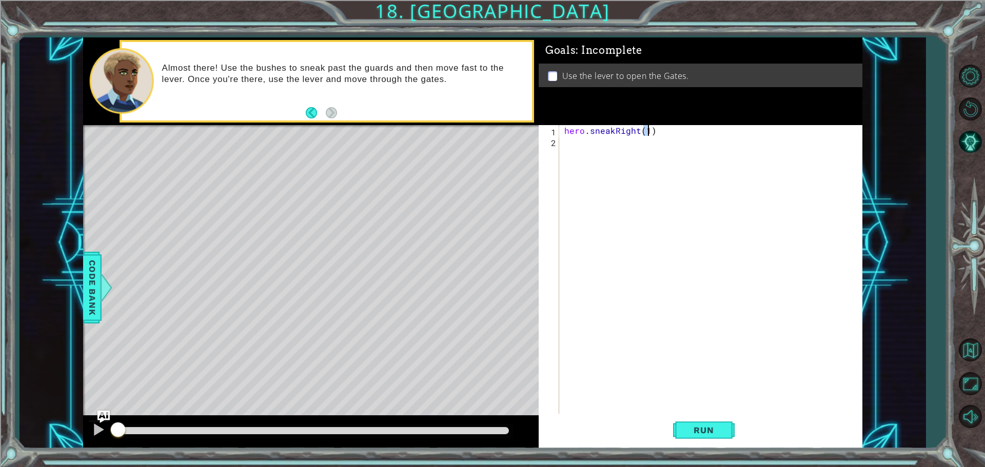
click at [609, 184] on div "hero . sneakRight ( 1 )" at bounding box center [713, 281] width 302 height 312
type textarea "hero.sneakUp(2)"
click at [638, 177] on div "hero . sneakRight ( 1 ) hero . sneakUp ( 2 )" at bounding box center [713, 281] width 302 height 312
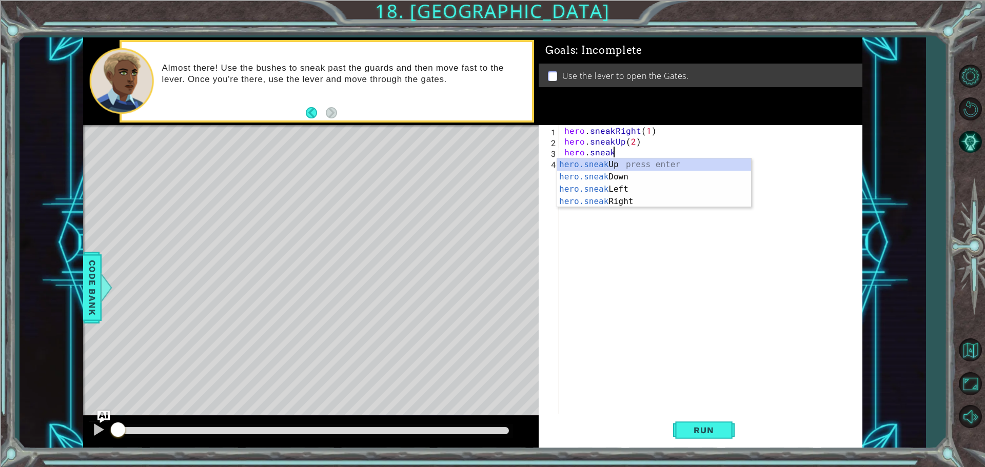
scroll to position [0, 3]
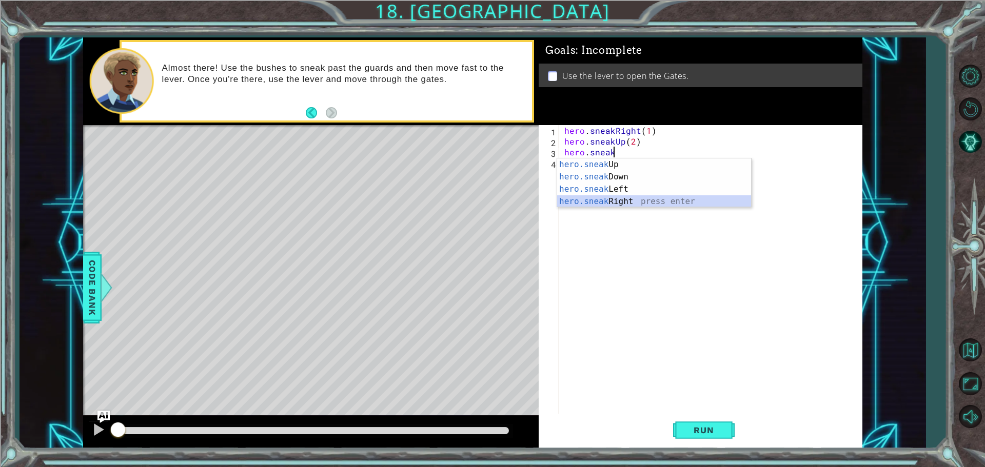
click at [581, 201] on div "hero.sneak Up press enter hero.sneak Down press enter hero.sneak Left press ent…" at bounding box center [654, 195] width 194 height 74
type textarea "hero.sneakRight(1)"
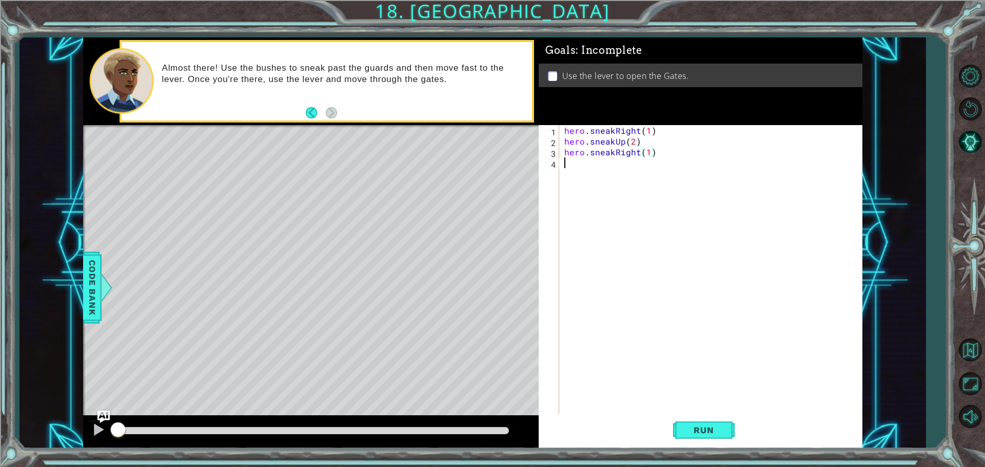
click at [581, 201] on div "hero . sneakRight ( 1 ) hero . sneakUp ( 2 ) hero . sneakRight ( 1 )" at bounding box center [713, 281] width 302 height 312
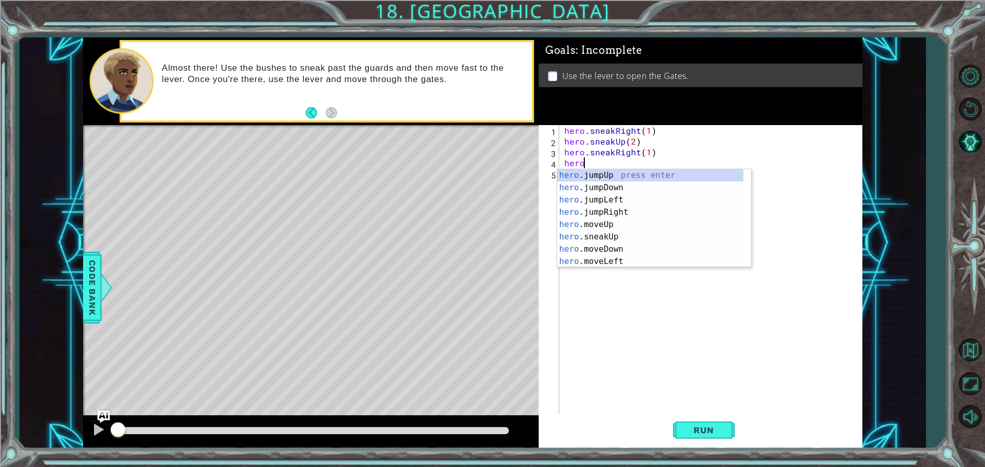
scroll to position [0, 1]
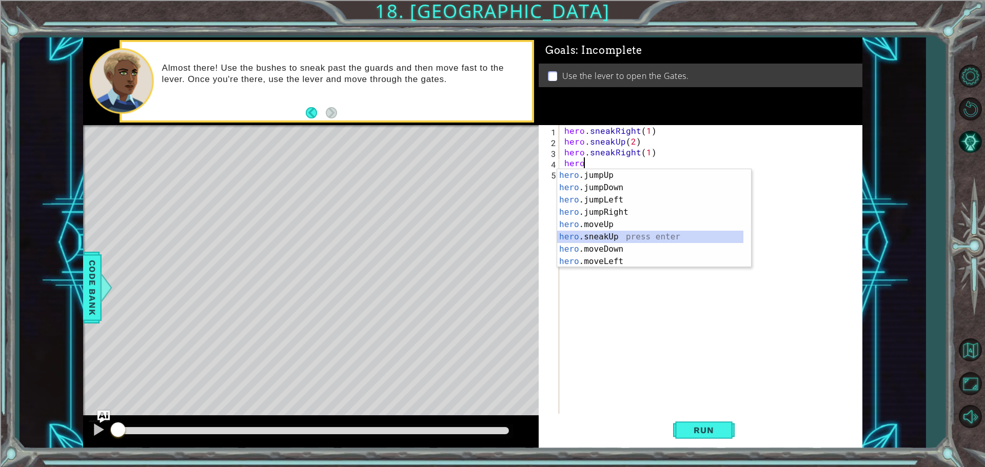
click at [598, 232] on div "hero .jumpUp press enter hero .jumpDown press enter hero .jumpLeft press enter …" at bounding box center [650, 230] width 186 height 123
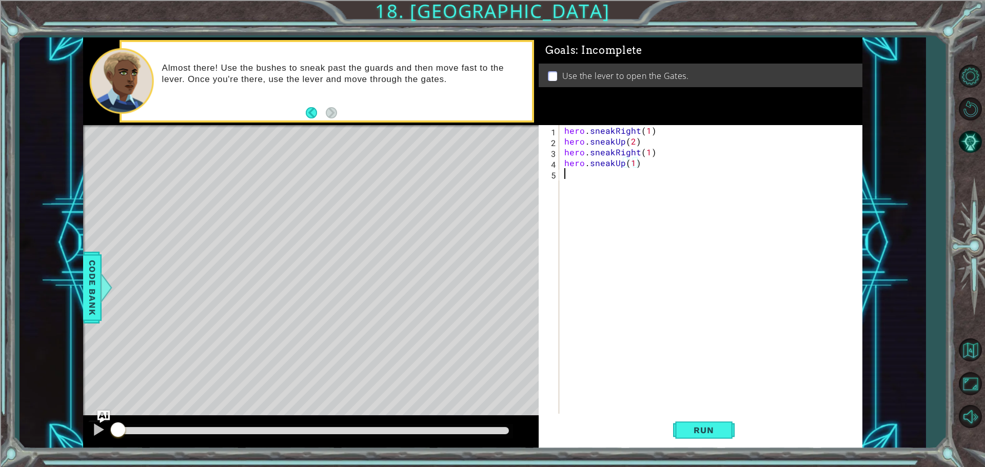
click at [598, 217] on div "hero . sneakRight ( 1 ) hero . sneakUp ( 2 ) hero . sneakRight ( 1 ) hero . sne…" at bounding box center [713, 281] width 302 height 312
type textarea "hero.sneakUp(1)"
click at [597, 218] on div "hero . sneakRight ( 1 ) hero . sneakUp ( 2 ) hero . sneakRight ( 1 ) hero . sne…" at bounding box center [710, 270] width 297 height 291
type textarea "hero.moveRight(2)"
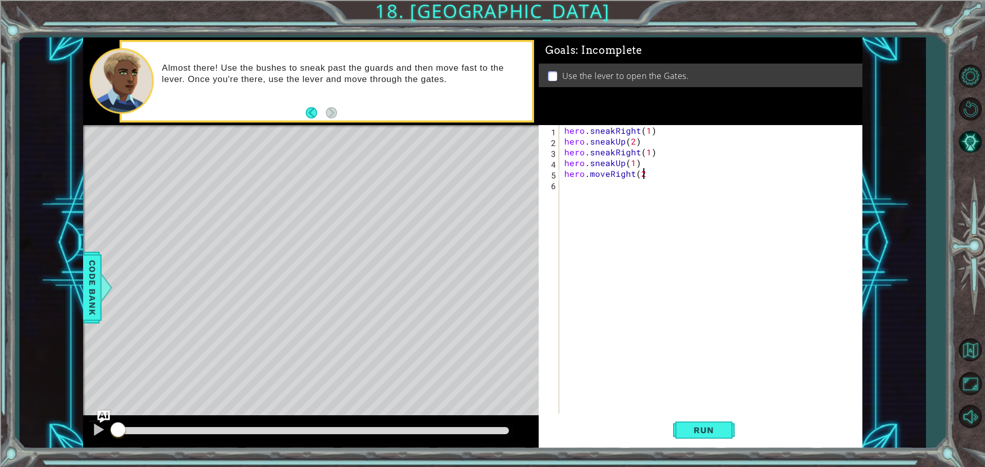
scroll to position [0, 5]
click at [724, 233] on div "hero . sneakRight ( 1 ) hero . sneakUp ( 2 ) hero . sneakRight ( 1 ) hero . sne…" at bounding box center [713, 281] width 302 height 312
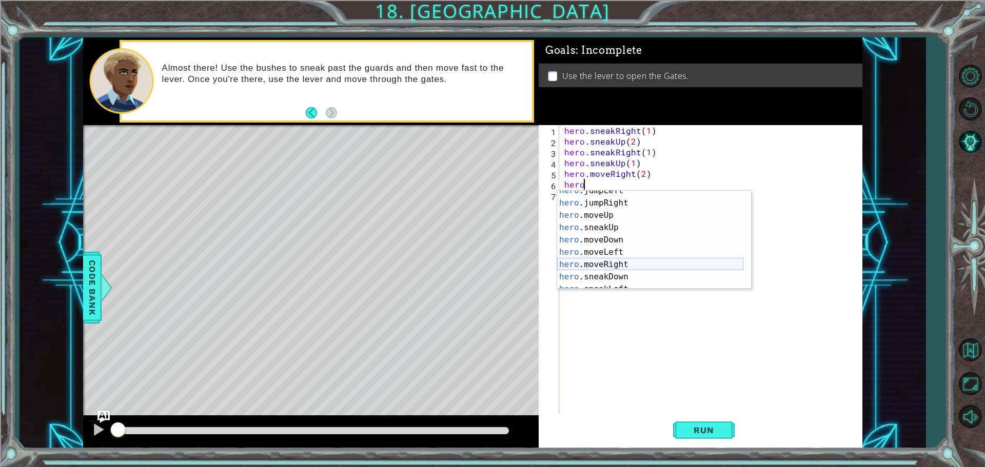
scroll to position [31, 0]
click at [630, 236] on div "hero .jumpLeft press enter hero .jumpRight press enter hero .moveUp press enter…" at bounding box center [650, 246] width 186 height 123
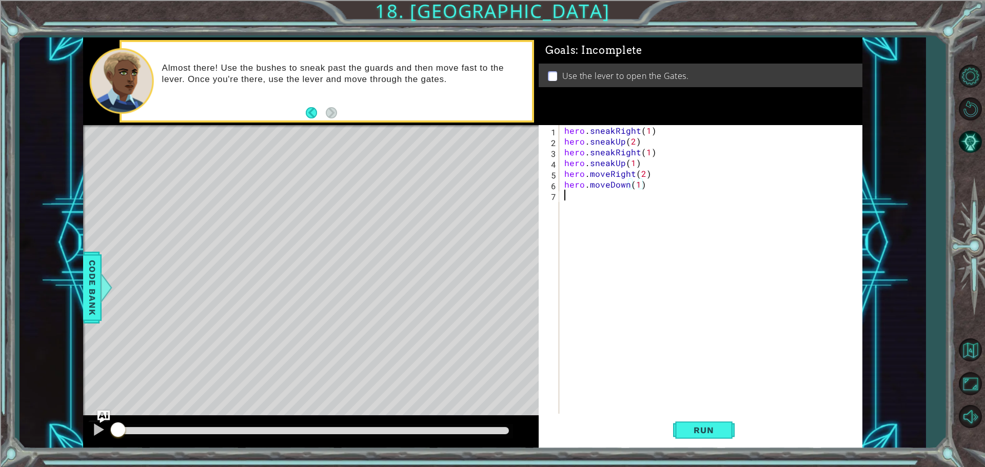
click at [633, 247] on div "hero . sneakRight ( 1 ) hero . sneakUp ( 2 ) hero . sneakRight ( 1 ) hero . sne…" at bounding box center [713, 281] width 302 height 312
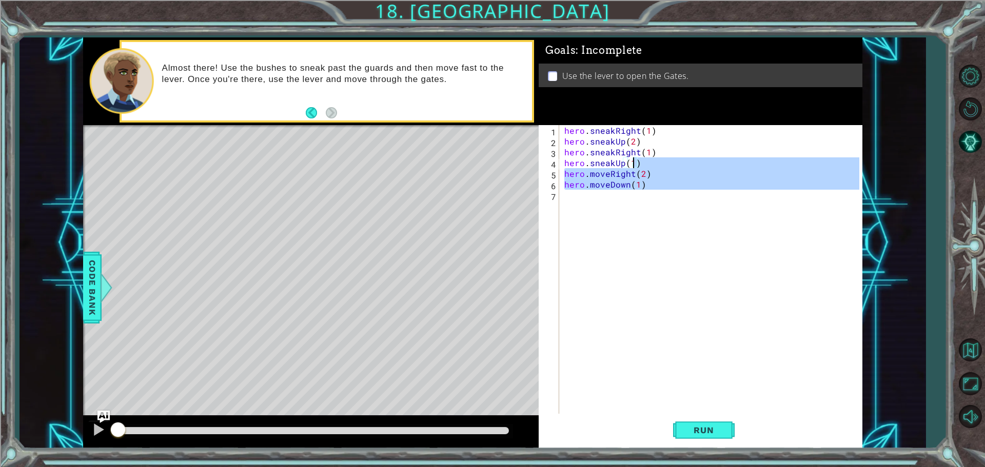
type textarea "hero.sneakUp(1) hero.moveRight(2)"
click at [614, 235] on div "hero . sneakRight ( 1 ) hero . sneakUp ( 2 ) hero . sneakRight ( 1 ) hero . sne…" at bounding box center [710, 270] width 297 height 291
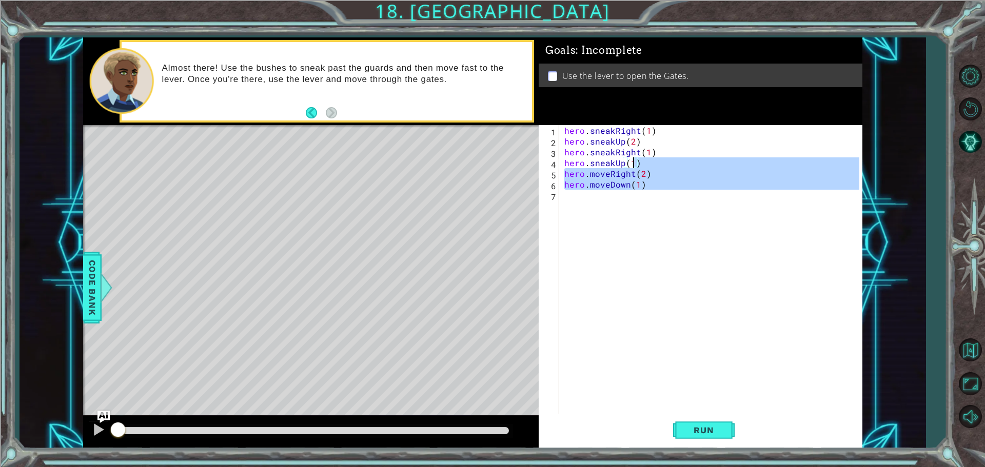
click at [614, 235] on div "hero . sneakRight ( 1 ) hero . sneakUp ( 2 ) hero . sneakRight ( 1 ) hero . sne…" at bounding box center [713, 281] width 302 height 312
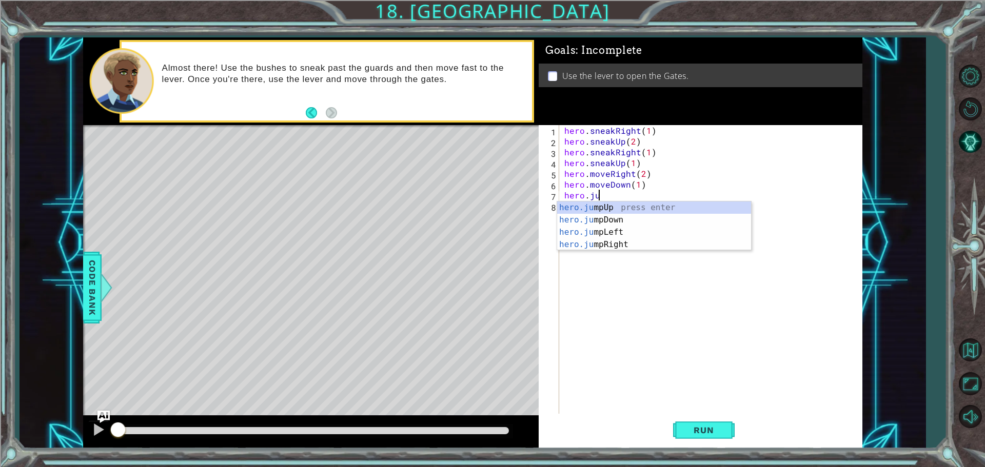
scroll to position [0, 2]
type textarea "hero.jum"
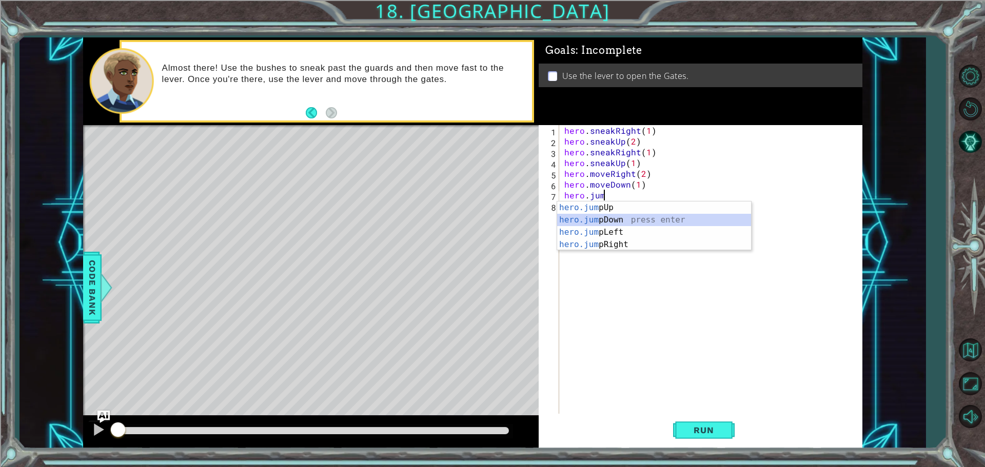
click at [594, 221] on div "hero.jum pUp press enter hero.jum pDown press enter hero.jum pLeft press enter …" at bounding box center [654, 239] width 194 height 74
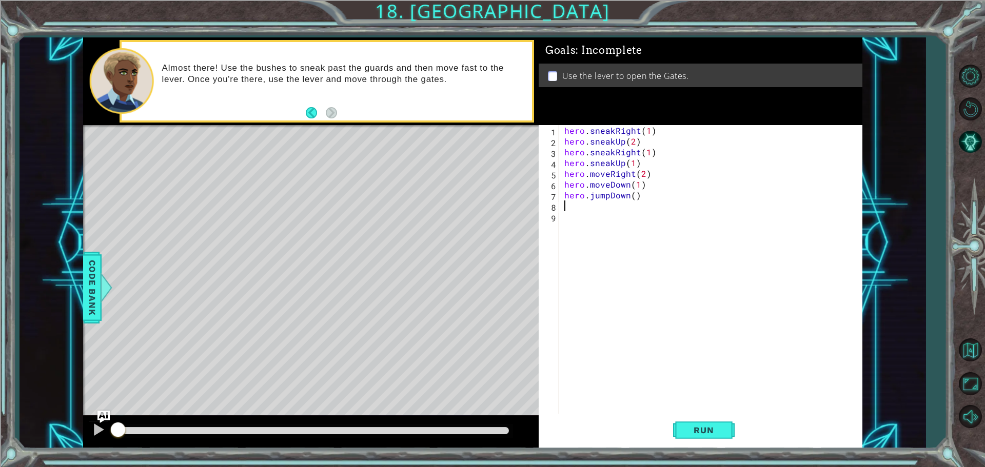
click at [603, 189] on div "hero . sneakRight ( 1 ) hero . sneakUp ( 2 ) hero . sneakRight ( 1 ) hero . sne…" at bounding box center [713, 281] width 302 height 312
type textarea "hero.moveDown(1)"
click at [607, 213] on div "hero . sneakRight ( 1 ) hero . sneakUp ( 2 ) hero . sneakRight ( 1 ) hero . sne…" at bounding box center [713, 281] width 302 height 312
click at [601, 208] on div "hero . sneakRight ( 1 ) hero . sneakUp ( 2 ) hero . sneakRight ( 1 ) hero . sne…" at bounding box center [713, 281] width 302 height 312
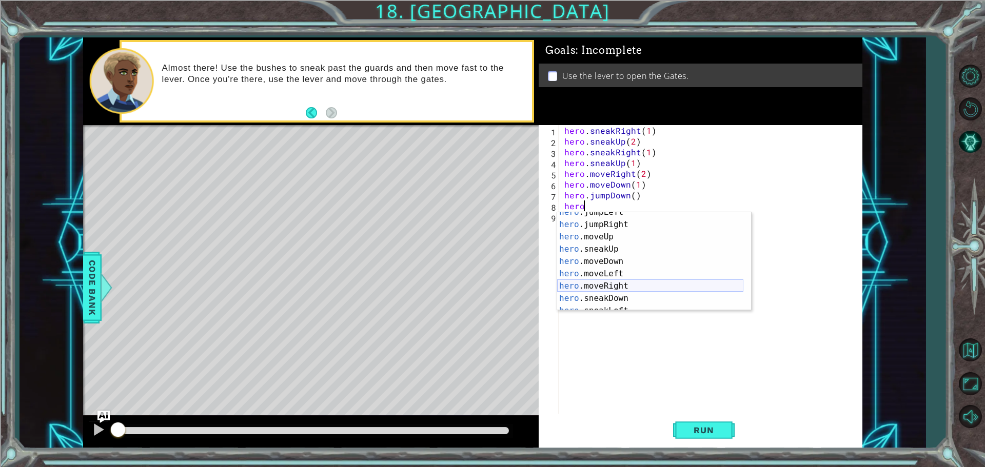
scroll to position [62, 0]
click at [601, 256] on div "hero .sneakUp press enter hero .moveDown press enter hero .moveLeft press enter…" at bounding box center [650, 273] width 186 height 123
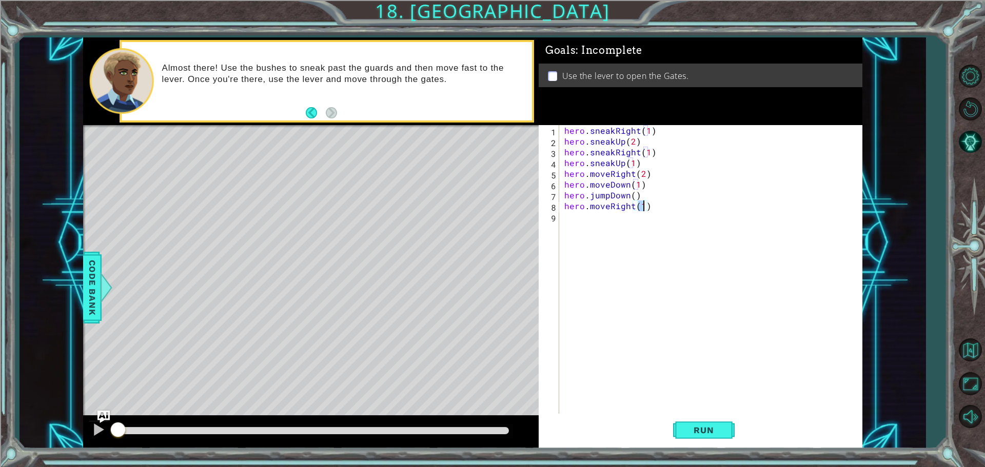
type textarea "hero.moveRight(2)"
click at [595, 255] on div "hero . sneakRight ( 1 ) hero . sneakUp ( 2 ) hero . sneakRight ( 1 ) hero . sne…" at bounding box center [713, 281] width 302 height 312
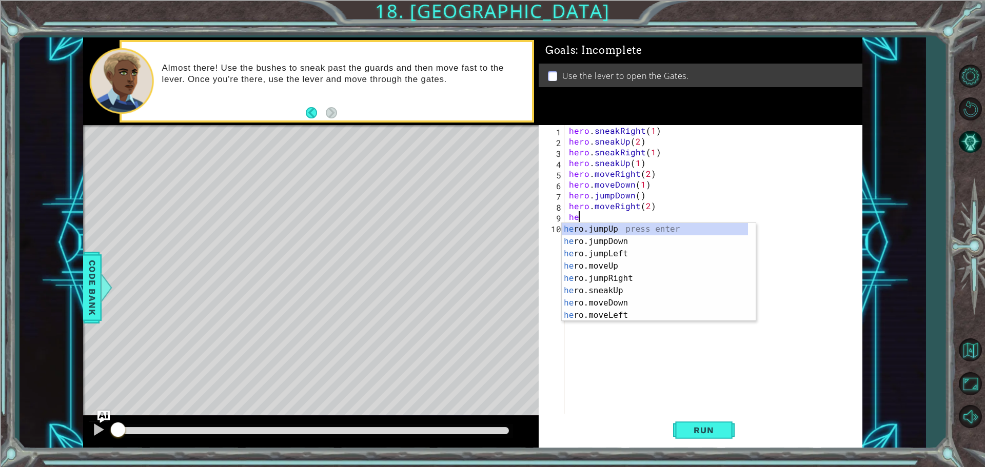
scroll to position [0, 0]
type textarea "hero"
click at [604, 229] on div "hero .jumpUp press enter hero .jumpDown press enter hero .jumpLeft press enter …" at bounding box center [654, 284] width 186 height 123
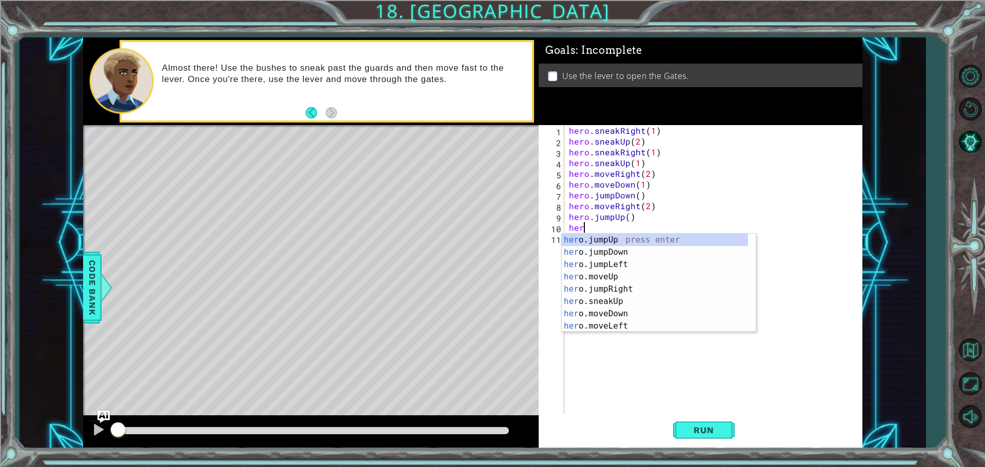
type textarea "hero"
click at [594, 282] on div "hero .jumpUp press enter hero .jumpDown press enter hero .jumpLeft press enter …" at bounding box center [654, 295] width 186 height 123
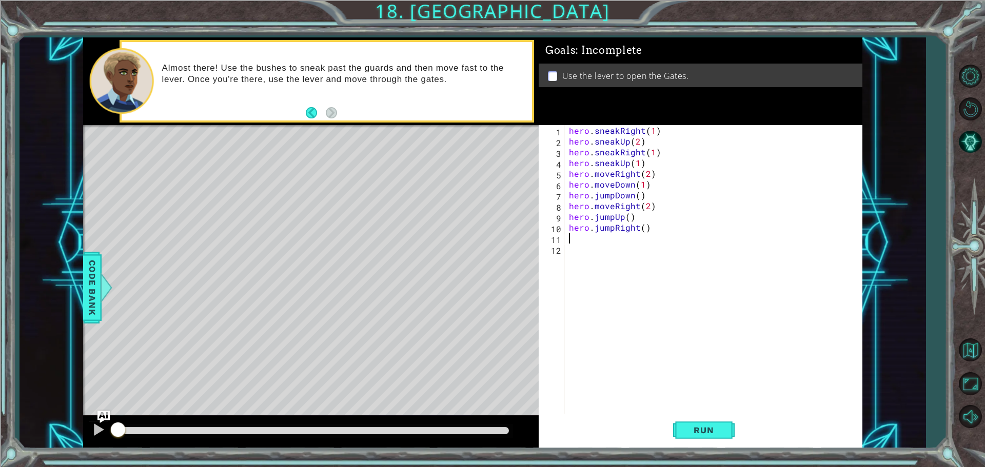
scroll to position [0, 0]
drag, startPoint x: 636, startPoint y: 231, endPoint x: 594, endPoint y: 229, distance: 42.6
click at [594, 229] on div "hero . sneakRight ( 1 ) hero . sneakUp ( 2 ) hero . sneakRight ( 1 ) hero . sne…" at bounding box center [715, 281] width 297 height 312
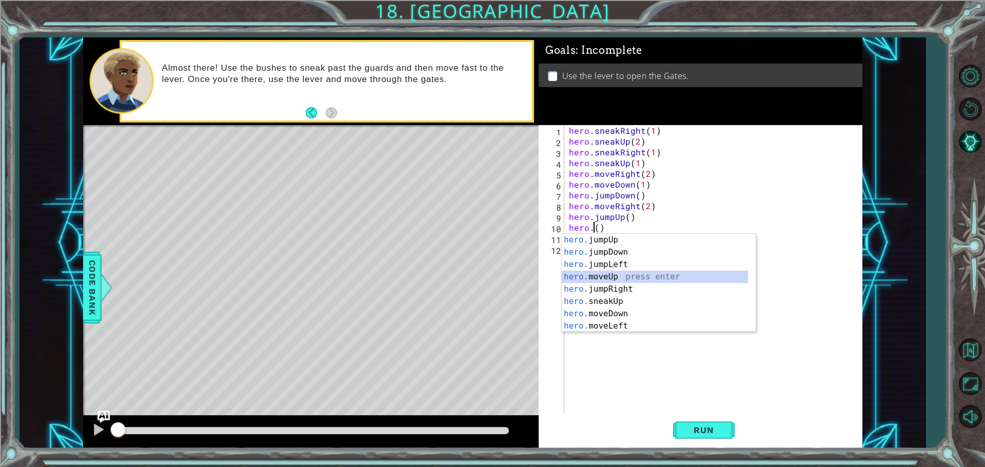
click at [622, 272] on div "hero. jumpUp press enter hero. jumpDown press enter hero. jumpLeft press enter …" at bounding box center [654, 295] width 186 height 123
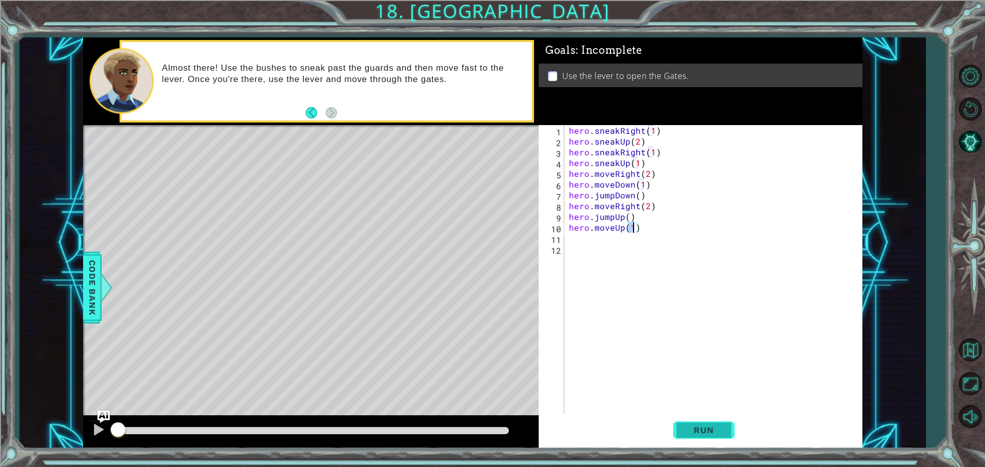
type textarea "hero.moveUp(1)"
click at [697, 425] on button "Run" at bounding box center [704, 430] width 62 height 32
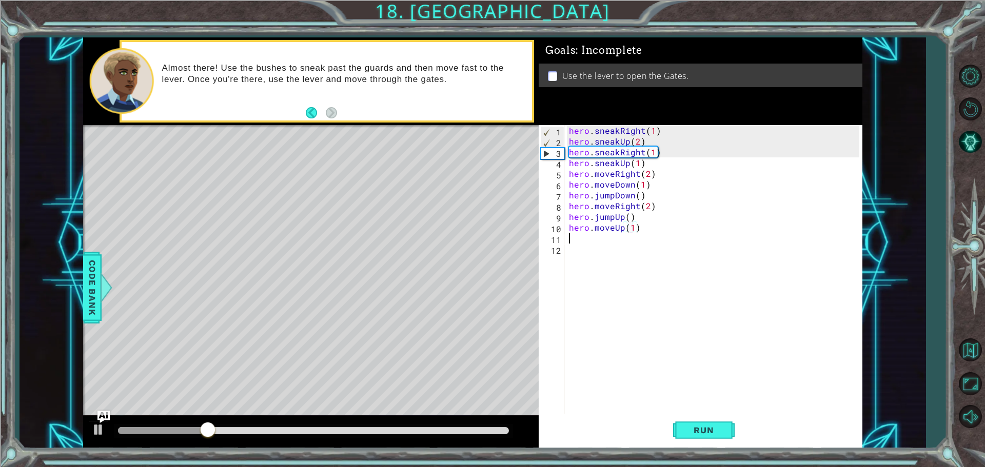
click at [585, 238] on div "hero . sneakRight ( 1 ) hero . sneakUp ( 2 ) hero . sneakRight ( 1 ) hero . sne…" at bounding box center [715, 281] width 297 height 312
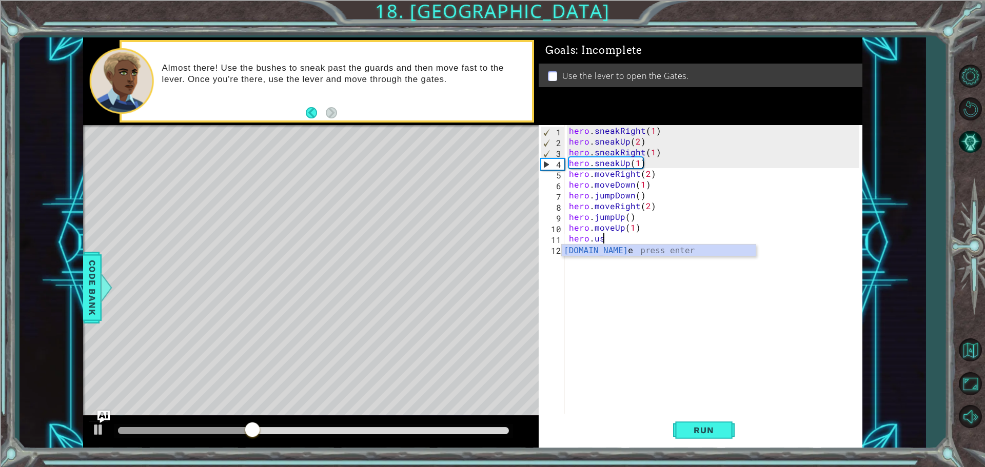
scroll to position [0, 2]
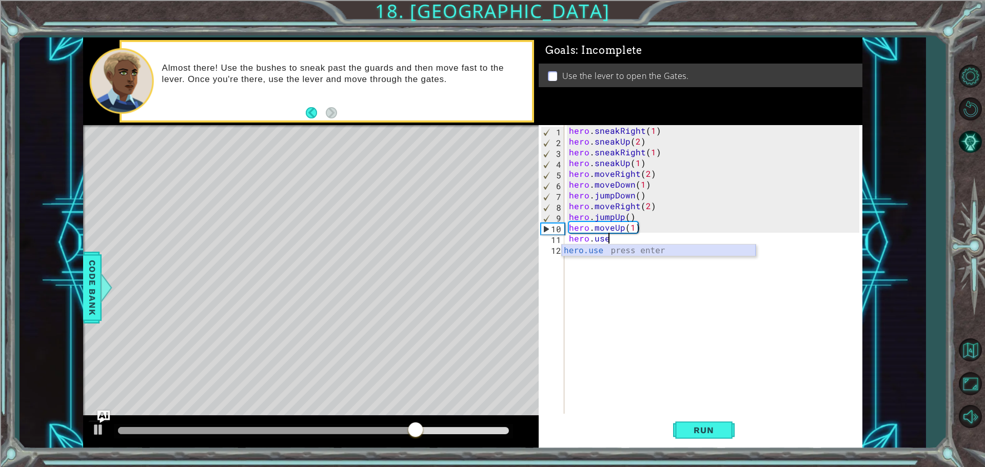
click at [634, 254] on div "hero.use press enter" at bounding box center [658, 263] width 194 height 37
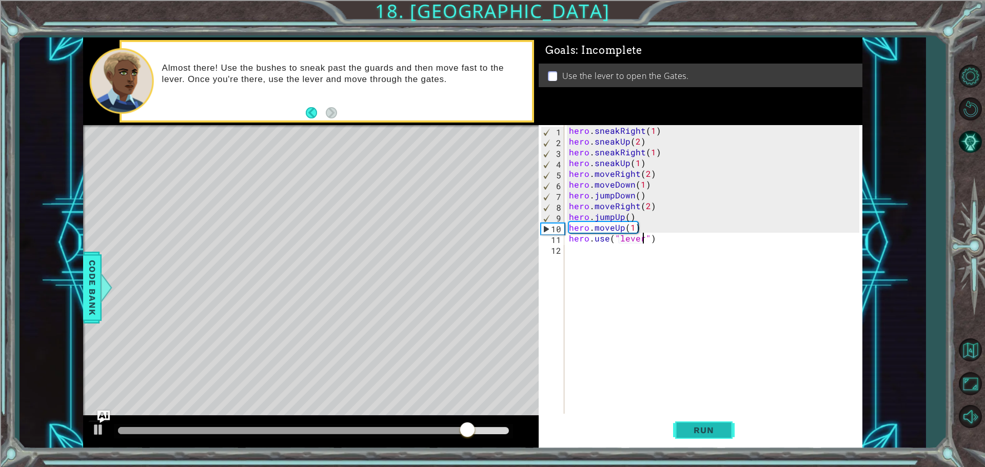
type textarea "hero.use("lever")"
click at [723, 426] on span "Run" at bounding box center [703, 430] width 41 height 10
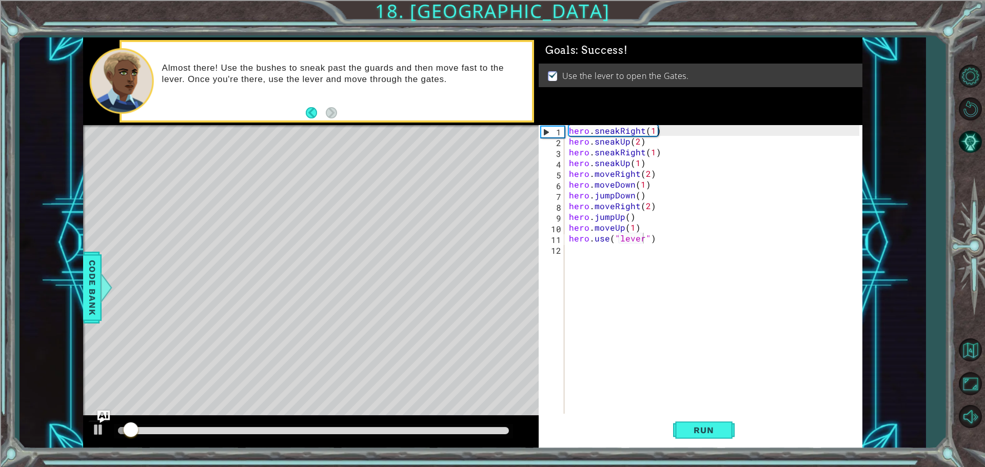
click at [486, 425] on div at bounding box center [313, 431] width 399 height 14
click at [482, 431] on div at bounding box center [313, 430] width 391 height 7
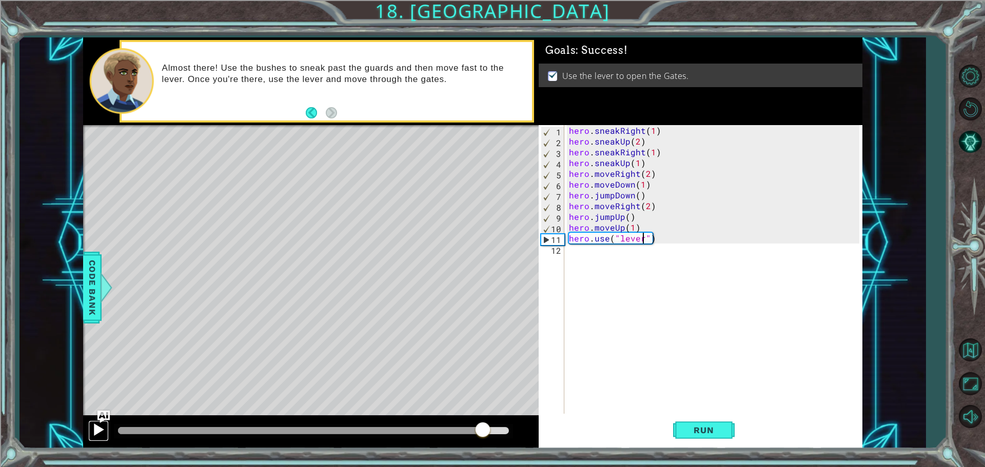
click at [97, 439] on button at bounding box center [98, 430] width 21 height 21
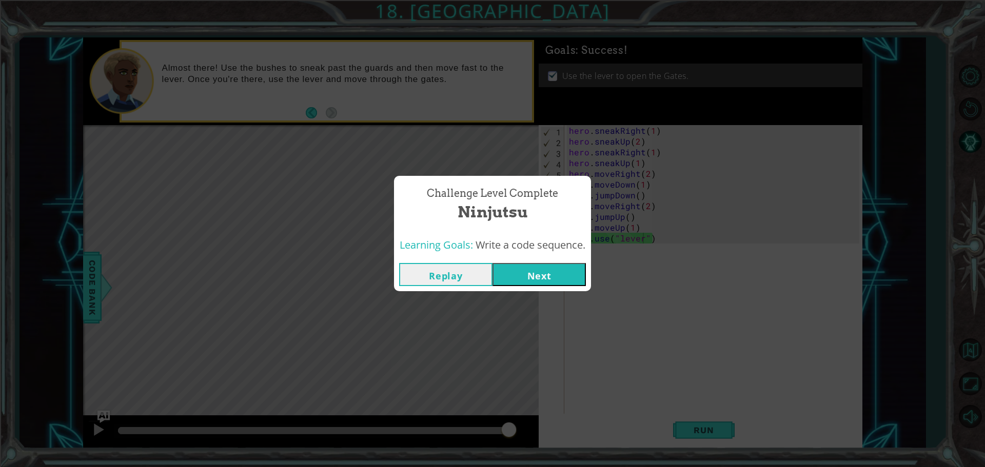
click at [557, 273] on button "Next" at bounding box center [538, 274] width 93 height 23
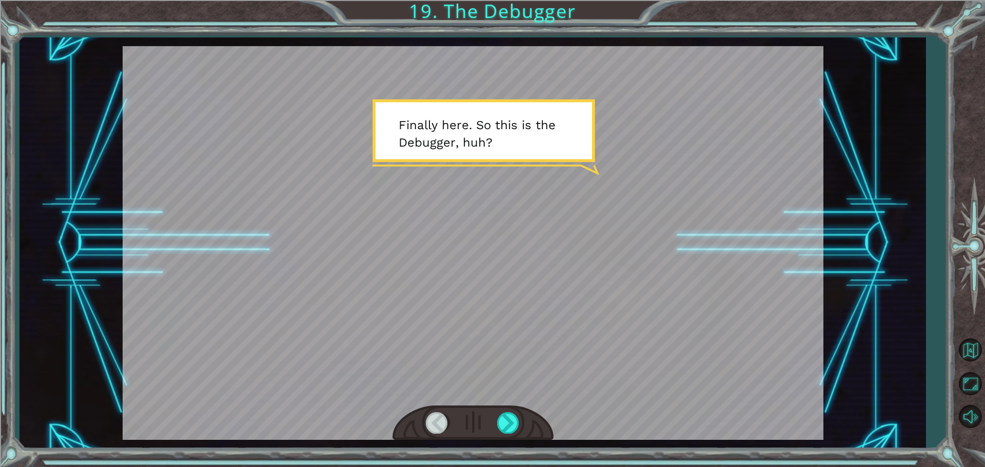
drag, startPoint x: 548, startPoint y: 245, endPoint x: 489, endPoint y: 227, distance: 61.6
click at [489, 227] on div at bounding box center [473, 243] width 700 height 394
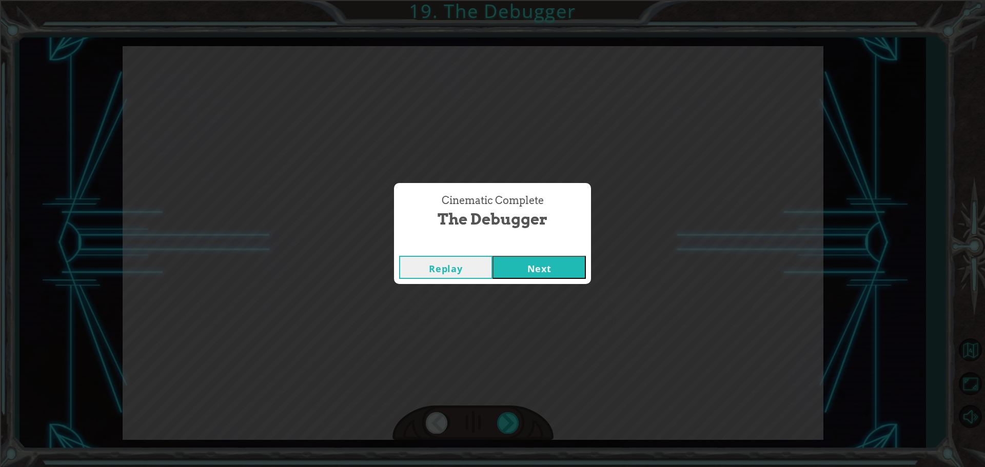
drag, startPoint x: 518, startPoint y: 277, endPoint x: 512, endPoint y: 278, distance: 6.2
click at [519, 277] on button "Next" at bounding box center [538, 267] width 93 height 23
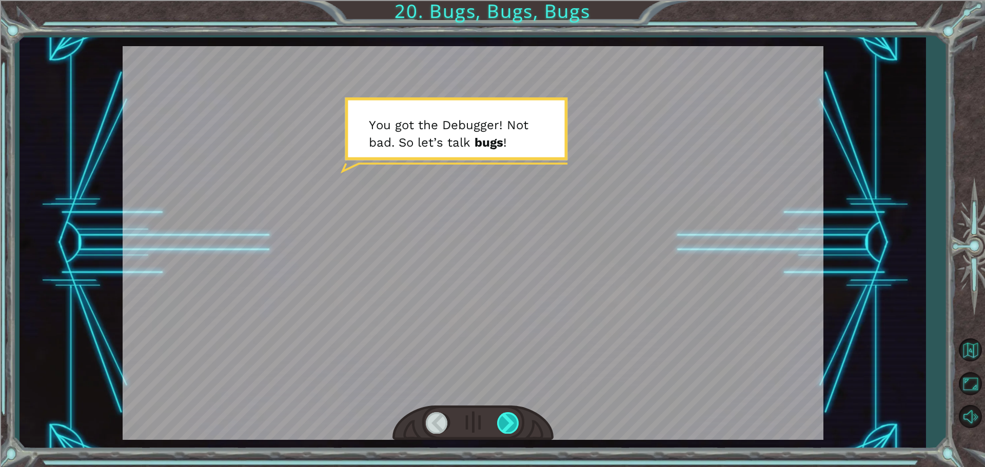
click at [508, 422] on div at bounding box center [508, 422] width 23 height 21
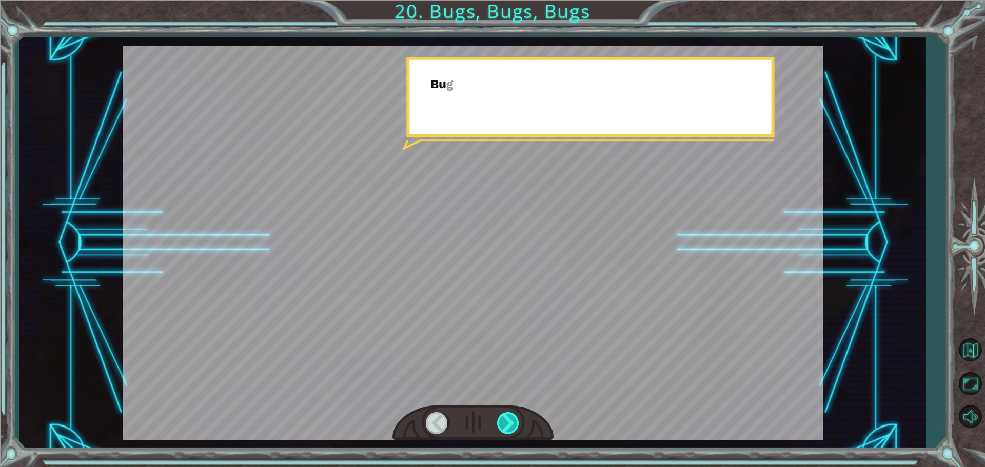
click at [508, 422] on div at bounding box center [508, 422] width 23 height 21
click at [507, 421] on div at bounding box center [508, 422] width 23 height 21
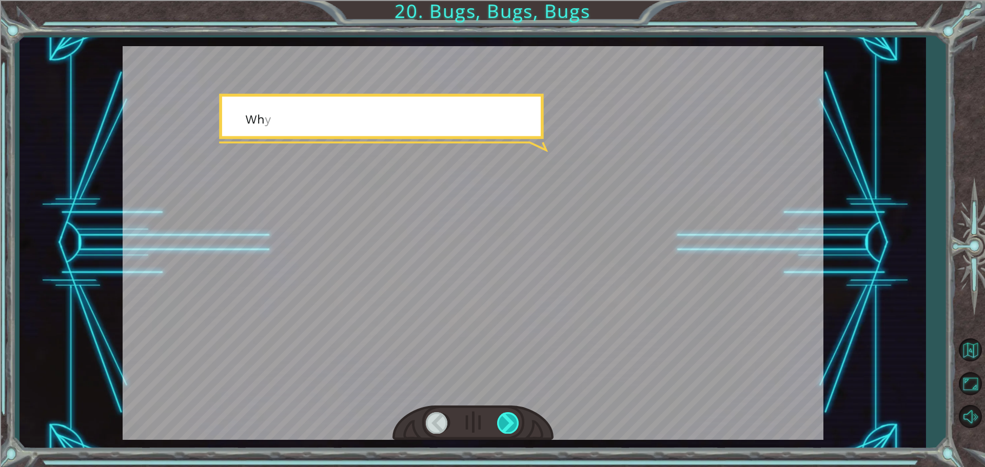
click at [505, 421] on div at bounding box center [508, 422] width 23 height 21
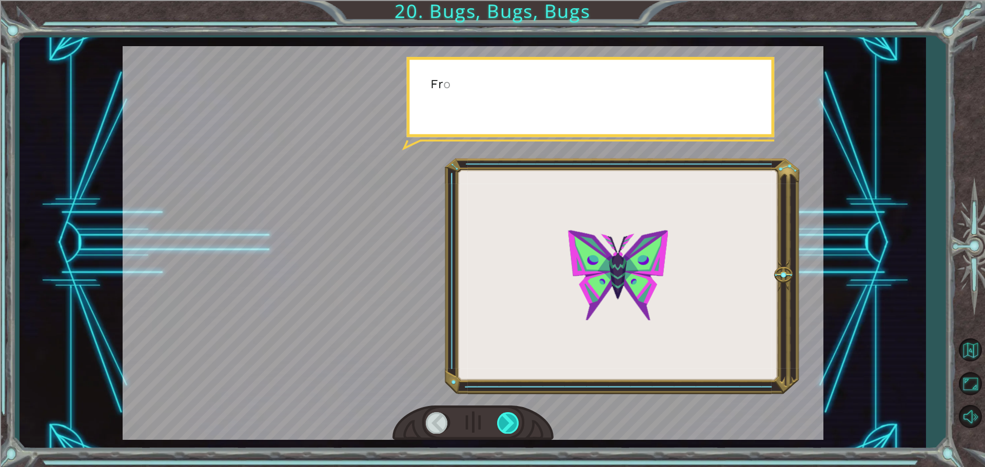
click at [505, 421] on div at bounding box center [508, 422] width 23 height 21
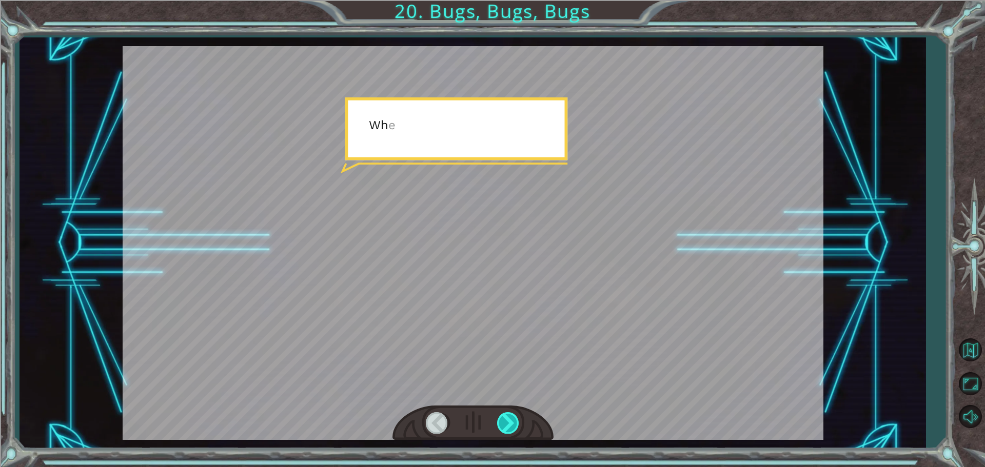
click at [505, 421] on div at bounding box center [508, 422] width 23 height 21
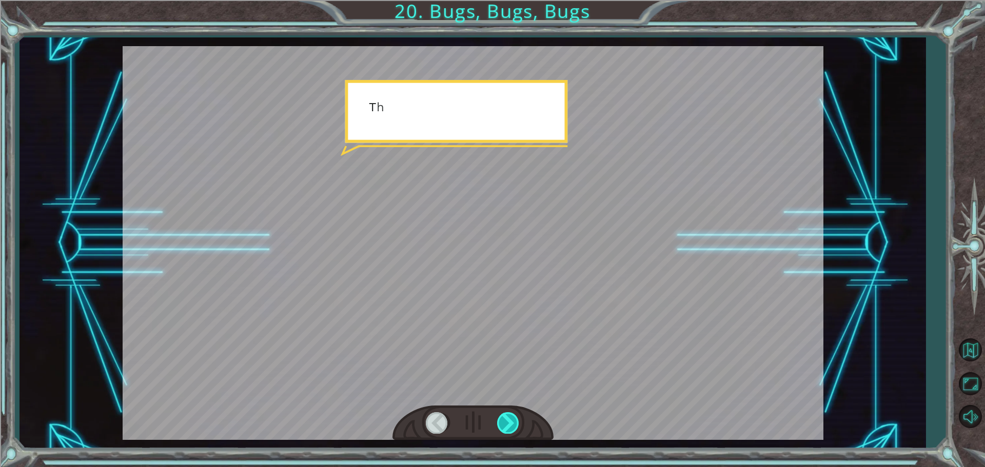
click at [505, 421] on div at bounding box center [508, 422] width 23 height 21
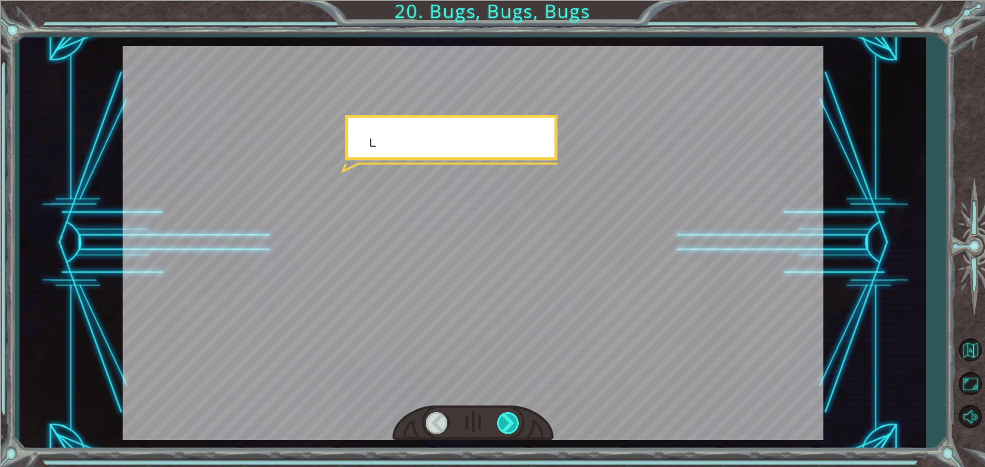
click at [505, 421] on div at bounding box center [508, 422] width 23 height 21
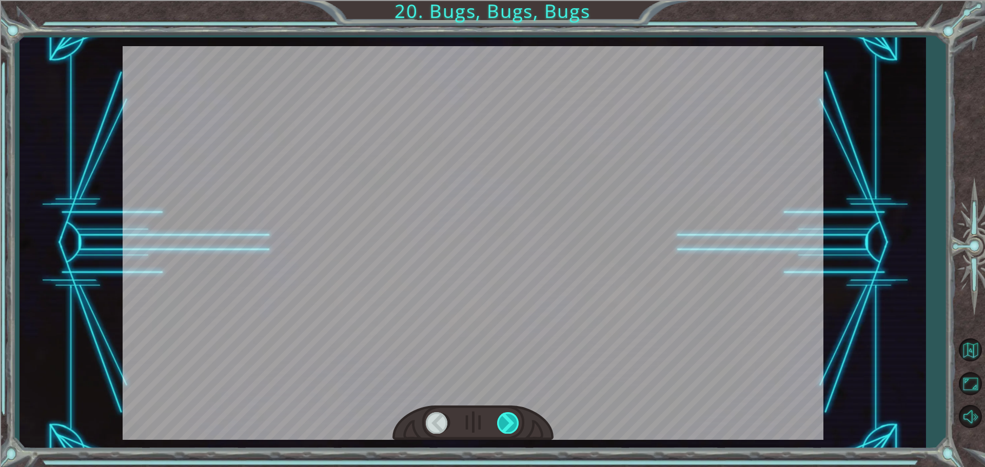
click at [505, 421] on div at bounding box center [508, 422] width 23 height 21
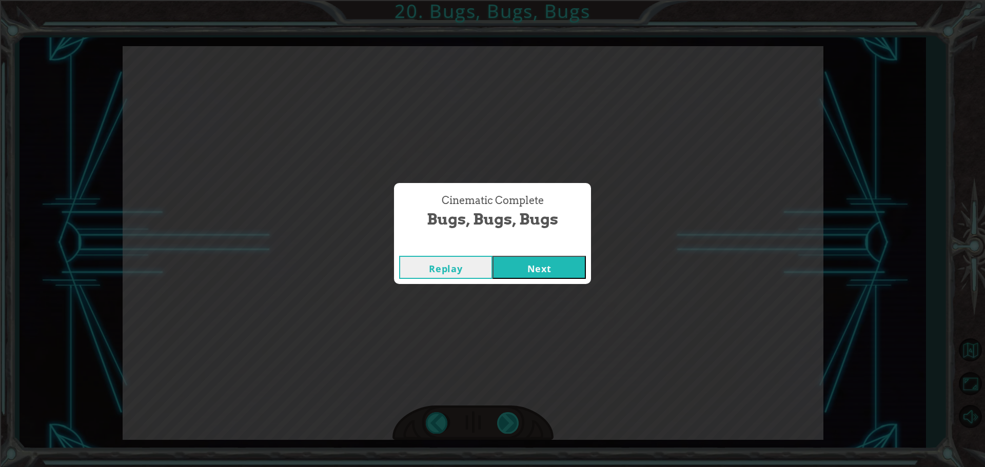
click at [505, 421] on div "Cinematic Complete Bugs, Bugs, Bugs Replay Next" at bounding box center [492, 233] width 985 height 467
drag, startPoint x: 519, startPoint y: 343, endPoint x: 523, endPoint y: 328, distance: 14.8
click at [522, 332] on div "Cinematic Complete Bugs, Bugs, Bugs Replay Next" at bounding box center [492, 233] width 985 height 467
click at [528, 258] on button "Next" at bounding box center [538, 267] width 93 height 23
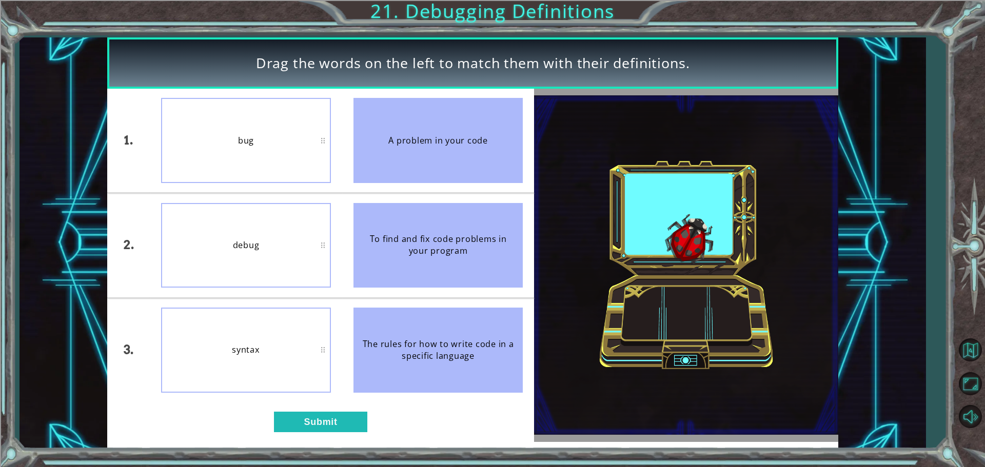
click at [320, 411] on div "1. 2. 3. bug debug syntax A problem in your code To find and fix code problems …" at bounding box center [320, 265] width 427 height 353
click at [323, 424] on button "Submit" at bounding box center [320, 422] width 93 height 21
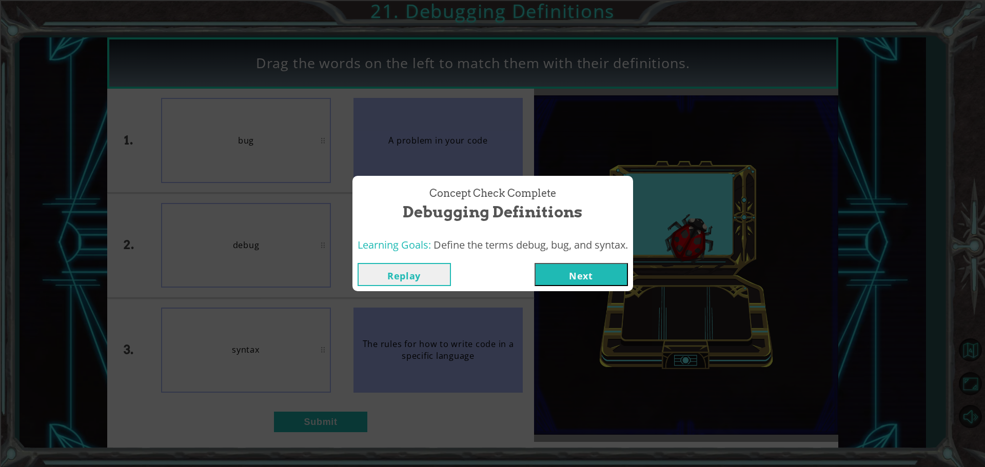
drag, startPoint x: 310, startPoint y: 413, endPoint x: 448, endPoint y: 332, distance: 160.4
click at [404, 356] on div "Concept Check Complete Debugging Definitions Learning Goals: Define the terms d…" at bounding box center [492, 233] width 985 height 467
click at [601, 270] on button "Next" at bounding box center [580, 274] width 93 height 23
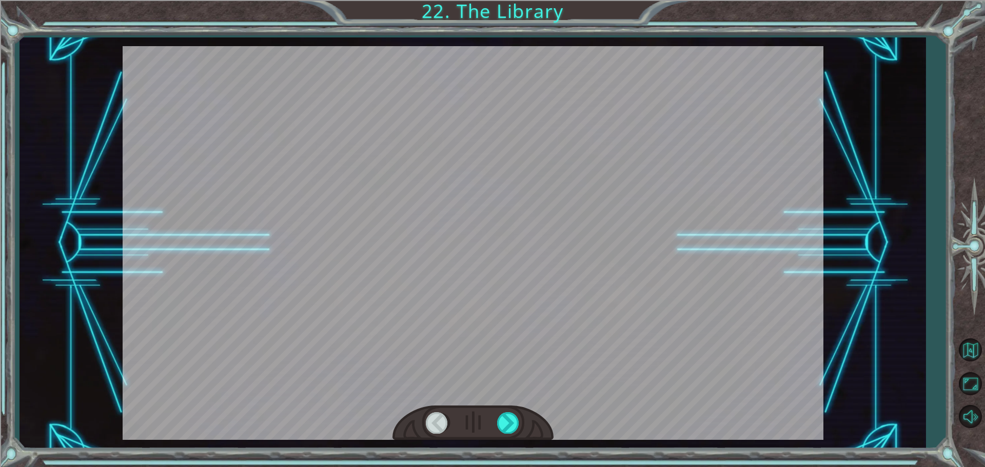
click at [528, 415] on div at bounding box center [472, 423] width 161 height 35
click at [497, 418] on div at bounding box center [508, 422] width 23 height 21
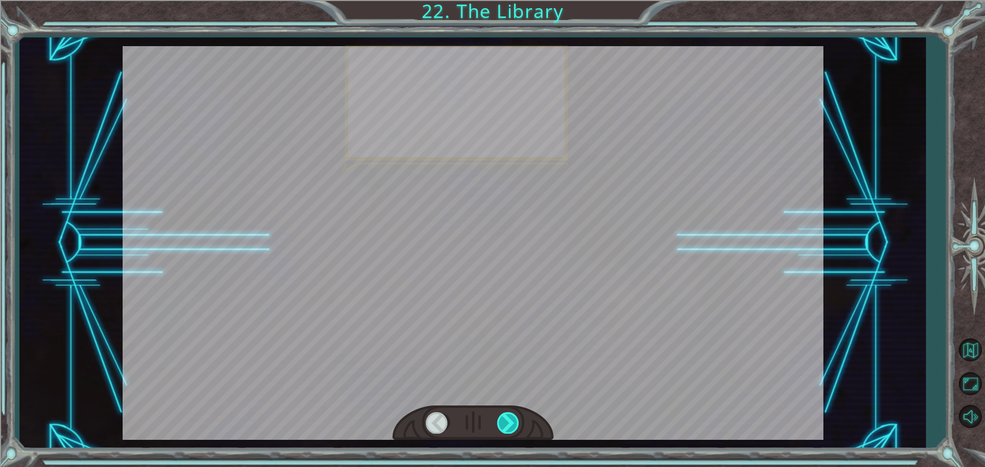
click at [499, 414] on div at bounding box center [508, 422] width 23 height 21
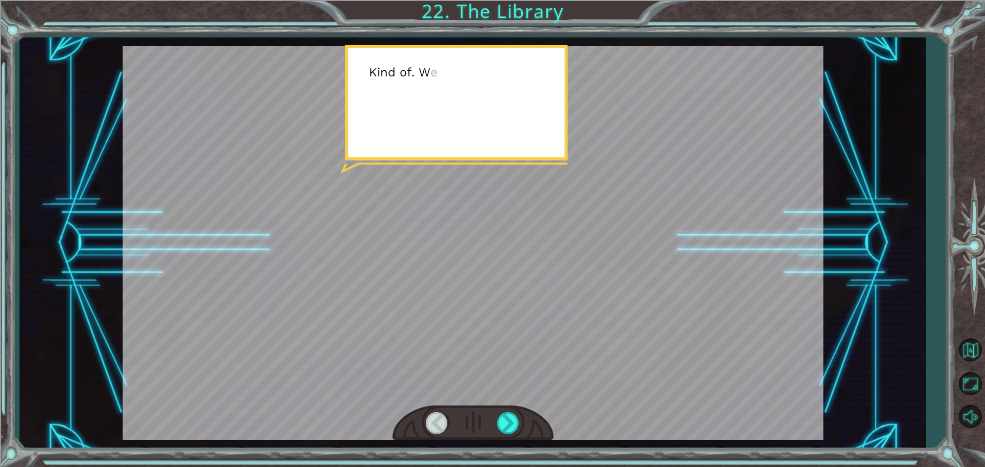
click at [492, 415] on div at bounding box center [472, 423] width 161 height 35
click at [489, 415] on div at bounding box center [472, 423] width 161 height 35
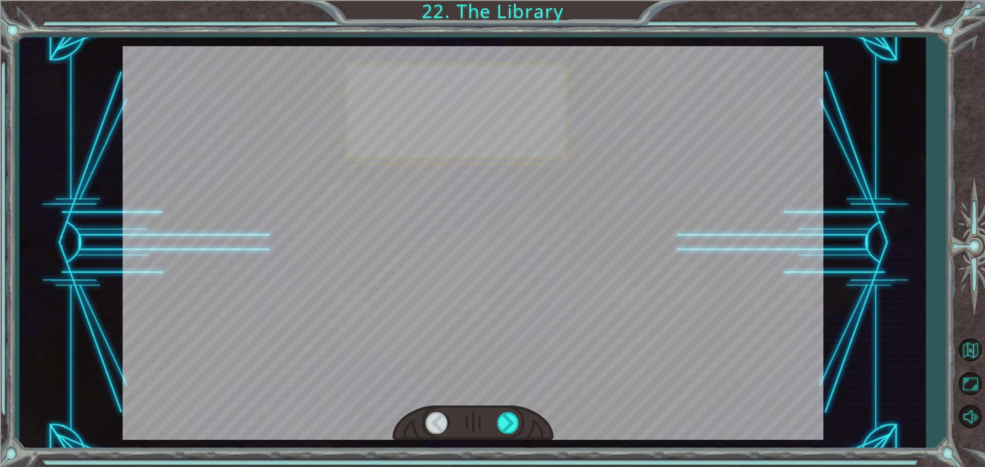
click at [488, 412] on div at bounding box center [472, 423] width 161 height 35
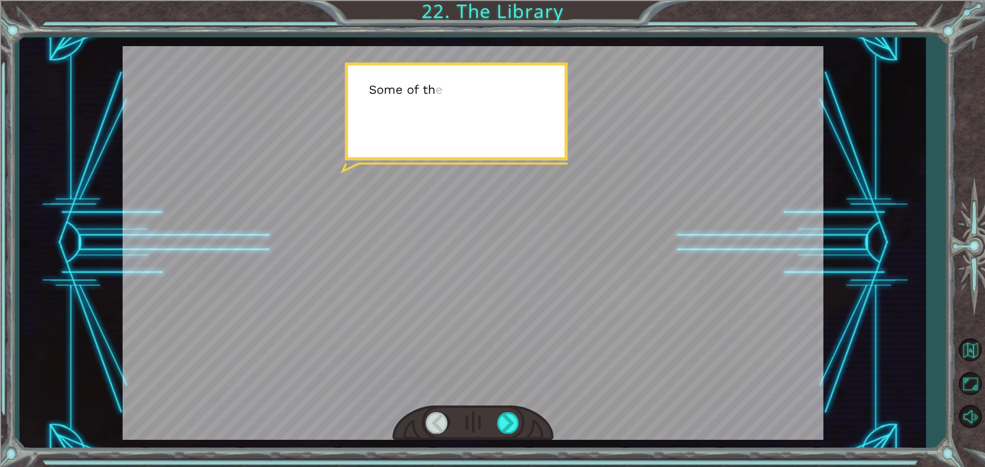
click at [488, 412] on div at bounding box center [472, 423] width 161 height 35
click at [491, 412] on div at bounding box center [472, 423] width 161 height 35
click at [494, 414] on div at bounding box center [472, 423] width 161 height 35
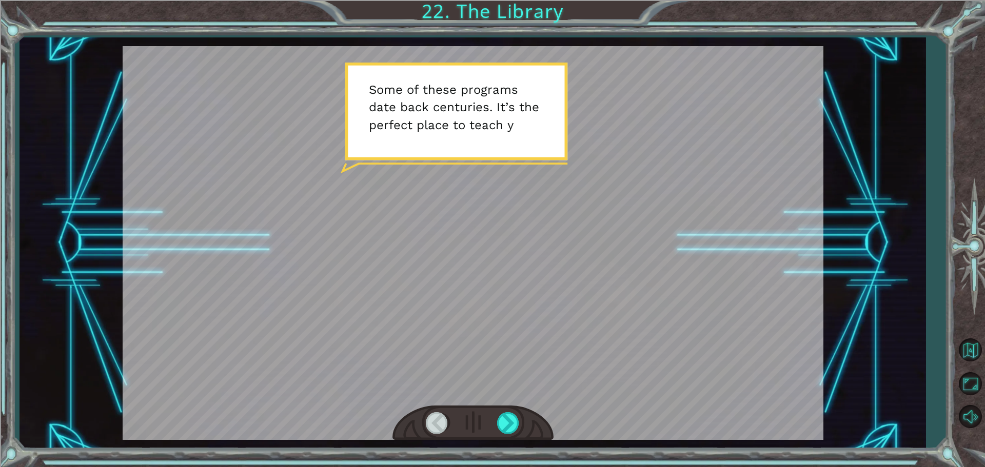
click at [493, 416] on div at bounding box center [472, 423] width 161 height 35
click at [513, 419] on div at bounding box center [508, 422] width 23 height 21
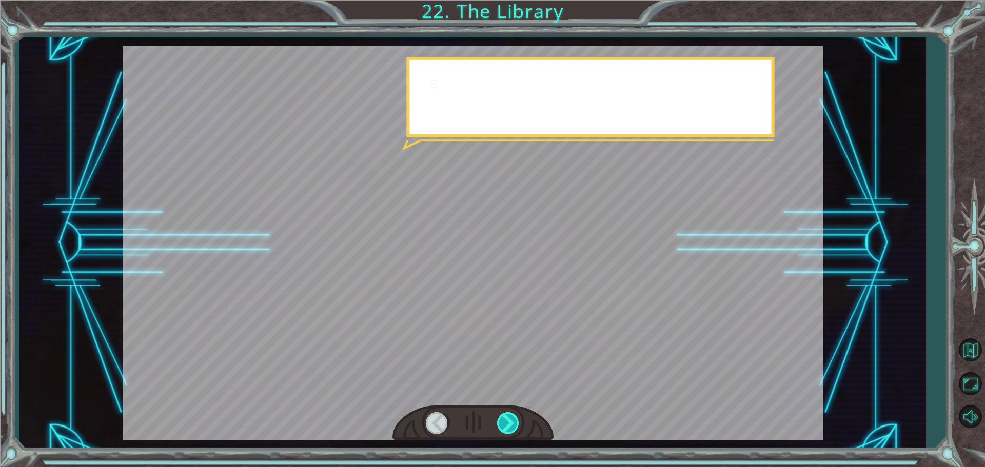
click at [513, 419] on div at bounding box center [508, 422] width 23 height 21
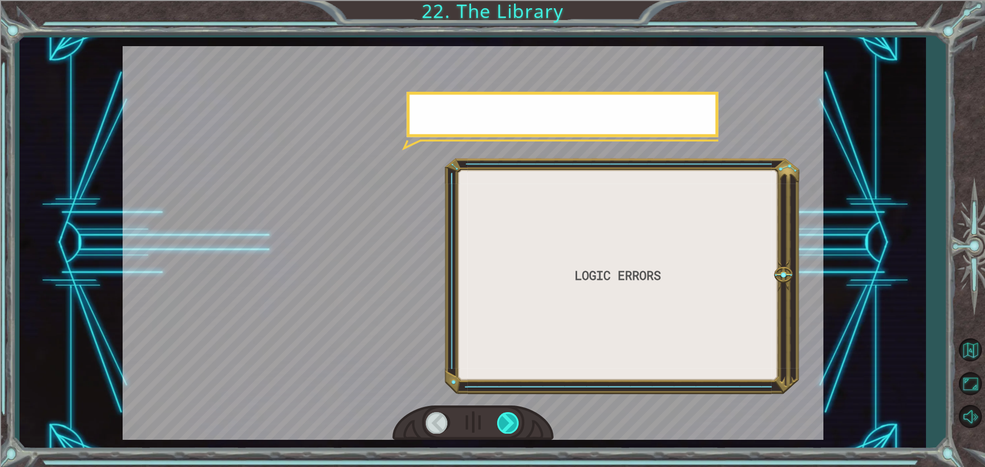
click at [513, 419] on div at bounding box center [508, 422] width 23 height 21
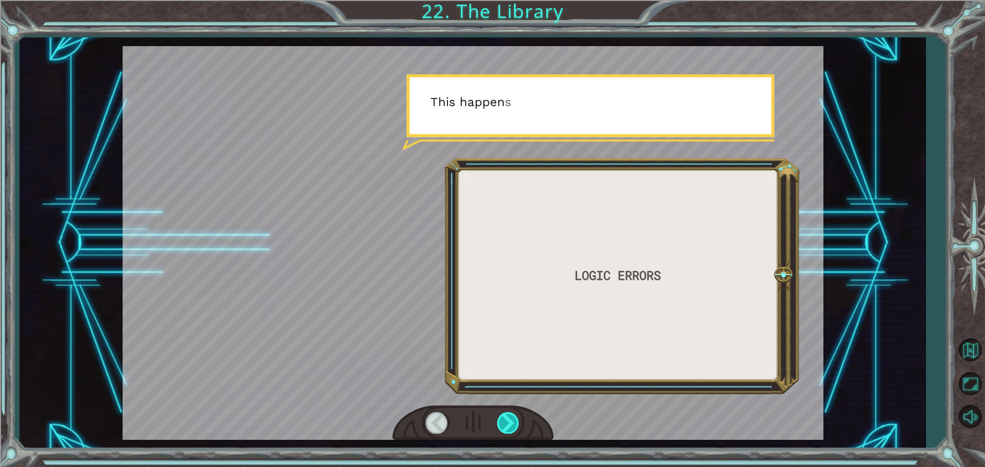
click at [513, 419] on div at bounding box center [508, 422] width 23 height 21
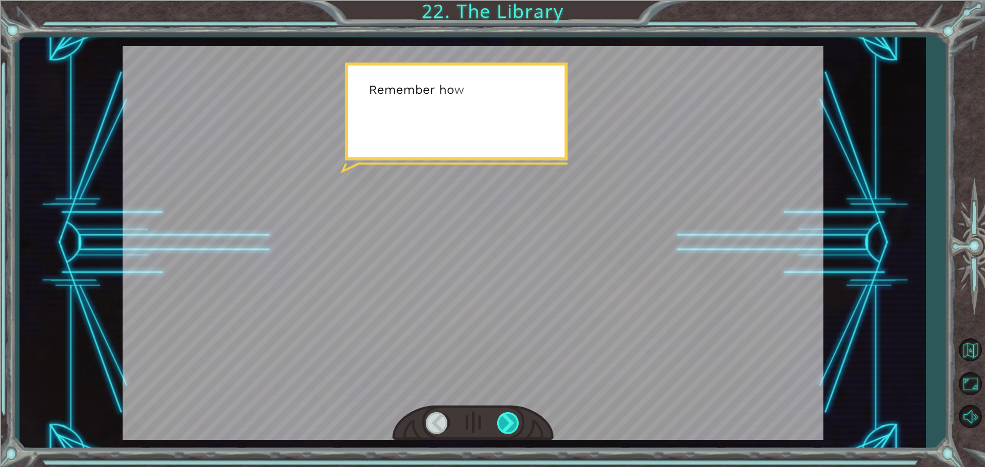
click at [513, 419] on div at bounding box center [508, 422] width 23 height 21
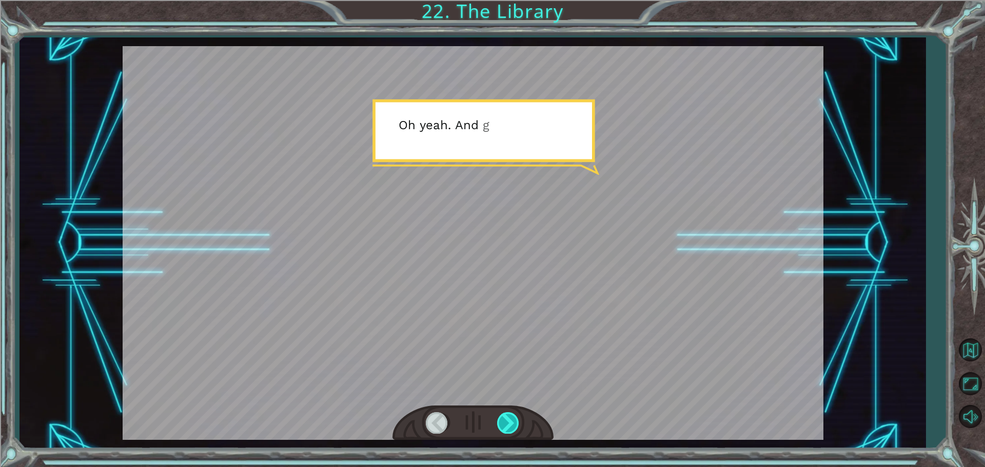
click at [513, 419] on div at bounding box center [508, 422] width 23 height 21
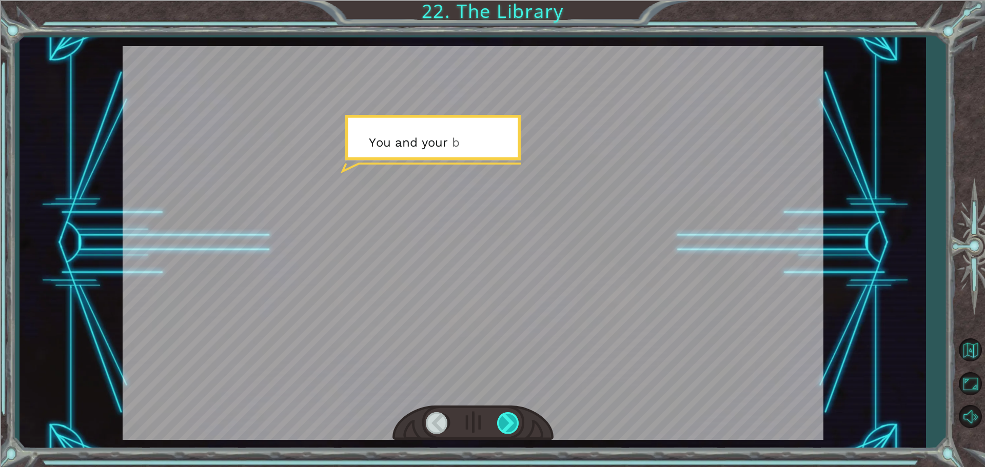
click at [513, 419] on div at bounding box center [508, 422] width 23 height 21
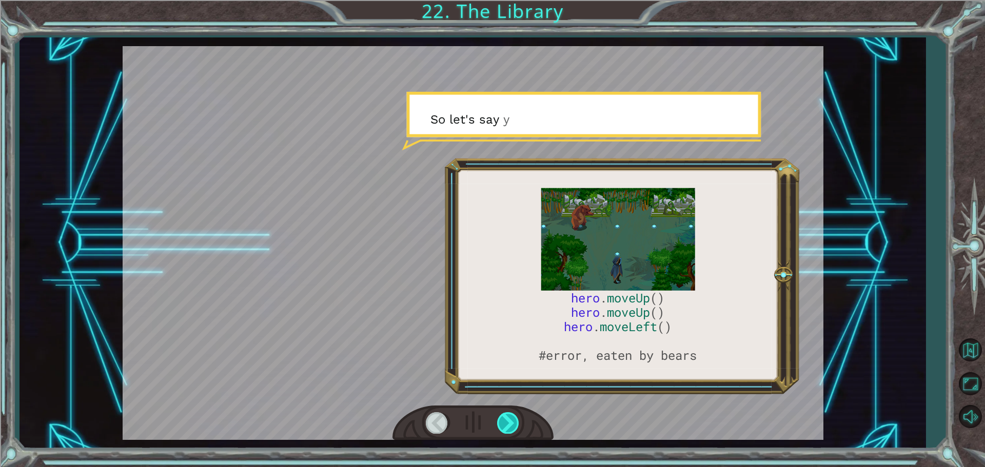
click at [513, 419] on div at bounding box center [508, 422] width 23 height 21
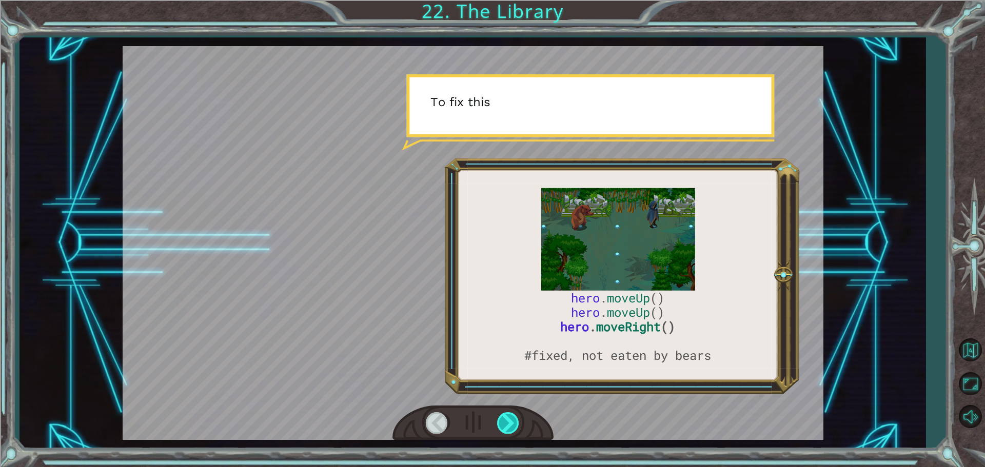
click at [513, 419] on div at bounding box center [508, 422] width 23 height 21
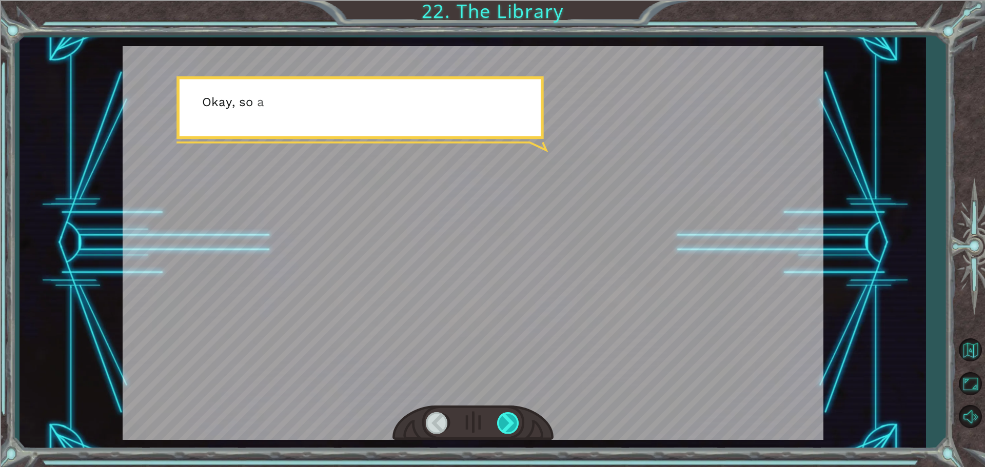
click at [513, 419] on div at bounding box center [508, 422] width 23 height 21
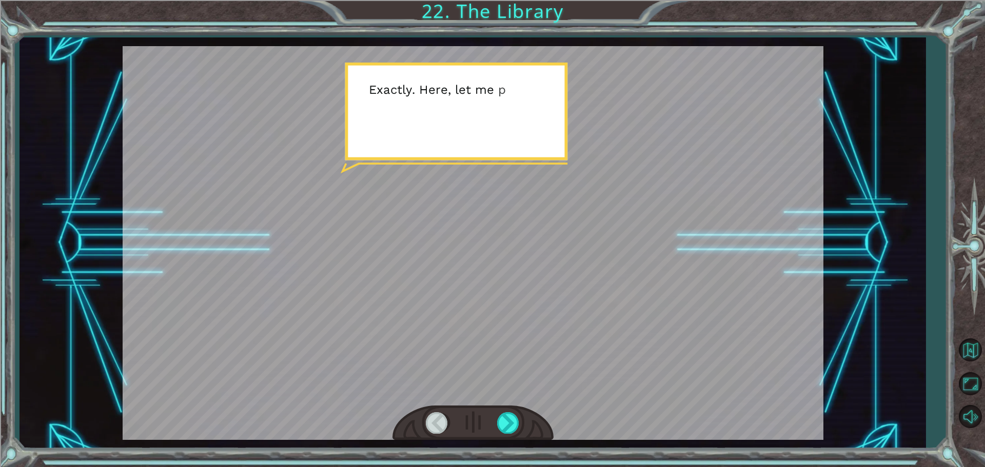
click at [513, 411] on div at bounding box center [472, 423] width 161 height 35
click at [513, 409] on div at bounding box center [472, 423] width 161 height 35
drag, startPoint x: 513, startPoint y: 409, endPoint x: 510, endPoint y: 414, distance: 5.5
click at [511, 413] on div at bounding box center [472, 423] width 161 height 35
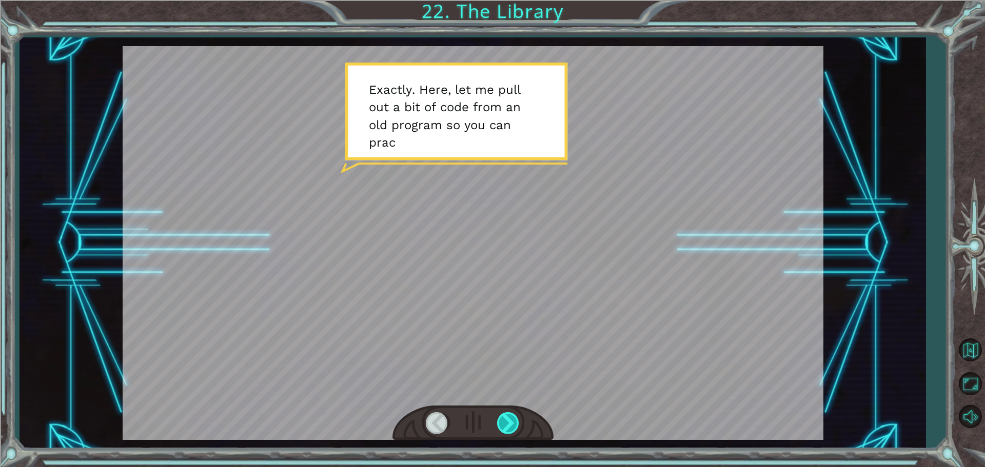
click at [509, 416] on div at bounding box center [508, 422] width 23 height 21
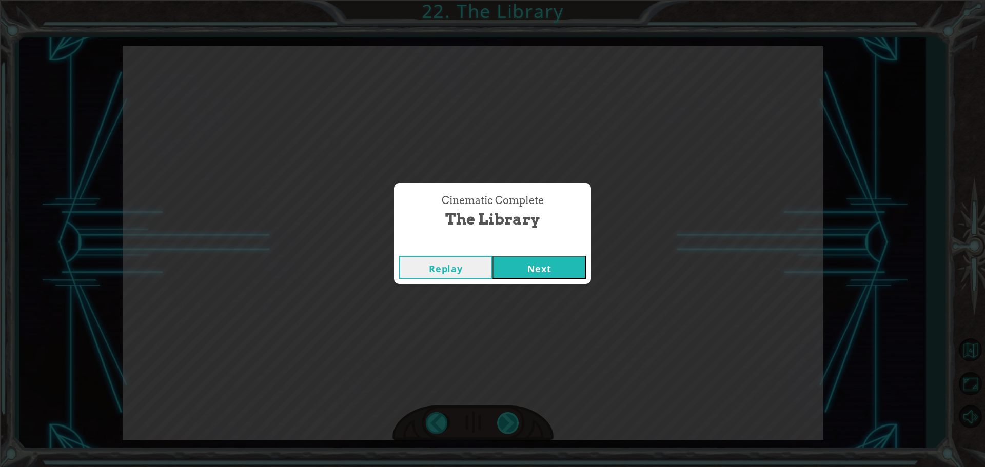
click at [506, 416] on div "Cinematic Complete The Library Replay Next" at bounding box center [492, 233] width 985 height 467
click at [502, 416] on div "Cinematic Complete The Library Replay Next" at bounding box center [492, 233] width 985 height 467
drag, startPoint x: 531, startPoint y: 296, endPoint x: 547, endPoint y: 280, distance: 22.5
click at [547, 280] on div "Cinematic Complete The Library Replay Next" at bounding box center [492, 233] width 985 height 467
click at [572, 272] on button "Next" at bounding box center [538, 267] width 93 height 23
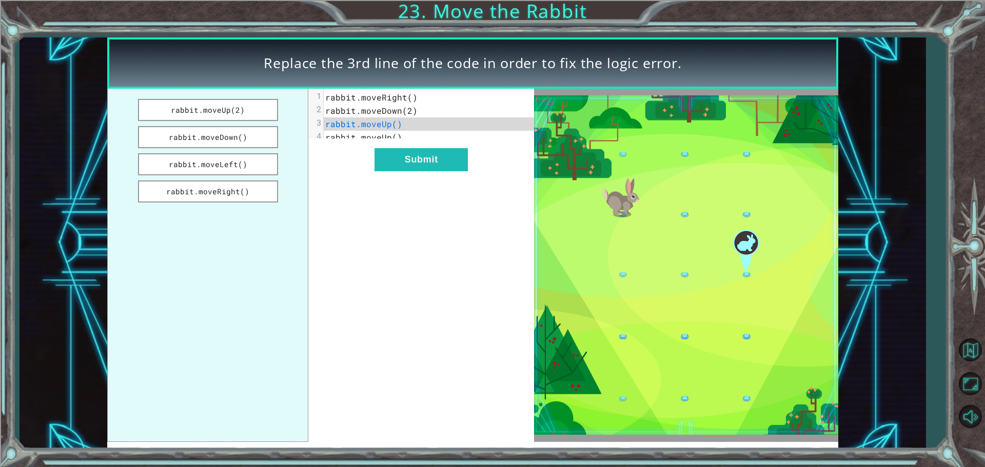
click at [501, 352] on div "xxxxxxxxxx 4 1 rabbit.moveRight() 2 rabbit.moveDown(2) 3 rabbit.moveUp() 4 rabb…" at bounding box center [421, 265] width 226 height 353
click at [237, 200] on button "rabbit.moveRight()" at bounding box center [208, 191] width 140 height 22
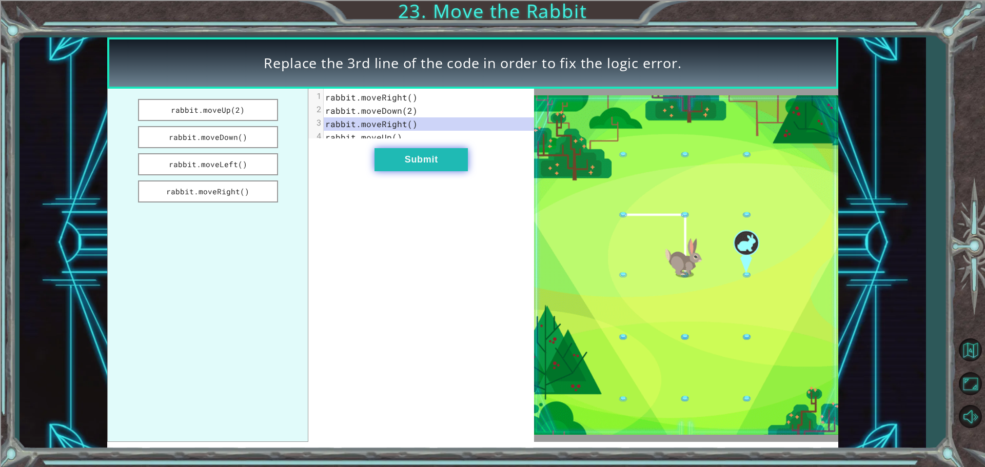
click at [456, 167] on button "Submit" at bounding box center [420, 159] width 93 height 23
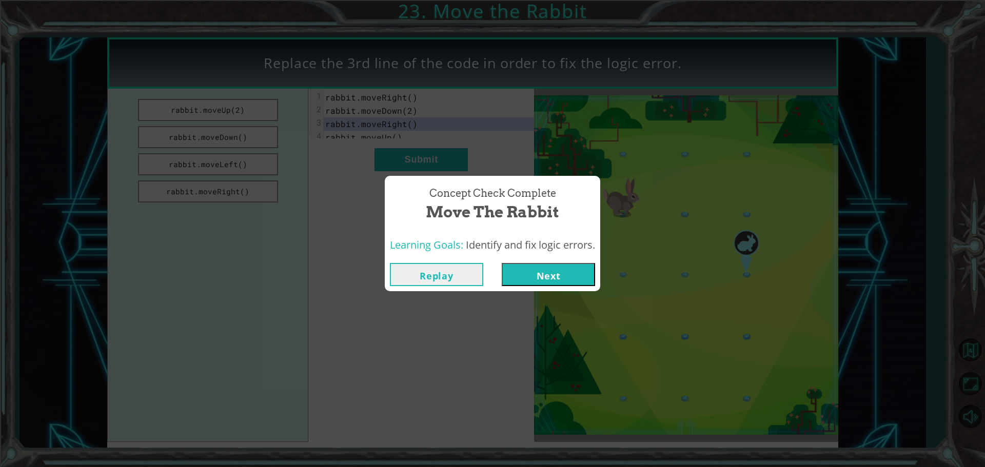
click at [513, 267] on button "Next" at bounding box center [547, 274] width 93 height 23
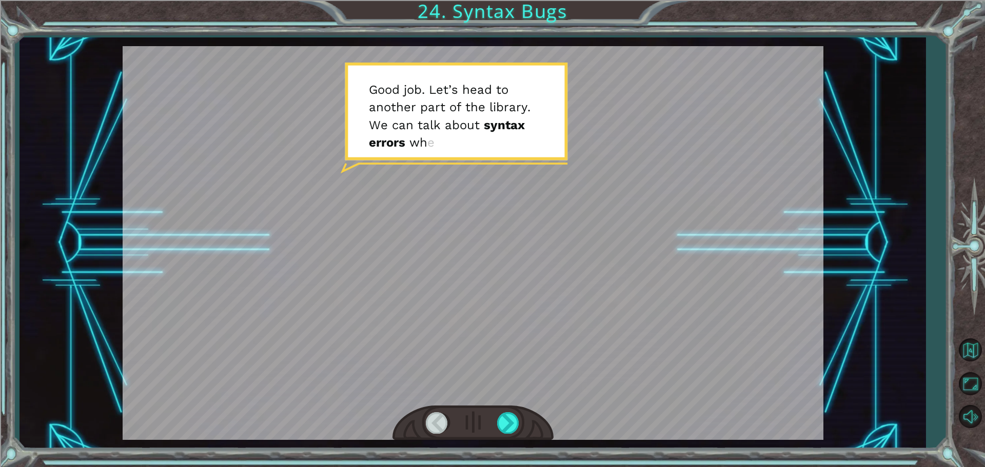
drag, startPoint x: 509, startPoint y: 377, endPoint x: 479, endPoint y: 362, distance: 33.5
drag, startPoint x: 479, startPoint y: 362, endPoint x: 511, endPoint y: 436, distance: 80.4
click at [502, 435] on div at bounding box center [472, 423] width 161 height 35
click at [507, 424] on div at bounding box center [508, 422] width 23 height 21
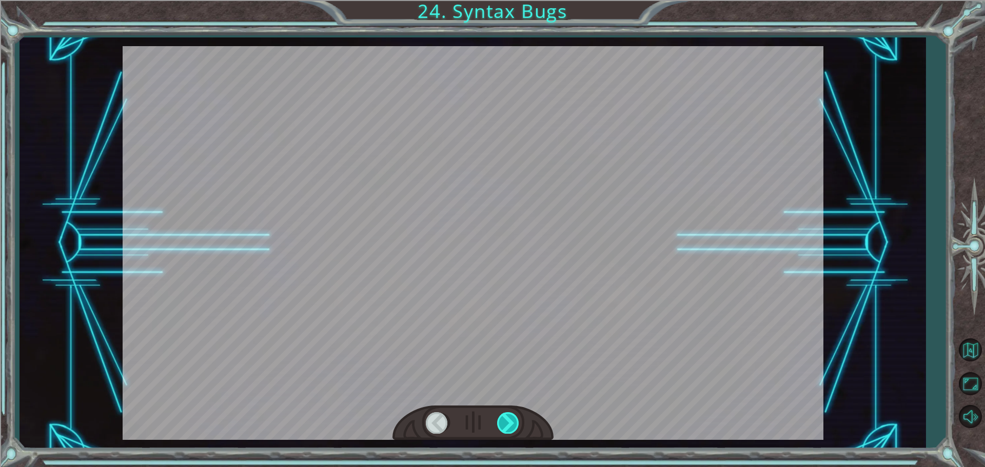
click at [507, 424] on div at bounding box center [508, 422] width 23 height 21
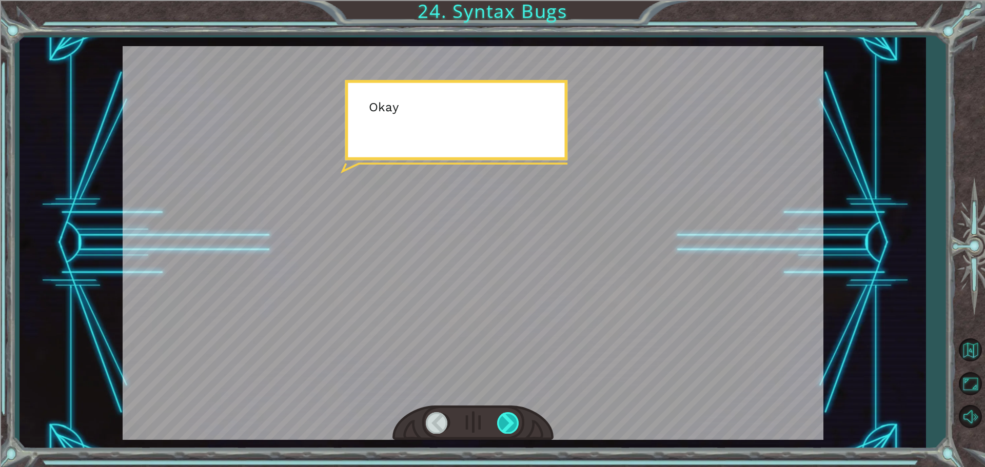
click at [507, 424] on div at bounding box center [508, 422] width 23 height 21
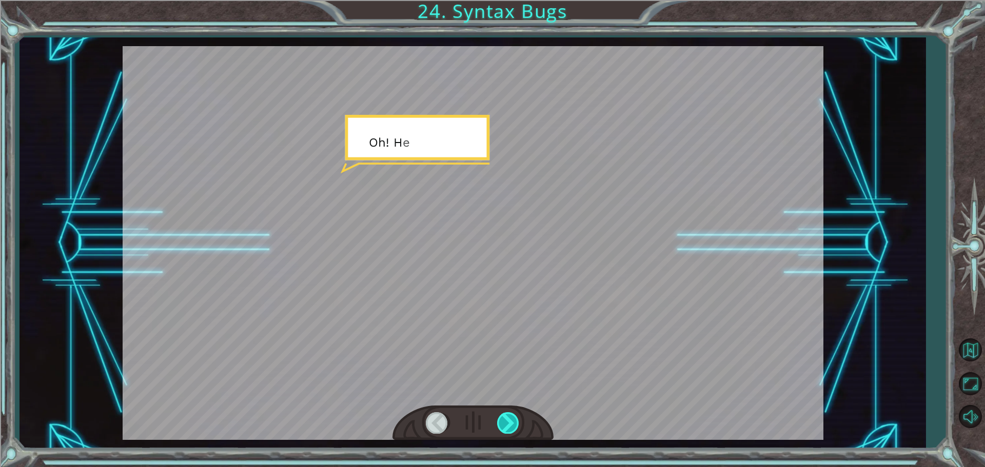
click at [507, 424] on div at bounding box center [508, 422] width 23 height 21
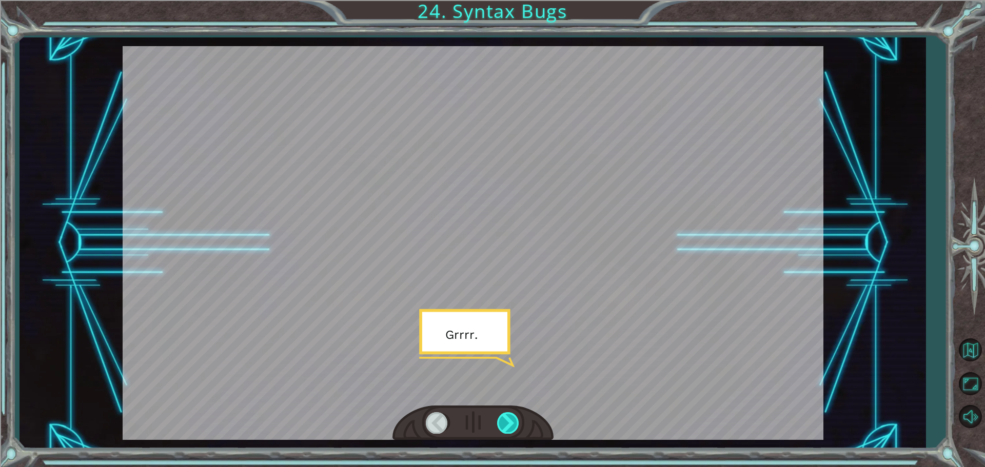
click at [507, 424] on div at bounding box center [508, 422] width 23 height 21
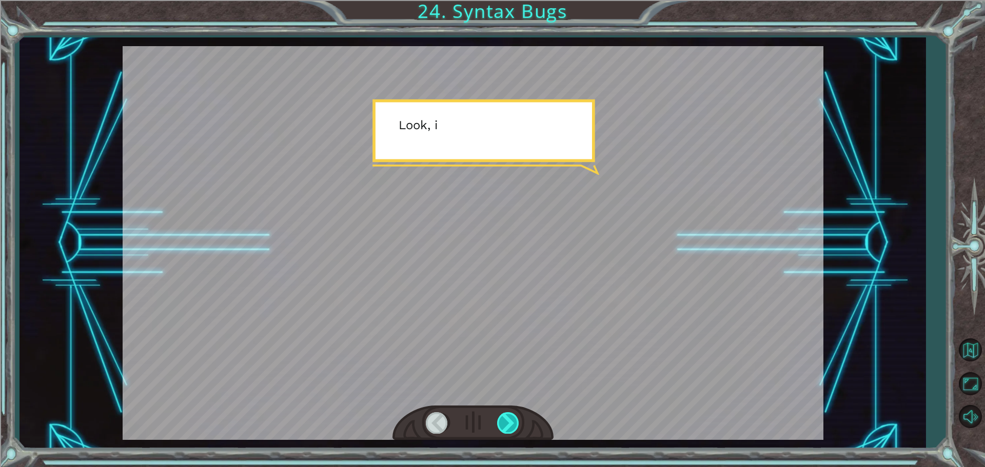
click at [507, 424] on div at bounding box center [508, 422] width 23 height 21
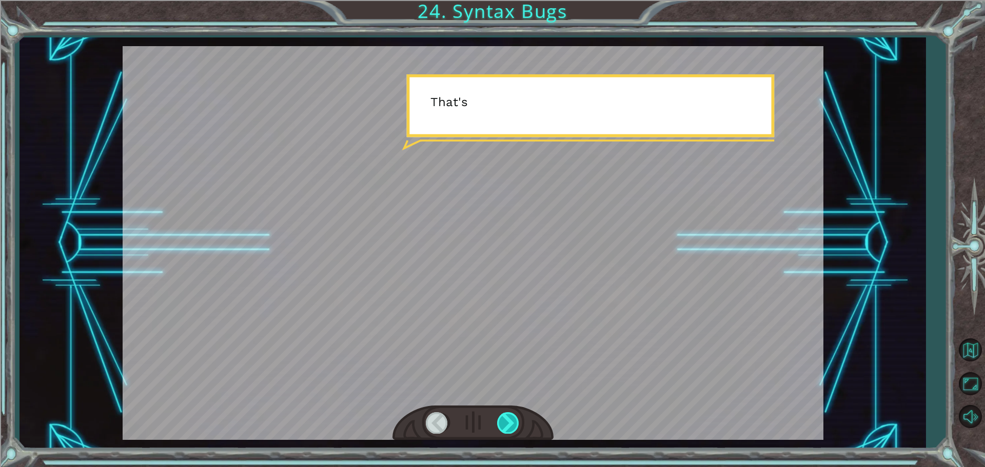
click at [507, 424] on div at bounding box center [508, 422] width 23 height 21
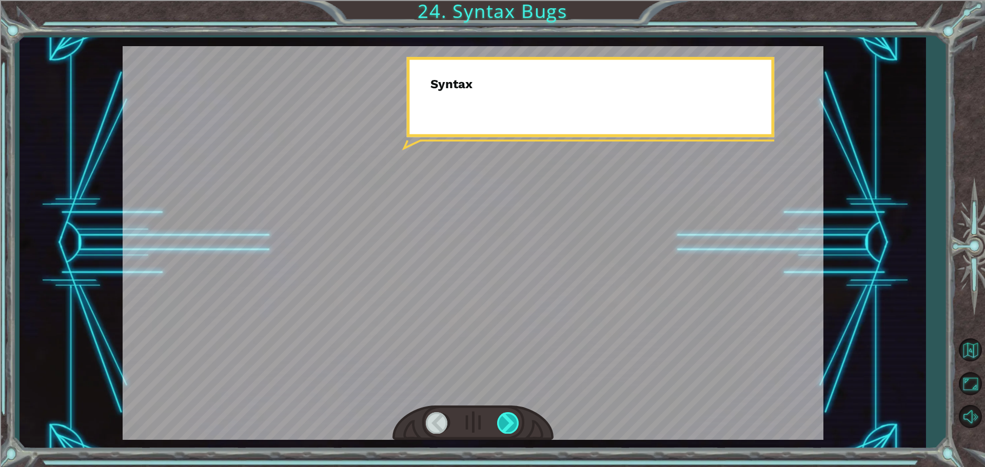
click at [507, 424] on div at bounding box center [508, 422] width 23 height 21
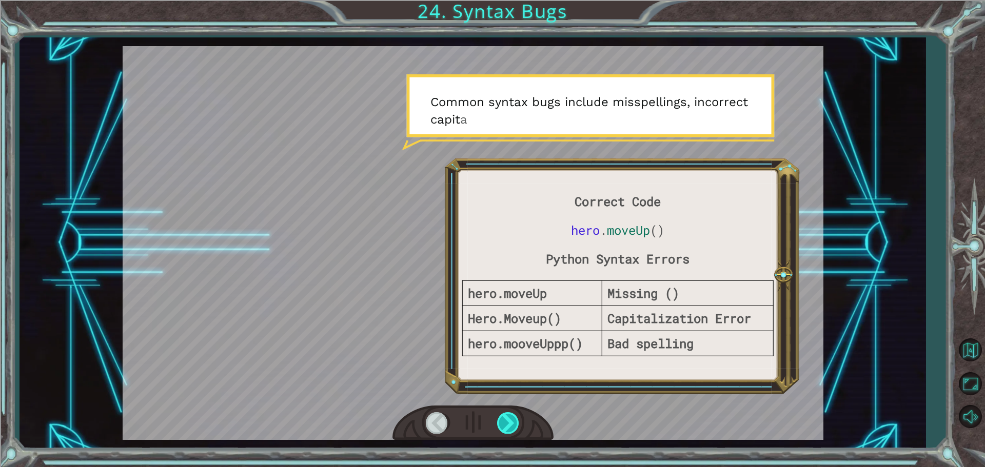
drag, startPoint x: 507, startPoint y: 424, endPoint x: 500, endPoint y: 423, distance: 7.3
click at [500, 423] on div at bounding box center [508, 422] width 23 height 21
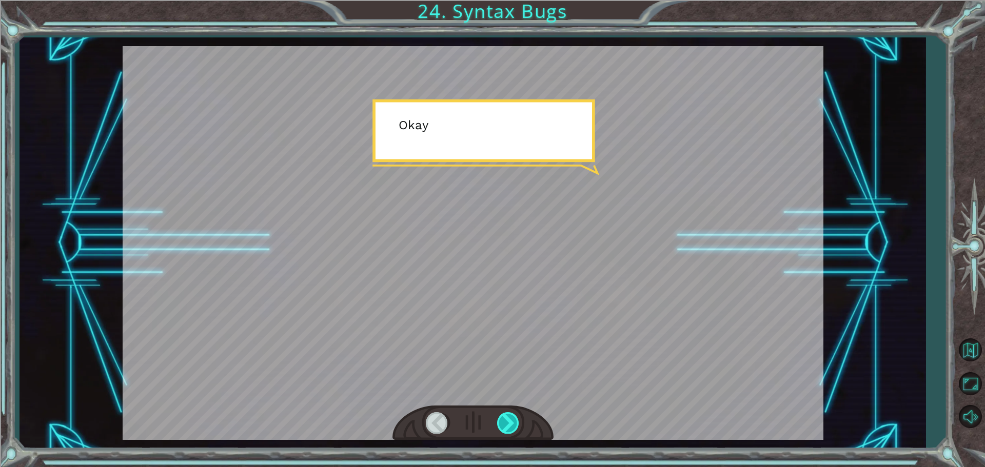
click at [516, 423] on div at bounding box center [508, 422] width 23 height 21
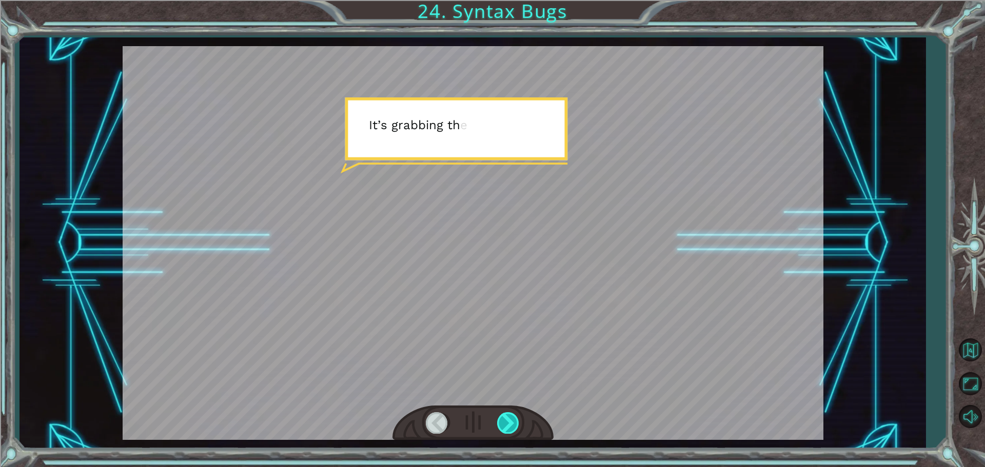
drag, startPoint x: 514, startPoint y: 421, endPoint x: 506, endPoint y: 417, distance: 9.4
click at [508, 418] on div at bounding box center [508, 422] width 23 height 21
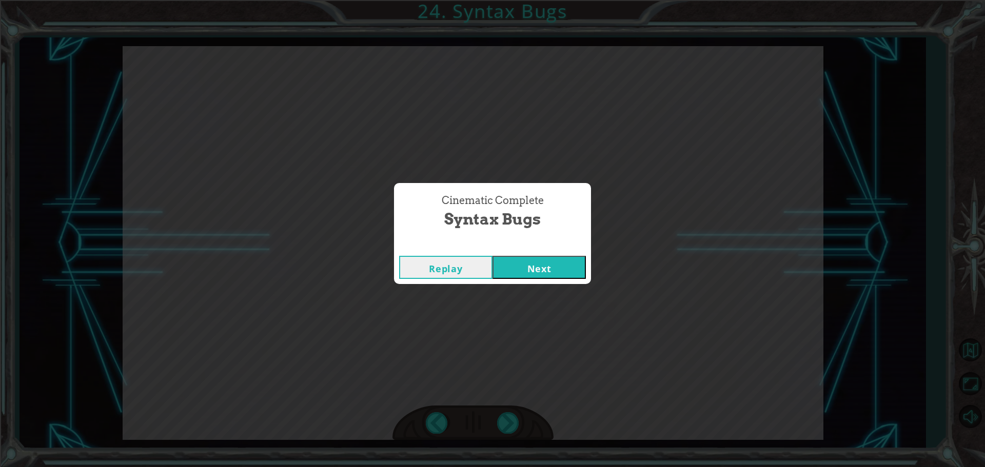
drag, startPoint x: 506, startPoint y: 417, endPoint x: 514, endPoint y: 417, distance: 8.2
click at [507, 0] on div "Correct Code hero . moveUp () Python Syntax Errors hero.moveUp Missing () Hero.…" at bounding box center [492, 0] width 985 height 0
click at [512, 416] on div "Cinematic Complete Syntax Bugs Replay Next" at bounding box center [492, 233] width 985 height 467
click at [556, 271] on button "Next" at bounding box center [538, 267] width 93 height 23
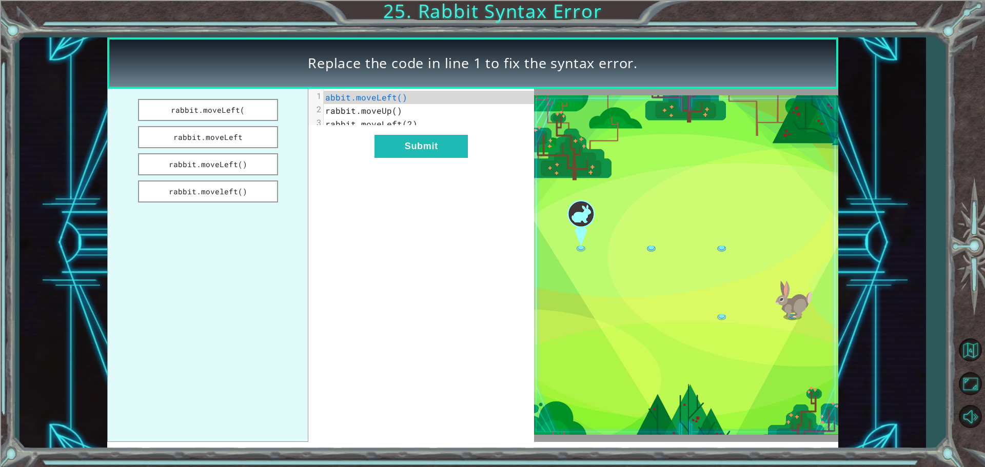
click at [592, 262] on img at bounding box center [686, 264] width 304 height 339
click at [796, 309] on img at bounding box center [686, 264] width 304 height 339
click at [262, 187] on button "rabbit.moveleft()" at bounding box center [208, 191] width 140 height 22
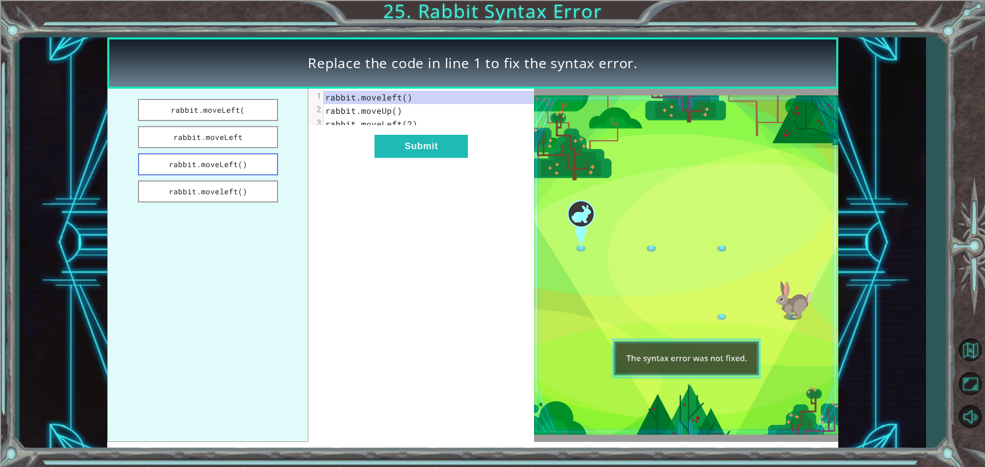
click at [231, 162] on button "rabbit.moveLeft()" at bounding box center [208, 164] width 140 height 22
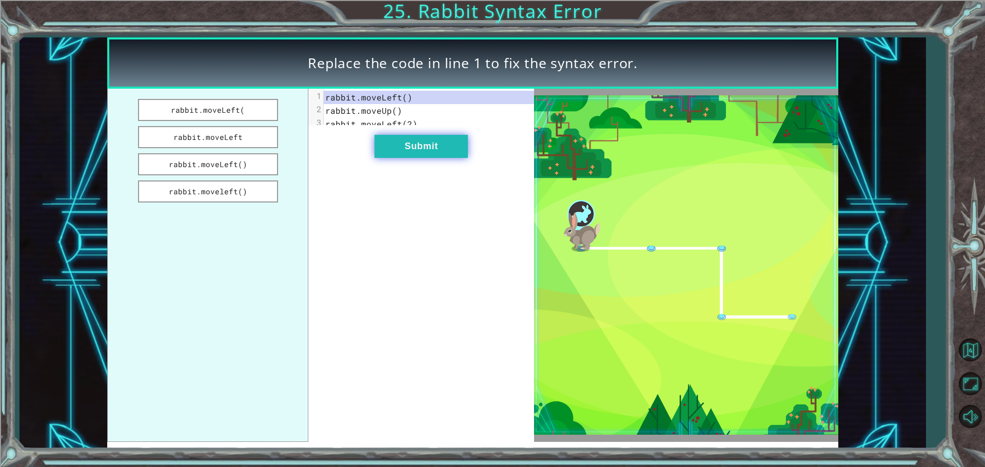
click at [421, 154] on button "Submit" at bounding box center [420, 146] width 93 height 23
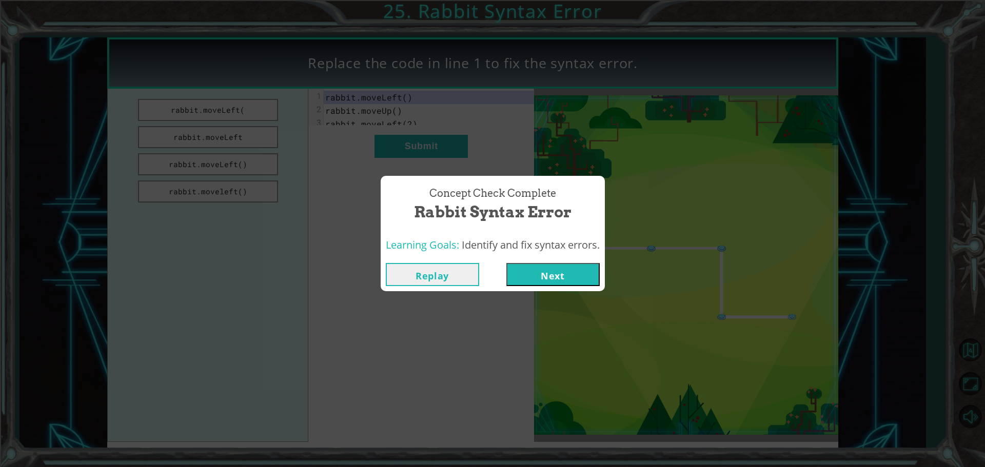
click at [578, 280] on button "Next" at bounding box center [552, 274] width 93 height 23
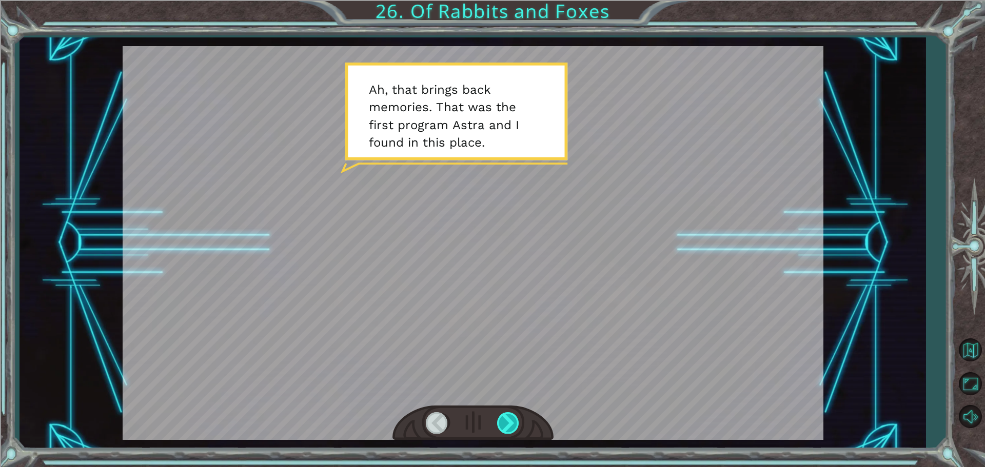
click at [508, 424] on div at bounding box center [508, 422] width 23 height 21
click at [506, 424] on div at bounding box center [508, 422] width 23 height 21
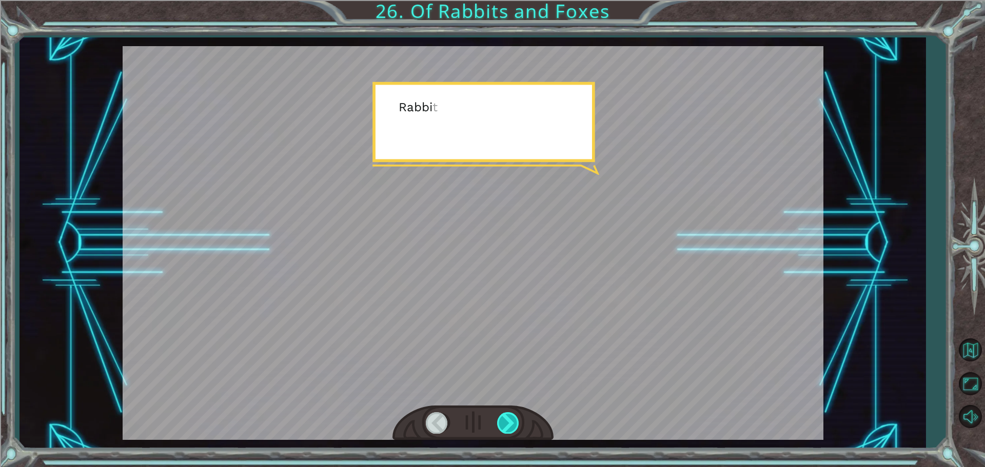
click at [506, 424] on div at bounding box center [508, 422] width 23 height 21
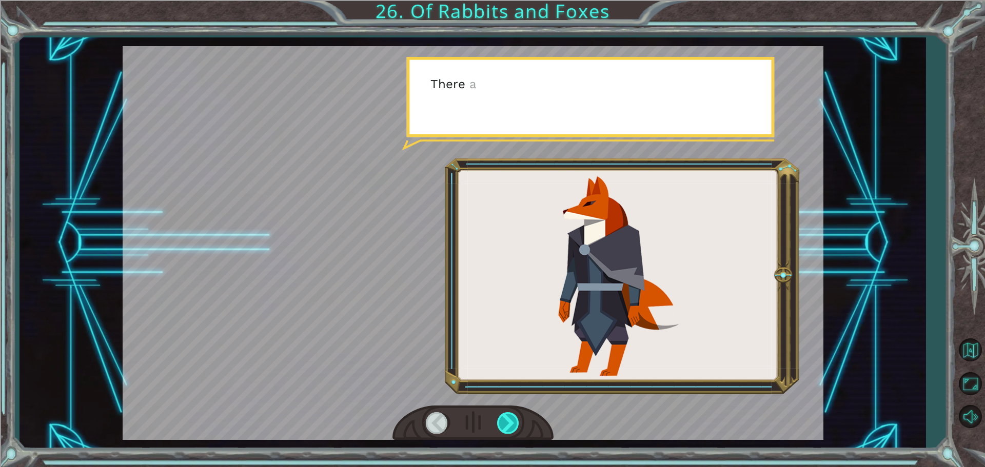
click at [506, 424] on div at bounding box center [508, 422] width 23 height 21
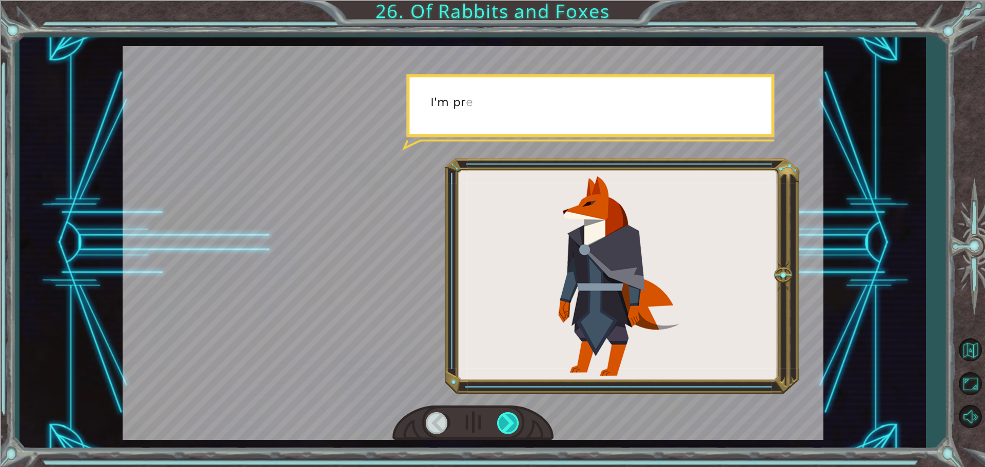
click at [506, 424] on div at bounding box center [508, 422] width 23 height 21
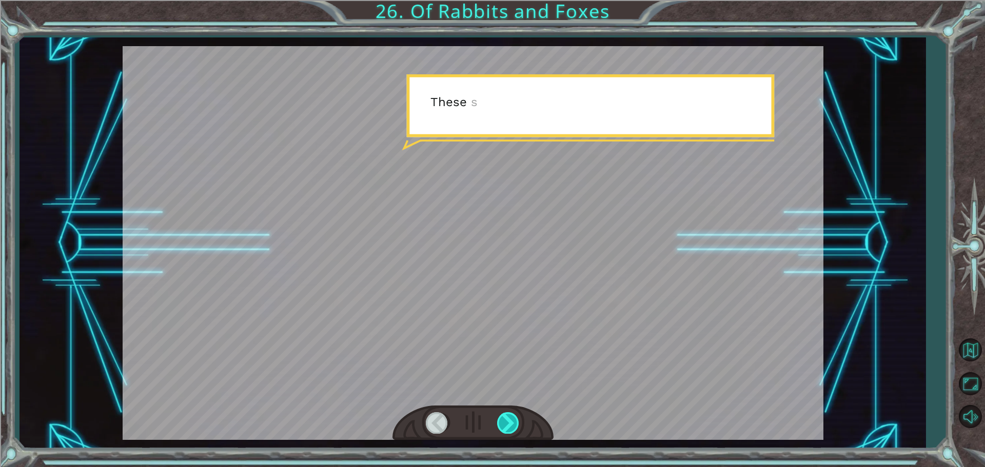
click at [506, 424] on div at bounding box center [508, 422] width 23 height 21
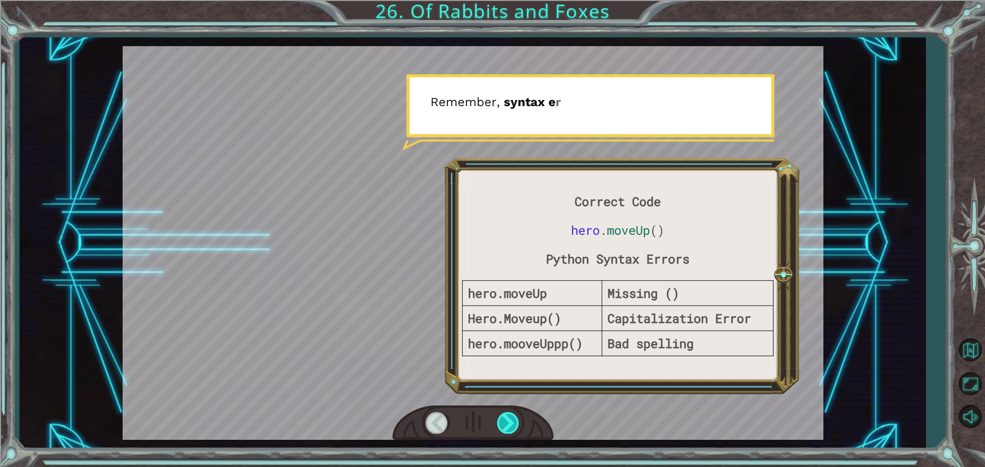
click at [506, 424] on div at bounding box center [508, 422] width 23 height 21
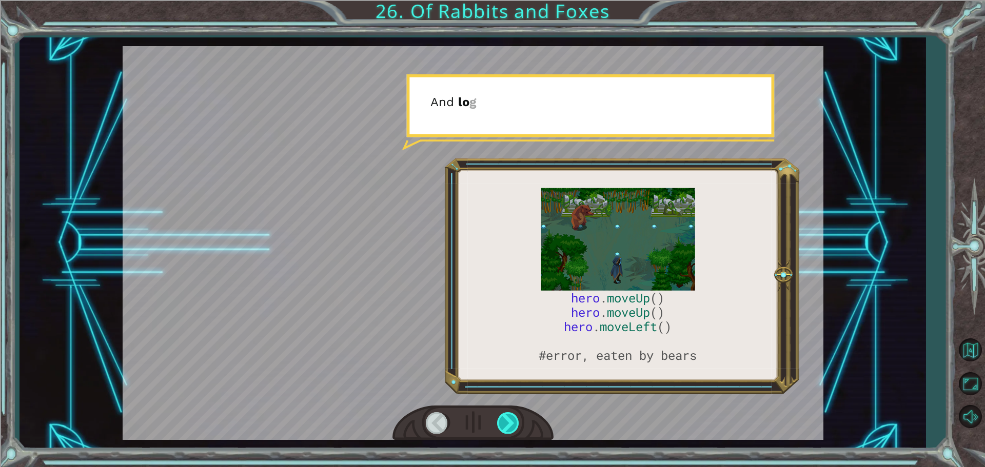
click at [506, 424] on div at bounding box center [508, 422] width 23 height 21
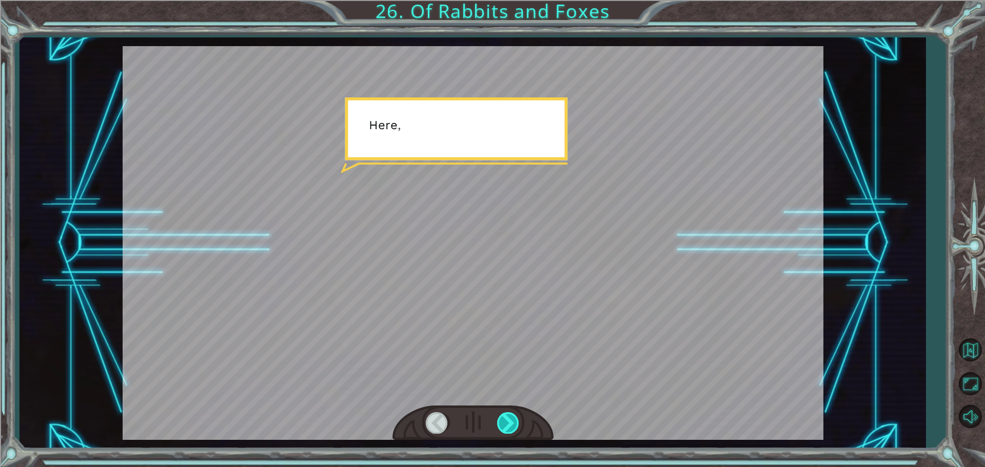
click at [506, 424] on div at bounding box center [508, 422] width 23 height 21
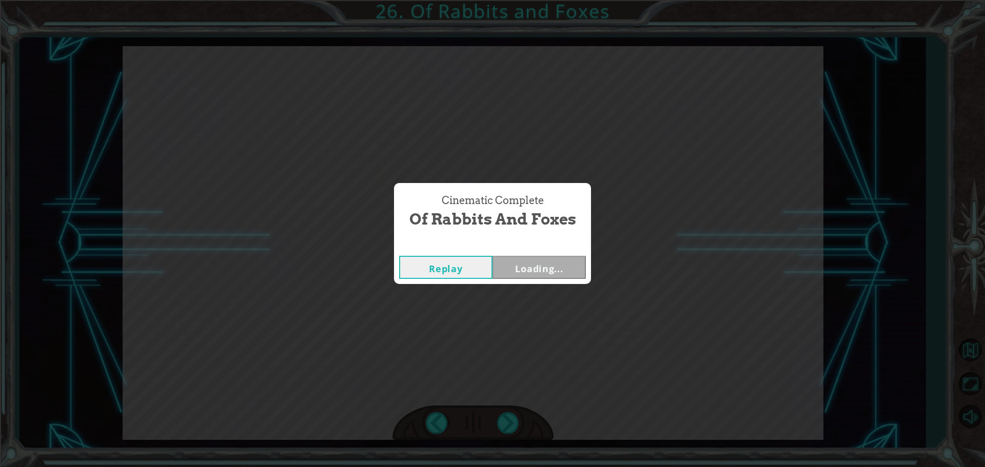
click at [511, 424] on div "Cinematic Complete Of Rabbits and Foxes Replay Loading..." at bounding box center [492, 233] width 985 height 467
click at [545, 265] on button "Next" at bounding box center [538, 267] width 93 height 23
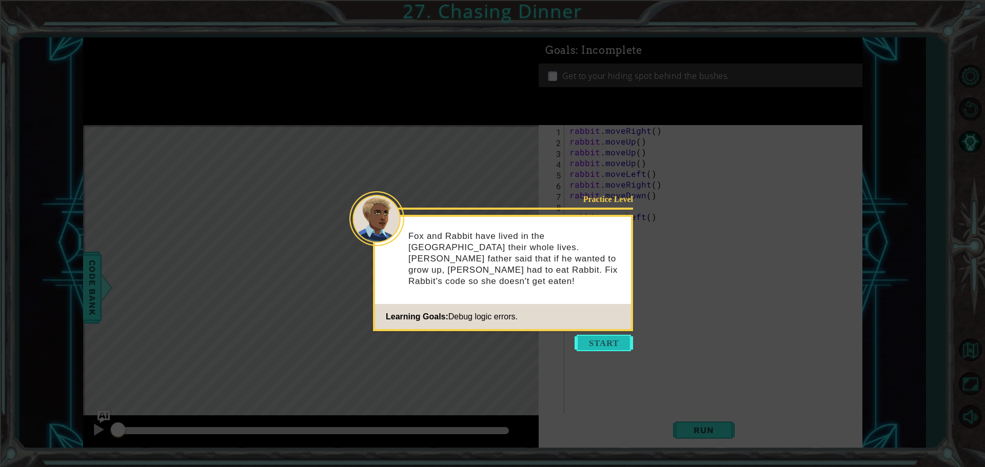
drag, startPoint x: 611, startPoint y: 342, endPoint x: 607, endPoint y: 338, distance: 6.2
click at [612, 340] on button "Start" at bounding box center [603, 343] width 58 height 16
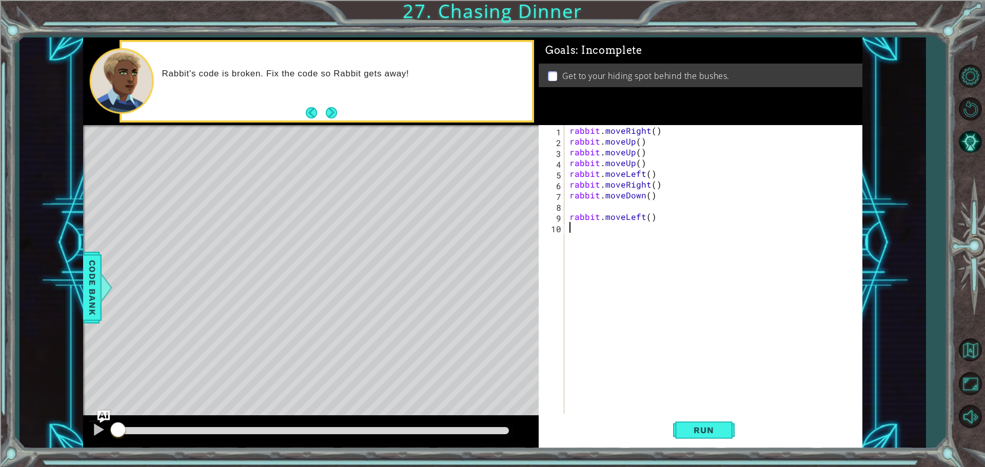
click at [650, 130] on div "rabbit . moveRight ( ) rabbit . moveUp ( ) rabbit . moveUp ( ) rabbit . moveUp …" at bounding box center [715, 281] width 297 height 312
click at [655, 132] on div "rabbit . moveRight ( ) rabbit . moveUp ( ) rabbit . moveUp ( ) rabbit . moveUp …" at bounding box center [715, 281] width 297 height 312
click at [639, 143] on div "rabbit . moveRight ( 2 ) rabbit . moveUp ( ) rabbit . moveUp ( ) rabbit . moveU…" at bounding box center [715, 281] width 297 height 312
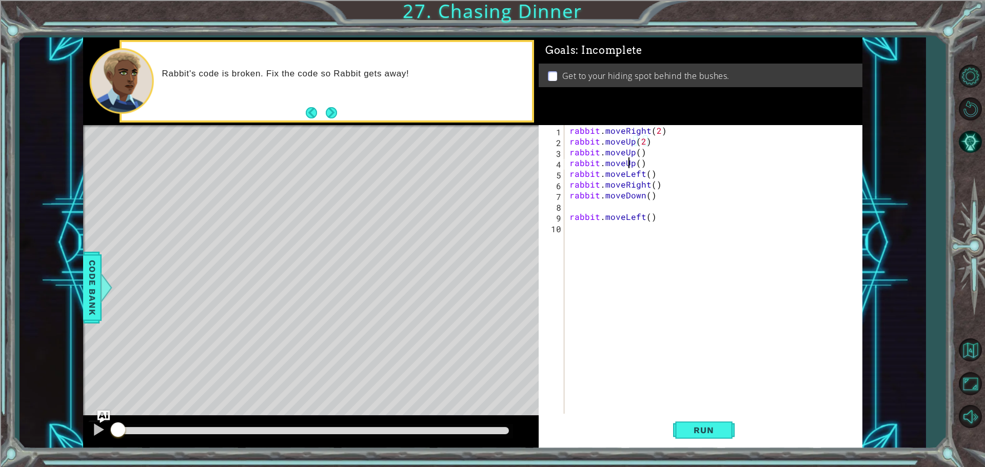
click at [631, 165] on div "rabbit . moveRight ( 2 ) rabbit . moveUp ( 2 ) rabbit . moveUp ( ) rabbit . mov…" at bounding box center [715, 281] width 297 height 312
click at [631, 161] on div "rabbit . moveRight ( 2 ) rabbit . moveUp ( 2 ) rabbit . moveUp ( ) rabbit . mov…" at bounding box center [713, 270] width 292 height 291
click at [632, 153] on div "rabbit . moveRight ( 2 ) rabbit . moveUp ( 2 ) rabbit . moveUp ( ) rabbit . mov…" at bounding box center [715, 281] width 297 height 312
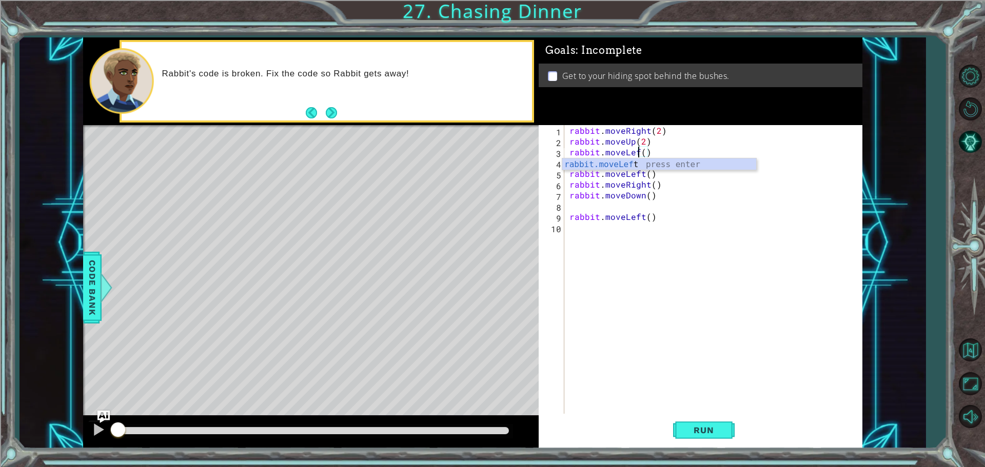
scroll to position [0, 5]
click at [645, 149] on div "rabbit . moveRight ( 2 ) rabbit . moveUp ( 2 ) rabbit . moveLeft ( ) rabbit . m…" at bounding box center [715, 281] width 297 height 312
click at [649, 153] on div "rabbit . moveRight ( 2 ) rabbit . moveUp ( 2 ) rabbit . moveLeft ( ) rabbit . m…" at bounding box center [715, 281] width 297 height 312
click at [632, 165] on div "rabbit . moveRight ( 2 ) rabbit . moveUp ( 2 ) rabbit . moveLeft ( 2 ) rabbit .…" at bounding box center [715, 281] width 297 height 312
click at [664, 187] on div "rabbit . moveRight ( 2 ) rabbit . moveUp ( 2 ) rabbit . moveLeft ( 2 ) rabbit .…" at bounding box center [715, 281] width 297 height 312
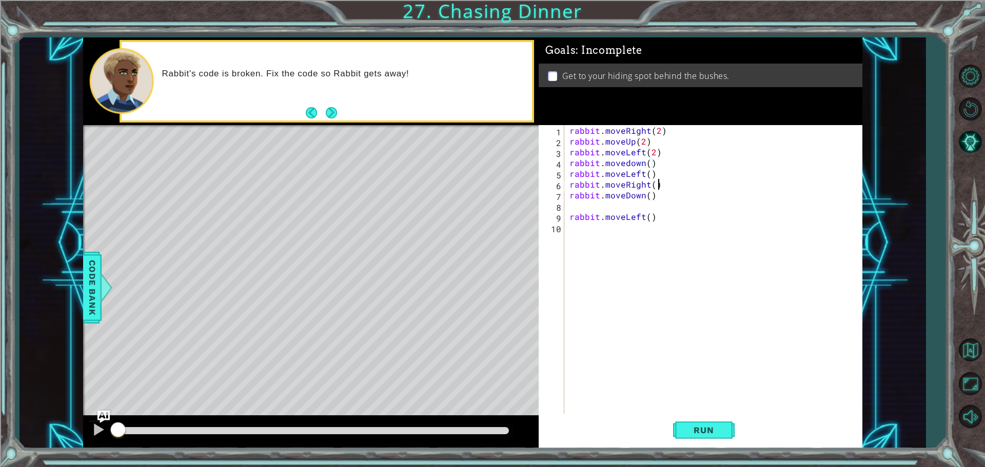
type textarea "rabbit.moveRight()"
click at [650, 188] on div "rabbit . moveRight ( 2 ) rabbit . moveUp ( 2 ) rabbit . moveLeft ( 2 ) rabbit .…" at bounding box center [715, 281] width 297 height 312
drag, startPoint x: 668, startPoint y: 375, endPoint x: 684, endPoint y: 419, distance: 47.1
click at [682, 414] on div "rabbit.moveRight() 1 2 3 4 5 6 7 8 9 10 rabbit . moveRight ( 2 ) rabbit . moveU…" at bounding box center [700, 287] width 324 height 324
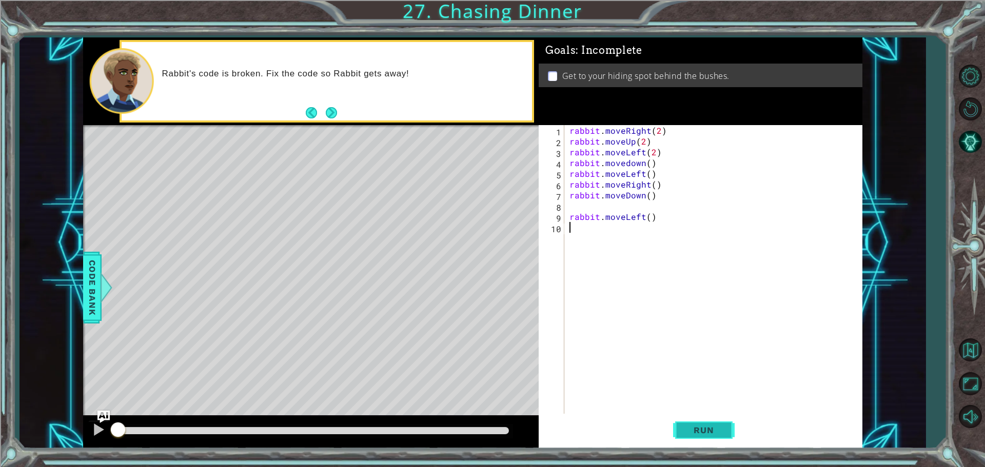
scroll to position [0, 0]
click at [705, 419] on button "Run" at bounding box center [704, 430] width 62 height 32
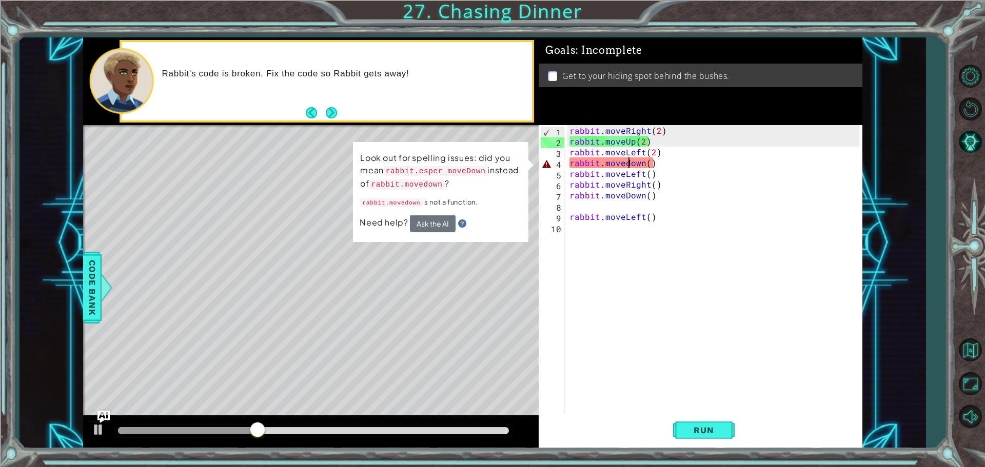
click at [628, 164] on div "rabbit . moveRight ( 2 ) rabbit . moveUp ( 2 ) rabbit . moveLeft ( 2 ) rabbit .…" at bounding box center [715, 281] width 297 height 312
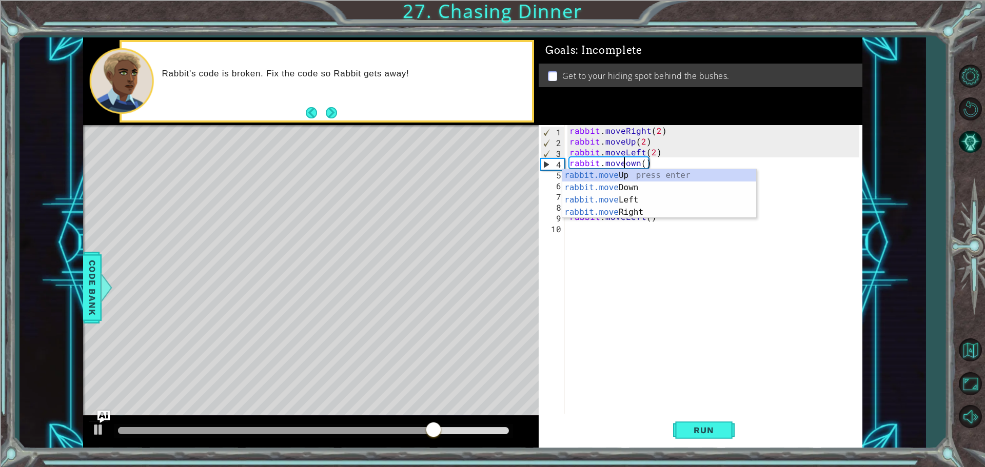
scroll to position [0, 4]
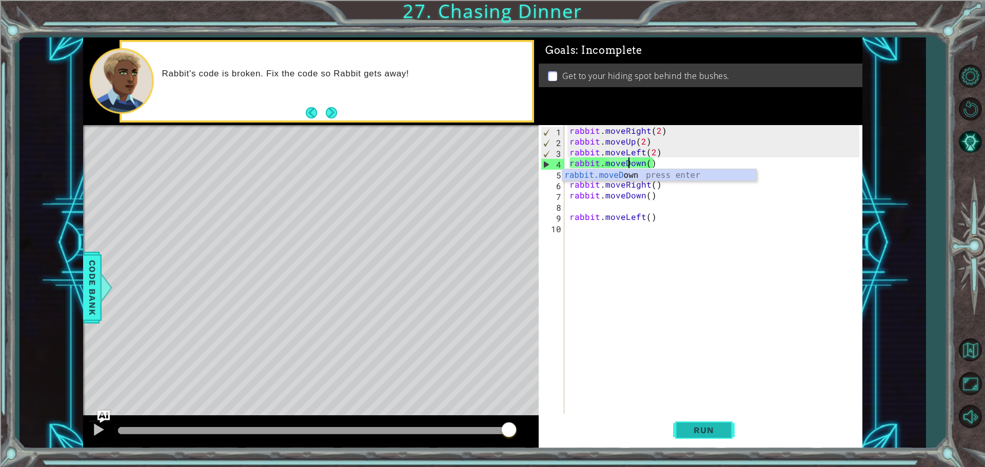
click at [691, 423] on button "Run" at bounding box center [704, 430] width 62 height 32
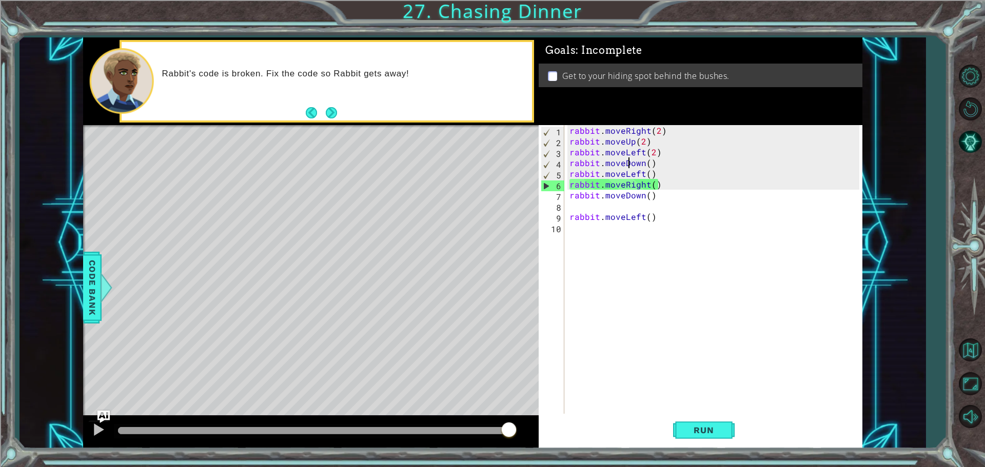
click at [646, 186] on div "rabbit . moveRight ( 2 ) rabbit . moveUp ( 2 ) rabbit . moveLeft ( 2 ) rabbit .…" at bounding box center [715, 281] width 297 height 312
click at [646, 186] on div "rabbit . moveRight ( 2 ) rabbit . moveUp ( 2 ) rabbit . moveLeft ( 2 ) rabbit .…" at bounding box center [713, 270] width 292 height 291
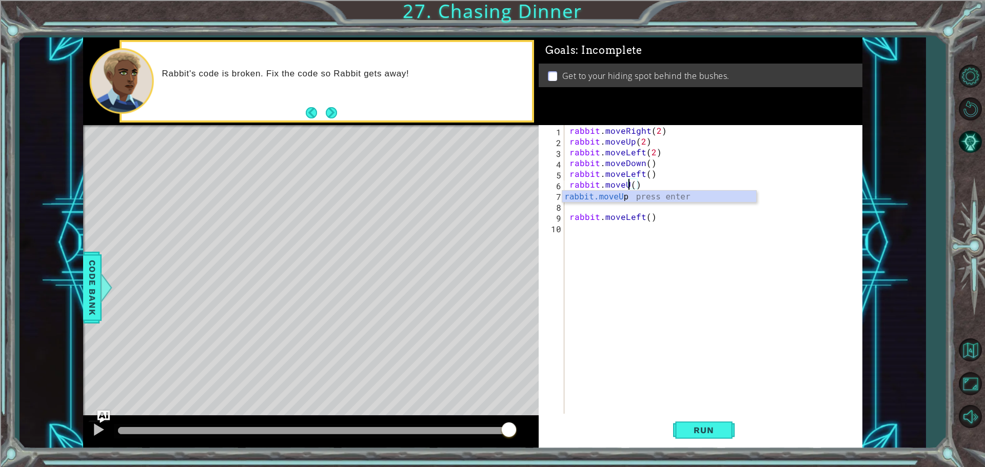
type textarea "rabbit.moveUp()"
click at [764, 249] on div "rabbit . moveRight ( 2 ) rabbit . moveUp ( 2 ) rabbit . moveLeft ( 2 ) rabbit .…" at bounding box center [715, 281] width 297 height 312
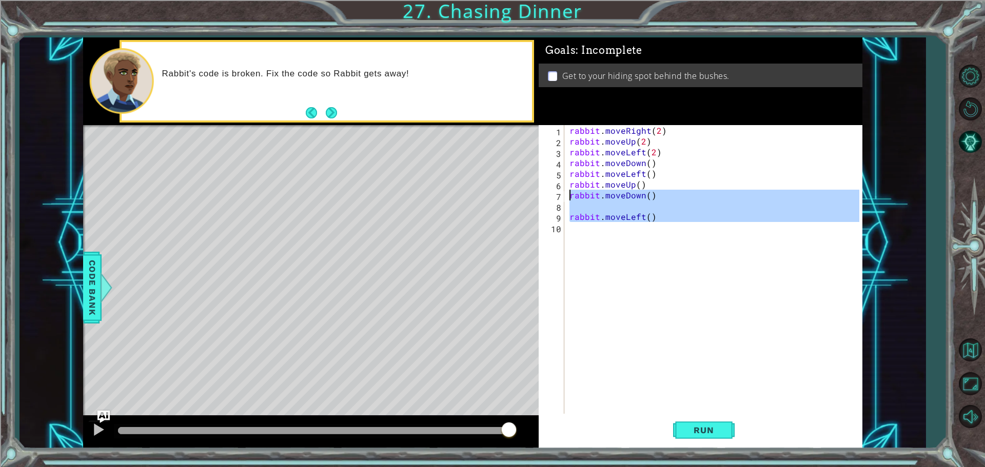
drag, startPoint x: 742, startPoint y: 230, endPoint x: 543, endPoint y: 191, distance: 203.1
click at [543, 191] on div "1 2 3 4 5 6 7 8 9 10 rabbit . moveRight ( 2 ) rabbit . moveUp ( 2 ) rabbit . mo…" at bounding box center [698, 270] width 320 height 291
type textarea "rabbit.moveDown()"
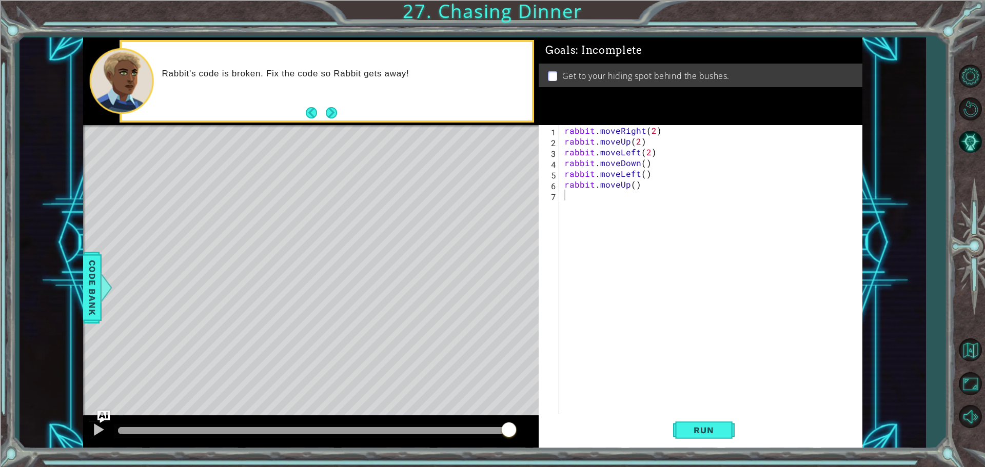
drag, startPoint x: 510, startPoint y: 209, endPoint x: 704, endPoint y: 413, distance: 281.4
click at [704, 413] on div "rabbit . moveRight ( 2 ) rabbit . moveUp ( 2 ) rabbit . moveLeft ( 2 ) rabbit .…" at bounding box center [713, 281] width 302 height 312
click at [706, 417] on button "Run" at bounding box center [704, 430] width 62 height 32
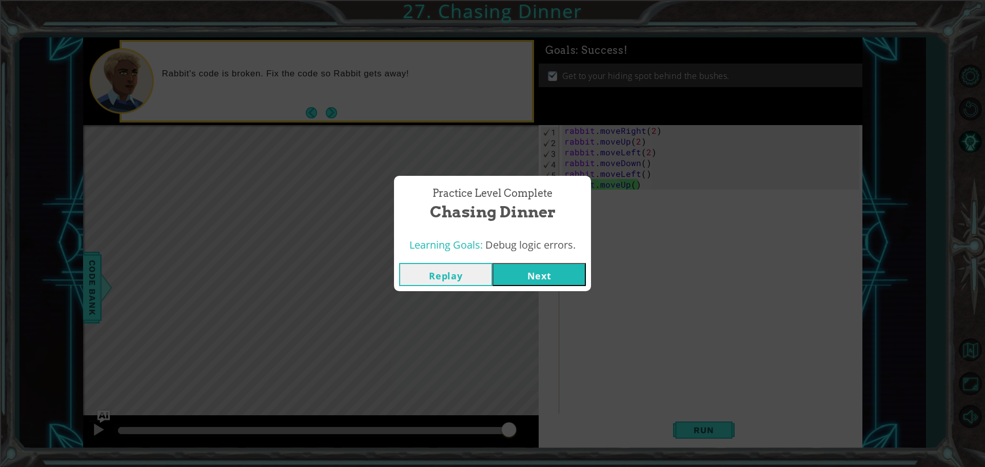
click at [540, 268] on button "Next" at bounding box center [538, 274] width 93 height 23
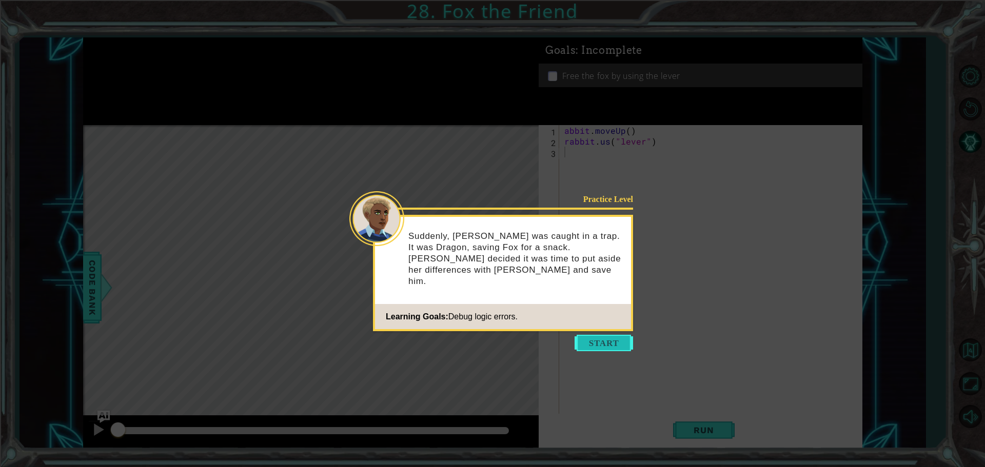
click at [619, 336] on button "Start" at bounding box center [603, 343] width 58 height 16
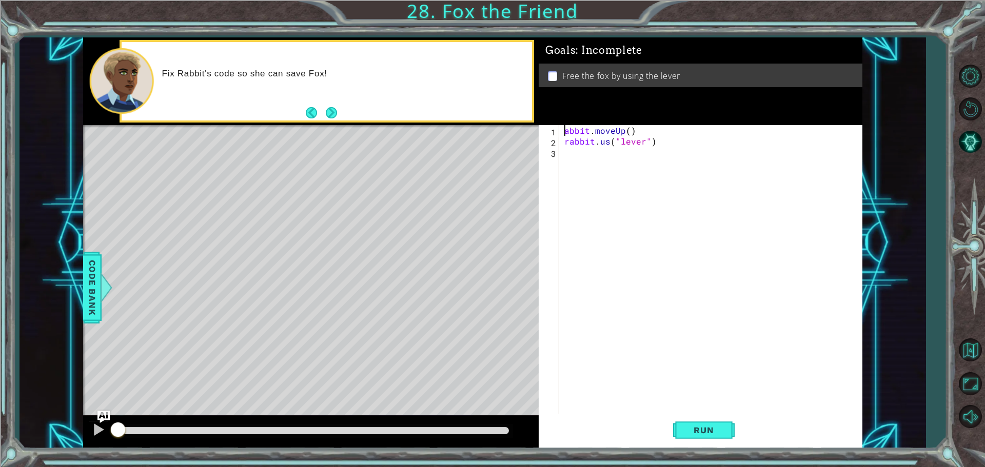
click at [563, 133] on div "abbit . moveUp ( ) rabbit . us ( "lever" )" at bounding box center [713, 281] width 302 height 312
click at [717, 421] on button "Run" at bounding box center [704, 430] width 62 height 32
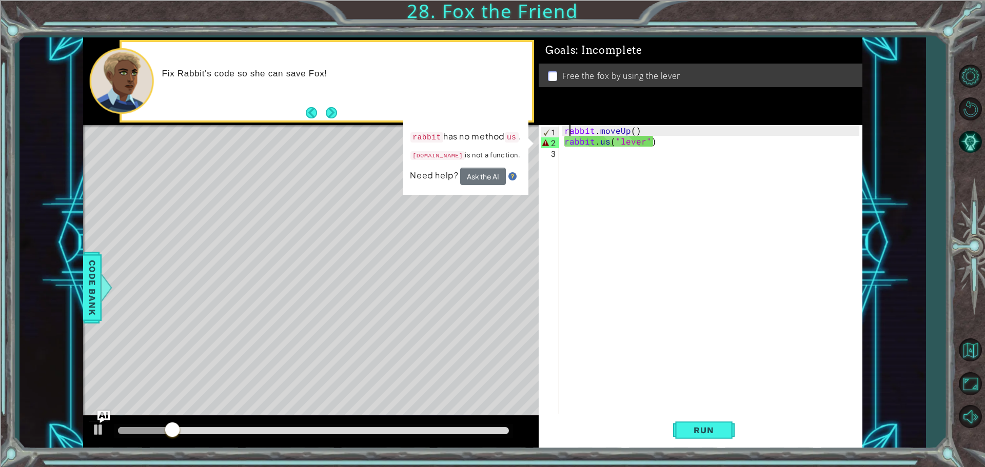
click at [603, 146] on div "rabbit . moveUp ( ) rabbit . us ( "lever" )" at bounding box center [713, 281] width 302 height 312
click at [610, 144] on div "rabbit . moveUp ( ) rabbit . us ( "lever" )" at bounding box center [713, 281] width 302 height 312
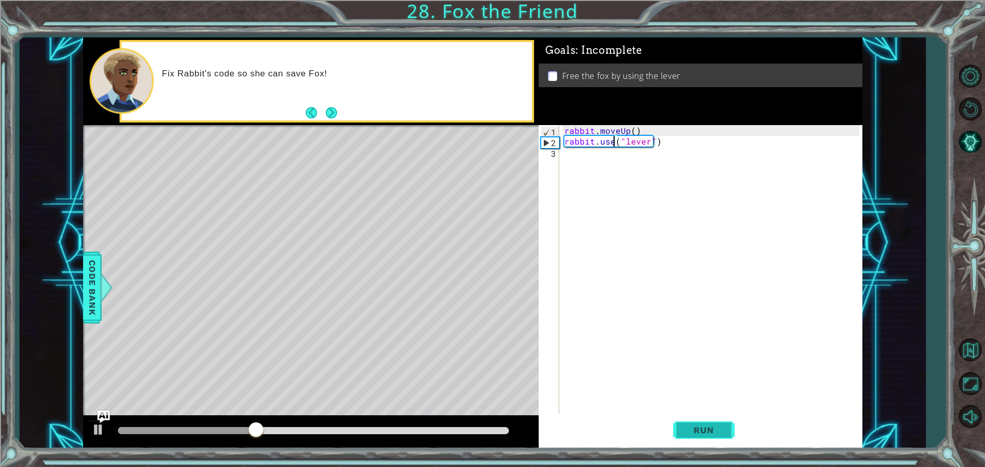
type textarea "rabbit.use("lever")"
click at [709, 429] on span "Run" at bounding box center [703, 430] width 41 height 10
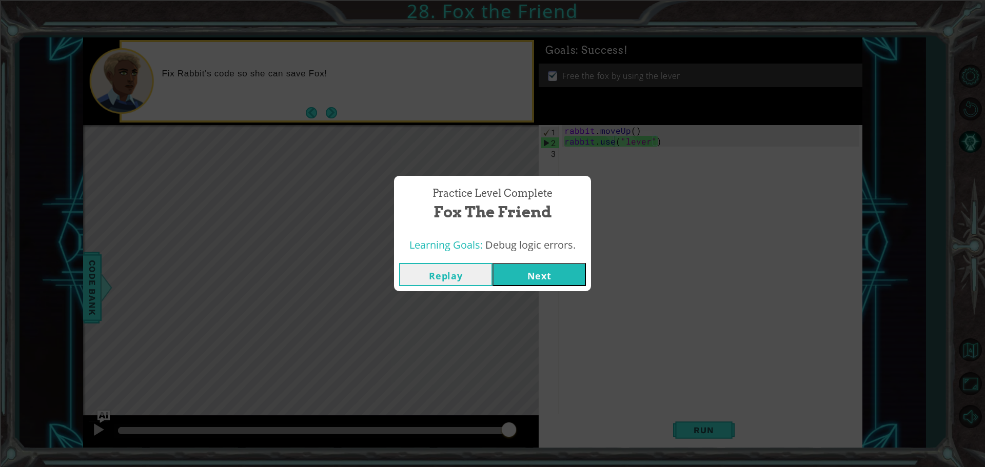
drag, startPoint x: 716, startPoint y: 269, endPoint x: 695, endPoint y: 148, distance: 122.3
click at [724, 196] on div "Practice Level Complete Fox the Friend Learning Goals: Debug logic errors. Repl…" at bounding box center [492, 233] width 985 height 467
click at [556, 264] on button "Next" at bounding box center [538, 274] width 93 height 23
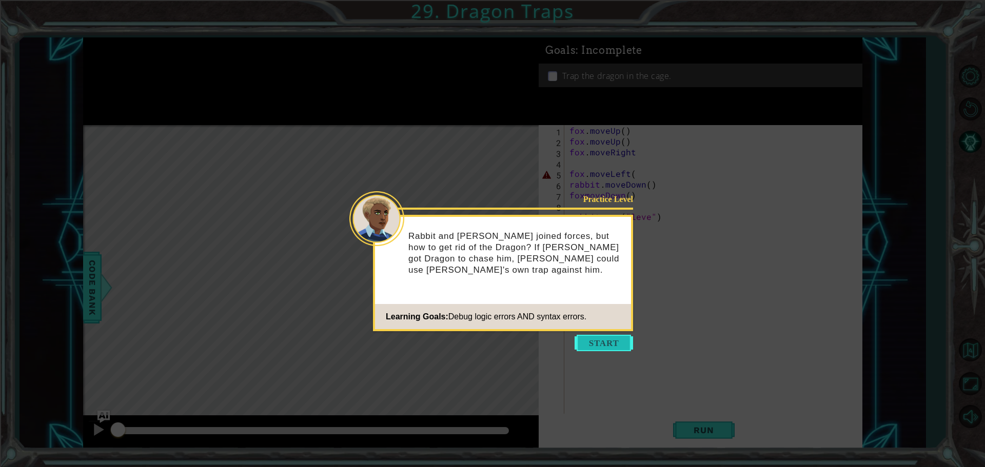
click at [594, 339] on button "Start" at bounding box center [603, 343] width 58 height 16
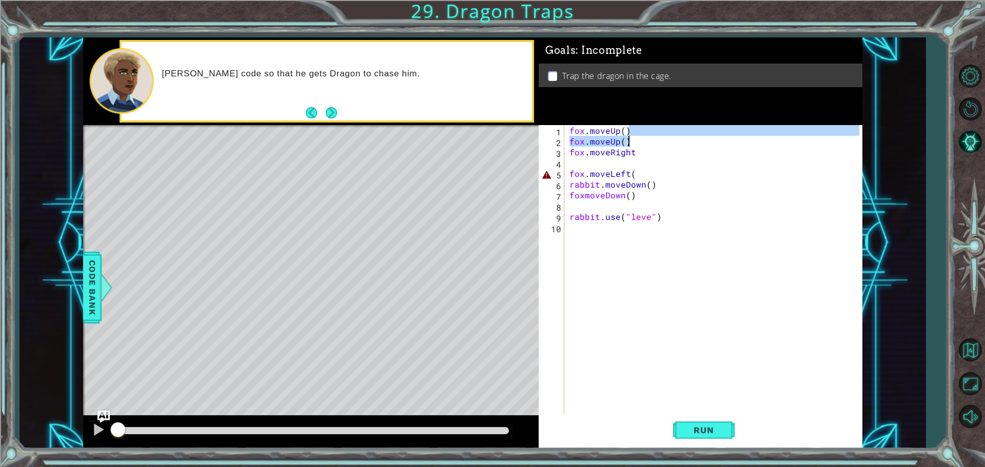
drag, startPoint x: 636, startPoint y: 128, endPoint x: 628, endPoint y: 146, distance: 20.2
click at [628, 146] on div "fox . moveUp ( ) fox . moveUp ( ) fox . moveRight fox . moveLeft ( rabbit . mov…" at bounding box center [715, 281] width 297 height 312
click at [628, 146] on div "fox . moveUp ( ) fox . moveUp ( ) fox . moveRight fox . moveLeft ( rabbit . mov…" at bounding box center [713, 270] width 292 height 291
drag, startPoint x: 630, startPoint y: 146, endPoint x: 508, endPoint y: 132, distance: 122.8
click at [516, 129] on div "1 ההההההההההההההההההההההההההההההההההההההההההההההההההההההההההההההההההההההההההההה…" at bounding box center [472, 242] width 779 height 411
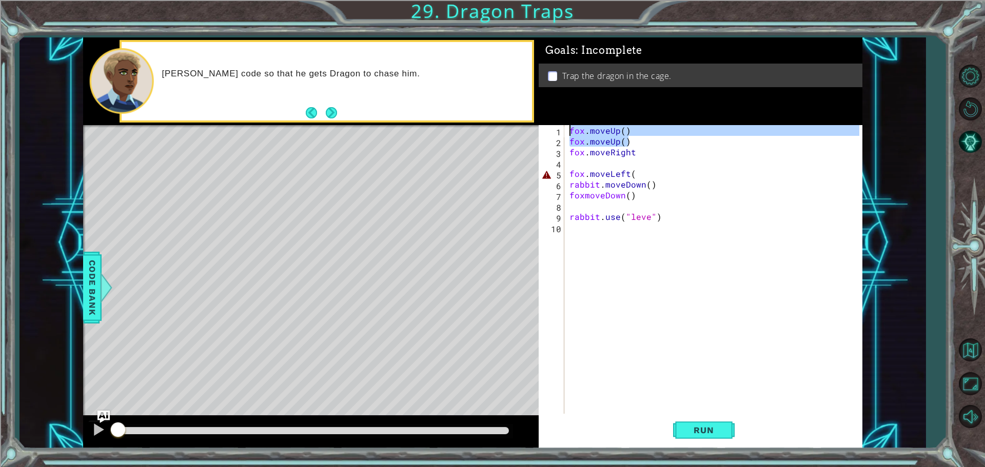
type textarea "fox.moveUp() fox.moveUp()"
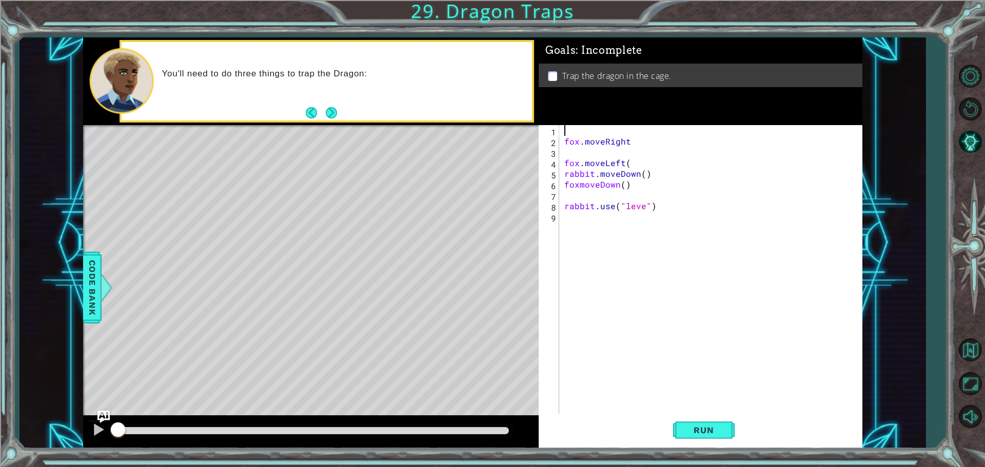
click at [637, 140] on div "fox . moveRight fox . moveLeft ( rabbit . moveDown ( ) foxmoveDown ( ) rabbit .…" at bounding box center [713, 281] width 302 height 312
type textarea "fox.moveRight(2)"
click at [570, 150] on div "fox . moveRight ( 2 ) fox . moveLeft ( rabbit . moveDown ( ) foxmoveDown ( ) ra…" at bounding box center [713, 281] width 302 height 312
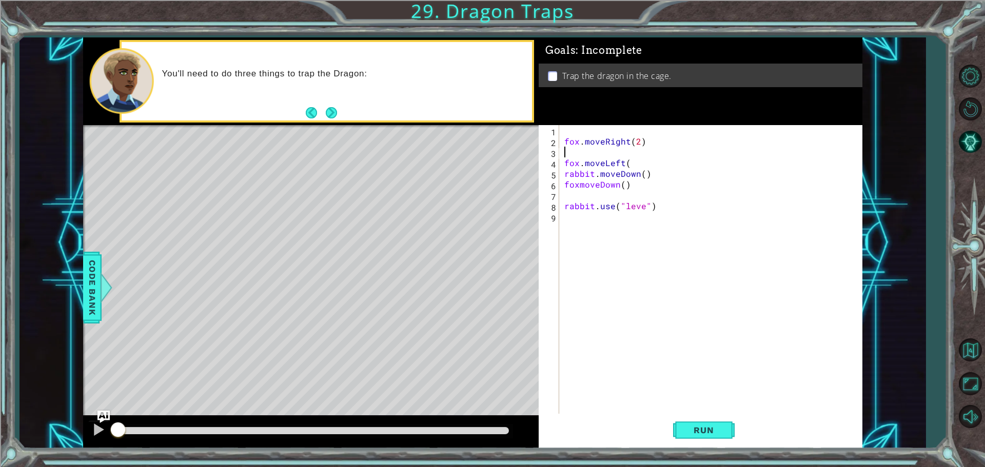
type textarea "fox.moveRight(2)"
click at [578, 129] on div "fox . moveRight ( 2 ) fox . moveLeft ( rabbit . moveDown ( ) foxmoveDown ( ) ra…" at bounding box center [713, 281] width 302 height 312
drag, startPoint x: 549, startPoint y: 107, endPoint x: 548, endPoint y: 255, distance: 148.2
drag, startPoint x: 548, startPoint y: 255, endPoint x: 589, endPoint y: 343, distance: 97.1
click at [589, 343] on div "fox . moveRight ( 2 ) fox . moveLeft ( rabbit . moveDown ( ) foxmoveDown ( ) ra…" at bounding box center [713, 281] width 302 height 312
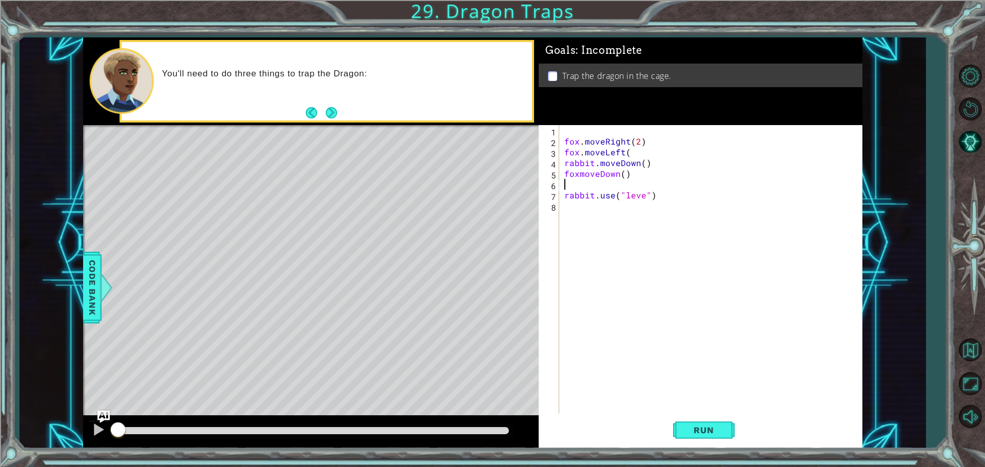
click at [663, 182] on div "fox . moveRight ( 2 ) fox . moveLeft ( rabbit . moveDown ( ) foxmoveDown ( ) ra…" at bounding box center [713, 281] width 302 height 312
click at [675, 192] on div "fox . moveRight ( 2 ) fox . moveLeft ( rabbit . moveDown ( ) foxmoveDown ( ) ra…" at bounding box center [713, 281] width 302 height 312
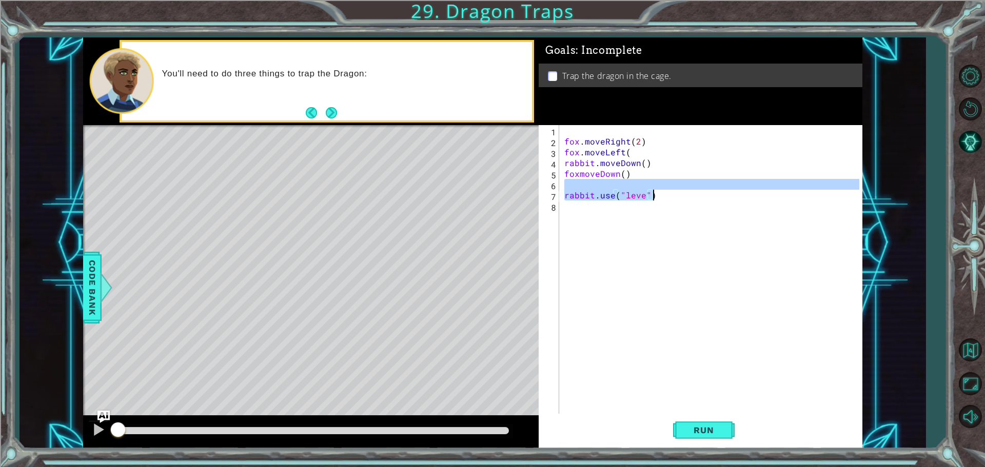
click at [645, 196] on div "fox . moveRight ( 2 ) fox . moveLeft ( rabbit . moveDown ( ) foxmoveDown ( ) ra…" at bounding box center [710, 270] width 297 height 291
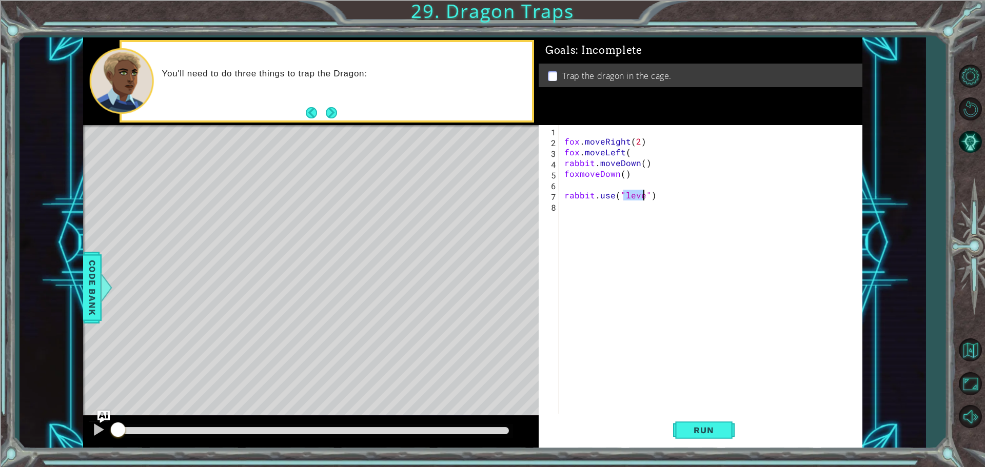
click at [645, 197] on div "fox . moveRight ( 2 ) fox . moveLeft ( rabbit . moveDown ( ) foxmoveDown ( ) ra…" at bounding box center [713, 281] width 302 height 312
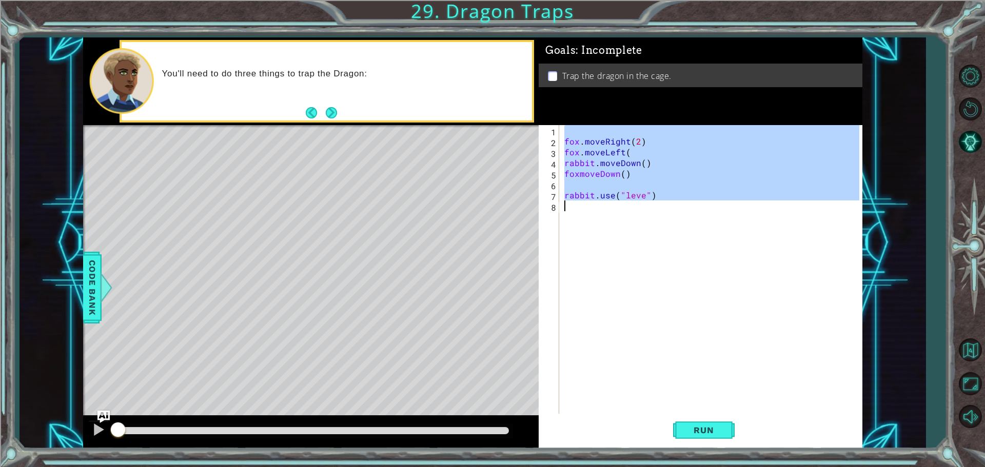
click at [645, 197] on div "fox . moveRight ( 2 ) fox . moveLeft ( rabbit . moveDown ( ) foxmoveDown ( ) ra…" at bounding box center [713, 281] width 302 height 312
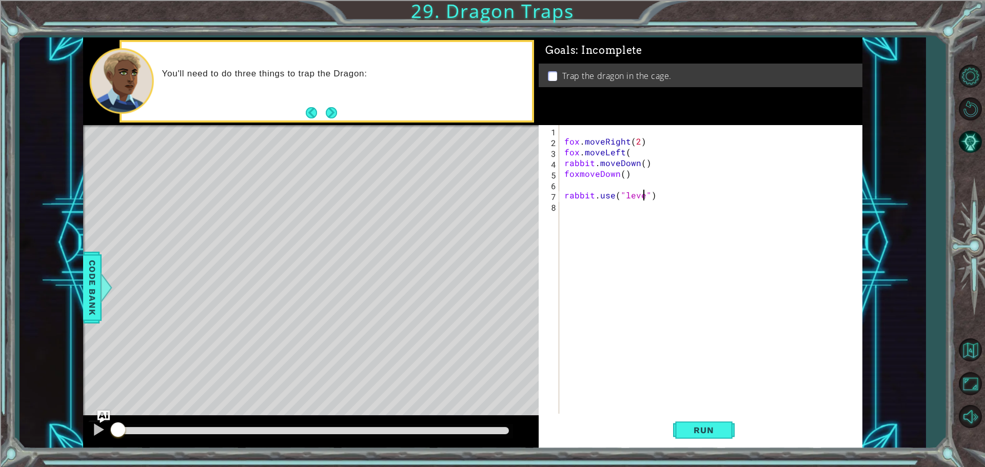
scroll to position [0, 5]
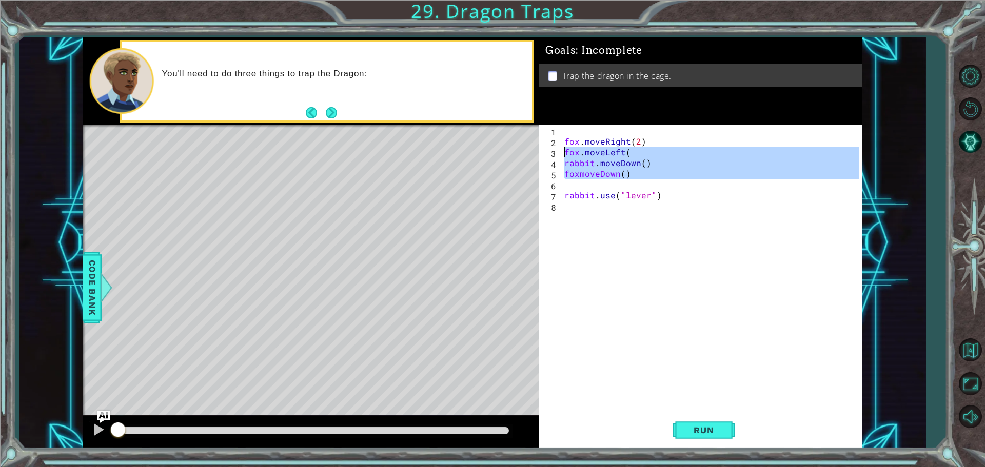
drag, startPoint x: 615, startPoint y: 185, endPoint x: 525, endPoint y: 156, distance: 95.2
click at [525, 156] on div "1 ההההההההההההההההההההההההההההההההההההההההההההההההההההההההההההההההההההההההההההה…" at bounding box center [472, 242] width 779 height 411
type textarea "fox.moveLeft( rabbit.moveDown()"
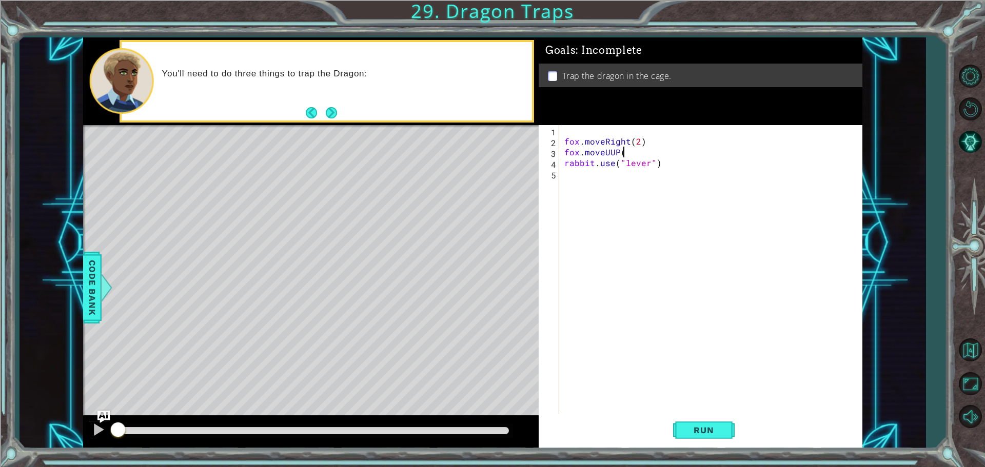
scroll to position [0, 3]
click at [608, 147] on div "fox . moveRight ( 2 ) fox . moveUUP ( ) rabbit . use ( "lever" )" at bounding box center [713, 281] width 302 height 312
type textarea "fox.moveUp()"
click at [628, 214] on div "fox . moveRight ( 2 ) fox . moveUp ( ) rabbit . use ( "lever" )" at bounding box center [713, 281] width 302 height 312
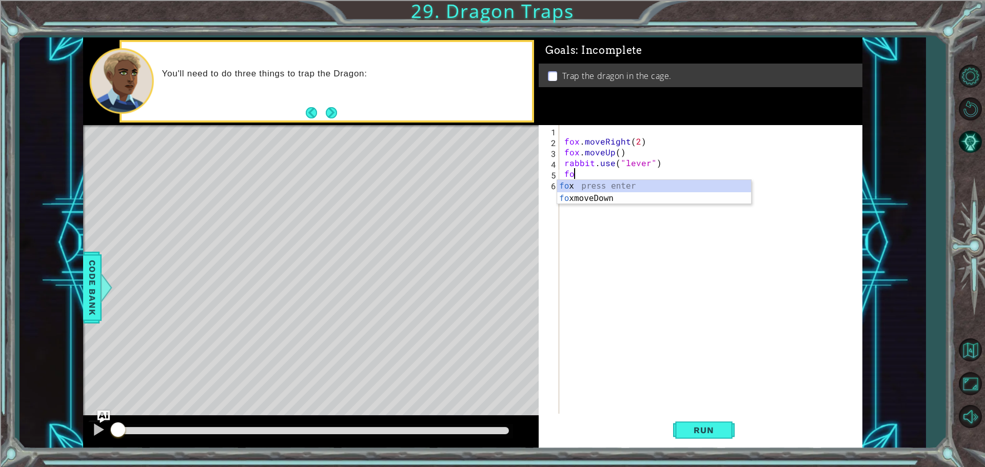
type textarea "f"
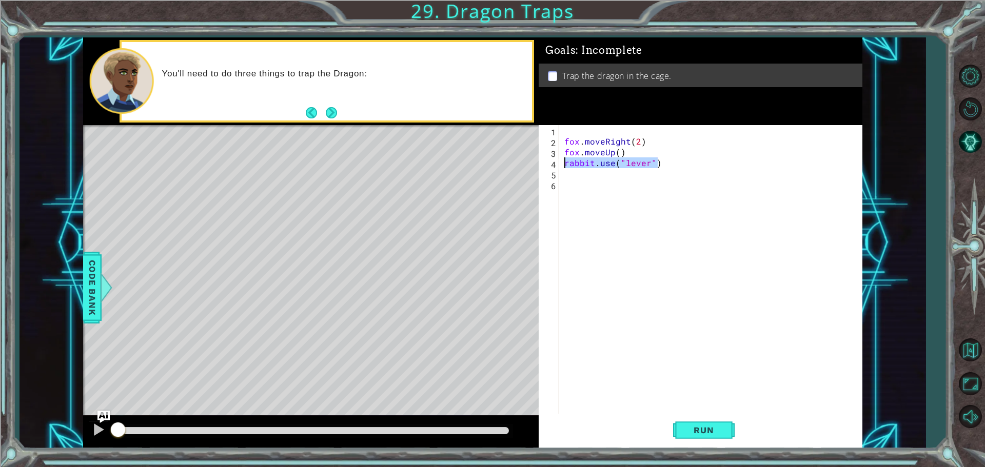
drag, startPoint x: 686, startPoint y: 157, endPoint x: 491, endPoint y: 162, distance: 194.4
click at [491, 162] on div "1 ההההההההההההההההההההההההההההההההההההההההההההההההההההההההההההההההההההההההההההה…" at bounding box center [472, 242] width 779 height 411
type textarea "rabbit.use("lever")"
type textarea "fox.moveDown()"
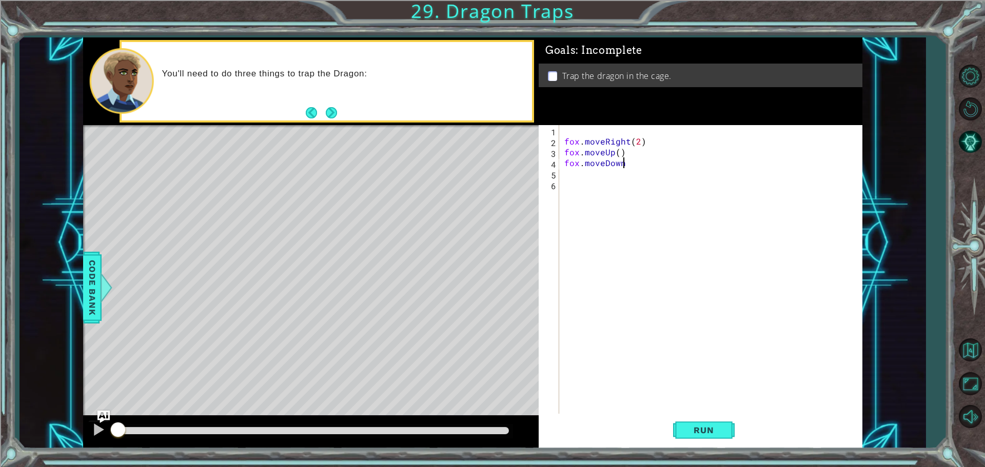
scroll to position [0, 4]
click at [562, 180] on div "fox . moveRight ( 2 ) fox . moveUp ( ) fox . moveDown ( )" at bounding box center [710, 270] width 297 height 291
click at [558, 175] on div "1 2 3 4 5 6 fox . moveRight ( 2 ) fox . moveUp ( ) fox . moveDown ( ) ההההההההה…" at bounding box center [698, 270] width 320 height 291
click at [565, 173] on div "fox . moveRight ( 2 ) fox . moveUp ( ) fox . moveDown ( )" at bounding box center [713, 281] width 302 height 312
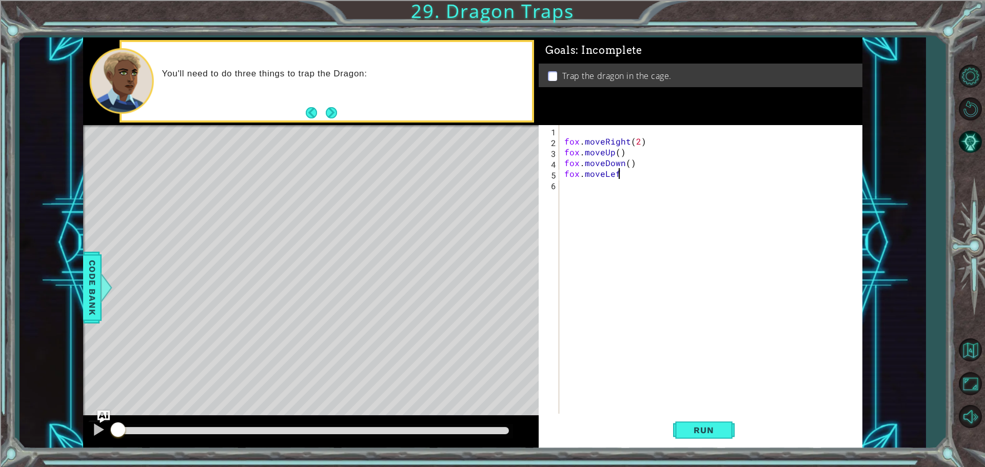
scroll to position [0, 3]
type textarea "fox.moveLeft(2)"
click at [626, 236] on div "fox . moveRight ( 2 ) fox . moveUp ( ) fox . moveDown ( ) fox . moveLeft ( 2 )" at bounding box center [713, 281] width 302 height 312
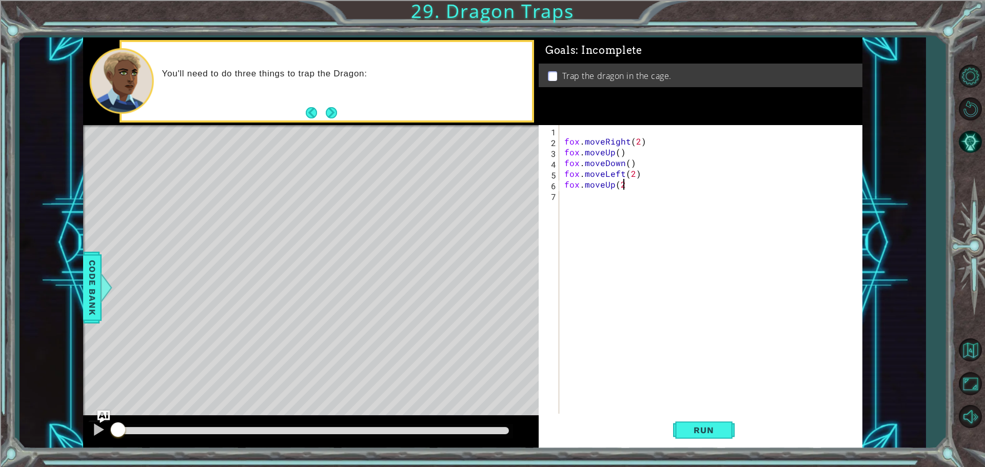
type textarea "fox.moveUp(2)"
click at [617, 232] on div "fox . moveRight ( 2 ) fox . moveUp ( ) fox . moveDown ( ) fox . moveLeft ( 2 ) …" at bounding box center [713, 281] width 302 height 312
click at [711, 440] on button "Run" at bounding box center [704, 430] width 62 height 32
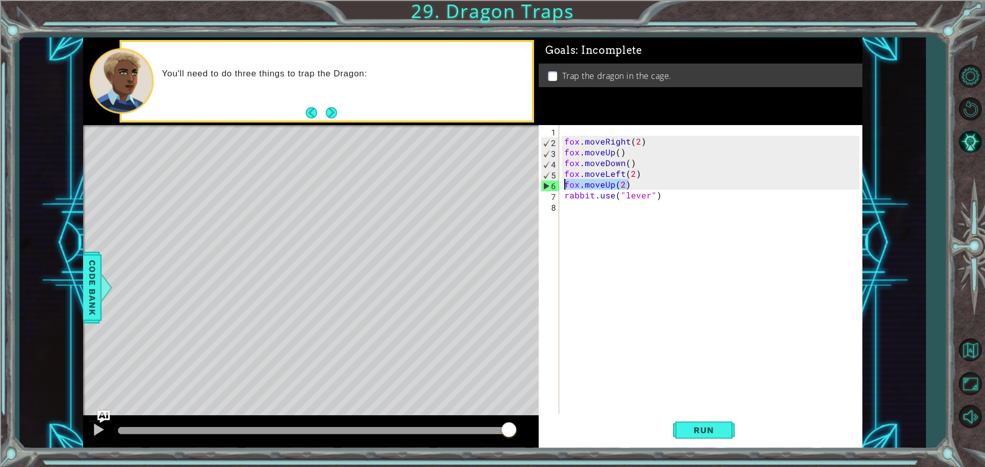
drag, startPoint x: 635, startPoint y: 187, endPoint x: 516, endPoint y: 187, distance: 119.0
click at [516, 187] on div "1 ההההההההההההההההההההההההההההההההההההההההההההההההההההההההההההההההההההההההההההה…" at bounding box center [472, 242] width 779 height 411
type textarea "fox.moveUp(2)"
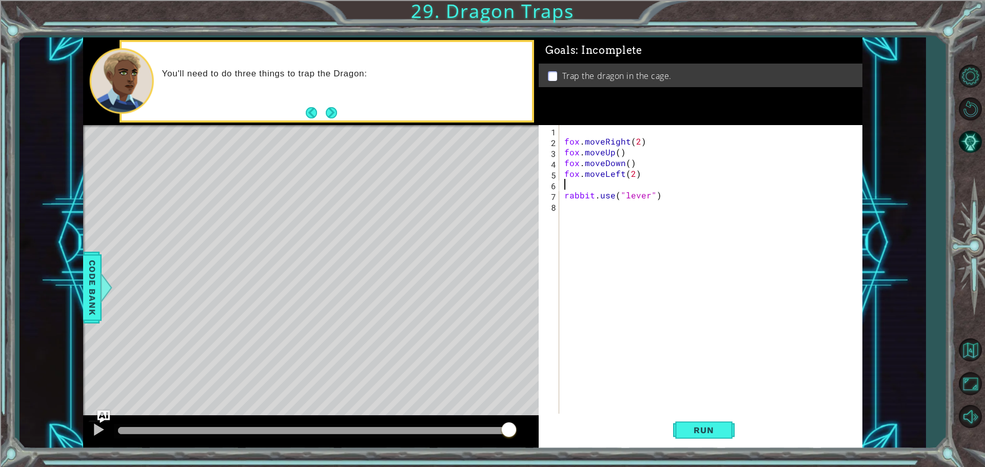
scroll to position [0, 0]
type textarea "fox.moveLeft(2)"
click at [707, 440] on button "Run" at bounding box center [704, 430] width 62 height 32
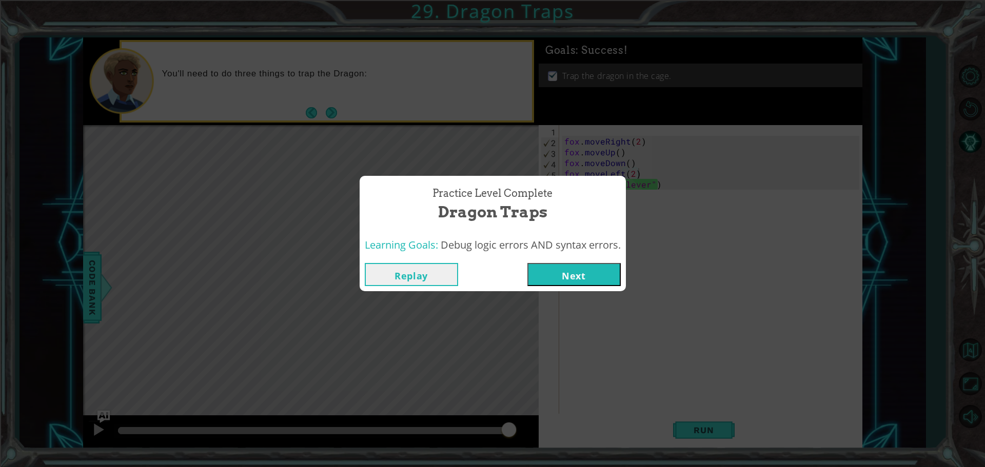
click at [570, 270] on button "Next" at bounding box center [573, 274] width 93 height 23
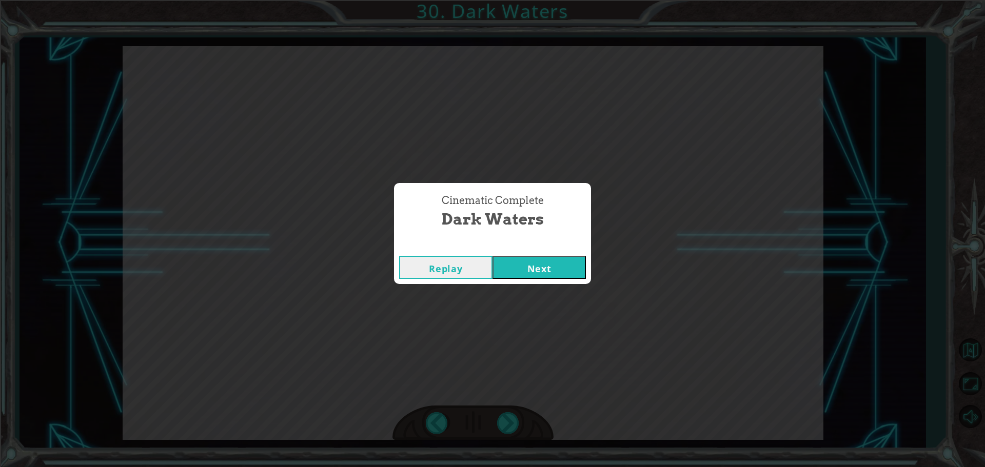
click at [547, 272] on button "Next" at bounding box center [538, 267] width 93 height 23
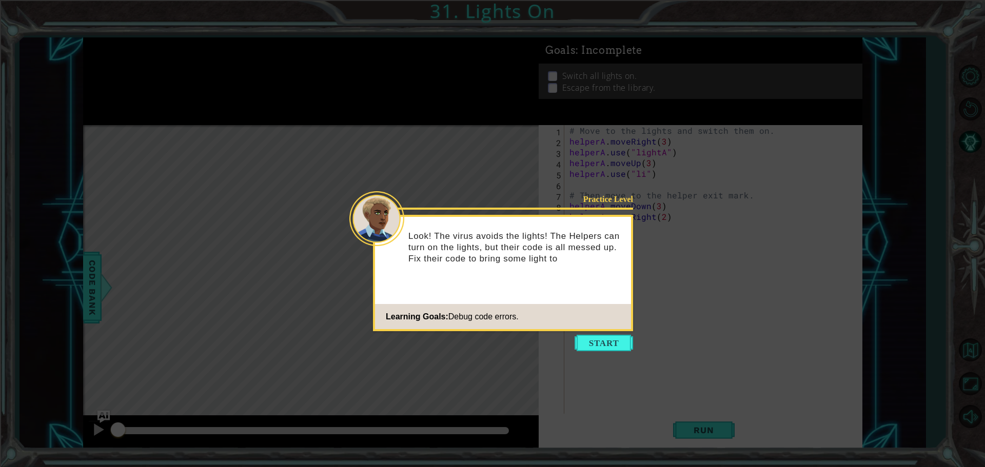
click at [600, 340] on button "Start" at bounding box center [603, 343] width 58 height 16
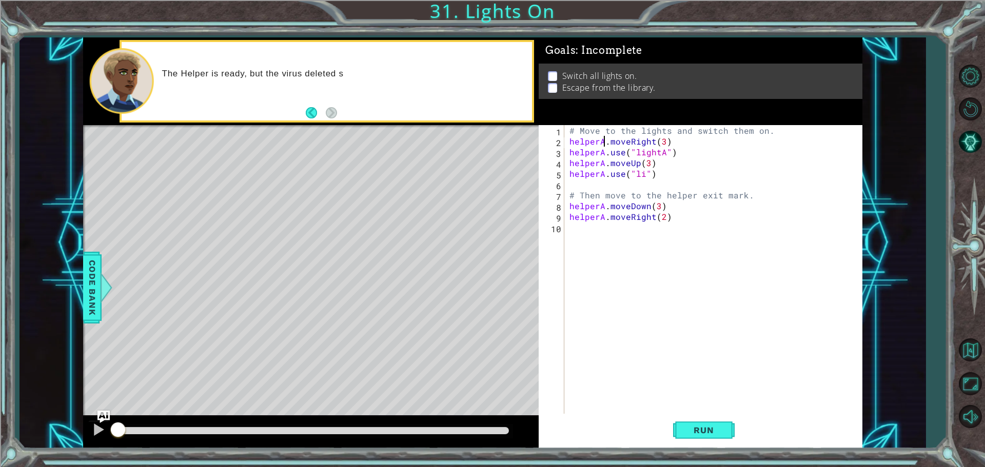
click at [601, 144] on div "# Move to the lights and switch them on. helperA . moveRight ( 3 ) helperA . us…" at bounding box center [715, 281] width 297 height 312
type textarea "helper.moveRight(3)"
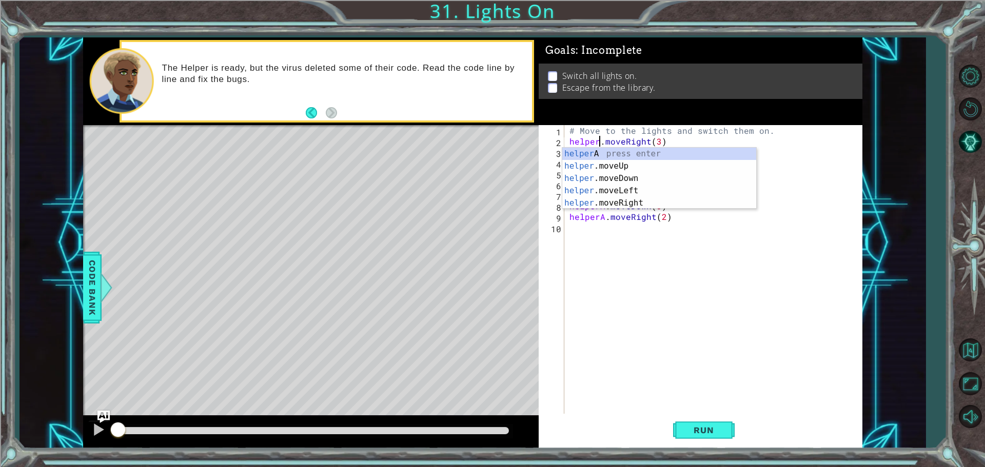
click at [670, 404] on div "# Move to the lights and switch them on. helper . moveRight ( 3 ) helperA . use…" at bounding box center [715, 281] width 297 height 312
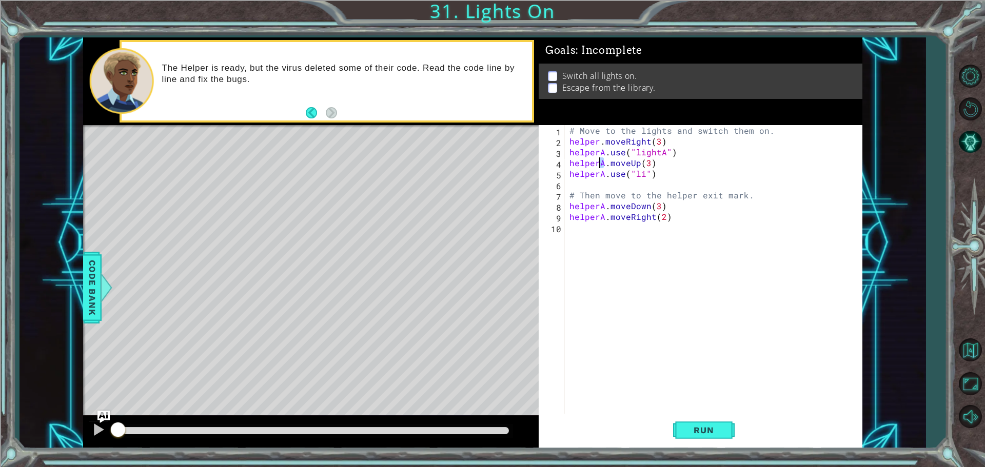
drag, startPoint x: 606, startPoint y: 167, endPoint x: 597, endPoint y: 156, distance: 13.9
click at [597, 156] on div "# Move to the lights and switch them on. helper . moveRight ( 3 ) helperA . use…" at bounding box center [715, 281] width 297 height 312
click at [601, 154] on div "# Move to the lights and switch them on. helper . moveRight ( 3 ) helperA . use…" at bounding box center [713, 270] width 292 height 291
click at [655, 150] on div "# Move to the lights and switch them on. helper . moveRight ( 3 ) helper . use …" at bounding box center [715, 281] width 297 height 312
click at [659, 150] on div "# Move to the lights and switch them on. helper . moveRight ( 3 ) helper . use …" at bounding box center [715, 281] width 297 height 312
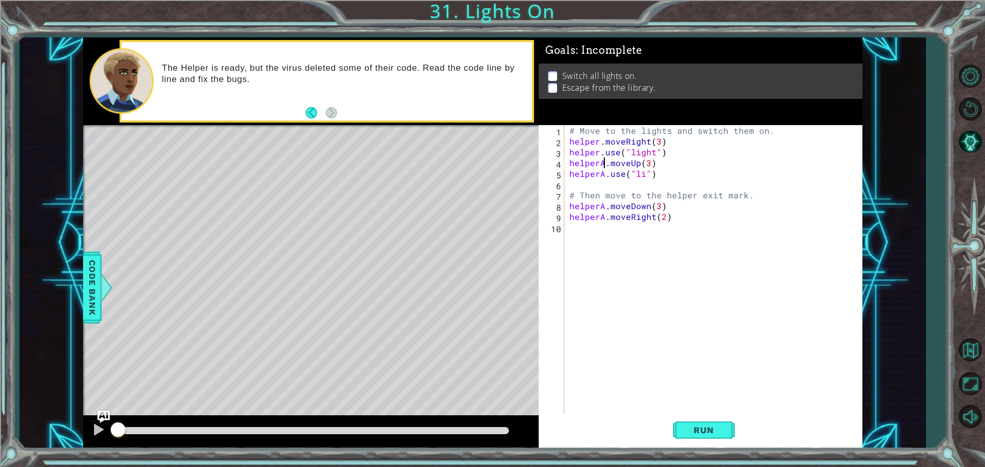
click at [603, 163] on div "# Move to the lights and switch them on. helper . moveRight ( 3 ) helper . use …" at bounding box center [715, 281] width 297 height 312
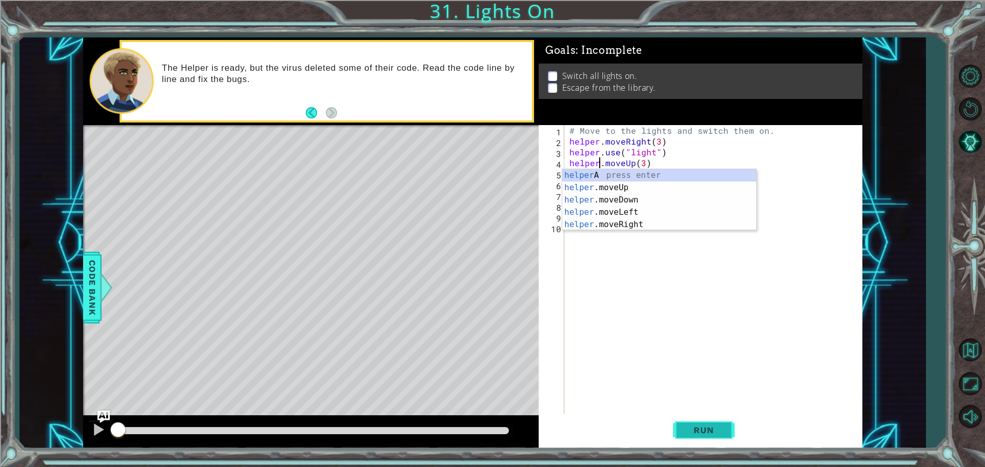
click at [726, 423] on button "Run" at bounding box center [704, 430] width 62 height 32
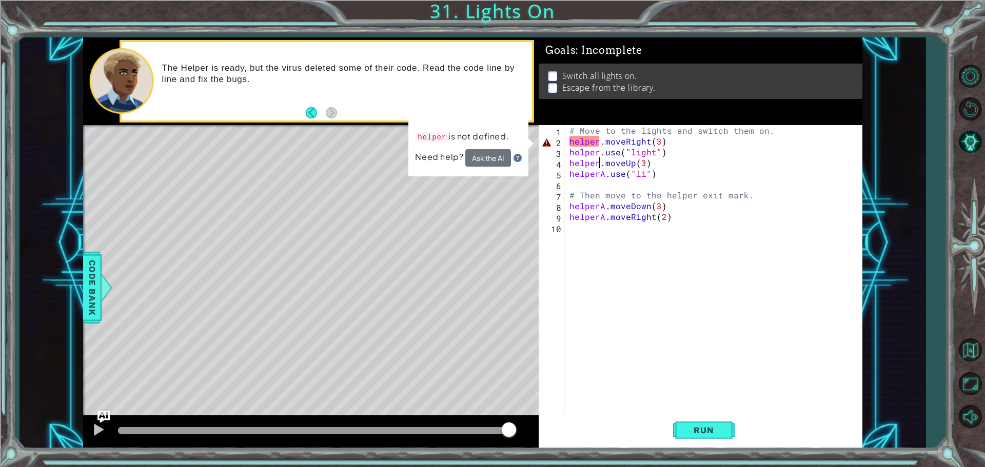
drag, startPoint x: 604, startPoint y: 171, endPoint x: 604, endPoint y: 176, distance: 5.7
click at [604, 172] on div "# Move to the lights and switch them on. helper . moveRight ( 3 ) helper . use …" at bounding box center [715, 281] width 297 height 312
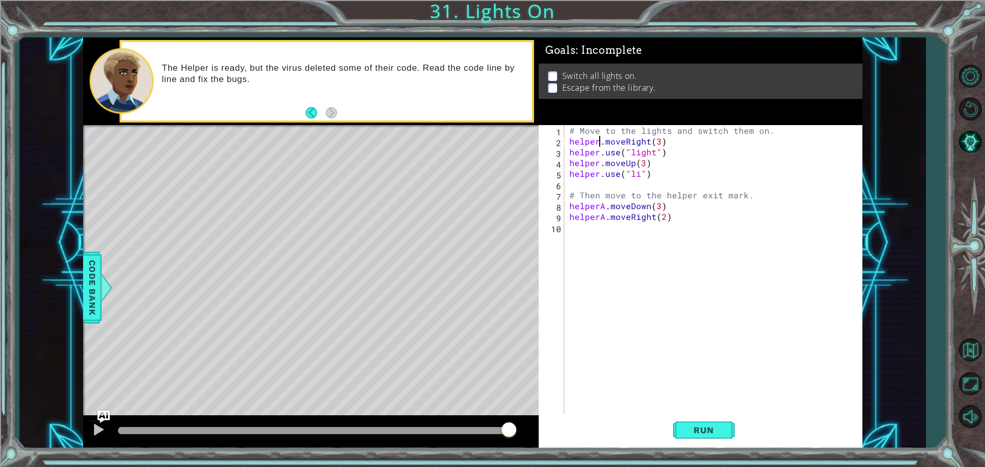
click at [597, 144] on div "# Move to the lights and switch them on. helper . moveRight ( 3 ) helper . use …" at bounding box center [715, 281] width 297 height 312
type textarea "helperA.moveRight(3)"
click at [686, 235] on div "# Move to the lights and switch them on. helperA . moveRight ( 3 ) helper . use…" at bounding box center [715, 281] width 297 height 312
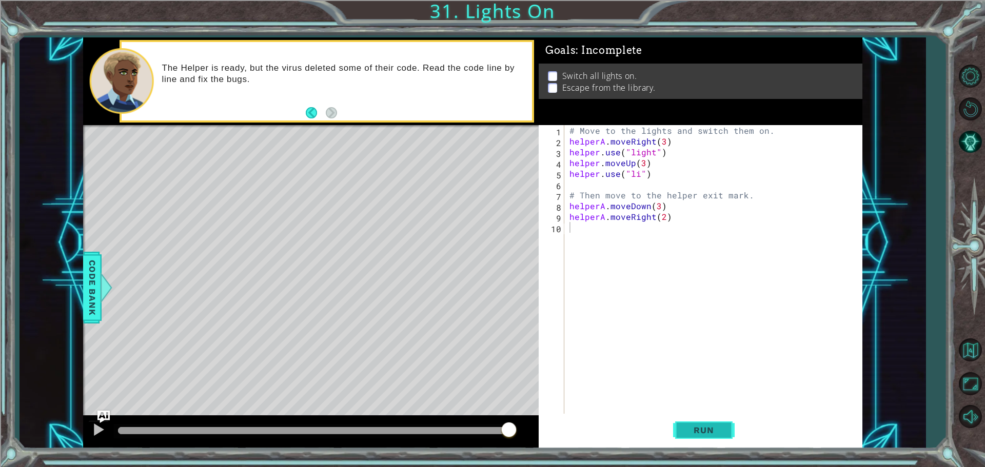
drag, startPoint x: 716, startPoint y: 422, endPoint x: 709, endPoint y: 421, distance: 6.7
click at [710, 422] on button "Run" at bounding box center [704, 430] width 62 height 32
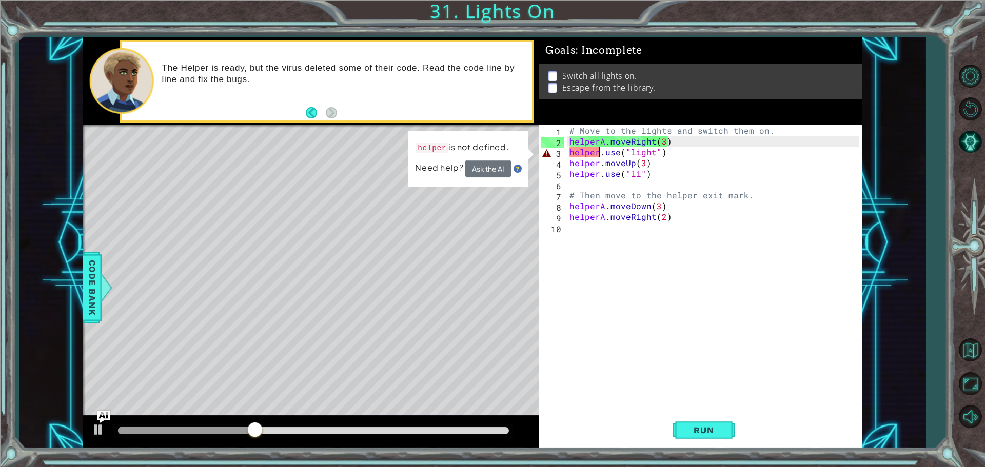
click at [598, 154] on div "# Move to the lights and switch them on. helperA . moveRight ( 3 ) helper . use…" at bounding box center [715, 281] width 297 height 312
type textarea "helperA.use("light")"
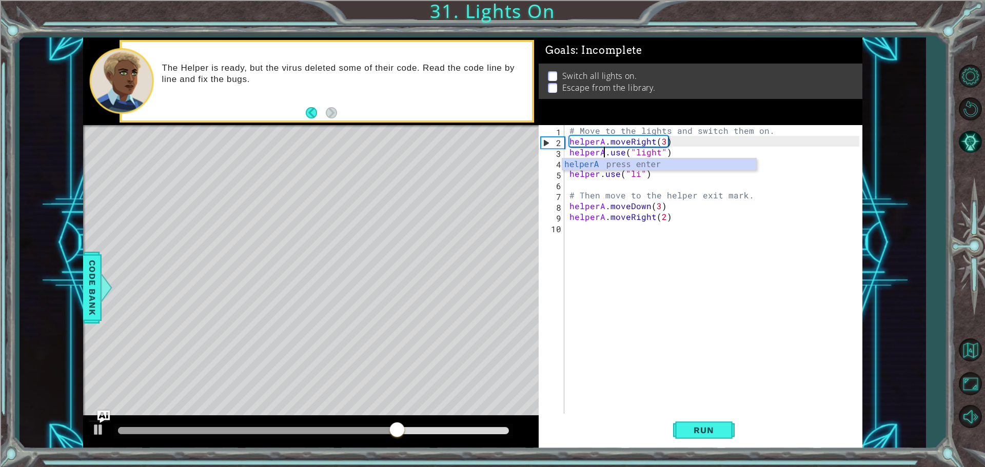
drag, startPoint x: 617, startPoint y: 265, endPoint x: 614, endPoint y: 253, distance: 12.2
click at [615, 257] on div "# Move to the lights and switch them on. helperA . moveRight ( 3 ) helperA . us…" at bounding box center [715, 281] width 297 height 312
click at [597, 163] on div "# Move to the lights and switch them on. helperA . moveRight ( 3 ) helperA . us…" at bounding box center [715, 281] width 297 height 312
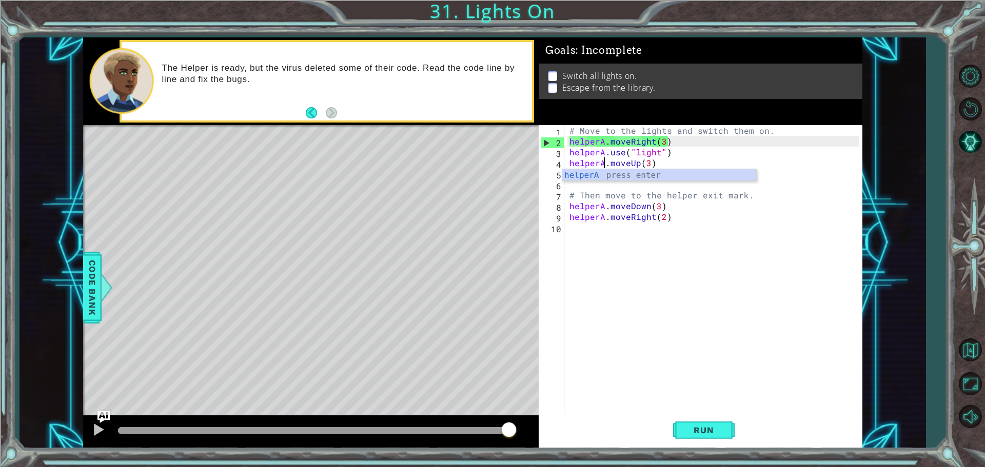
click at [589, 191] on div "# Move to the lights and switch them on. helperA . moveRight ( 3 ) helperA . us…" at bounding box center [715, 281] width 297 height 312
click at [594, 177] on div "# Move to the lights and switch them on. helperA . moveRight ( 3 ) helperA . us…" at bounding box center [715, 281] width 297 height 312
click at [596, 177] on div "# Move to the lights and switch them on. helperA . moveRight ( 3 ) helperA . us…" at bounding box center [715, 281] width 297 height 312
click at [599, 176] on div "# Move to the lights and switch them on. helperA . moveRight ( 3 ) helperA . us…" at bounding box center [715, 281] width 297 height 312
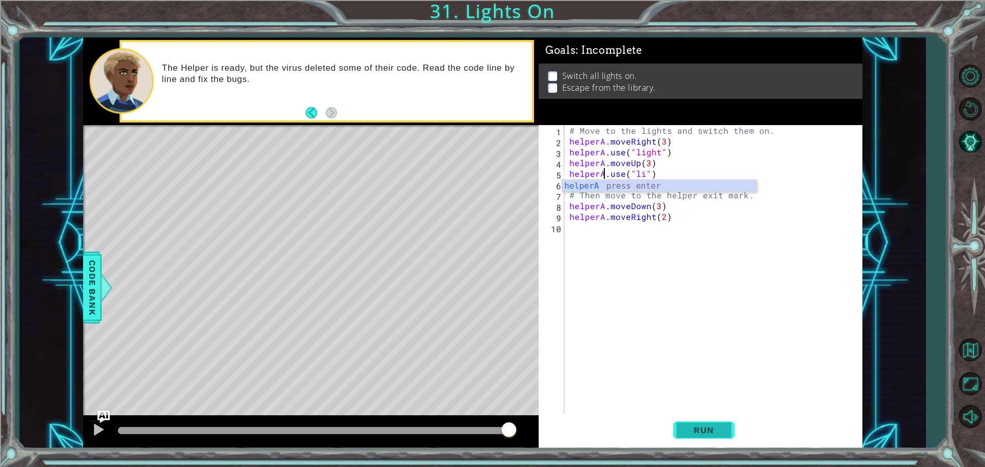
click at [696, 436] on button "Run" at bounding box center [704, 430] width 62 height 32
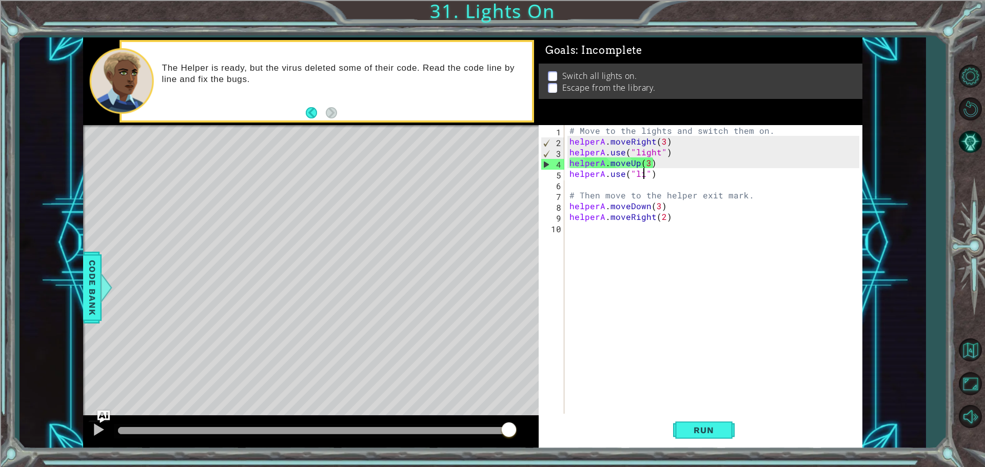
click at [642, 173] on div "# Move to the lights and switch them on. helperA . moveRight ( 3 ) helperA . us…" at bounding box center [715, 281] width 297 height 312
click at [657, 152] on div "# Move to the lights and switch them on. helperA . moveRight ( 3 ) helperA . us…" at bounding box center [715, 281] width 297 height 312
type textarea "helperA.use("lightA")"
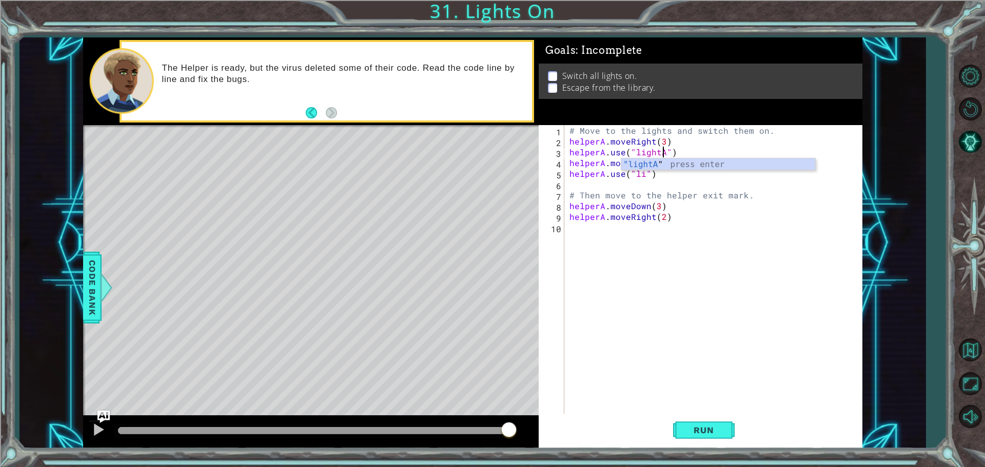
scroll to position [0, 6]
click at [706, 413] on div "# Move to the lights and switch them on. helperA . moveRight ( 3 ) helperA . us…" at bounding box center [715, 281] width 297 height 312
click at [687, 419] on button "Run" at bounding box center [704, 430] width 62 height 32
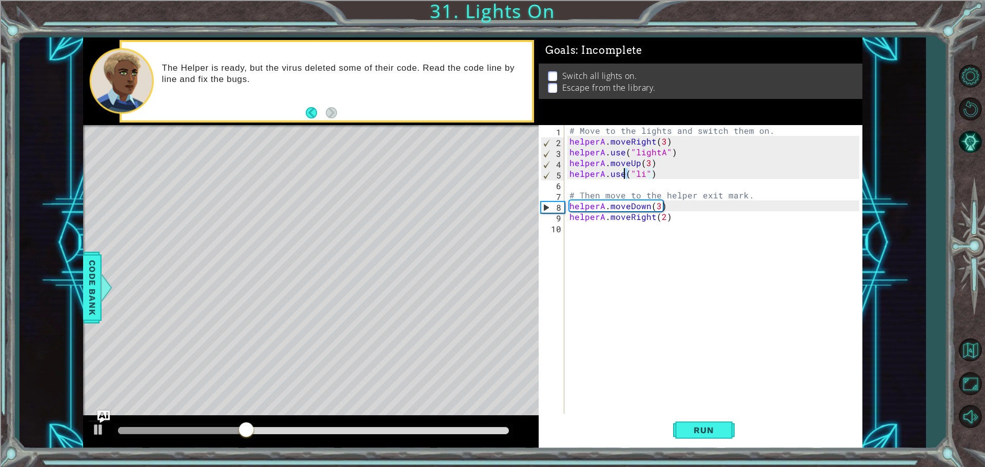
click at [624, 171] on div "# Move to the lights and switch them on. helperA . moveRight ( 3 ) helperA . us…" at bounding box center [715, 281] width 297 height 312
click at [624, 172] on div "# Move to the lights and switch them on. helperA . moveRight ( 3 ) helperA . us…" at bounding box center [713, 270] width 292 height 291
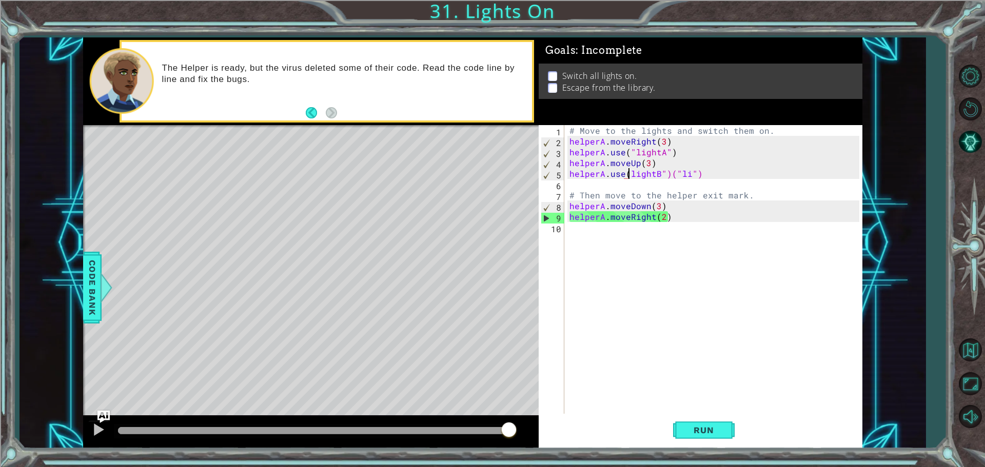
scroll to position [0, 4]
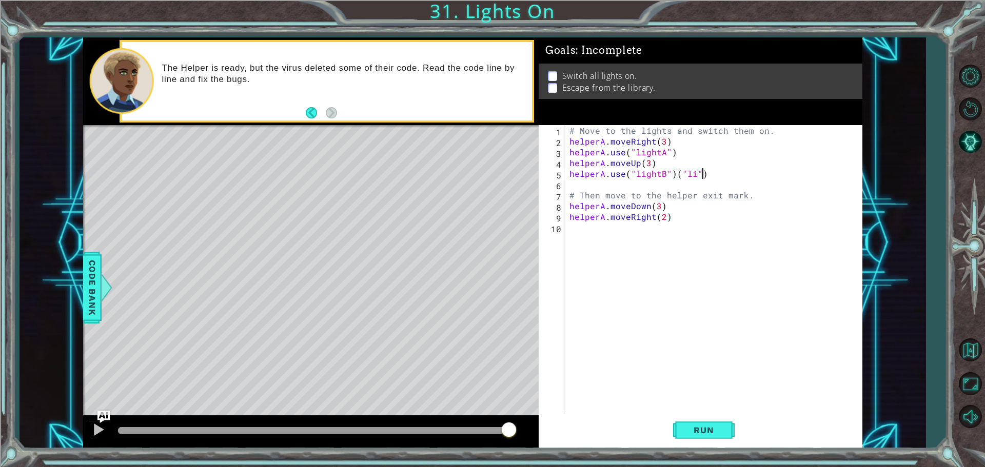
drag, startPoint x: 710, startPoint y: 171, endPoint x: 709, endPoint y: 176, distance: 5.4
click at [709, 171] on div "# Move to the lights and switch them on. helperA . moveRight ( 3 ) helperA . us…" at bounding box center [715, 281] width 297 height 312
type textarea "helperA.use("lightB")"
click at [570, 188] on div "# Move to the lights and switch them on. helperA . moveRight ( 3 ) helperA . us…" at bounding box center [715, 281] width 297 height 312
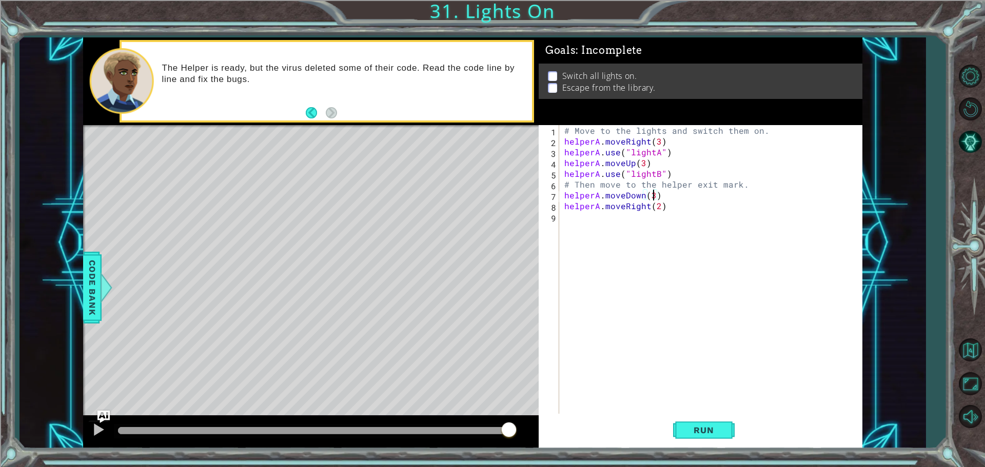
click at [654, 193] on div "# Move to the lights and switch them on. helperA . moveRight ( 3 ) helperA . us…" at bounding box center [713, 281] width 302 height 312
type textarea "helperA.moveDown()"
drag, startPoint x: 653, startPoint y: 401, endPoint x: 659, endPoint y: 424, distance: 23.4
click at [659, 424] on div "helperA.moveDown() 1 2 3 4 5 6 7 8 9 # Move to the lights and switch them on. h…" at bounding box center [700, 287] width 324 height 324
click at [685, 436] on button "Run" at bounding box center [704, 430] width 62 height 32
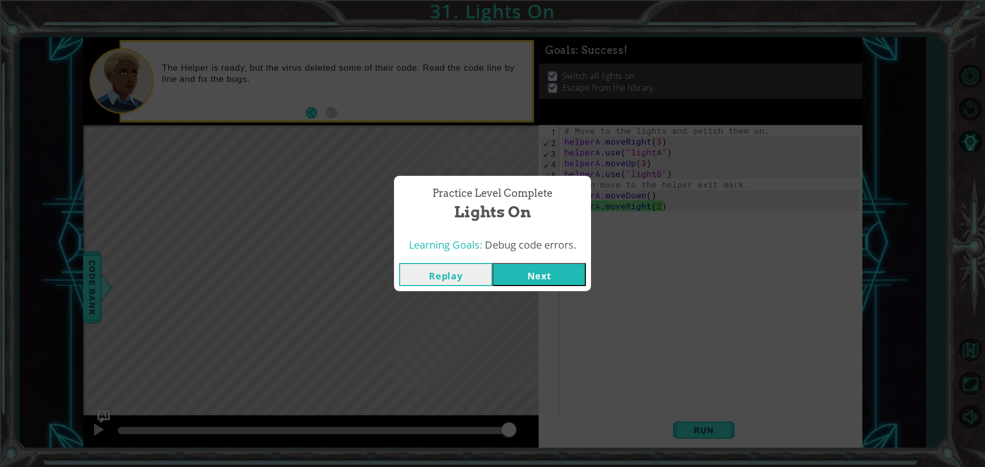
drag, startPoint x: 567, startPoint y: 279, endPoint x: 572, endPoint y: 277, distance: 5.8
click at [572, 277] on button "Next" at bounding box center [538, 274] width 93 height 23
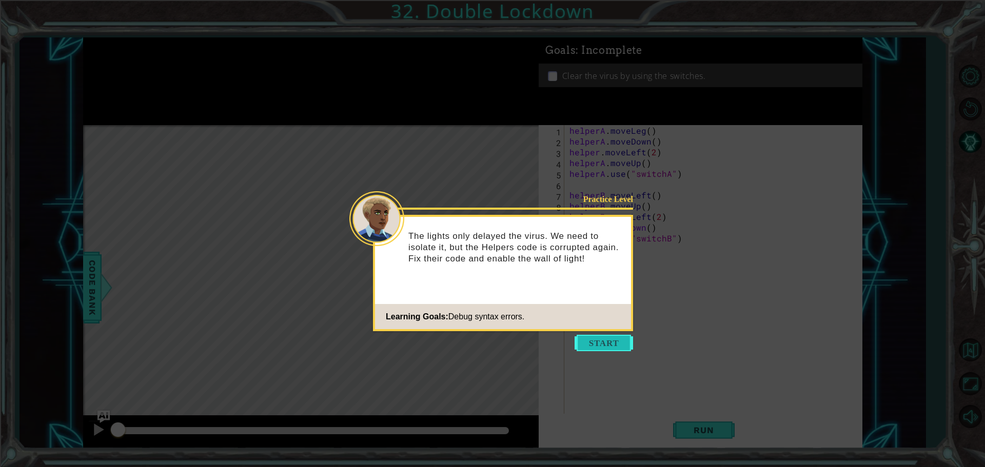
click at [591, 339] on button "Start" at bounding box center [603, 343] width 58 height 16
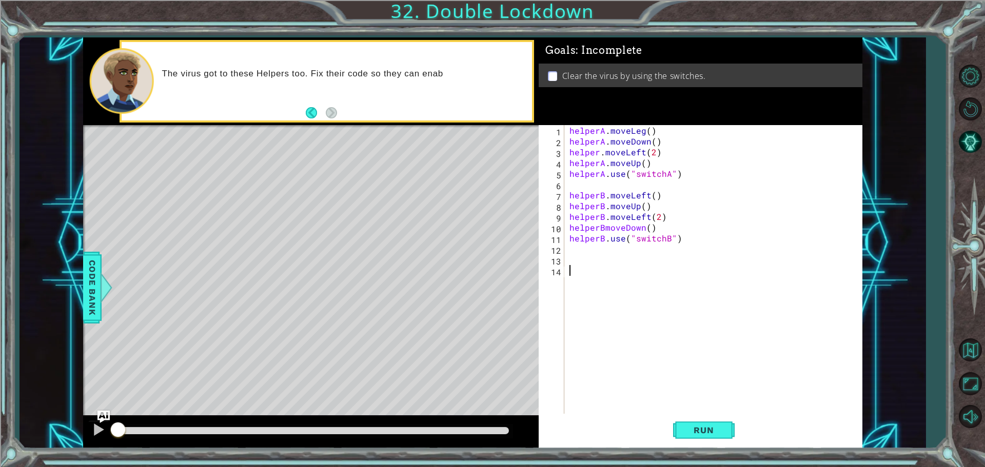
click at [646, 128] on div "helperA . moveLeg ( ) helperA . moveDown ( ) helper . moveLeft ( 2 ) helperA . …" at bounding box center [715, 281] width 297 height 312
click at [640, 133] on div "helperA . moveLeg ( ) helperA . moveDown ( ) helper . moveLeft ( 2 ) helperA . …" at bounding box center [715, 281] width 297 height 312
click at [646, 145] on div "helperA . moveLeft ( ) helperA . moveDown ( ) helper . moveLeft ( 2 ) helperA .…" at bounding box center [715, 281] width 297 height 312
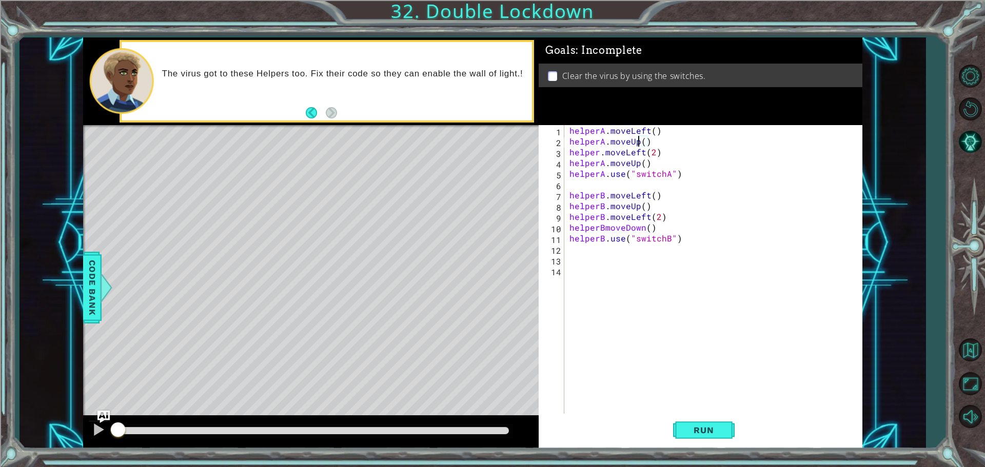
click at [634, 169] on div "helperA . moveLeft ( ) helperA . moveUp ( ) helper . moveLeft ( 2 ) helperA . m…" at bounding box center [715, 281] width 297 height 312
click at [638, 165] on div "helperA . moveLeft ( ) helperA . moveUp ( ) helper . moveLeft ( 2 ) helperA . m…" at bounding box center [715, 281] width 297 height 312
click at [658, 173] on div "helperA . moveLeft ( ) helperA . moveUp ( ) helper . moveLeft ( 2 ) helperA . m…" at bounding box center [715, 281] width 297 height 312
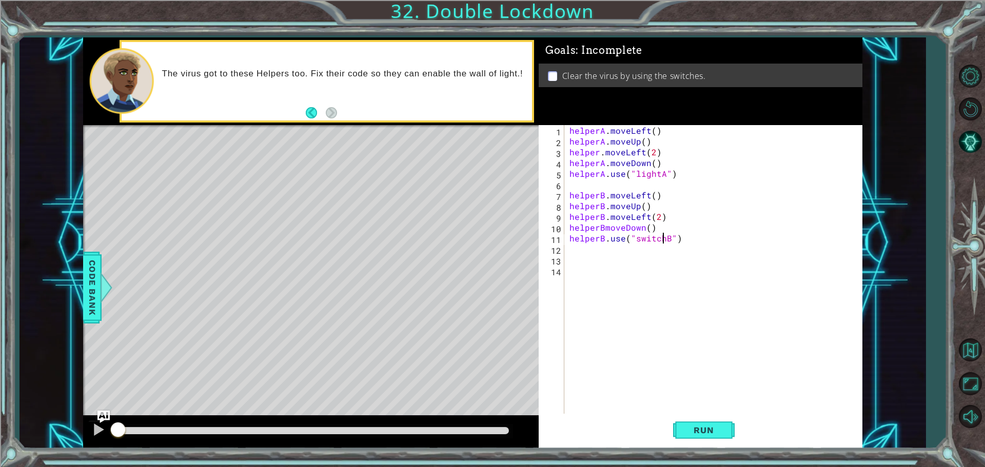
click at [661, 237] on div "helperA . moveLeft ( ) helperA . moveUp ( ) helper . moveLeft ( 2 ) helperA . m…" at bounding box center [715, 281] width 297 height 312
click at [706, 424] on button "Run" at bounding box center [704, 430] width 62 height 32
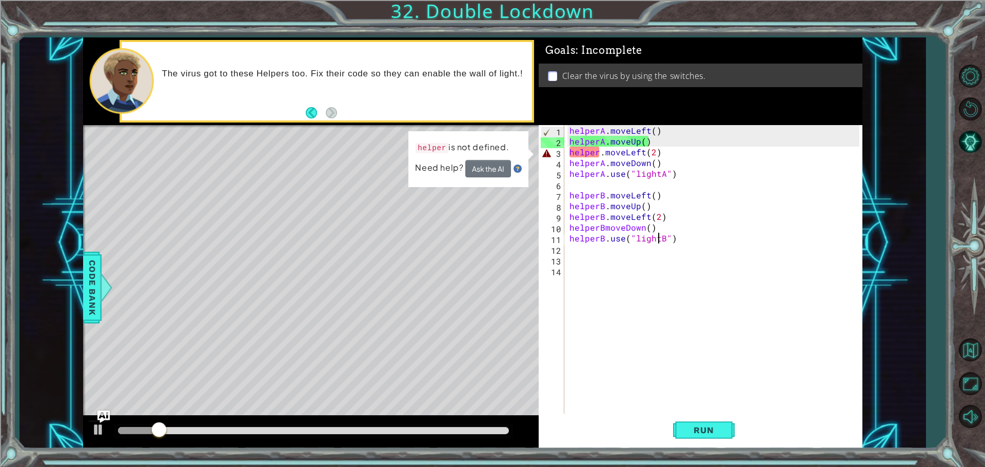
click at [599, 154] on div "helperA . moveLeft ( ) helperA . moveUp ( ) helper . moveLeft ( 2 ) helperA . m…" at bounding box center [715, 281] width 297 height 312
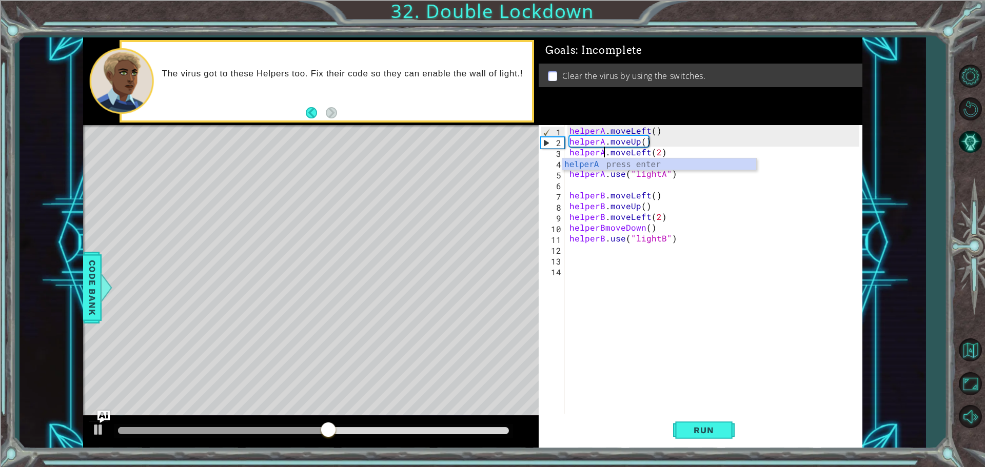
click at [637, 142] on div "helperA . moveLeft ( ) helperA . moveUp ( ) helperA . moveLeft ( 2 ) helperA . …" at bounding box center [715, 281] width 297 height 312
click at [644, 162] on div "helperA . moveLeft ( ) helperA . moveDown ( ) helperA . moveLeft ( 2 ) helperA …" at bounding box center [715, 281] width 297 height 312
drag, startPoint x: 644, startPoint y: 162, endPoint x: 648, endPoint y: 157, distance: 5.8
click at [647, 157] on div "helperA . moveLeft ( ) helperA . moveDown ( ) helperA . moveLeft ( 2 ) helperA …" at bounding box center [715, 281] width 297 height 312
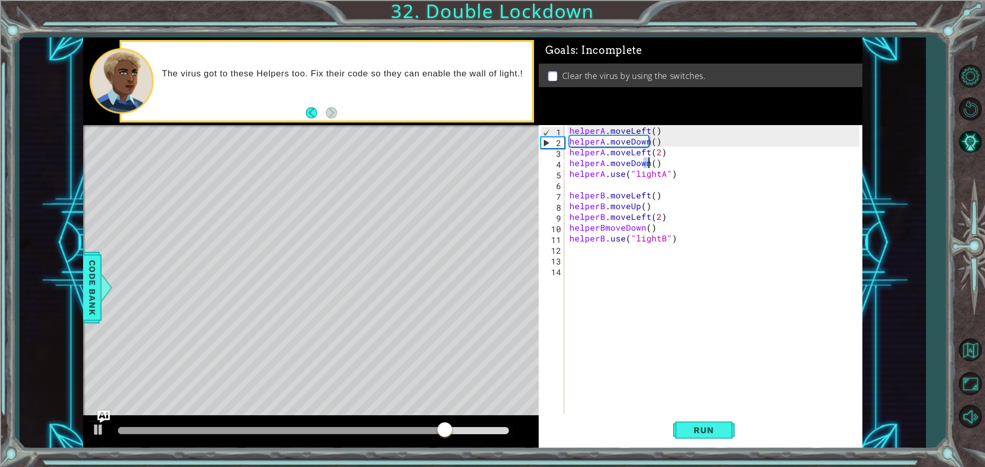
click at [649, 164] on div "helperA . moveLeft ( ) helperA . moveDown ( ) helperA . moveLeft ( 2 ) helperA …" at bounding box center [713, 270] width 292 height 291
click at [649, 164] on div "helperA . moveLeft ( ) helperA . moveDown ( ) helperA . moveLeft ( 2 ) helperA …" at bounding box center [715, 281] width 297 height 312
click at [648, 164] on div "helperA . moveLeft ( ) helperA . moveDown ( ) helperA . moveLeft ( 2 ) helperA …" at bounding box center [713, 270] width 292 height 291
click at [709, 435] on span "Run" at bounding box center [703, 430] width 41 height 10
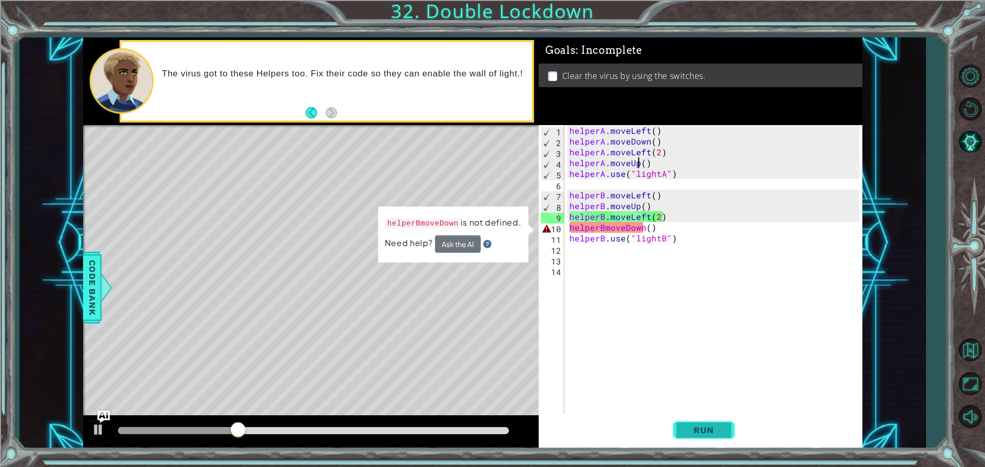
click at [698, 437] on button "Run" at bounding box center [704, 430] width 62 height 32
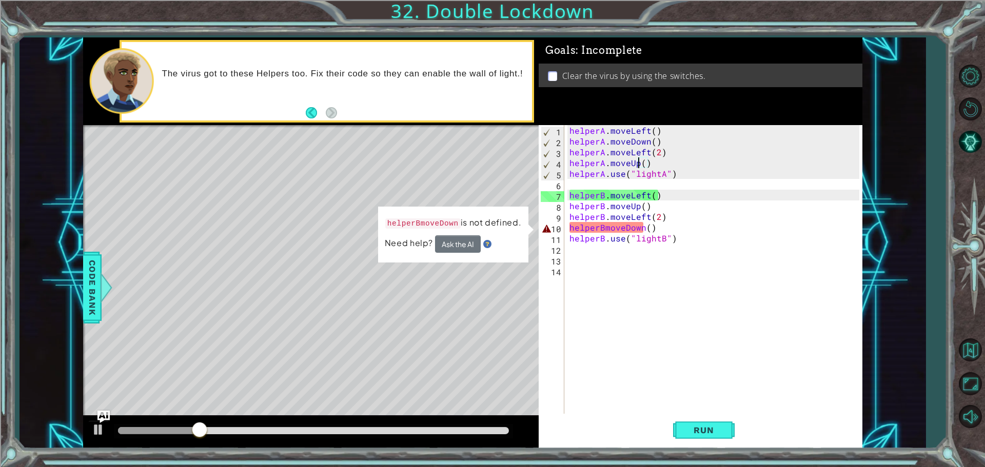
click at [655, 175] on div "helperA . moveLeft ( ) helperA . moveDown ( ) helperA . moveLeft ( 2 ) helperA …" at bounding box center [715, 281] width 297 height 312
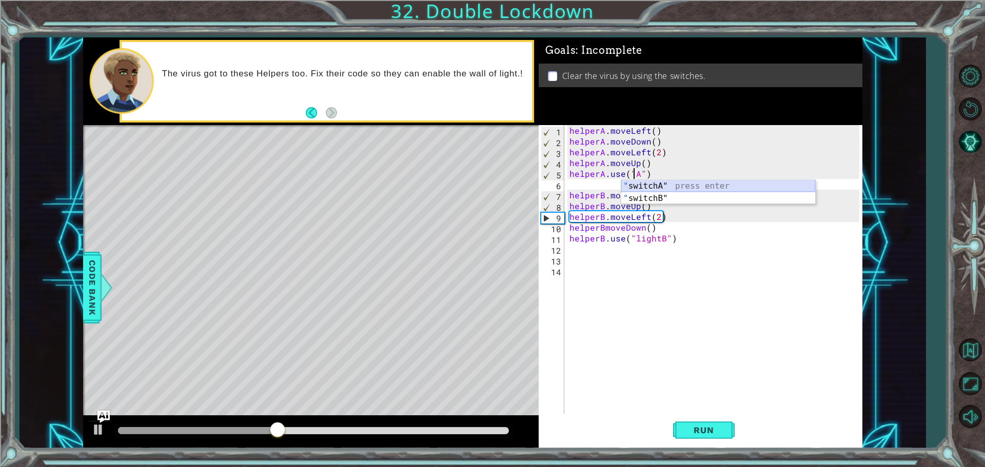
click at [641, 188] on div "" switchA" press enter " switchB" press enter" at bounding box center [718, 204] width 194 height 49
type textarea "helperA.use("switchA")"
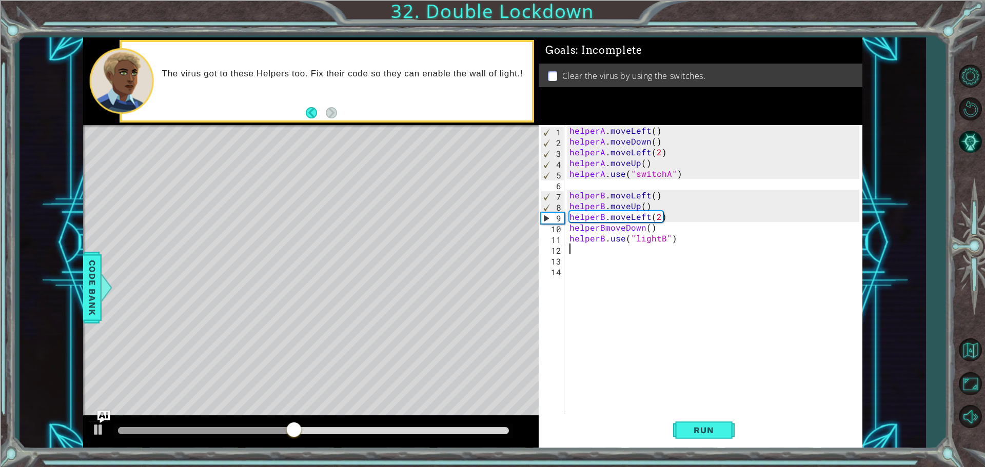
click at [657, 245] on div "helperA . moveLeft ( ) helperA . moveDown ( ) helperA . moveLeft ( 2 ) helperA …" at bounding box center [715, 281] width 297 height 312
click at [654, 240] on div "helperA . moveLeft ( ) helperA . moveDown ( ) helperA . moveLeft ( 2 ) helperA …" at bounding box center [715, 281] width 297 height 312
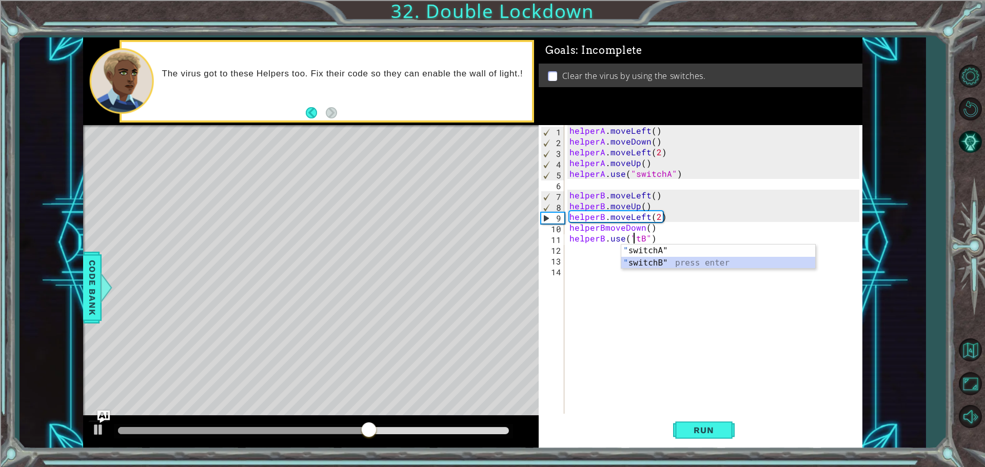
click at [648, 264] on div "" switchA" press enter " switchB" press enter" at bounding box center [718, 269] width 194 height 49
click at [603, 229] on div "helperA . moveLeft ( ) helperA . moveDown ( ) helperA . moveLeft ( 2 ) helperA …" at bounding box center [715, 281] width 297 height 312
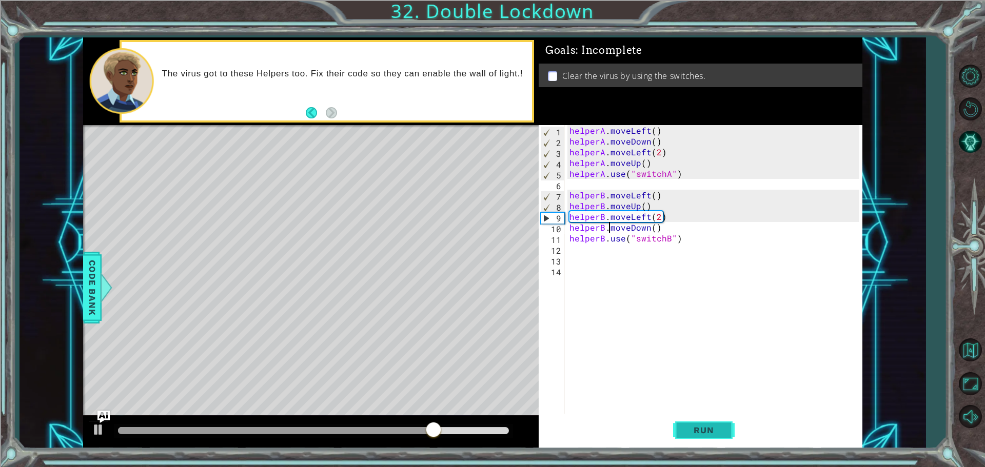
type textarea "helperB.moveDown()"
click at [713, 424] on button "Run" at bounding box center [704, 430] width 62 height 32
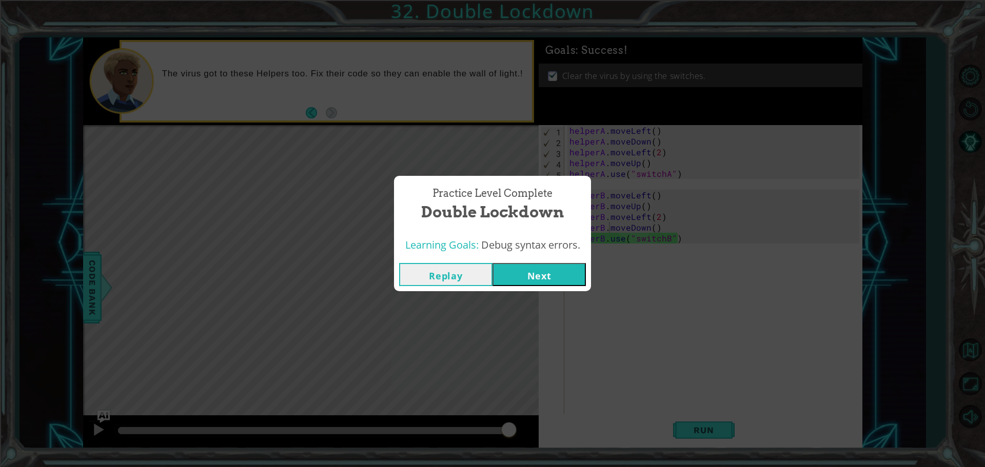
click at [547, 270] on button "Next" at bounding box center [538, 274] width 93 height 23
